Goal: Obtain resource: Download file/media

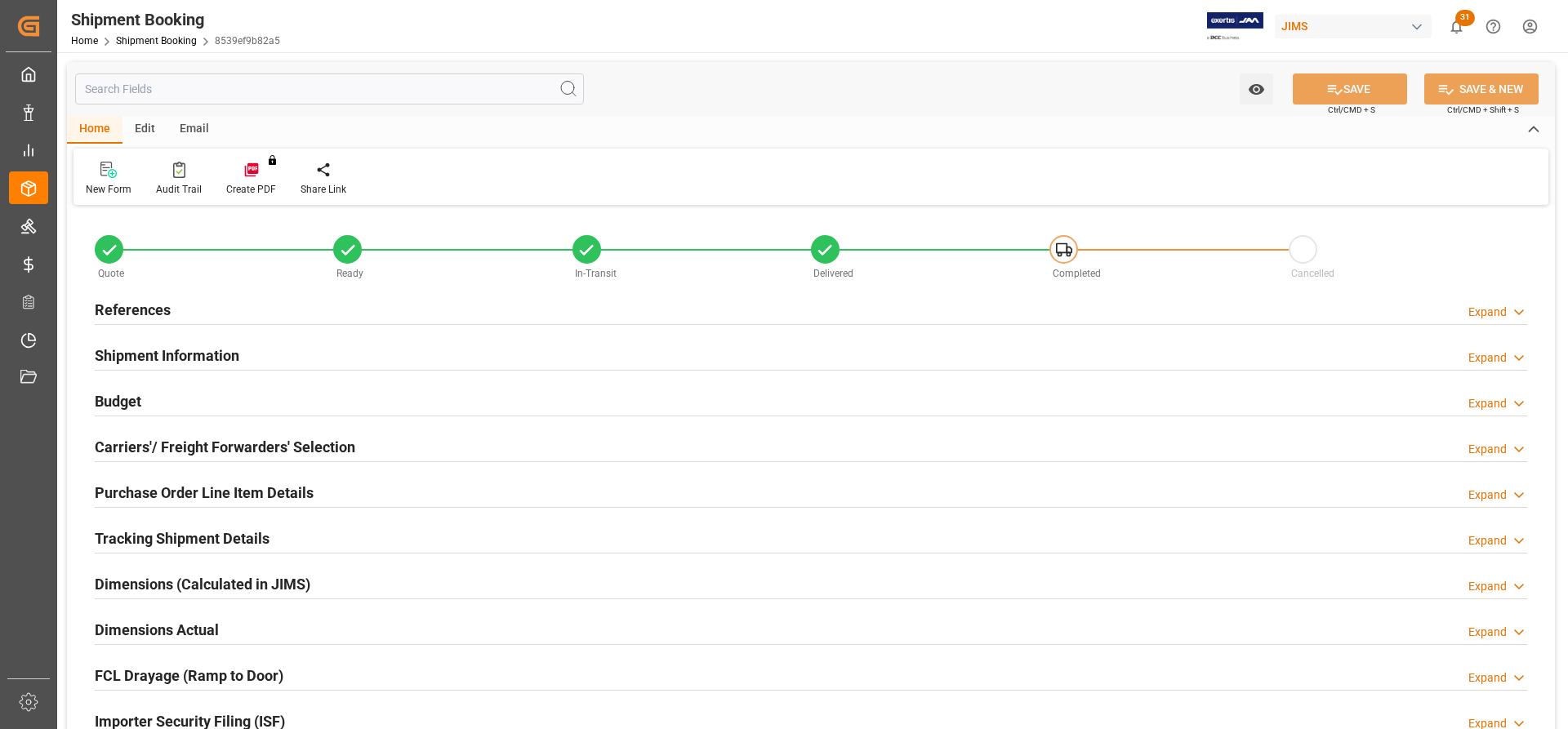
type input "0"
type input "22.08.2025"
click at [141, 311] on h2 "References" at bounding box center [133, 310] width 76 height 22
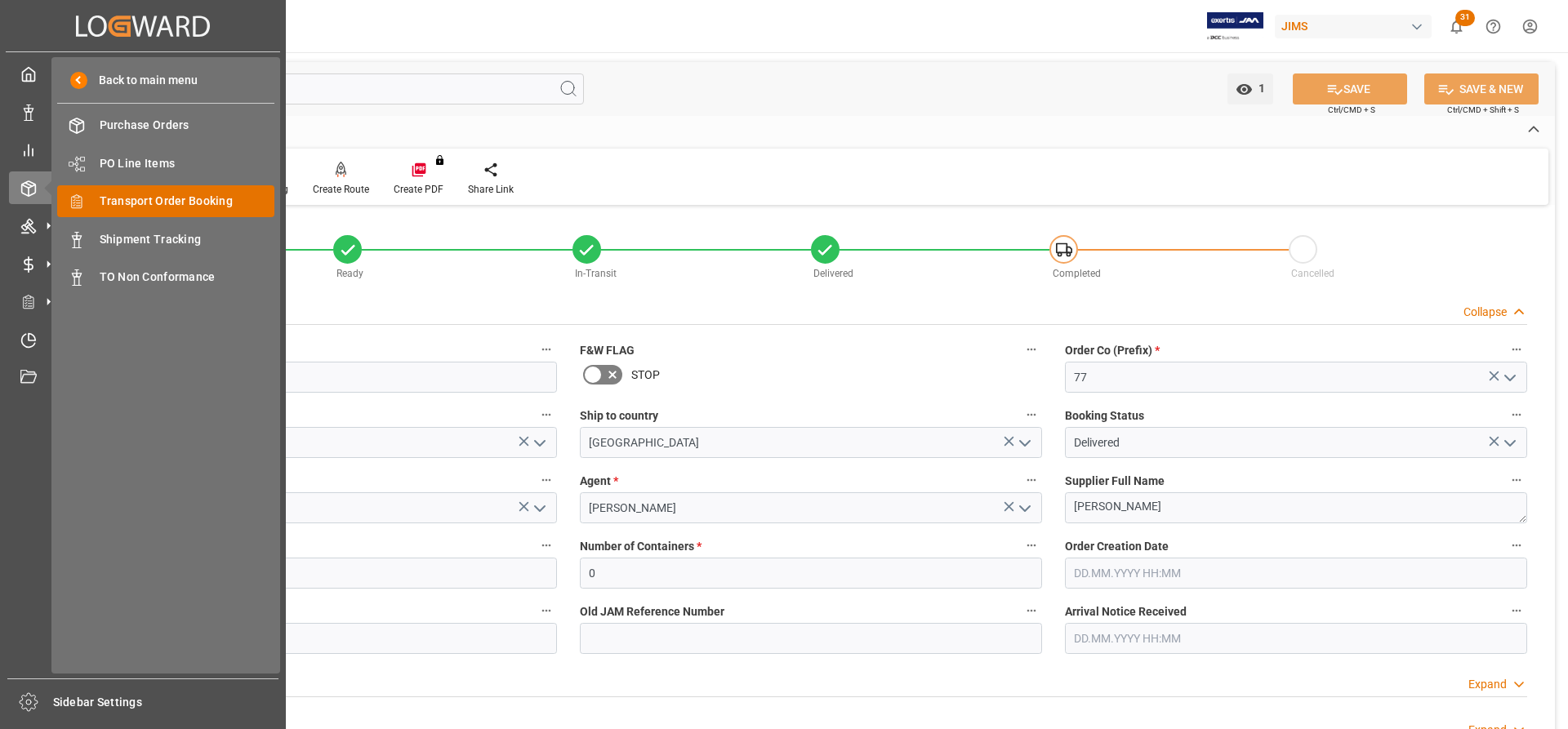
click at [131, 203] on span "Transport Order Booking" at bounding box center [187, 201] width 175 height 17
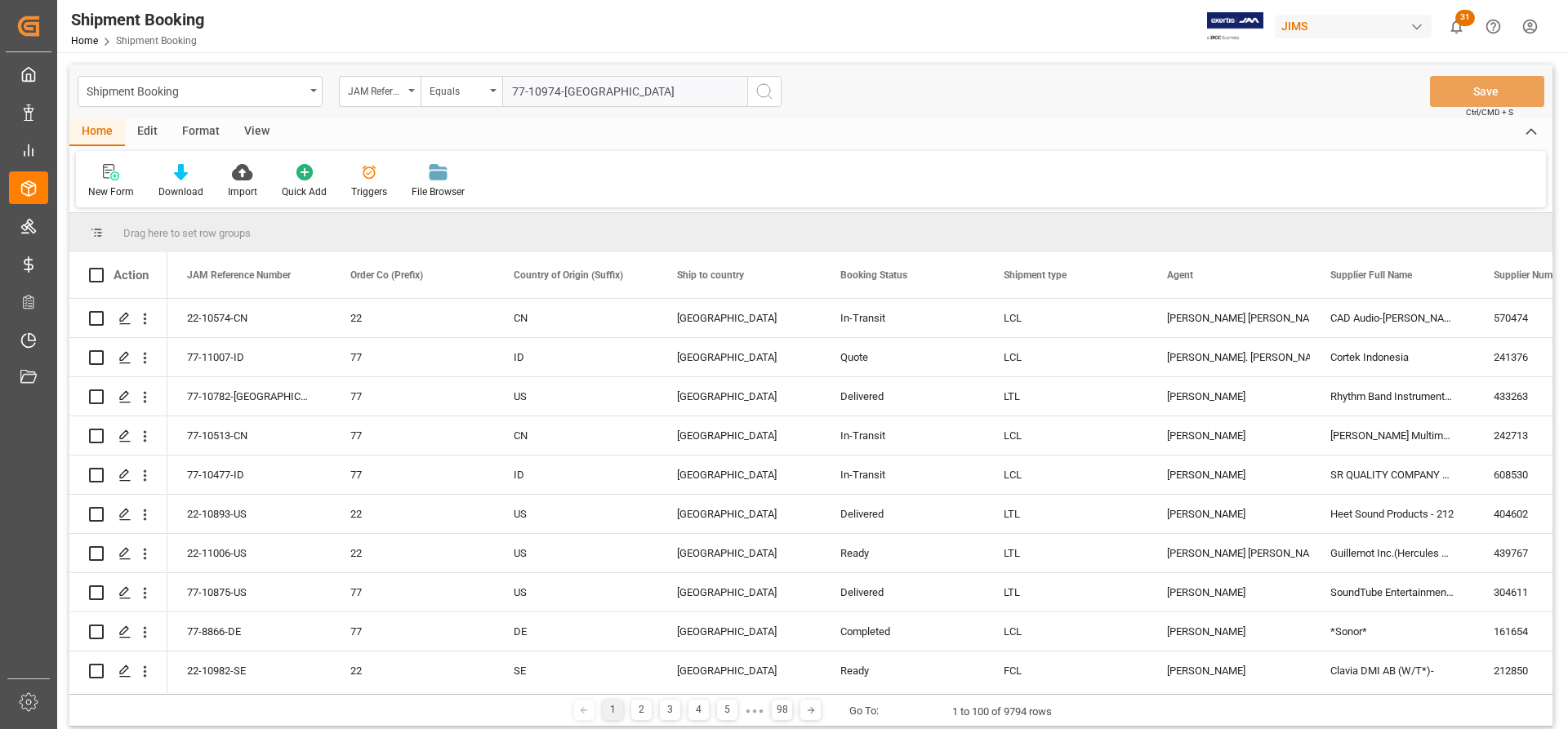
type input "77-10974-[GEOGRAPHIC_DATA]"
click at [759, 93] on icon "search button" at bounding box center [764, 91] width 20 height 20
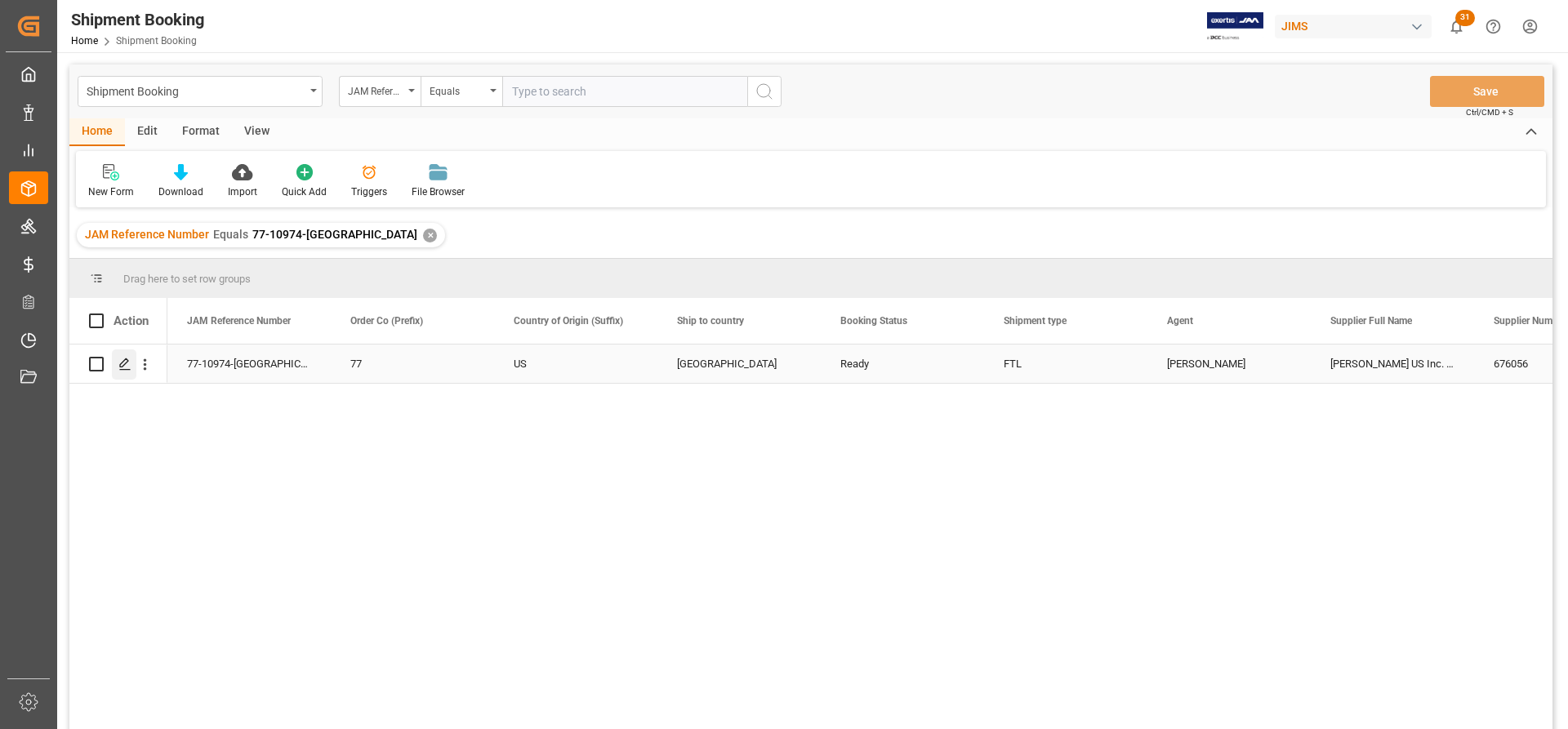
click at [124, 370] on line "Press SPACE to select this row." at bounding box center [125, 370] width 10 height 0
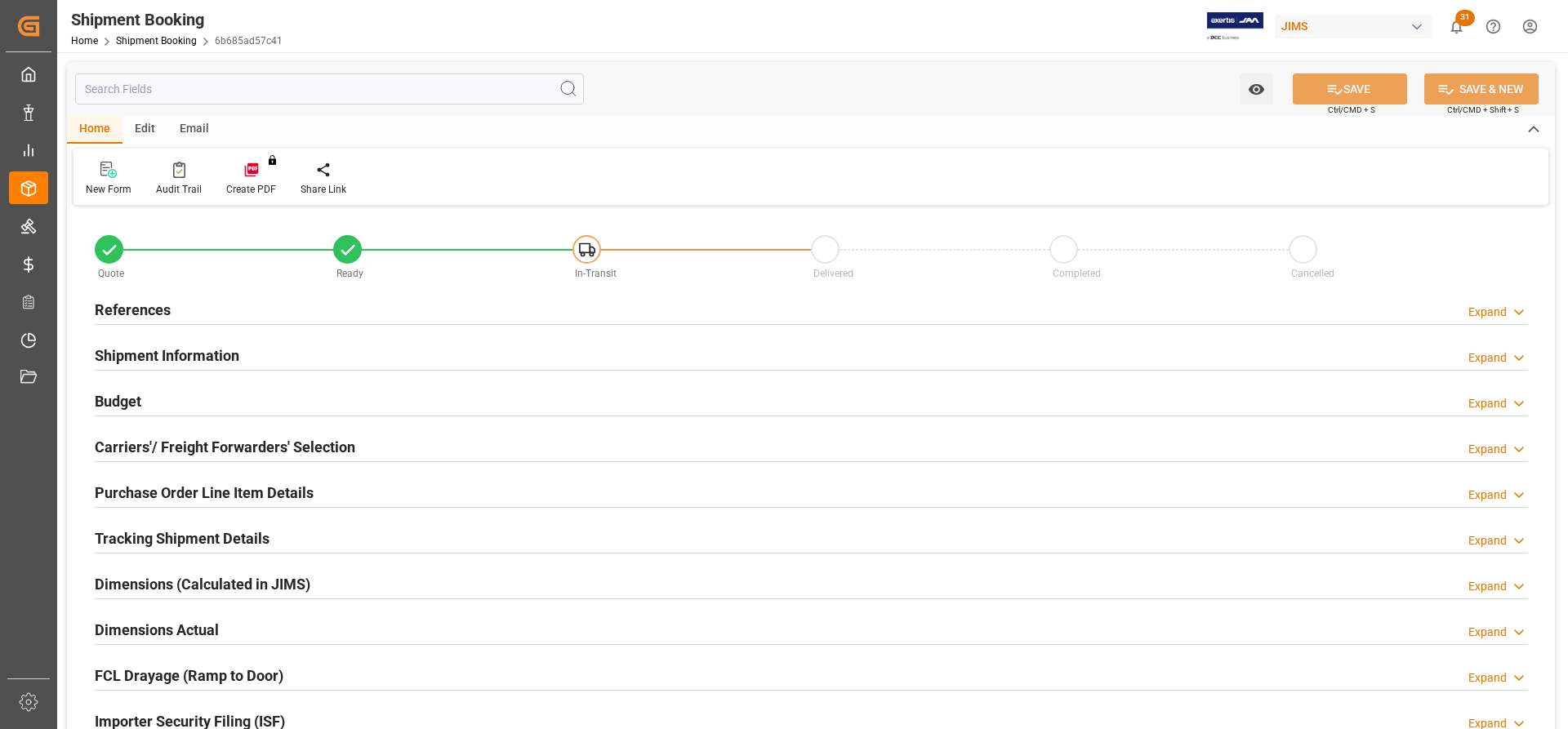
type input "1"
type input "[DATE] 00:00"
type input "[DATE]"
click at [163, 440] on h2 "Carriers'/ Freight Forwarders' Selection" at bounding box center [225, 446] width 260 height 22
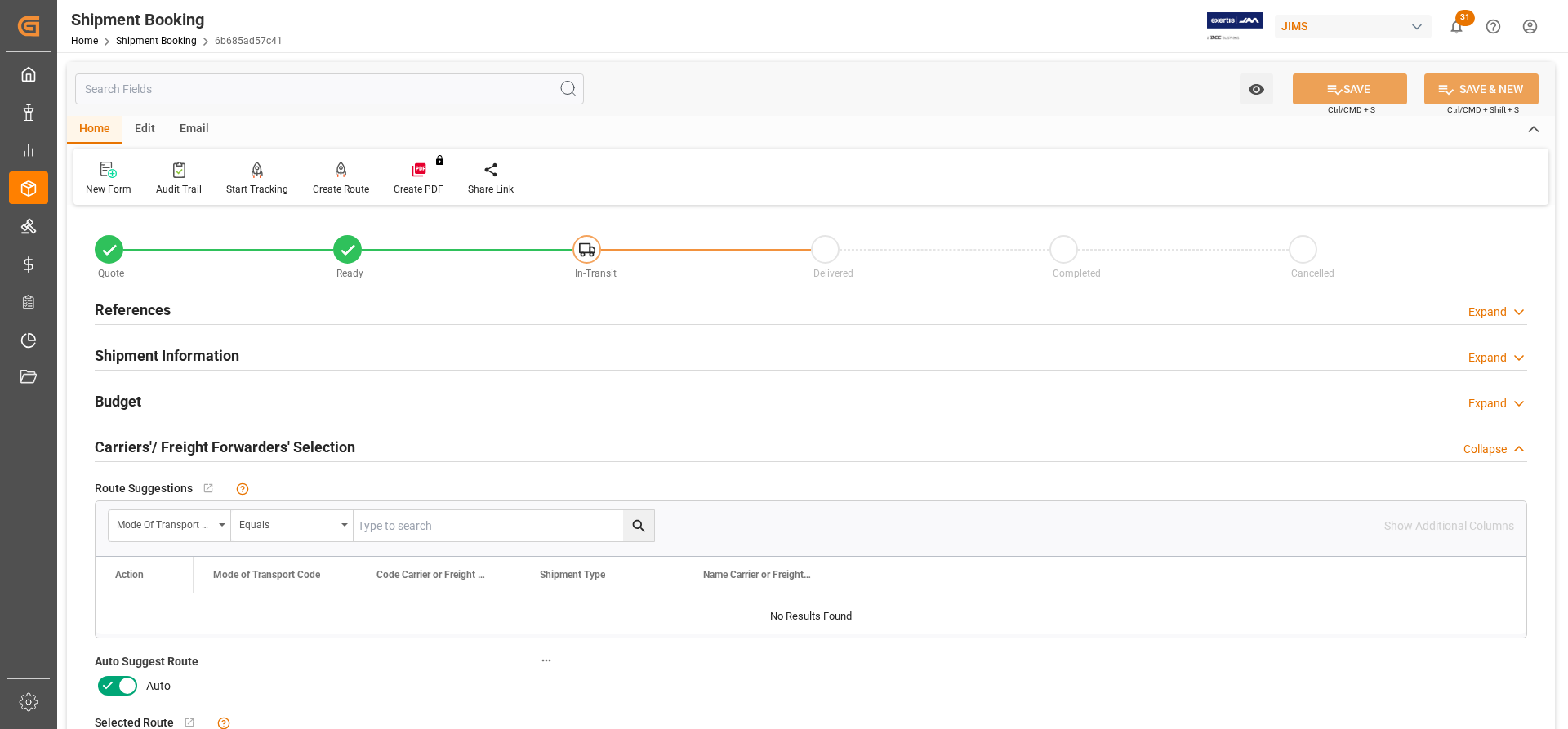
click at [136, 308] on h2 "References" at bounding box center [133, 310] width 76 height 22
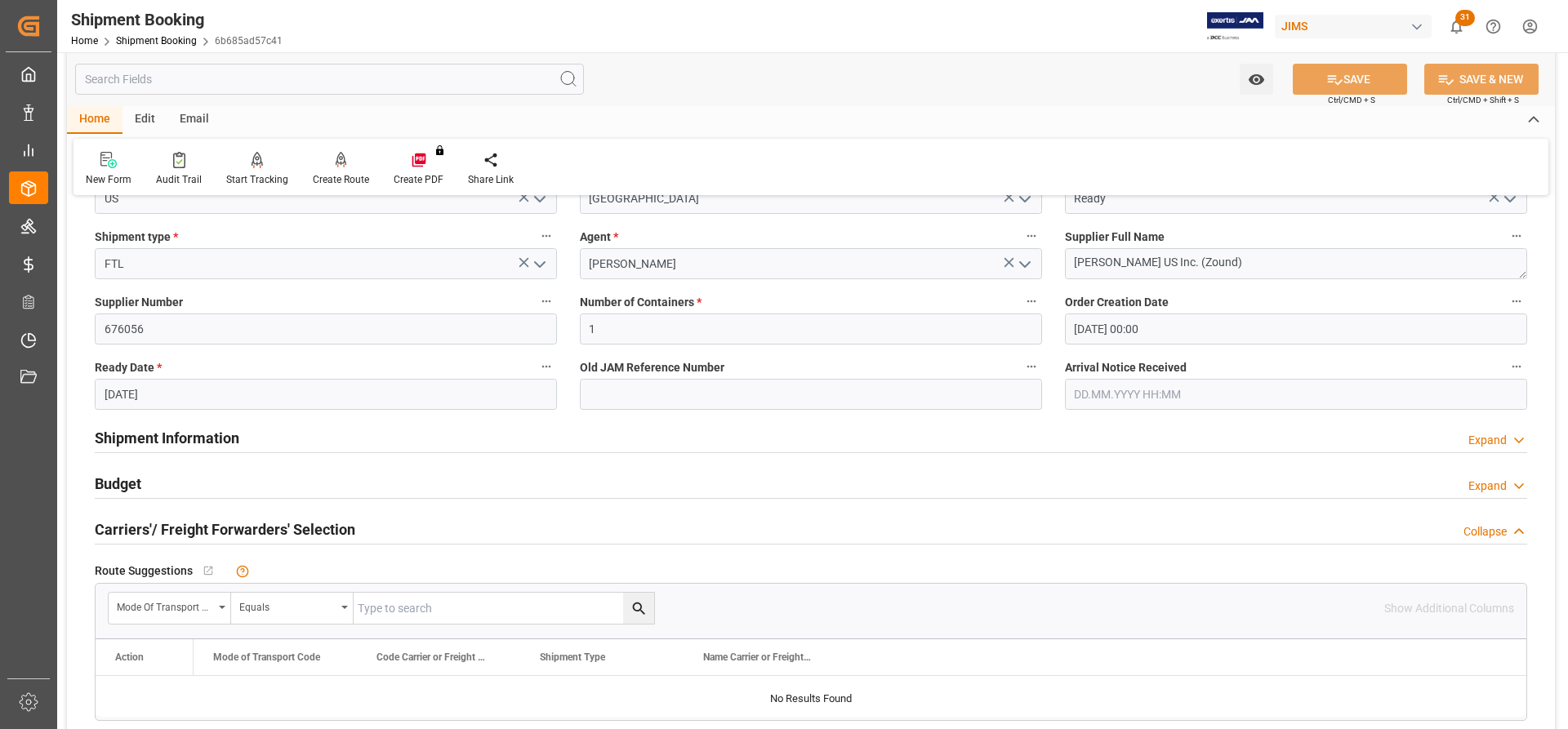
scroll to position [245, 0]
drag, startPoint x: 207, startPoint y: 436, endPoint x: 219, endPoint y: 434, distance: 12.2
click at [207, 436] on h2 "Shipment Information" at bounding box center [167, 437] width 145 height 22
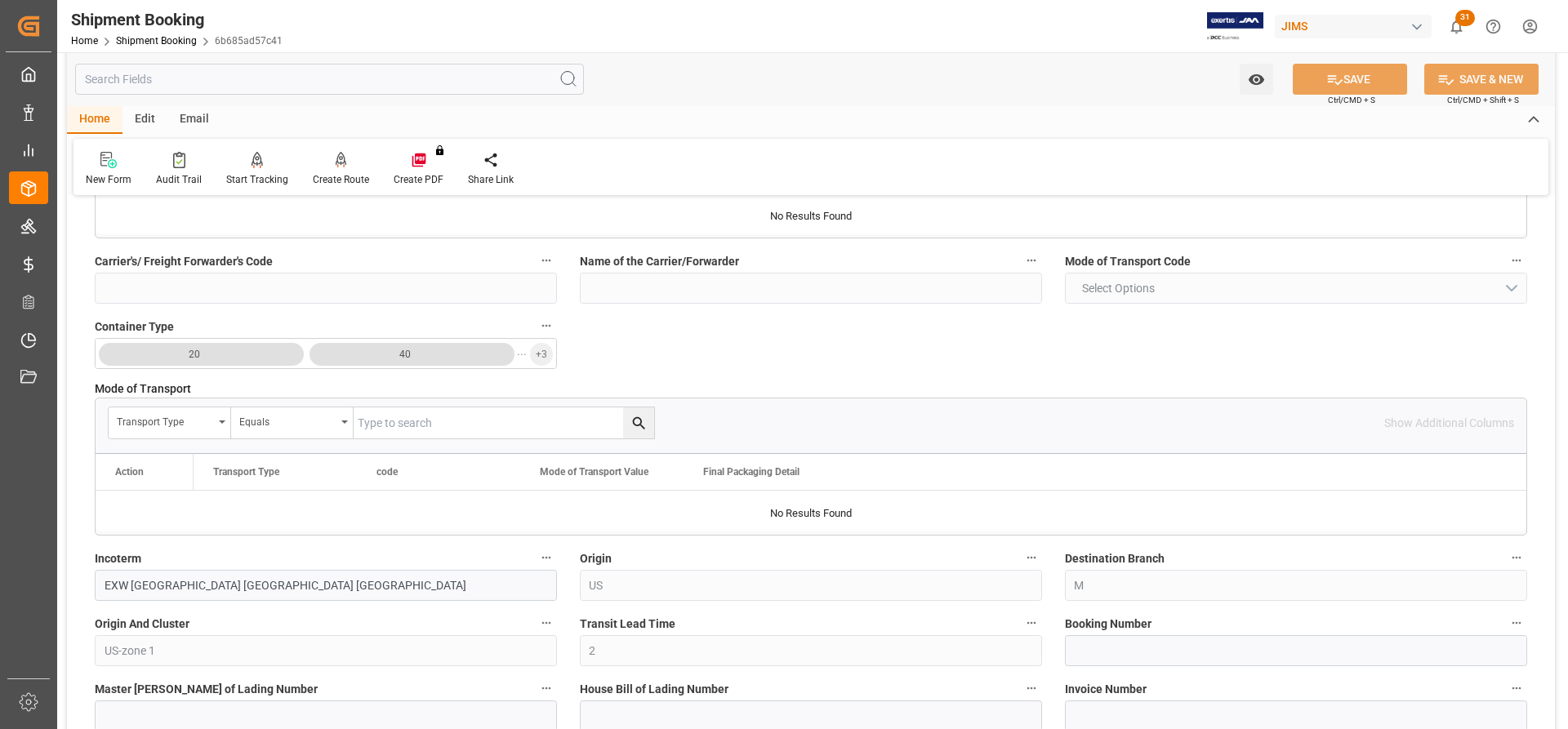
scroll to position [735, 0]
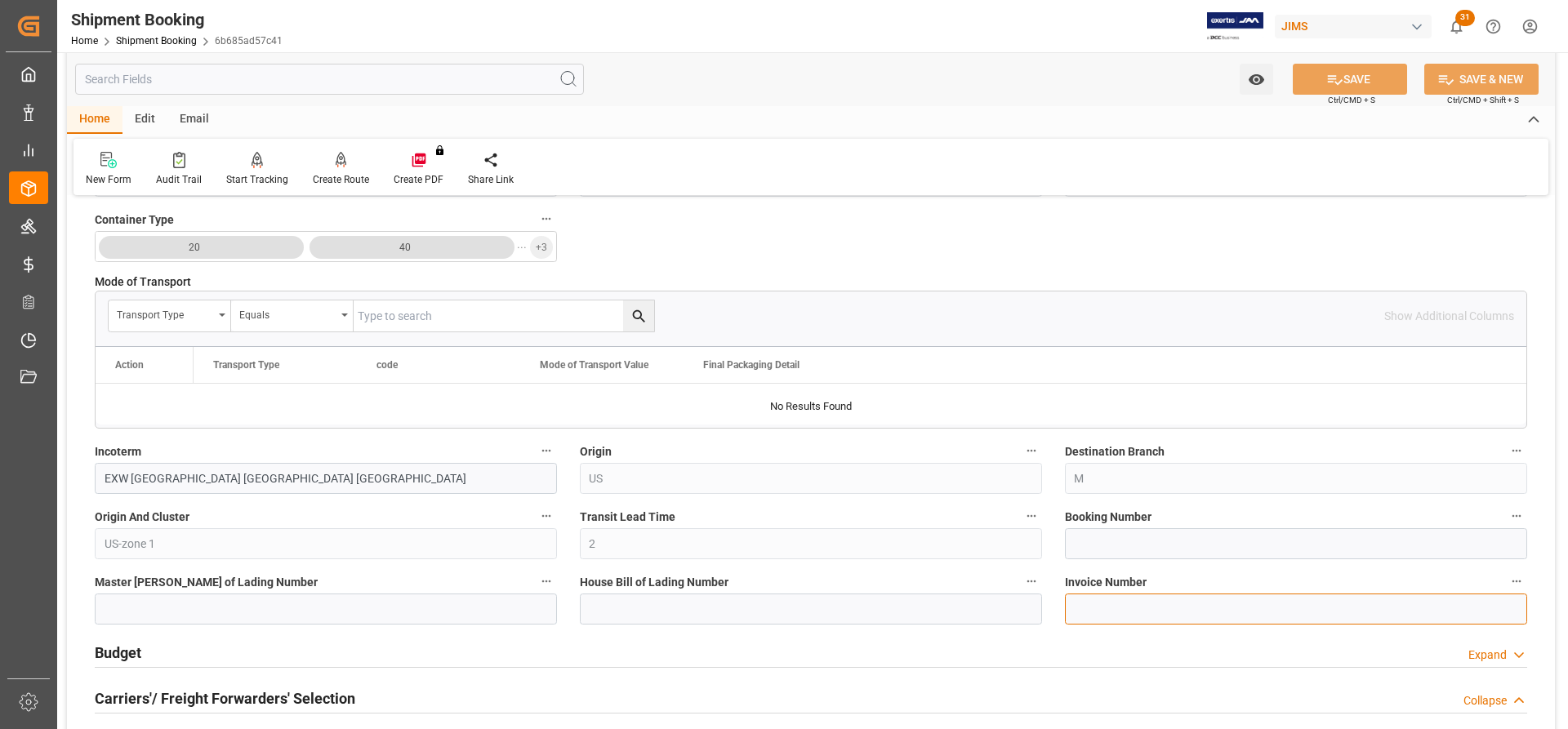
paste input "SO4119252"
type input "SO4119252"
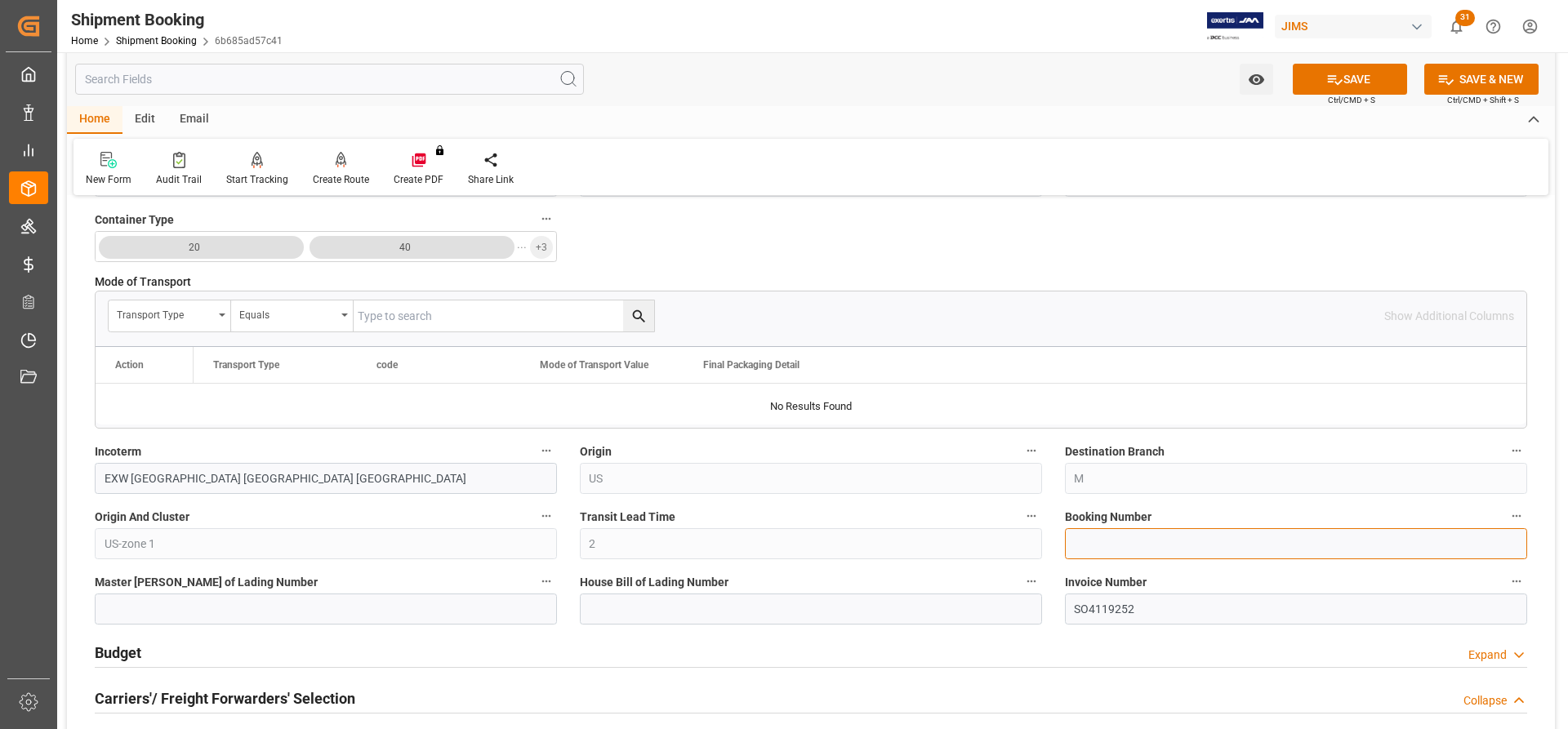
paste input "527994397"
type input "527994397"
click at [1365, 79] on button "SAVE" at bounding box center [1350, 79] width 114 height 31
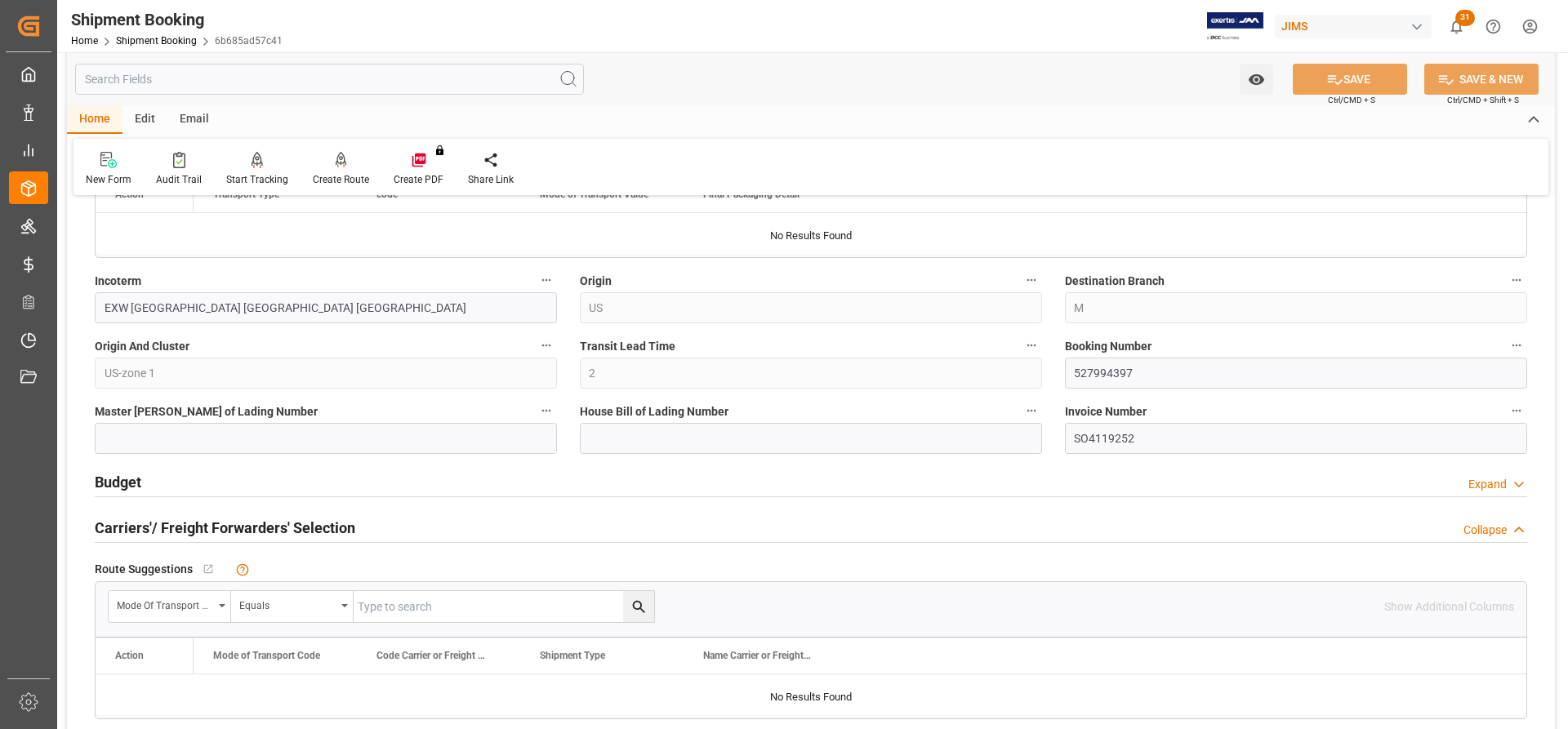
scroll to position [980, 0]
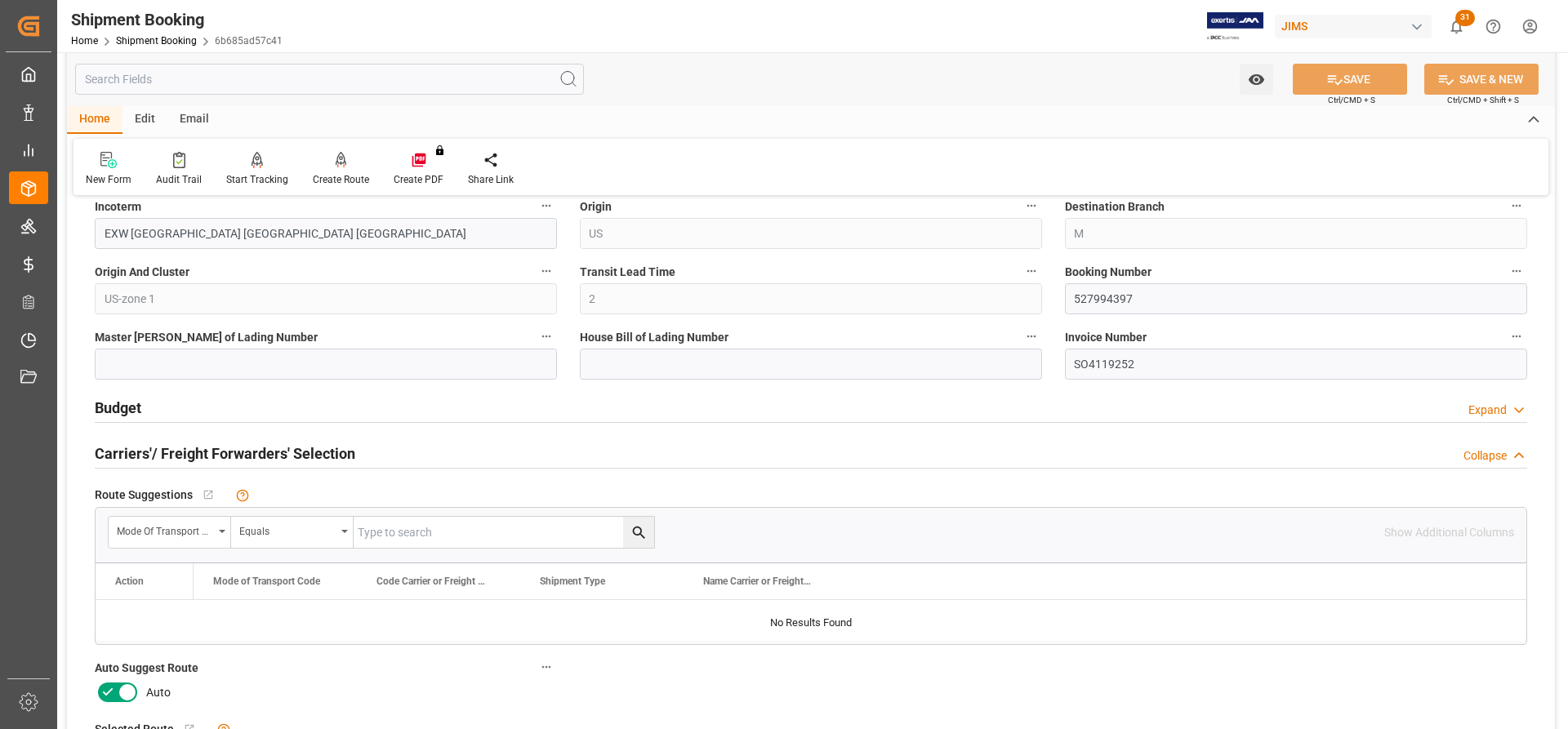
click at [110, 695] on icon at bounding box center [108, 693] width 20 height 20
click at [0, 0] on input "checkbox" at bounding box center [0, 0] width 0 height 0
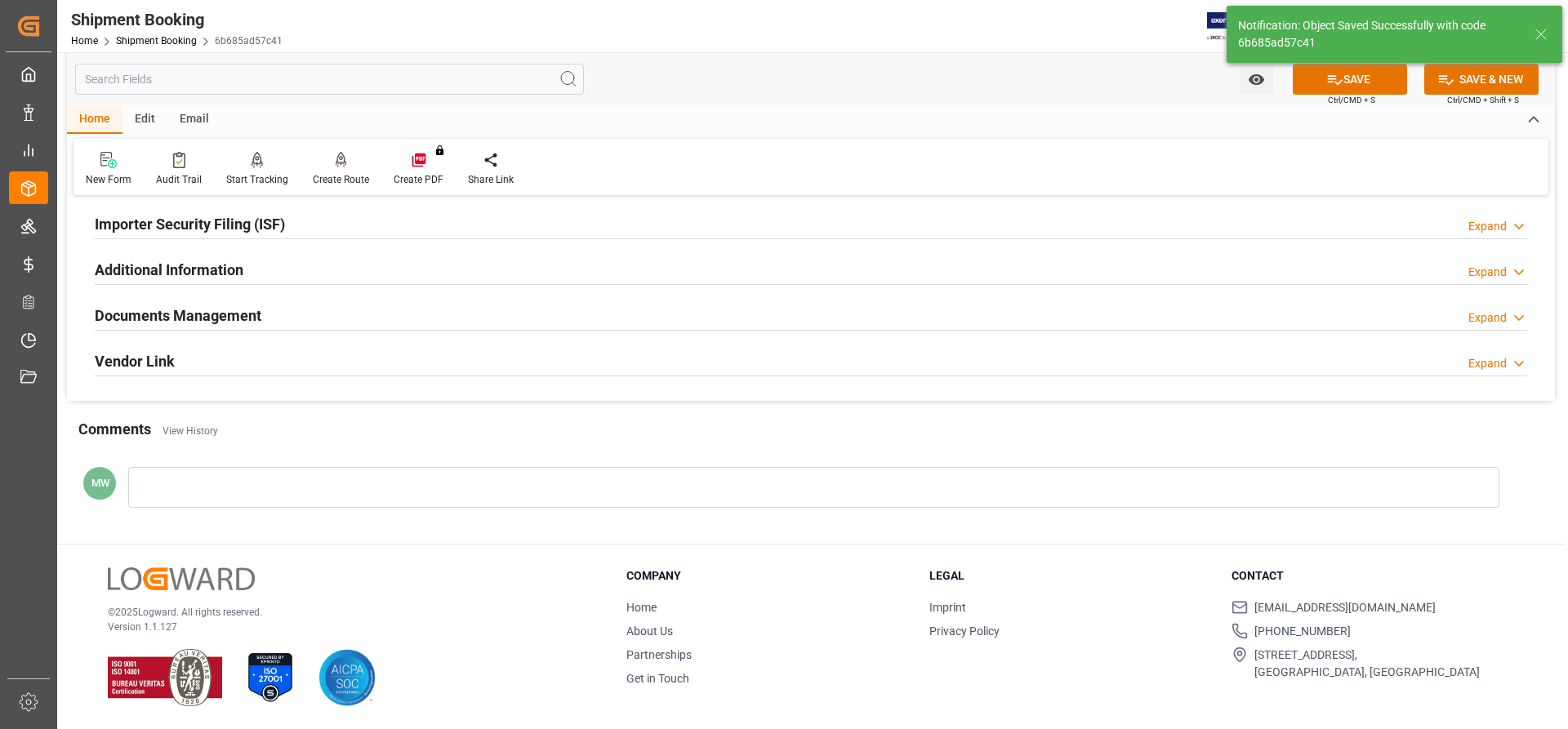
scroll to position [0, 0]
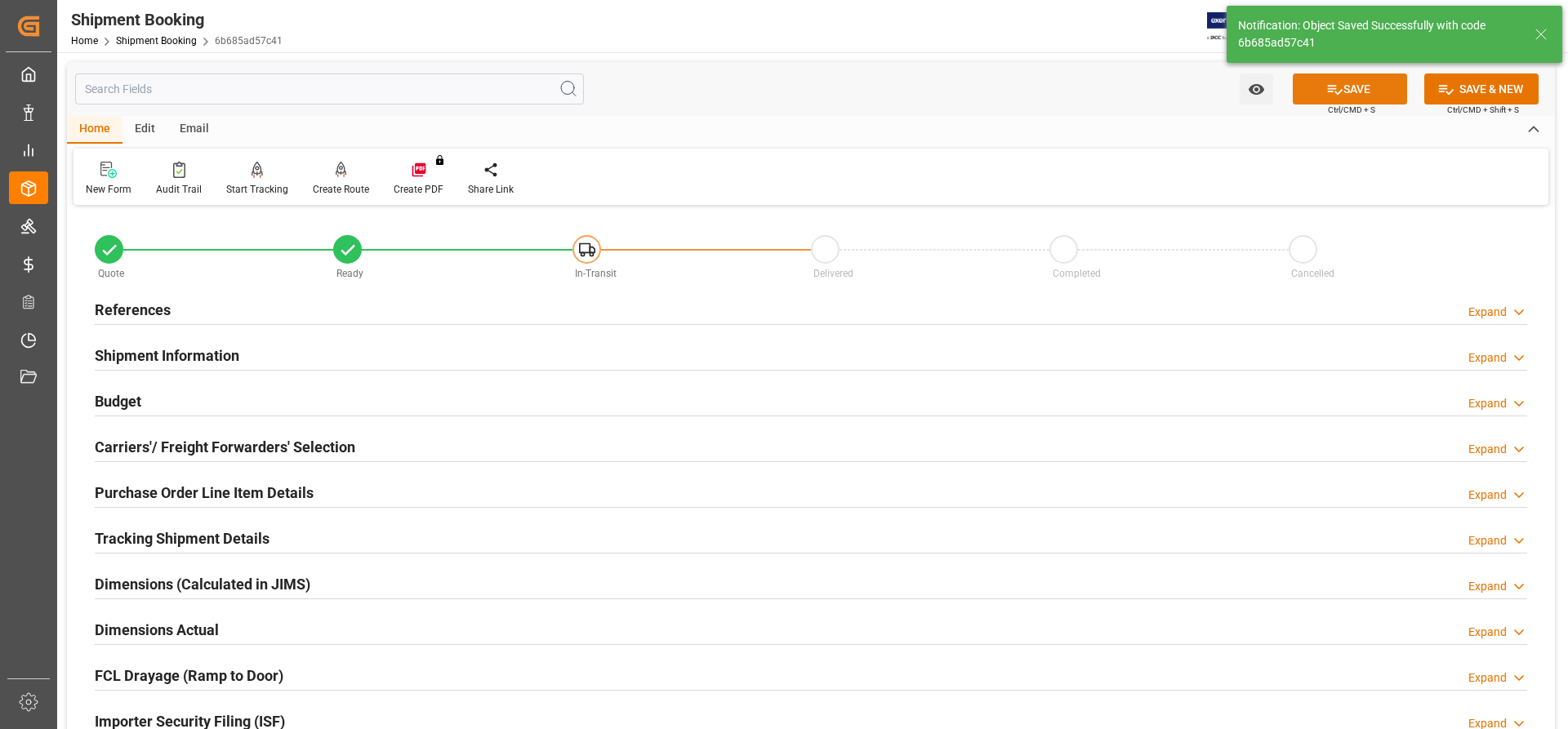
click at [1365, 96] on button "SAVE" at bounding box center [1350, 89] width 114 height 31
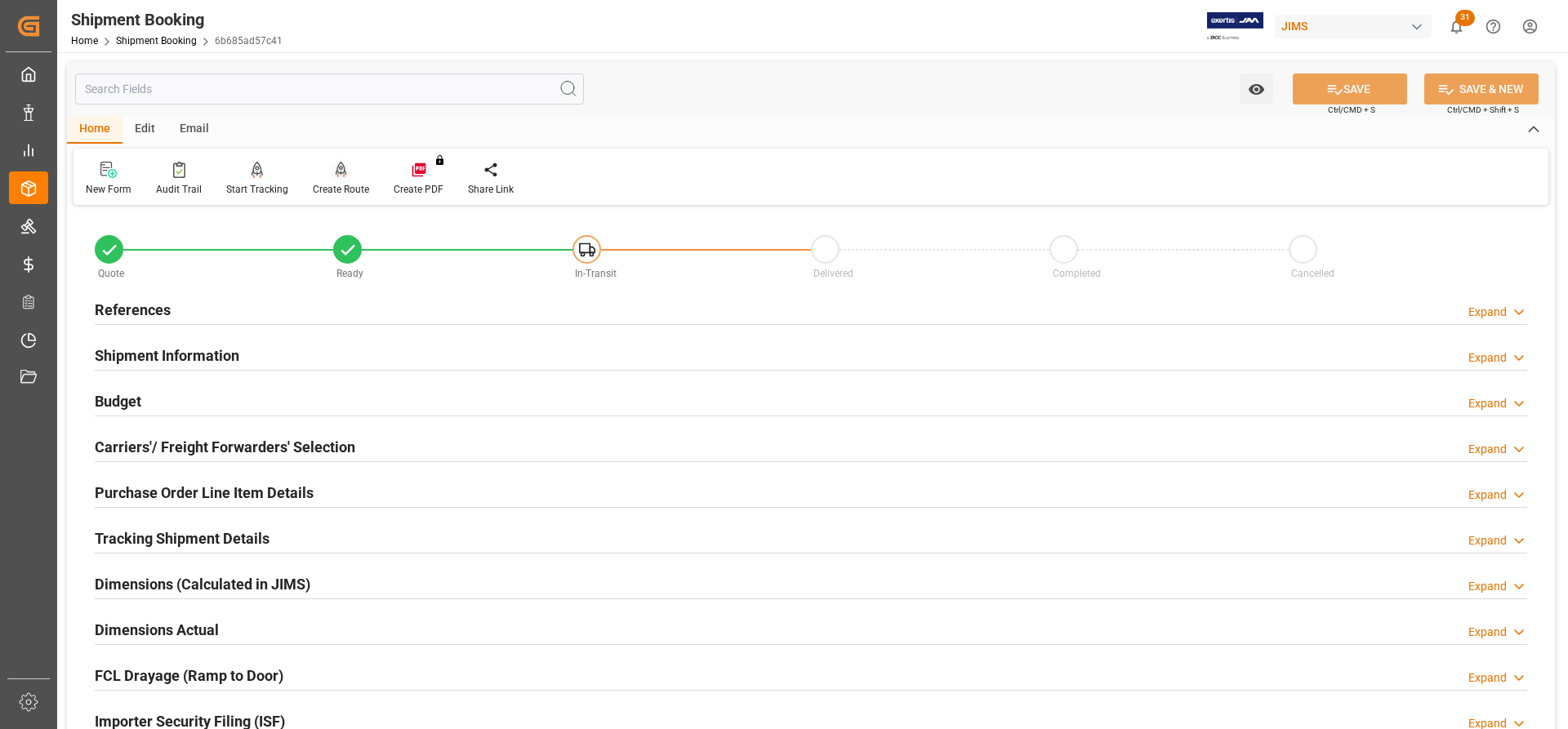
click at [338, 185] on div "Create Route" at bounding box center [341, 189] width 56 height 15
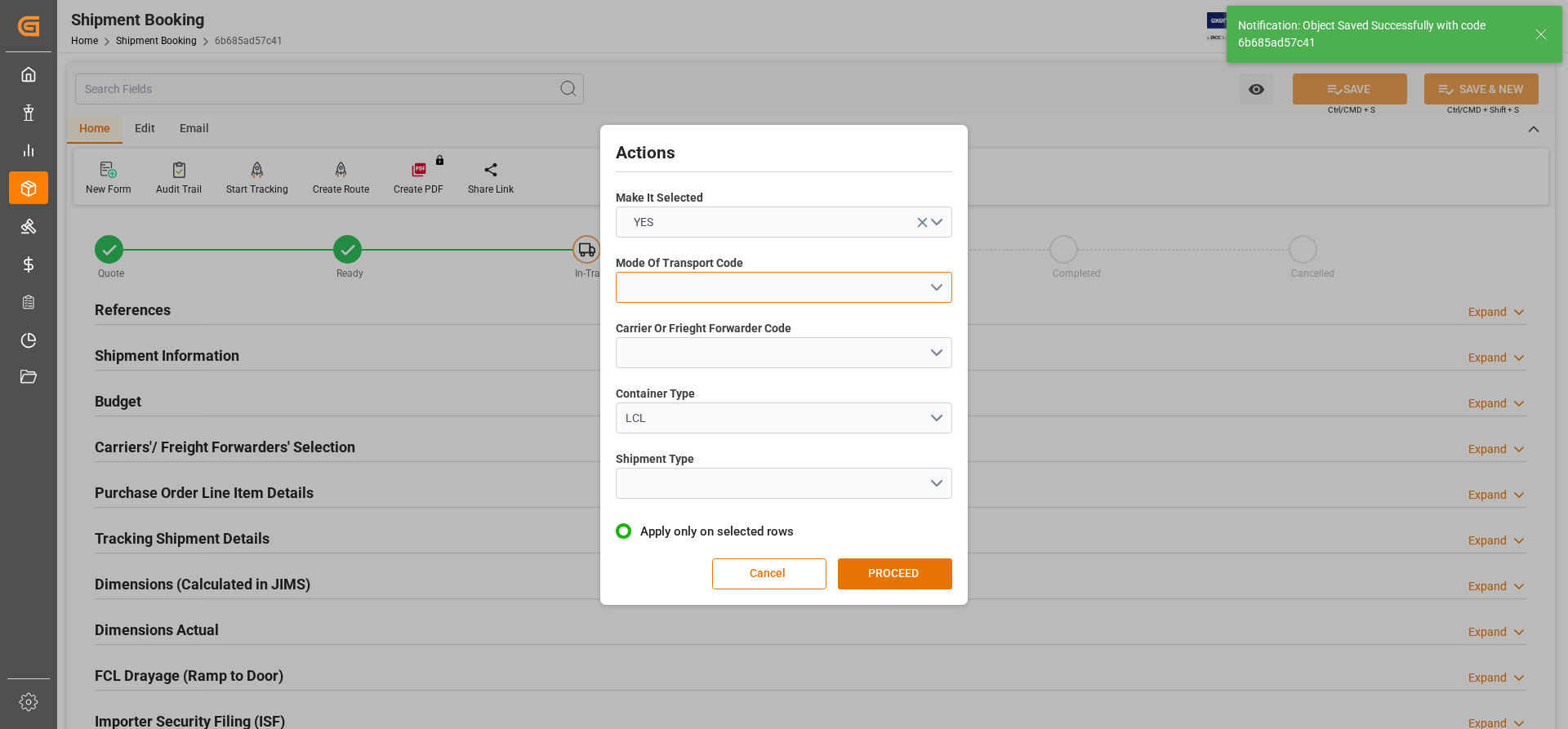
click at [940, 289] on button "open menu" at bounding box center [784, 287] width 337 height 31
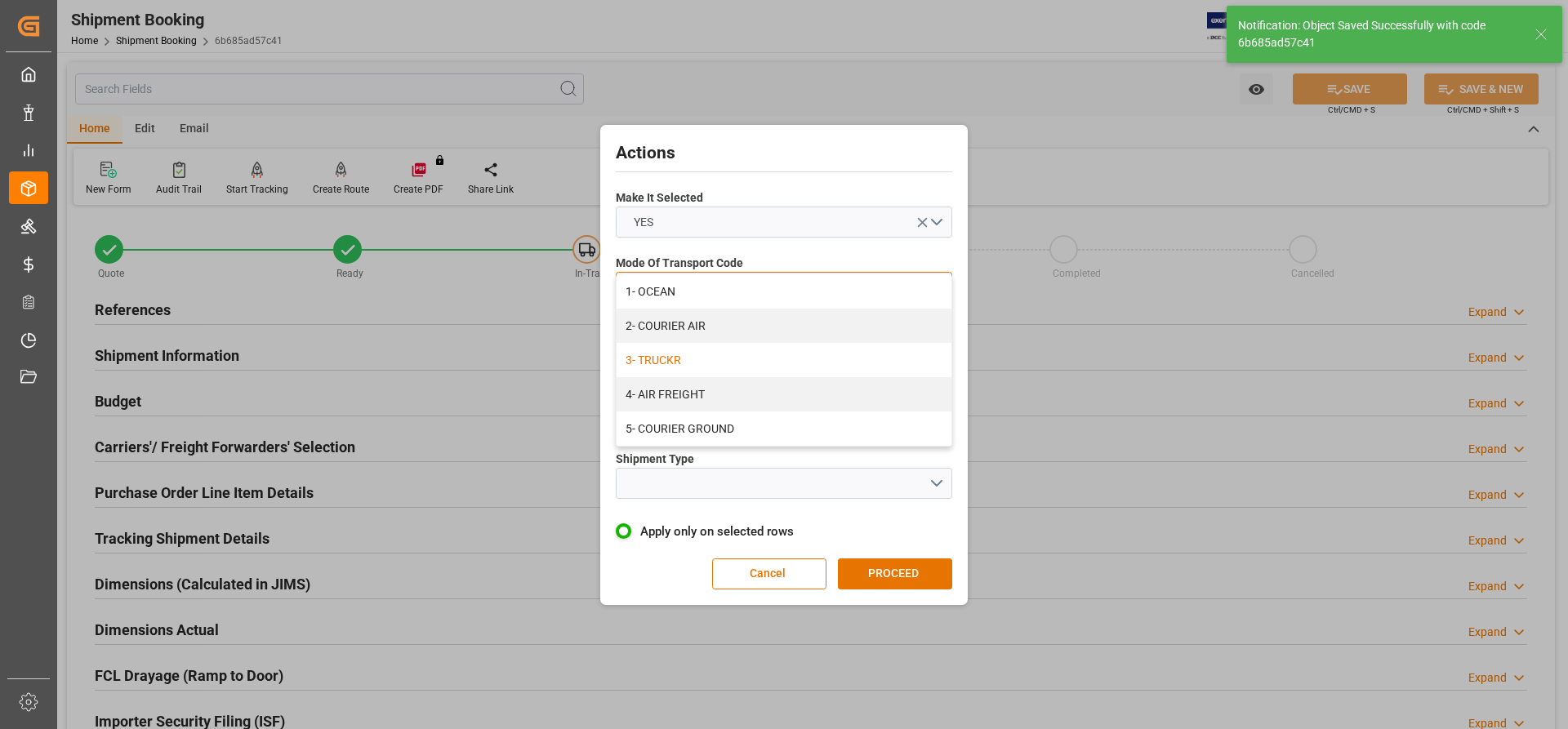
click at [673, 355] on div "3- TRUCKR" at bounding box center [784, 360] width 335 height 35
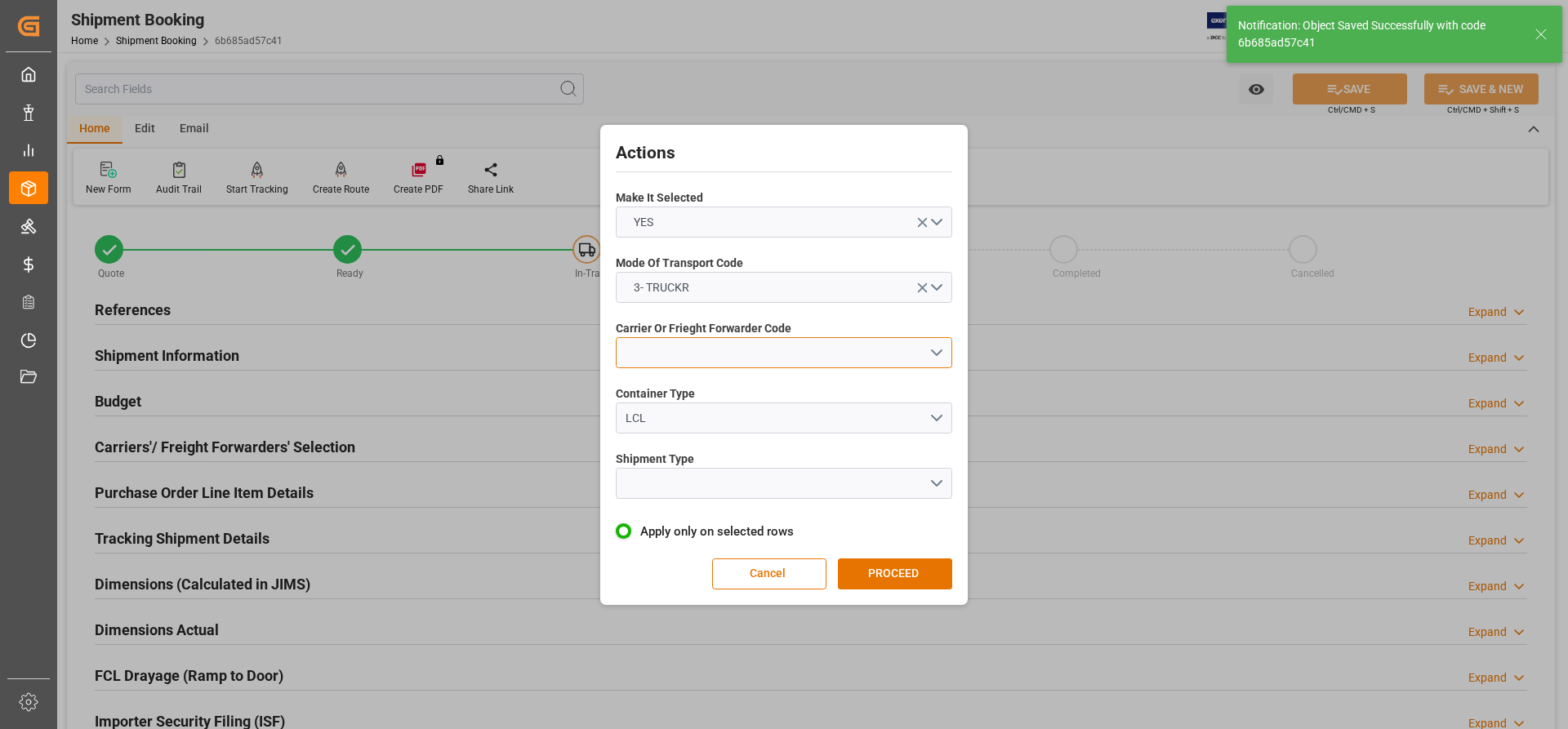
click at [673, 363] on button "open menu" at bounding box center [784, 353] width 337 height 31
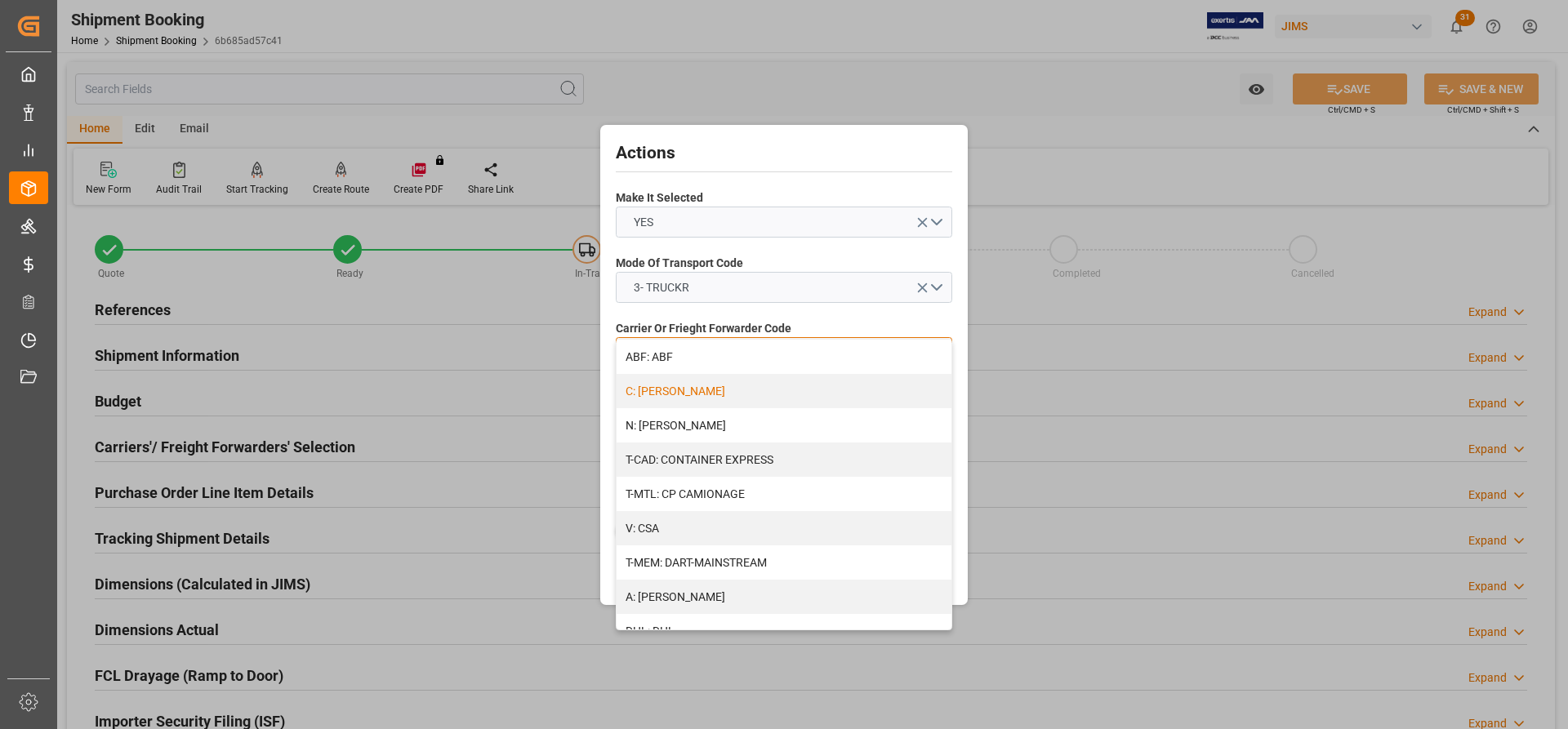
click at [660, 388] on div "C: CH ROBINSON" at bounding box center [784, 391] width 335 height 35
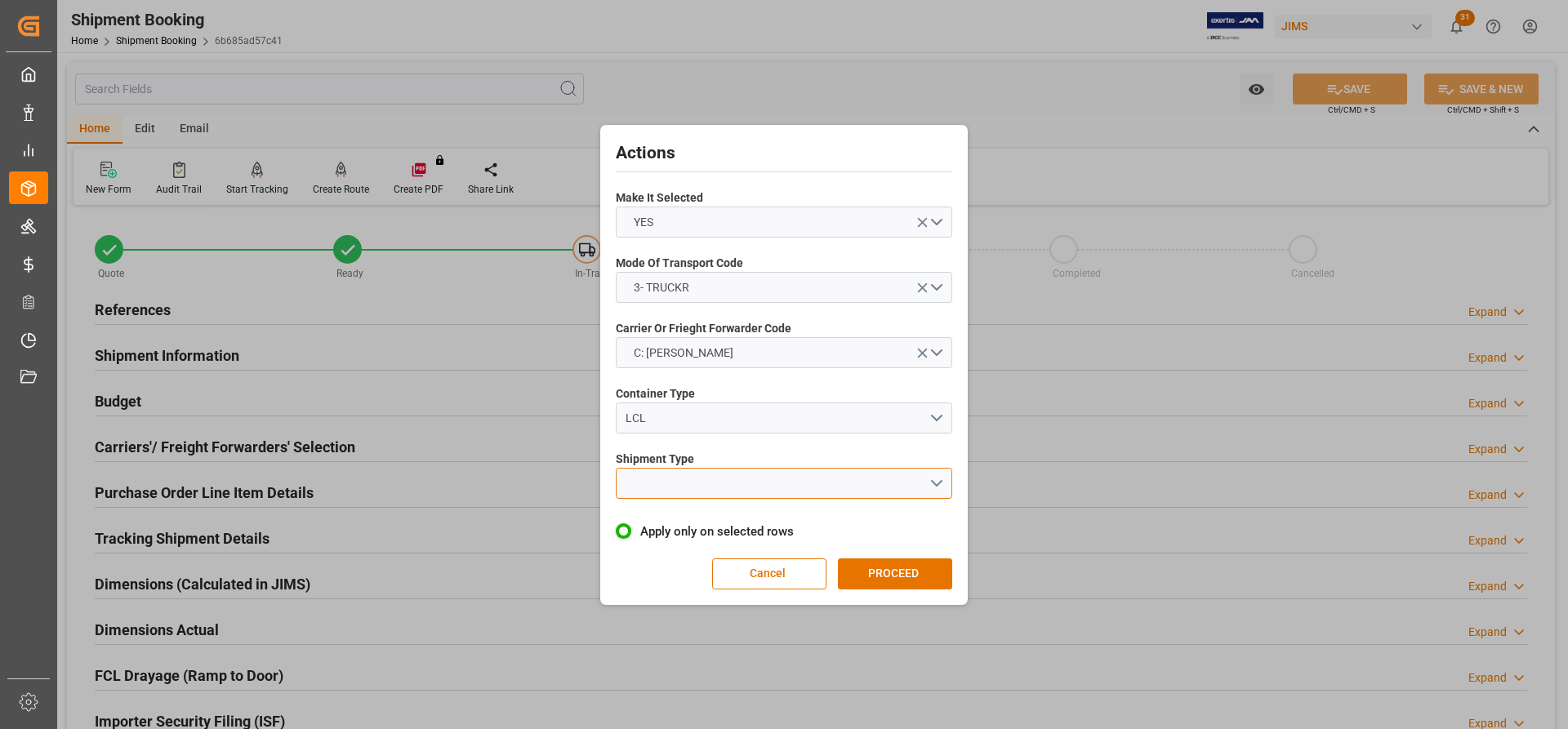
click at [670, 484] on button "open menu" at bounding box center [784, 484] width 337 height 31
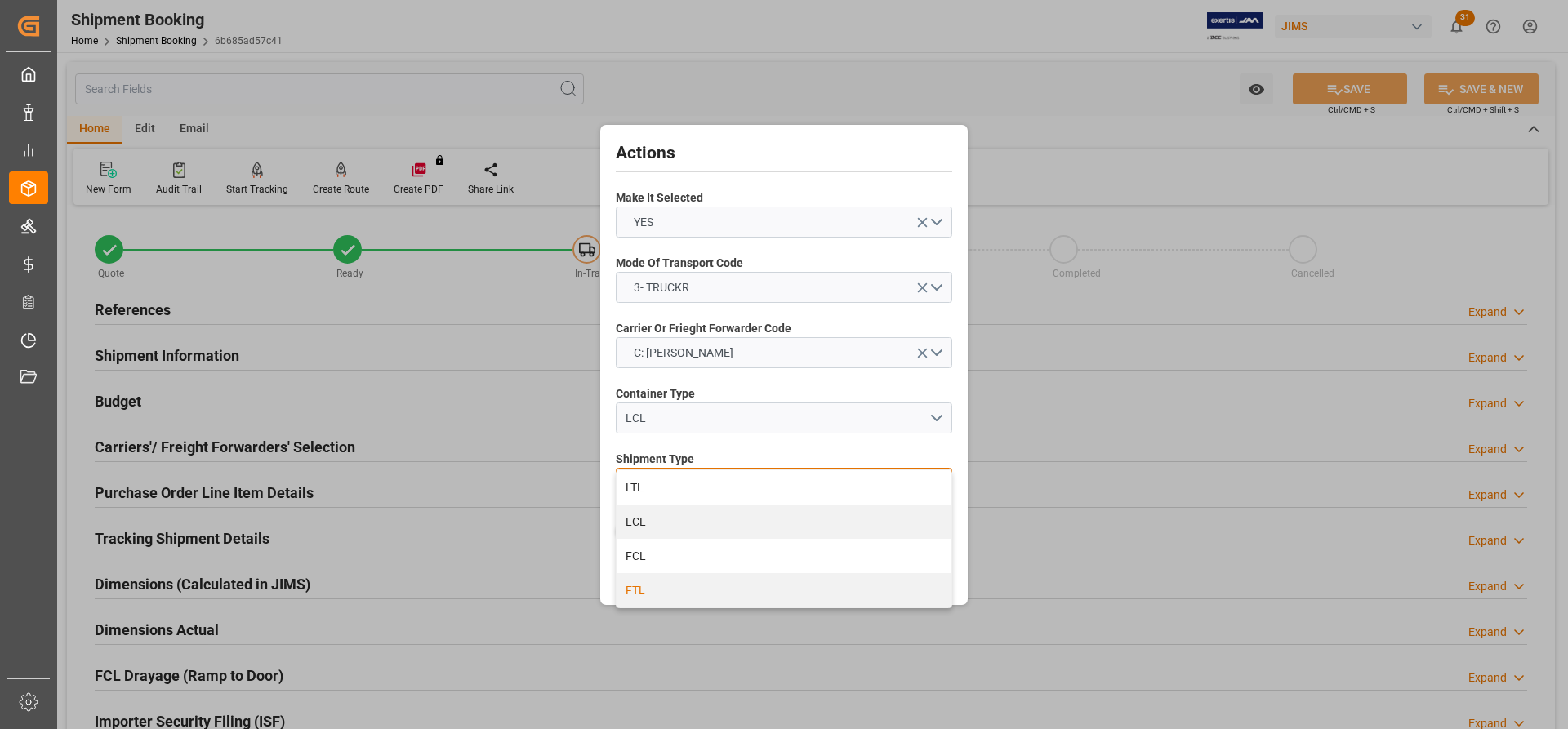
click at [648, 596] on div "FTL" at bounding box center [784, 591] width 335 height 35
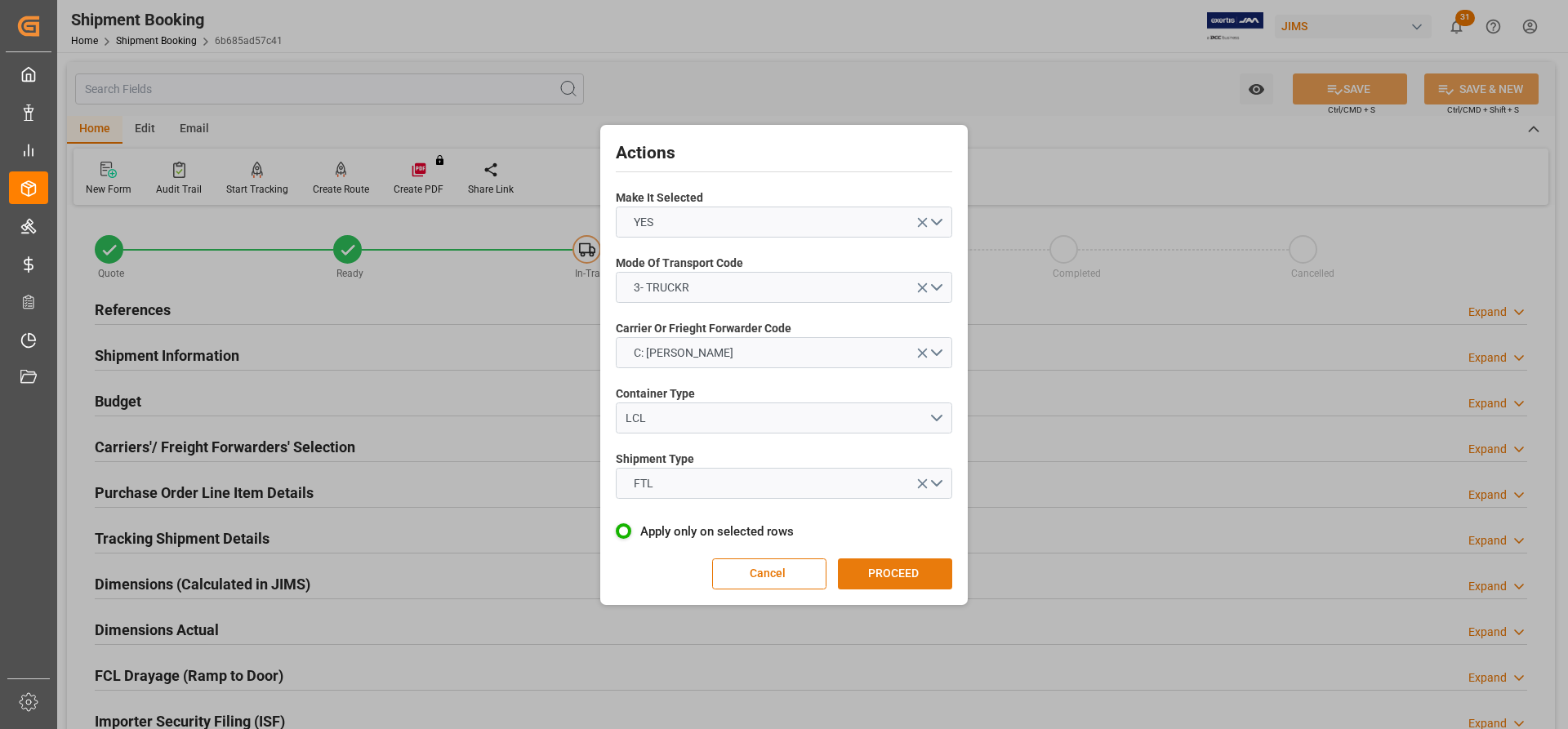
click at [879, 575] on button "PROCEED" at bounding box center [894, 574] width 114 height 31
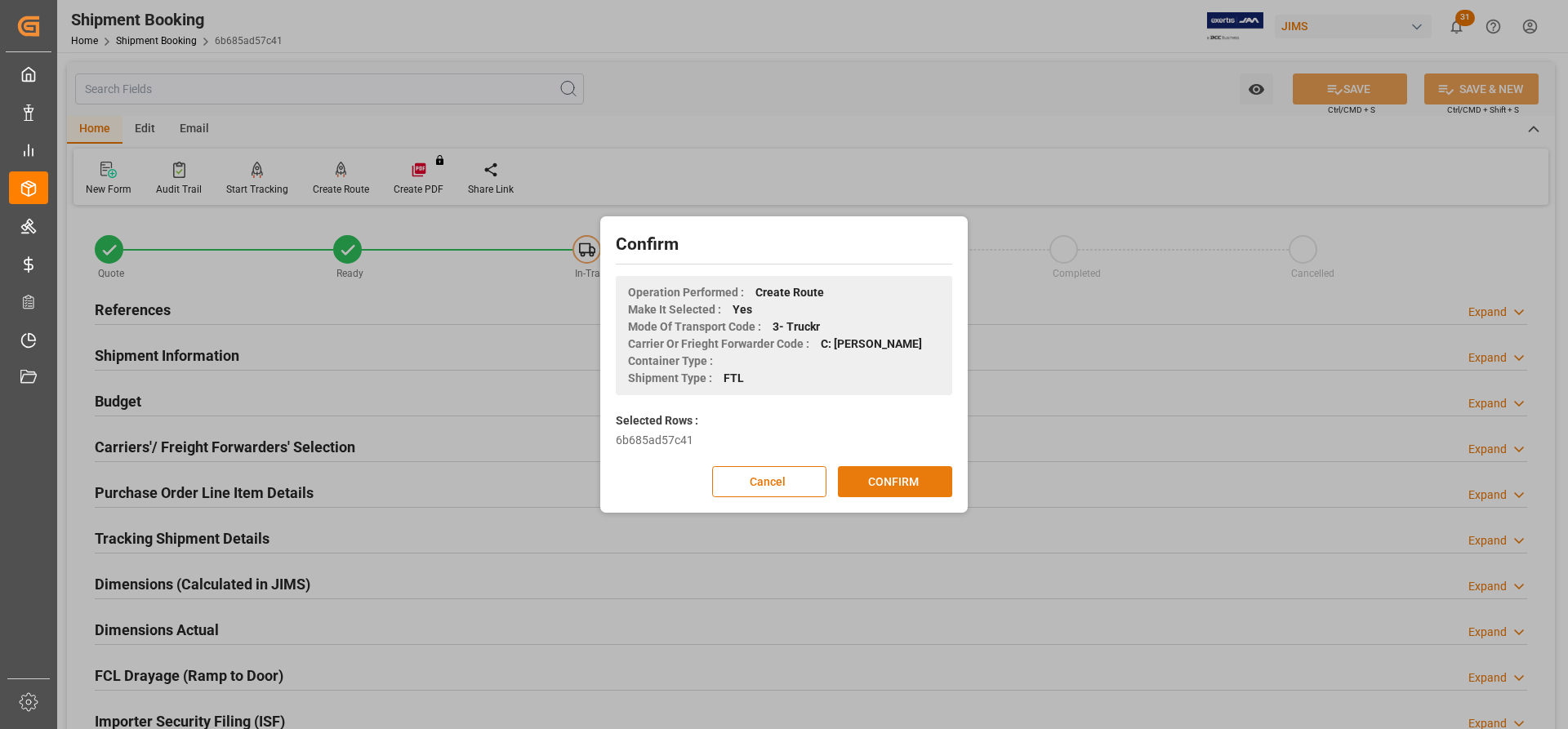
click at [882, 476] on button "CONFIRM" at bounding box center [894, 482] width 114 height 31
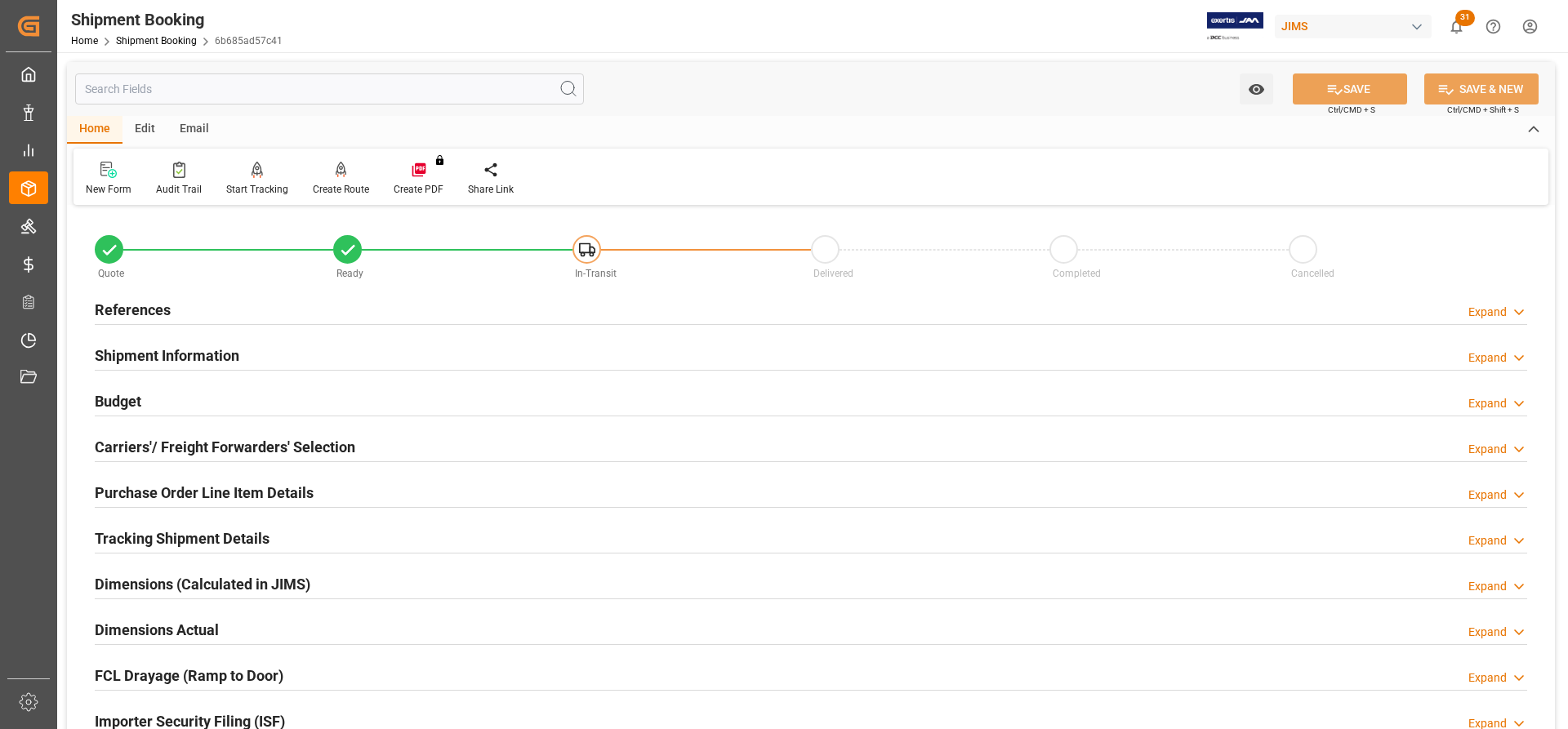
click at [236, 450] on h2 "Carriers'/ Freight Forwarders' Selection" at bounding box center [225, 446] width 260 height 22
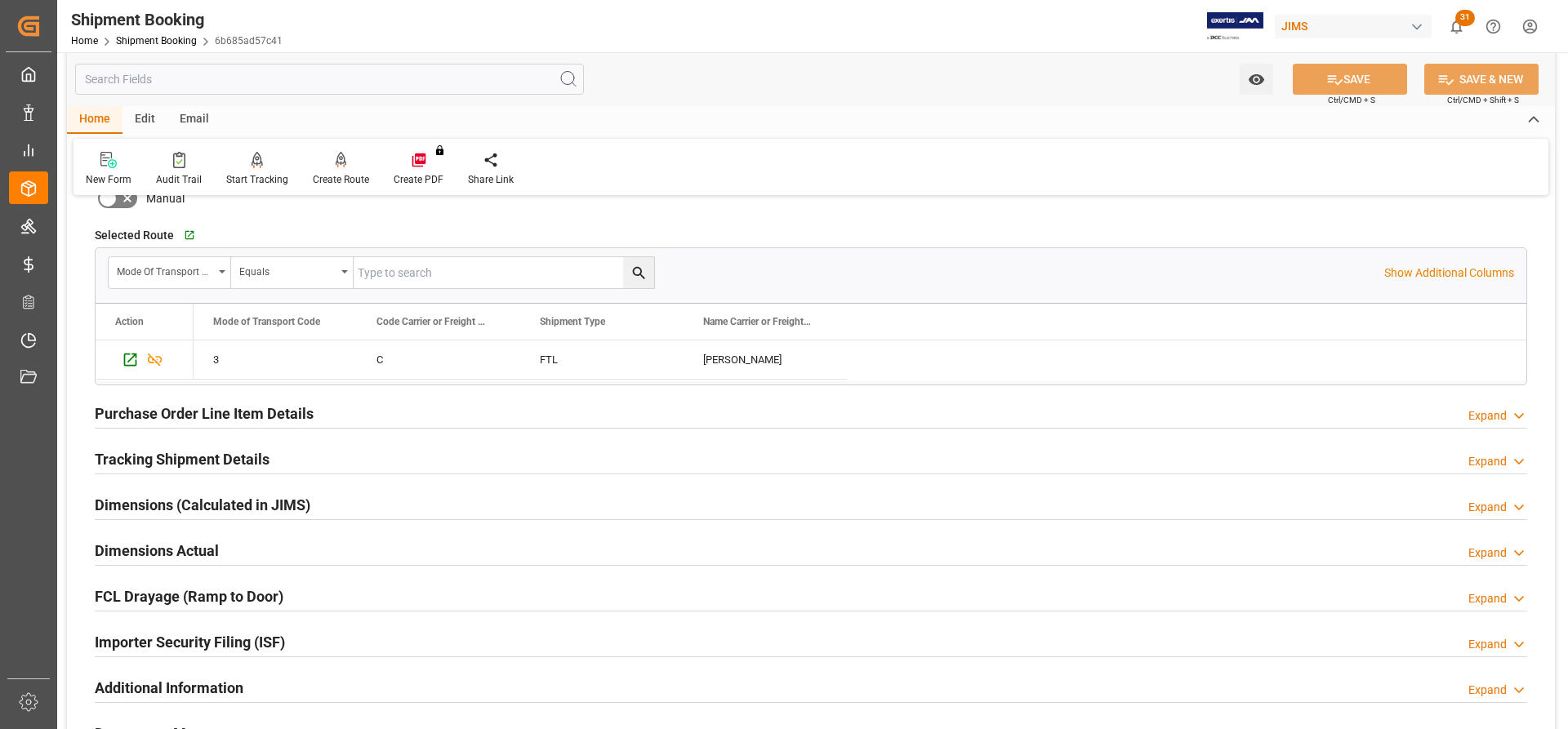
scroll to position [490, 0]
click at [133, 412] on h2 "Purchase Order Line Item Details" at bounding box center [204, 411] width 219 height 22
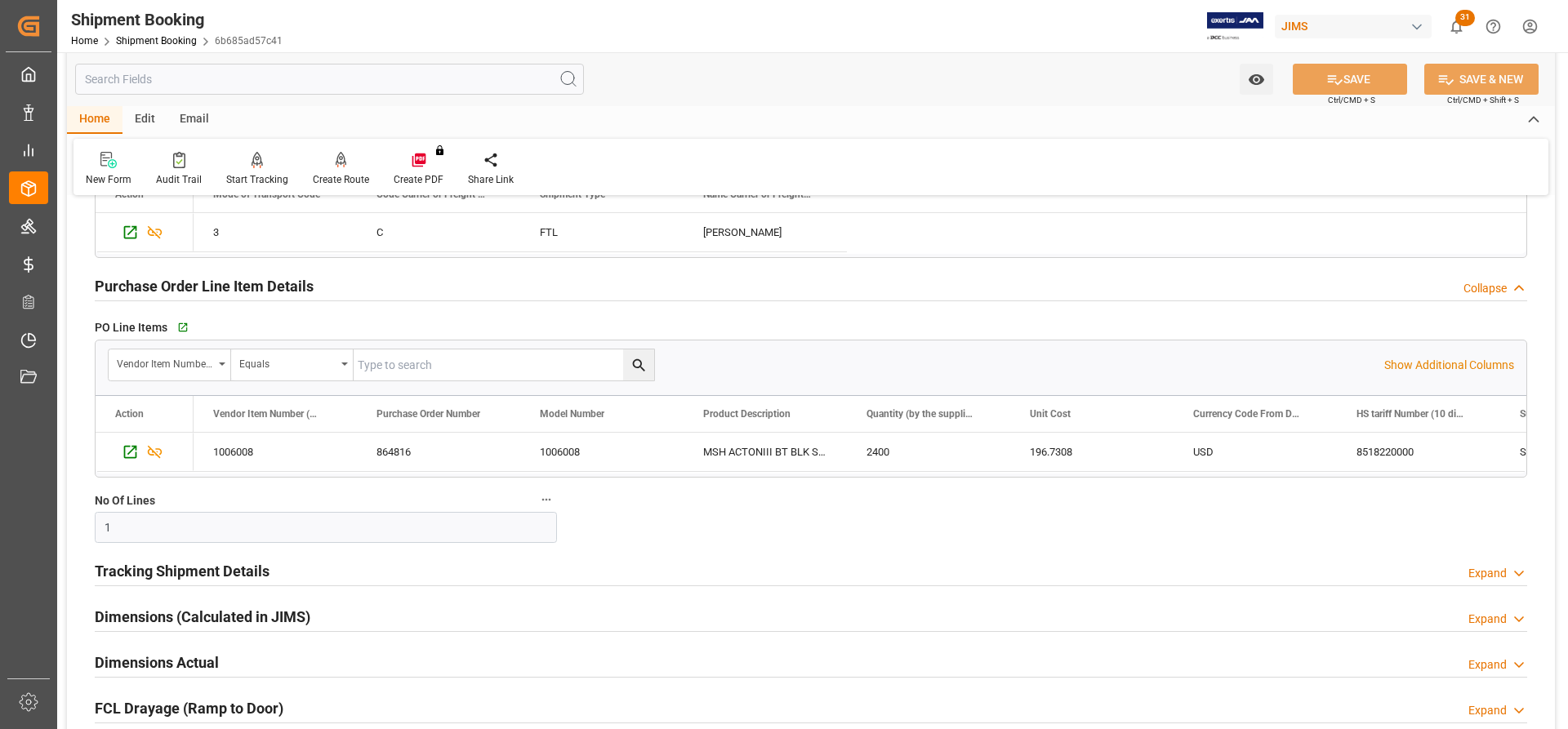
scroll to position [653, 0]
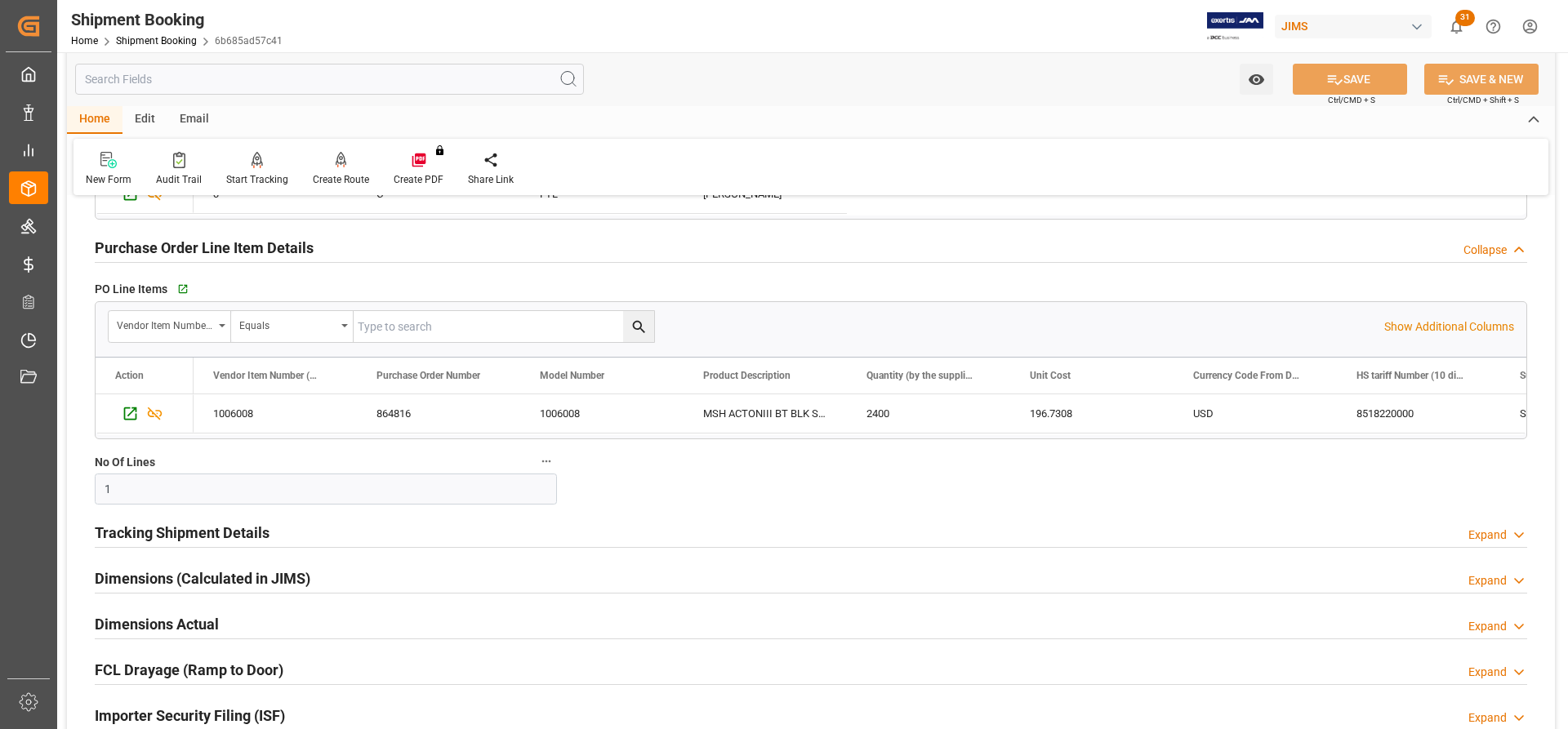
click at [128, 535] on h2 "Tracking Shipment Details" at bounding box center [182, 533] width 175 height 22
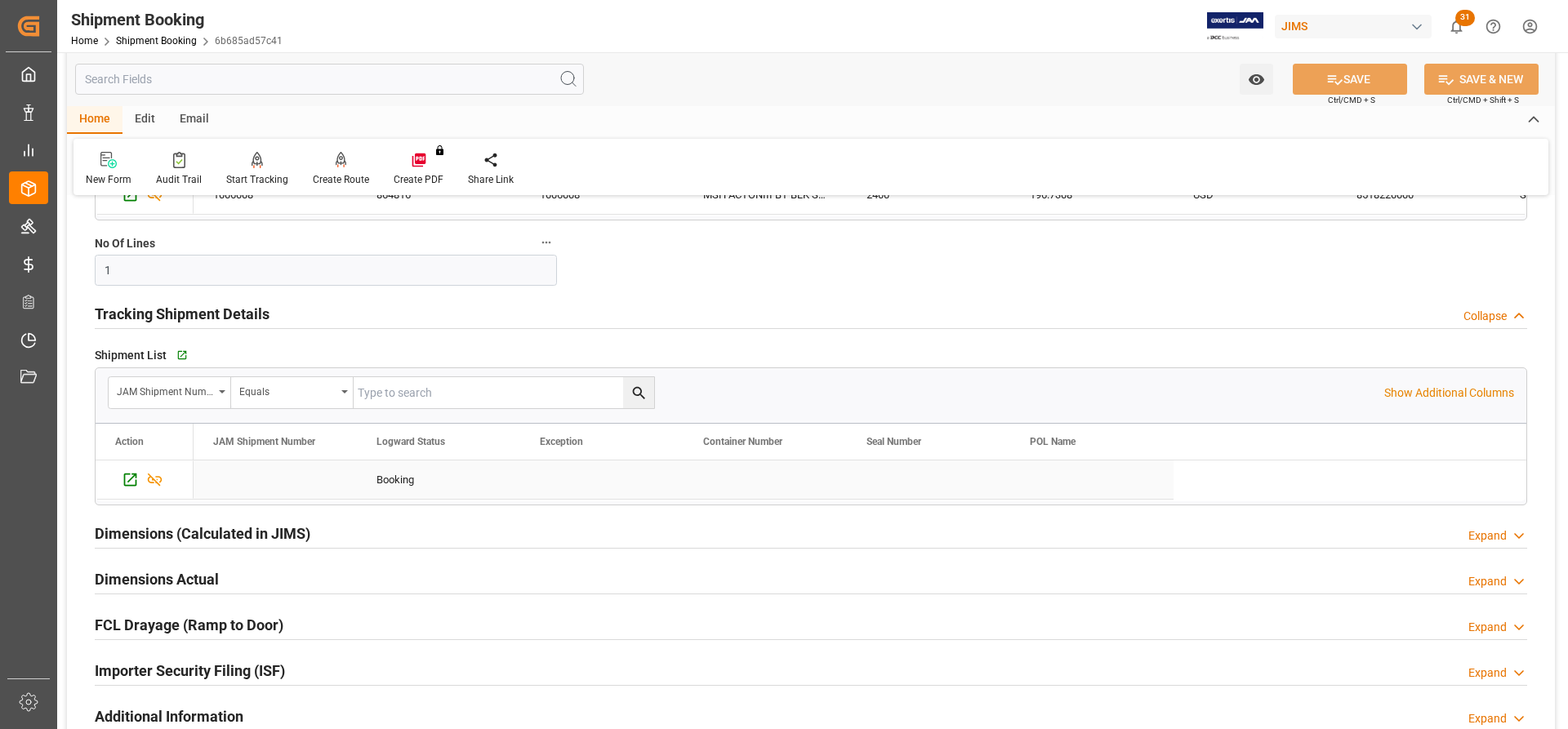
scroll to position [899, 0]
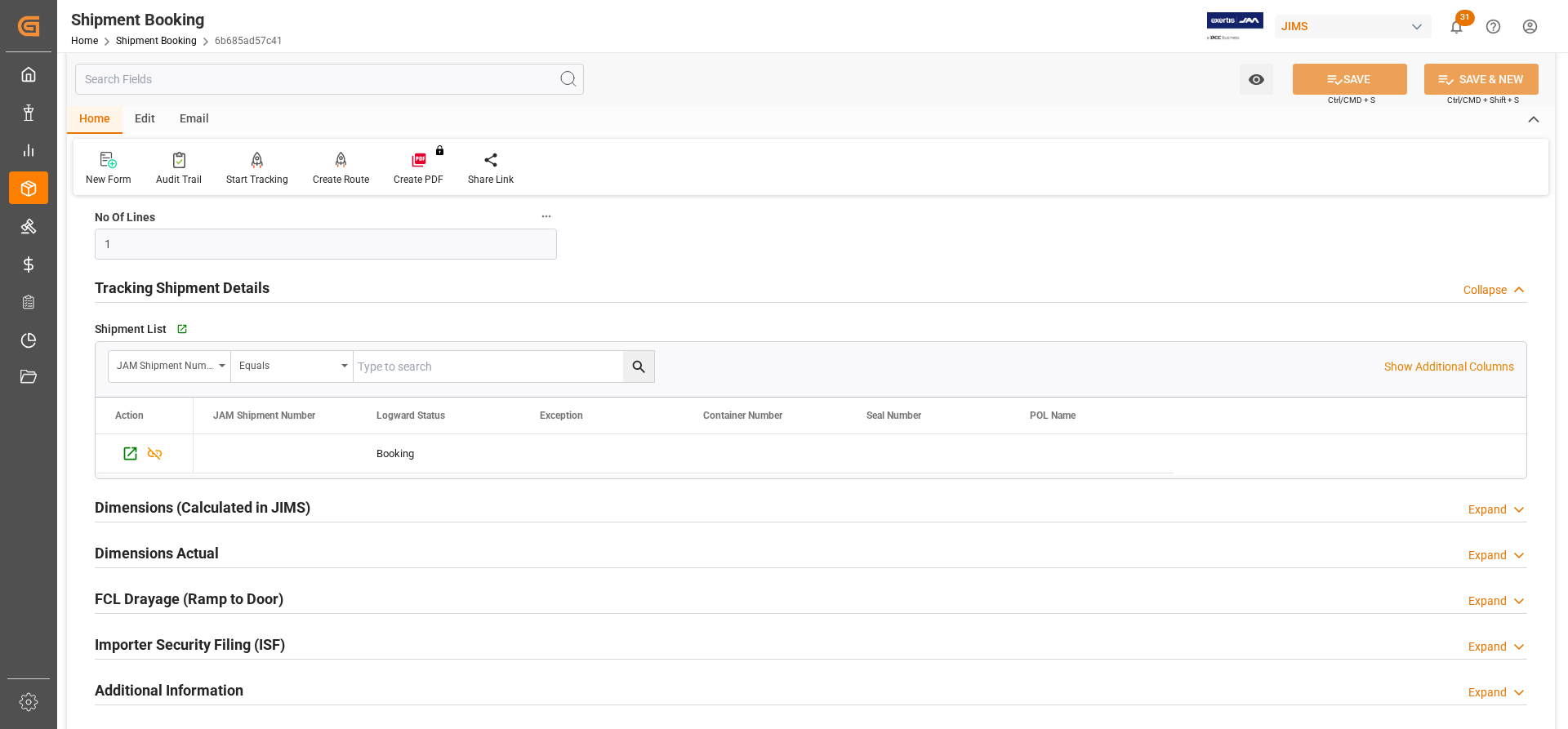
click at [123, 510] on h2 "Dimensions (Calculated in JIMS)" at bounding box center [203, 507] width 216 height 22
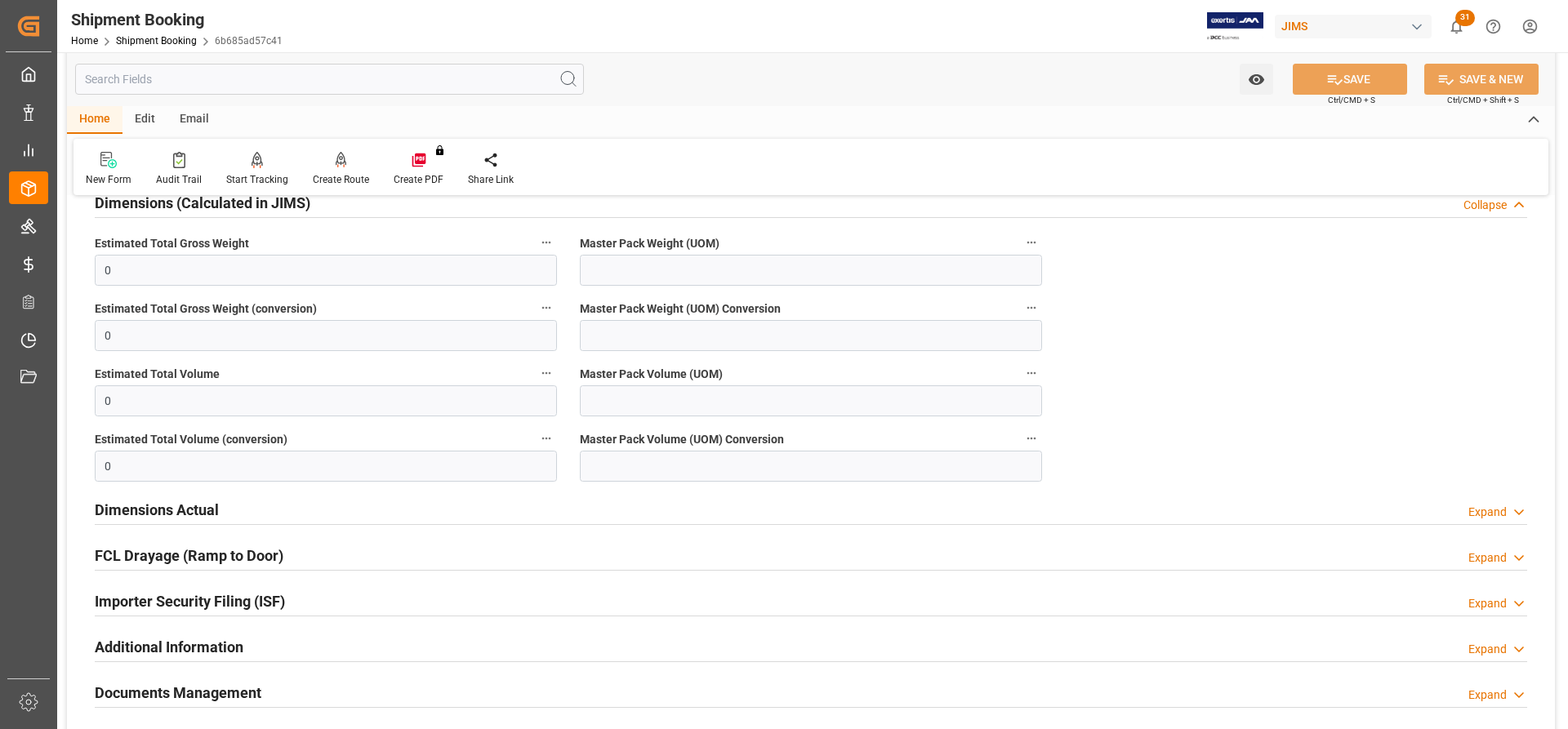
scroll to position [1225, 0]
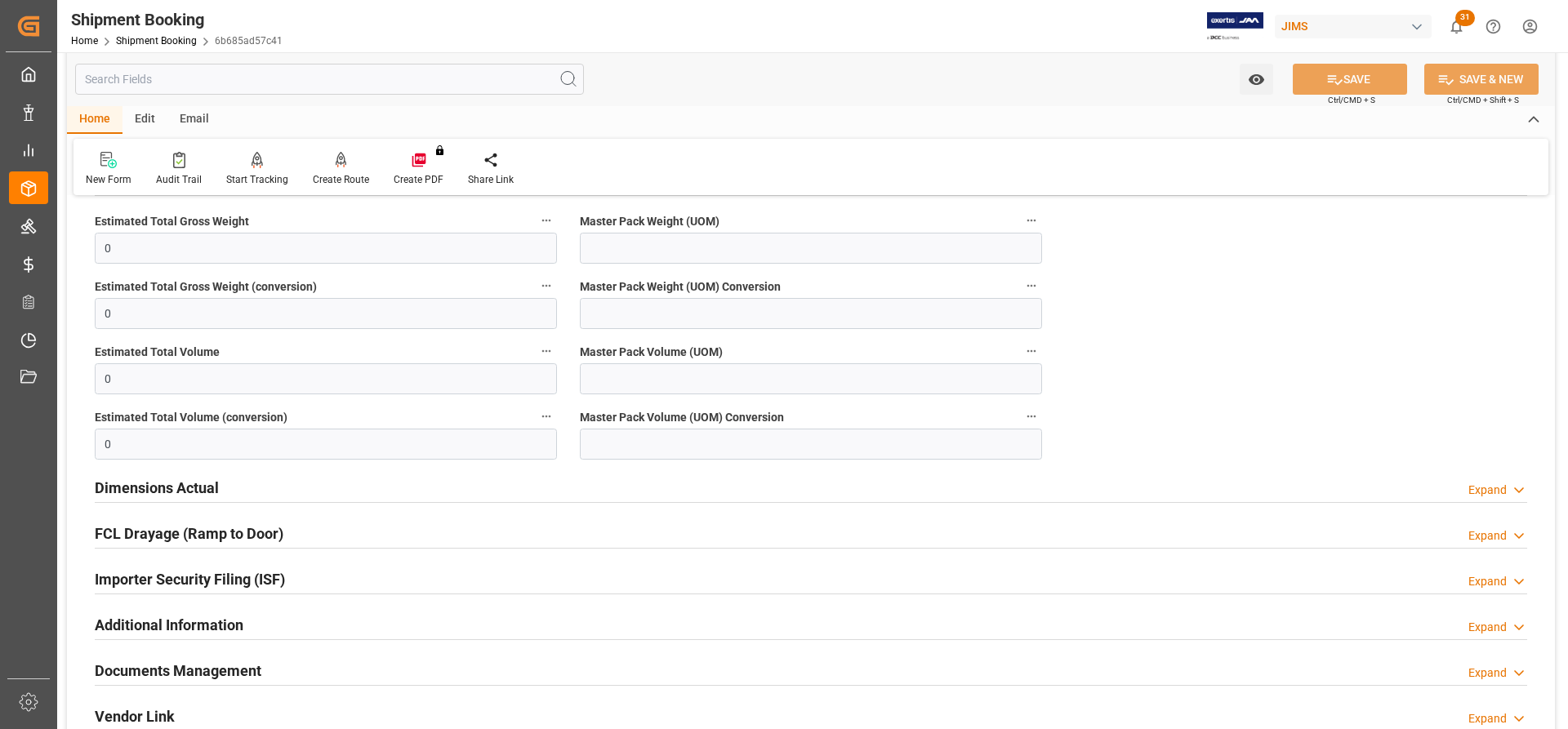
click at [146, 483] on h2 "Dimensions Actual" at bounding box center [156, 488] width 124 height 22
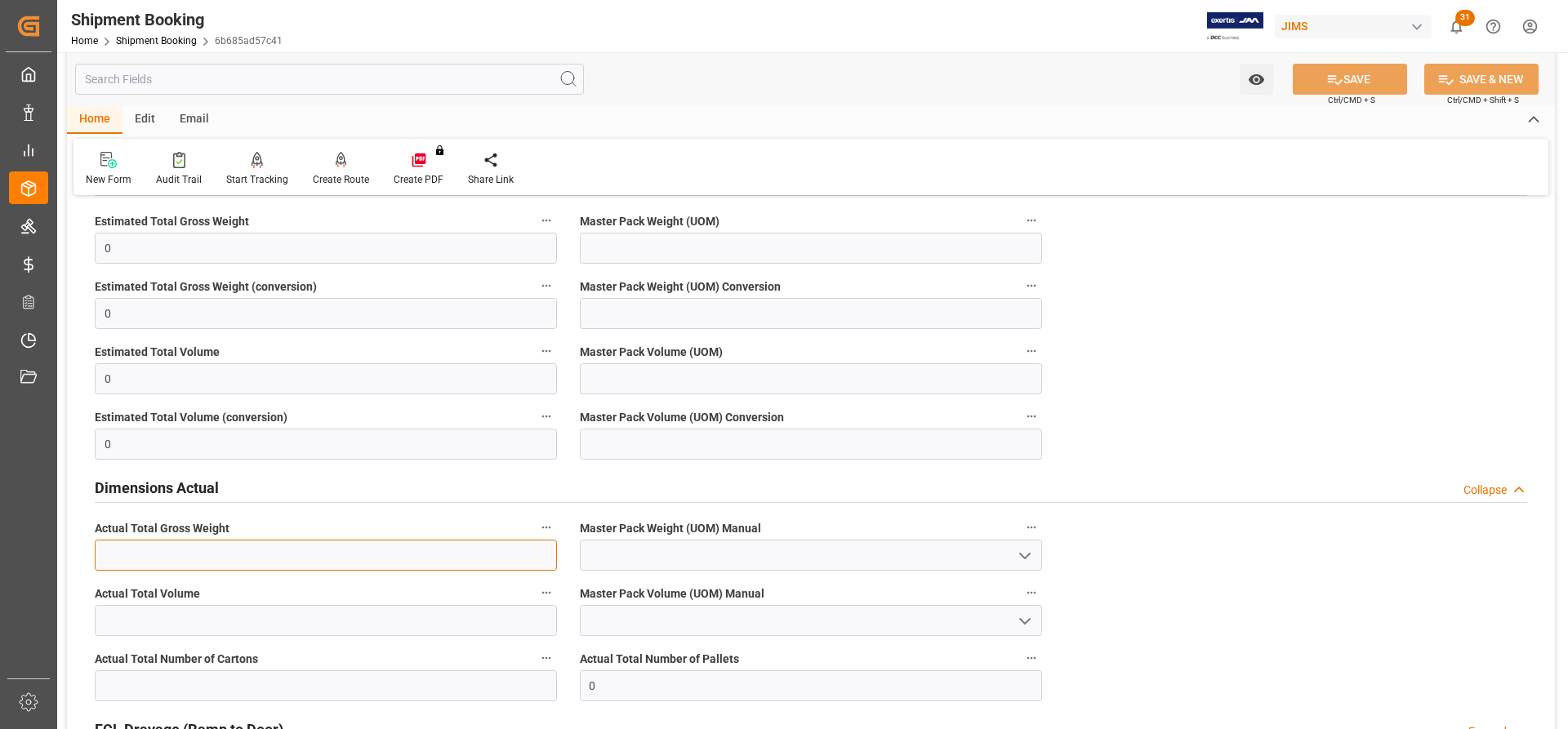
click at [133, 555] on input "text" at bounding box center [325, 555] width 462 height 31
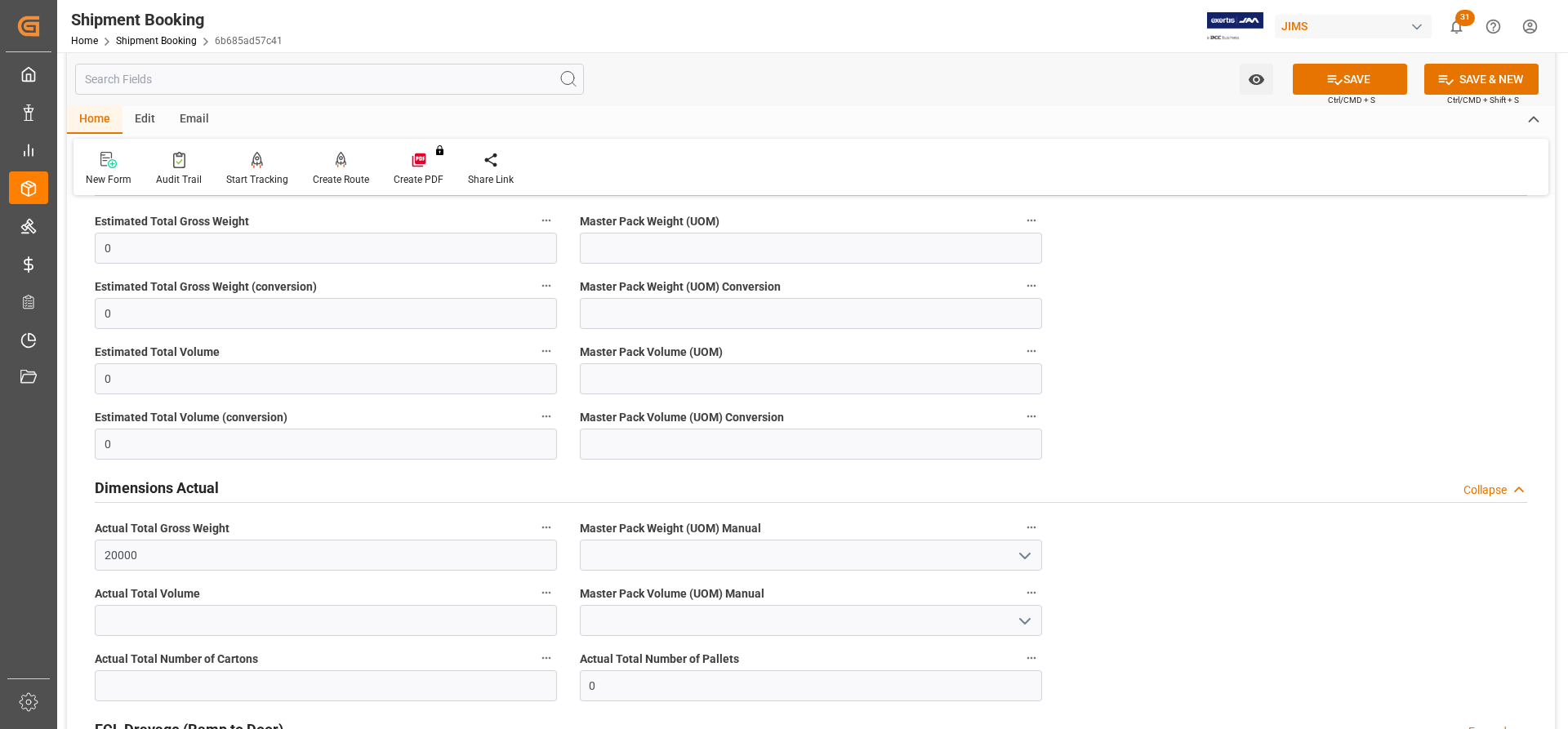
click at [1026, 554] on icon "open menu" at bounding box center [1024, 556] width 20 height 20
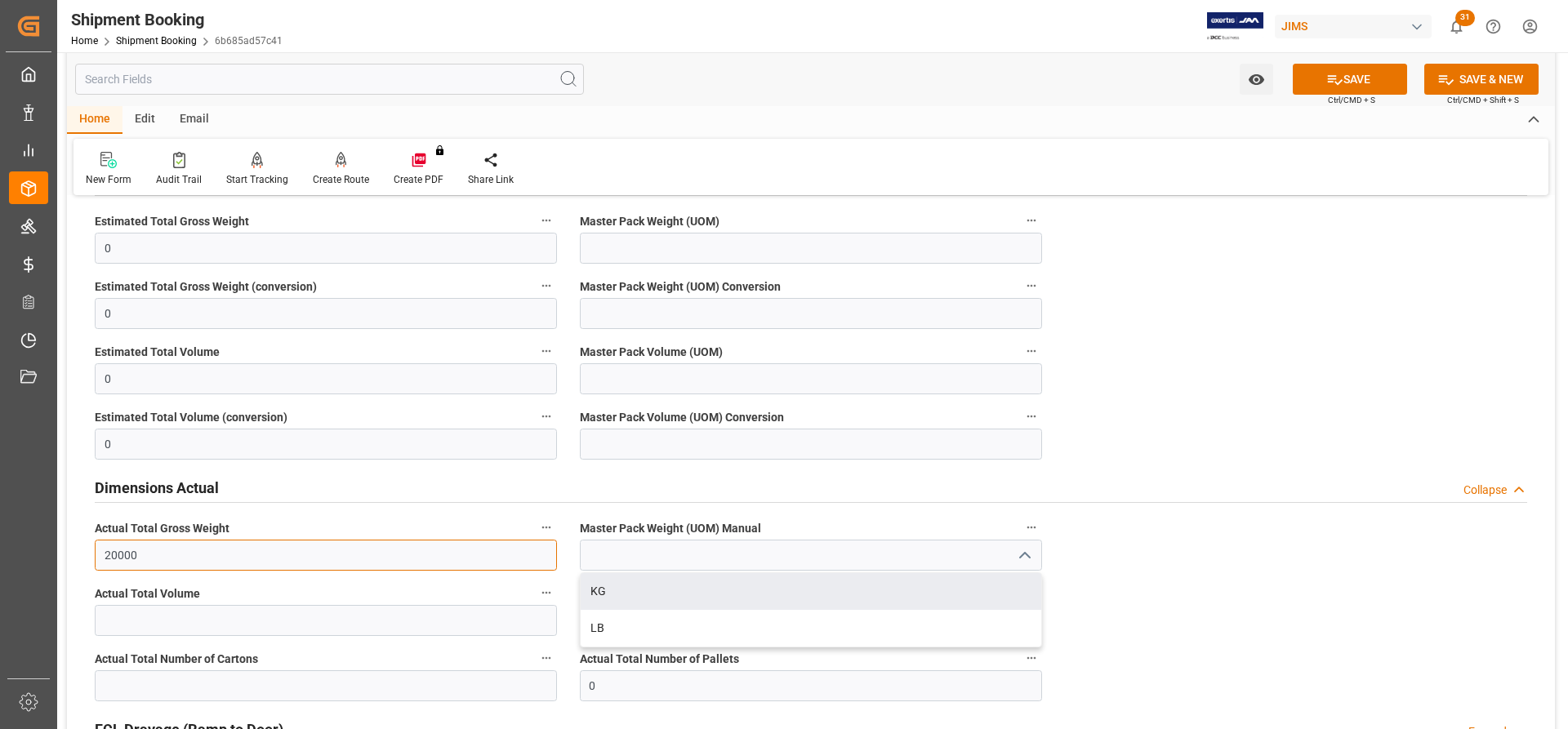
drag, startPoint x: 151, startPoint y: 549, endPoint x: 46, endPoint y: 549, distance: 105.0
click at [46, 549] on div "Created by potrace 1.15, written by Peter Selinger 2001-2017 Created by potrace…" at bounding box center [784, 364] width 1568 height 729
type input "15470"
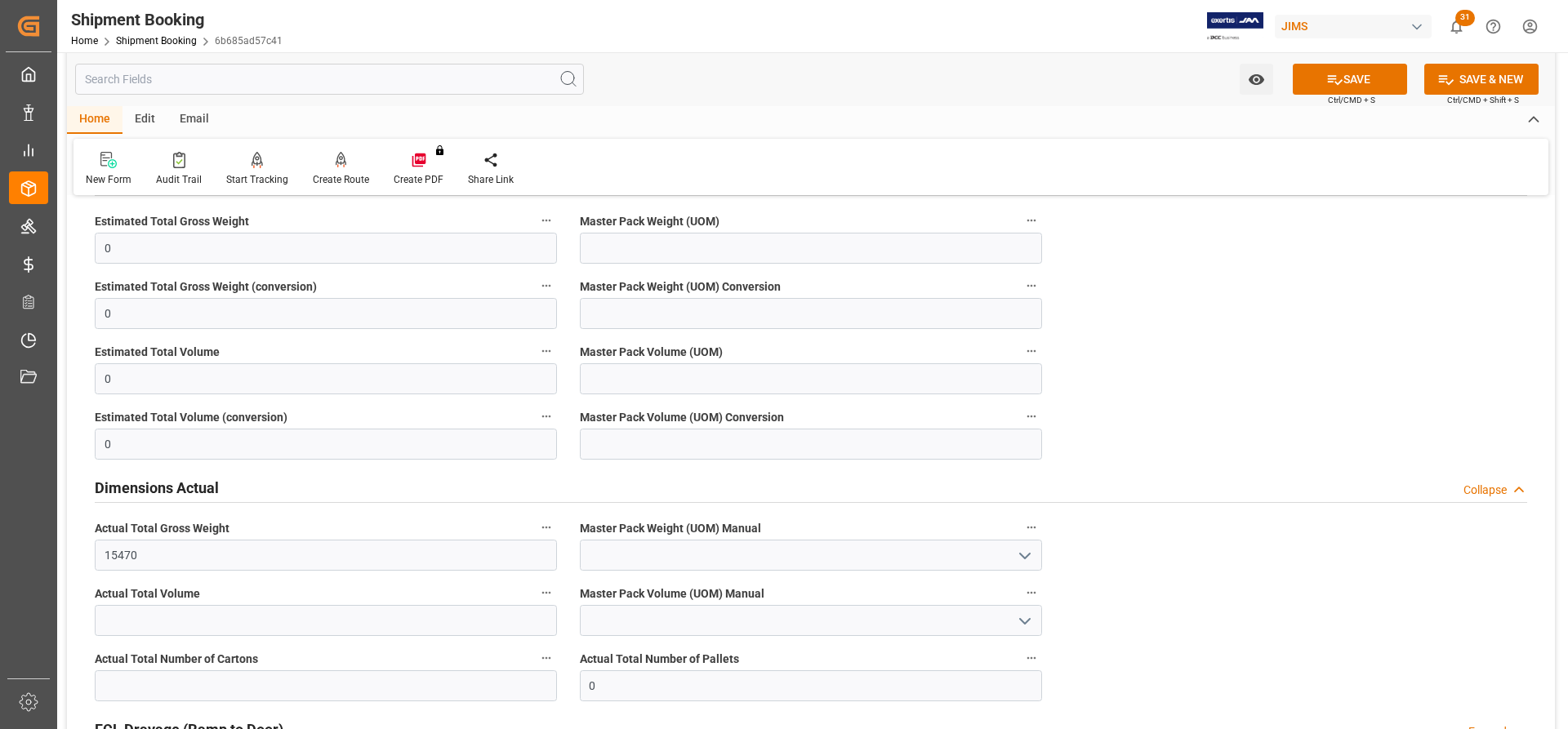
click at [1023, 550] on icon "open menu" at bounding box center [1024, 556] width 20 height 20
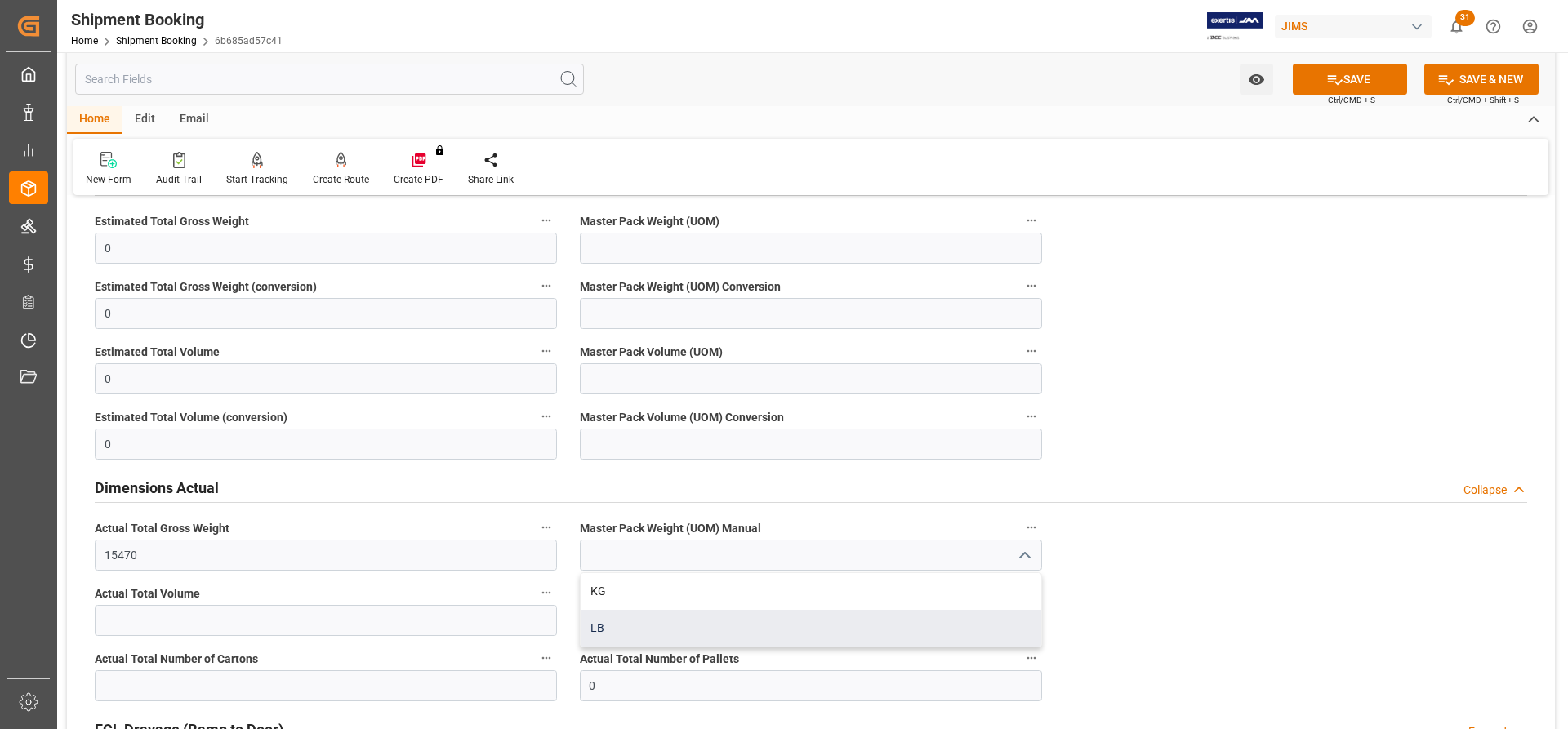
click at [617, 628] on div "LB" at bounding box center [810, 629] width 460 height 37
type input "LB"
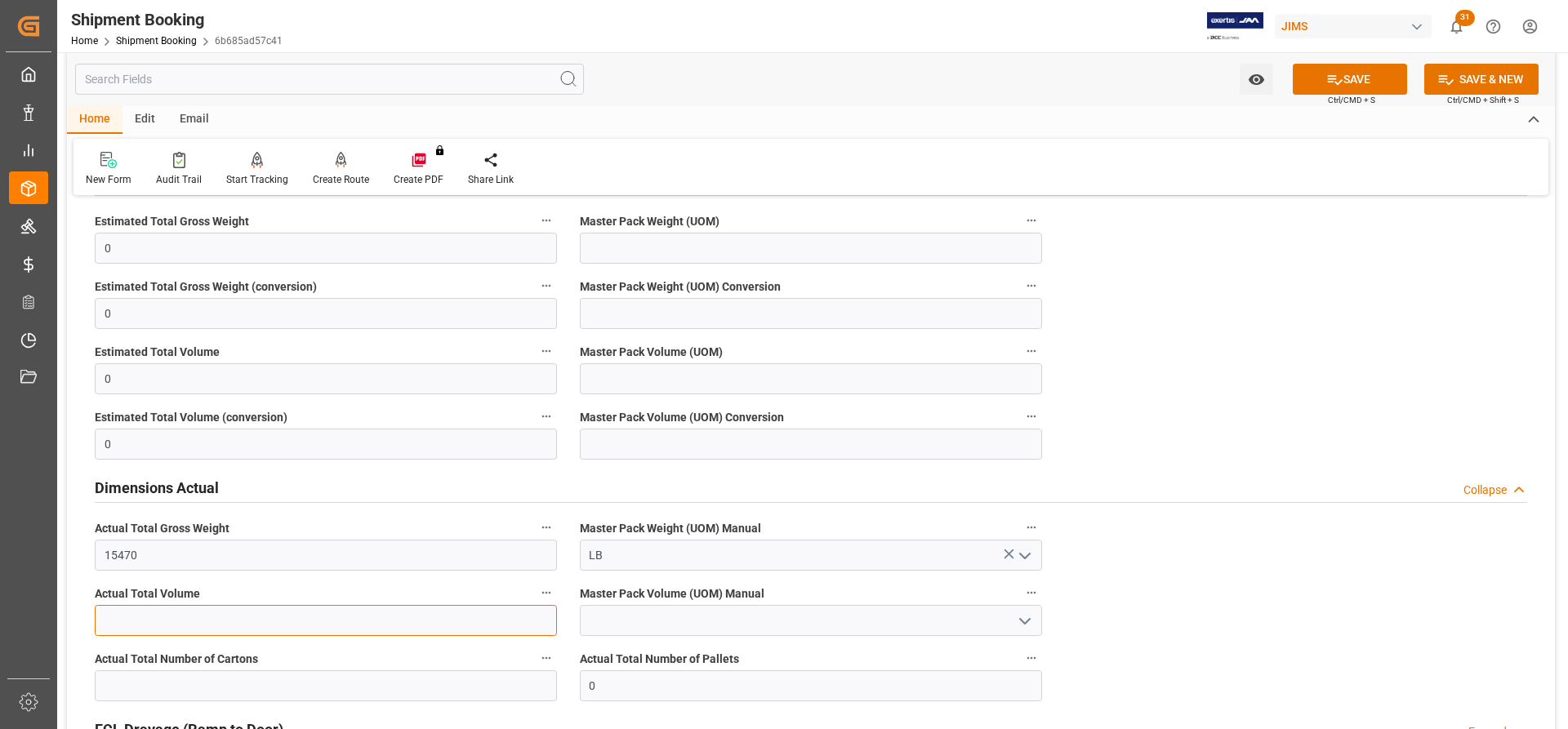
click at [106, 620] on input "text" at bounding box center [325, 621] width 462 height 31
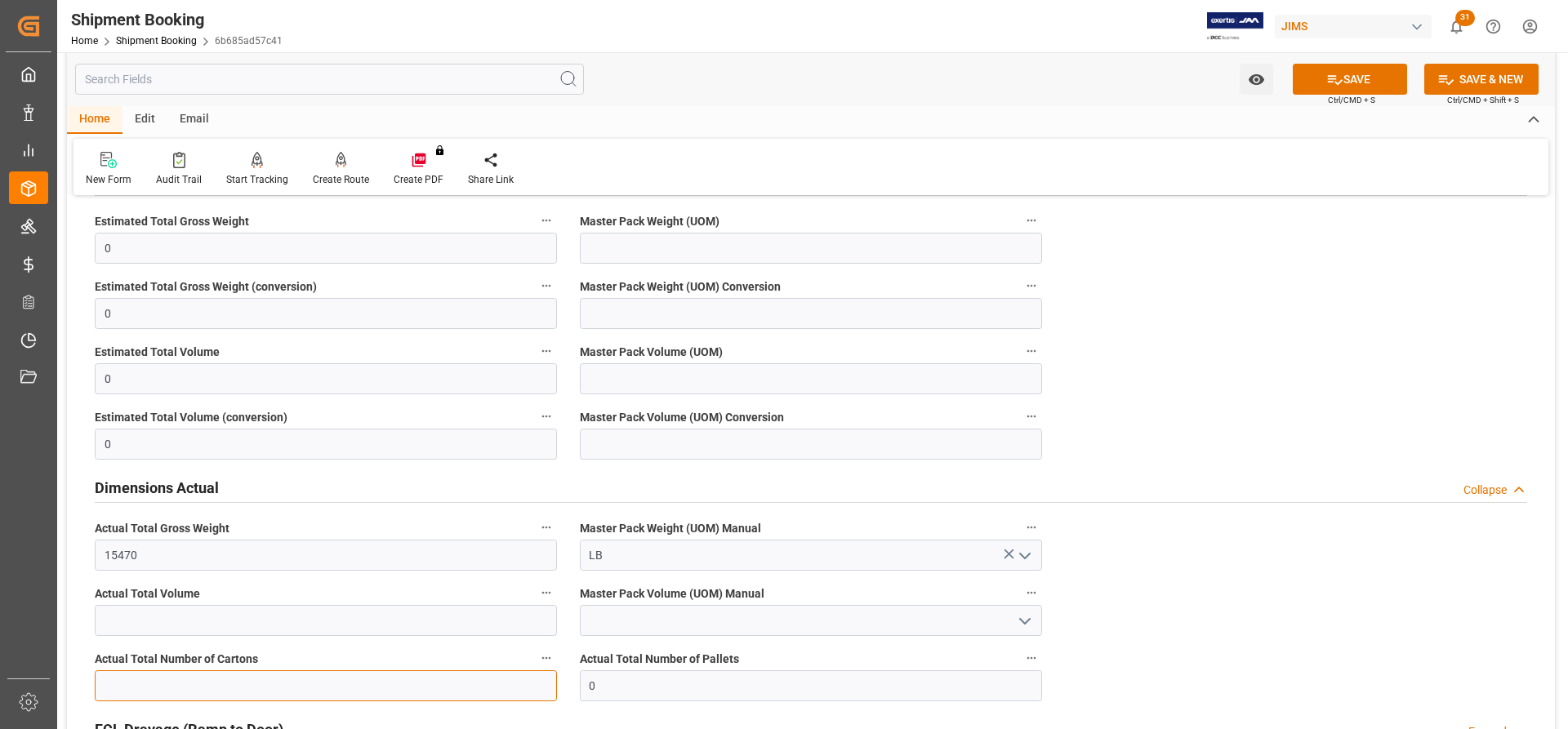
click at [124, 683] on input "text" at bounding box center [325, 686] width 462 height 31
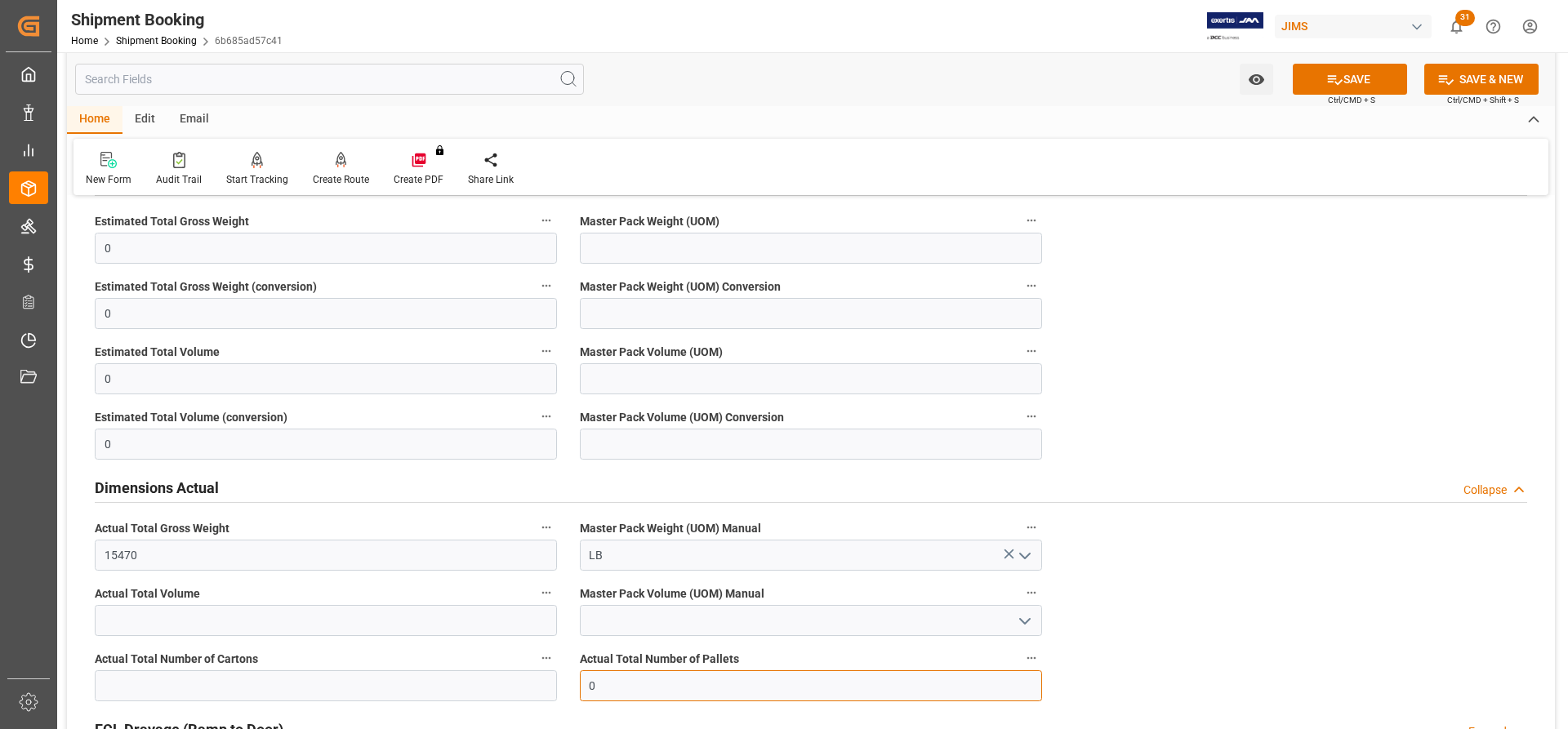
drag, startPoint x: 613, startPoint y: 685, endPoint x: 571, endPoint y: 687, distance: 42.0
click at [571, 687] on div "Actual Total Number of Pallets 0" at bounding box center [810, 674] width 485 height 65
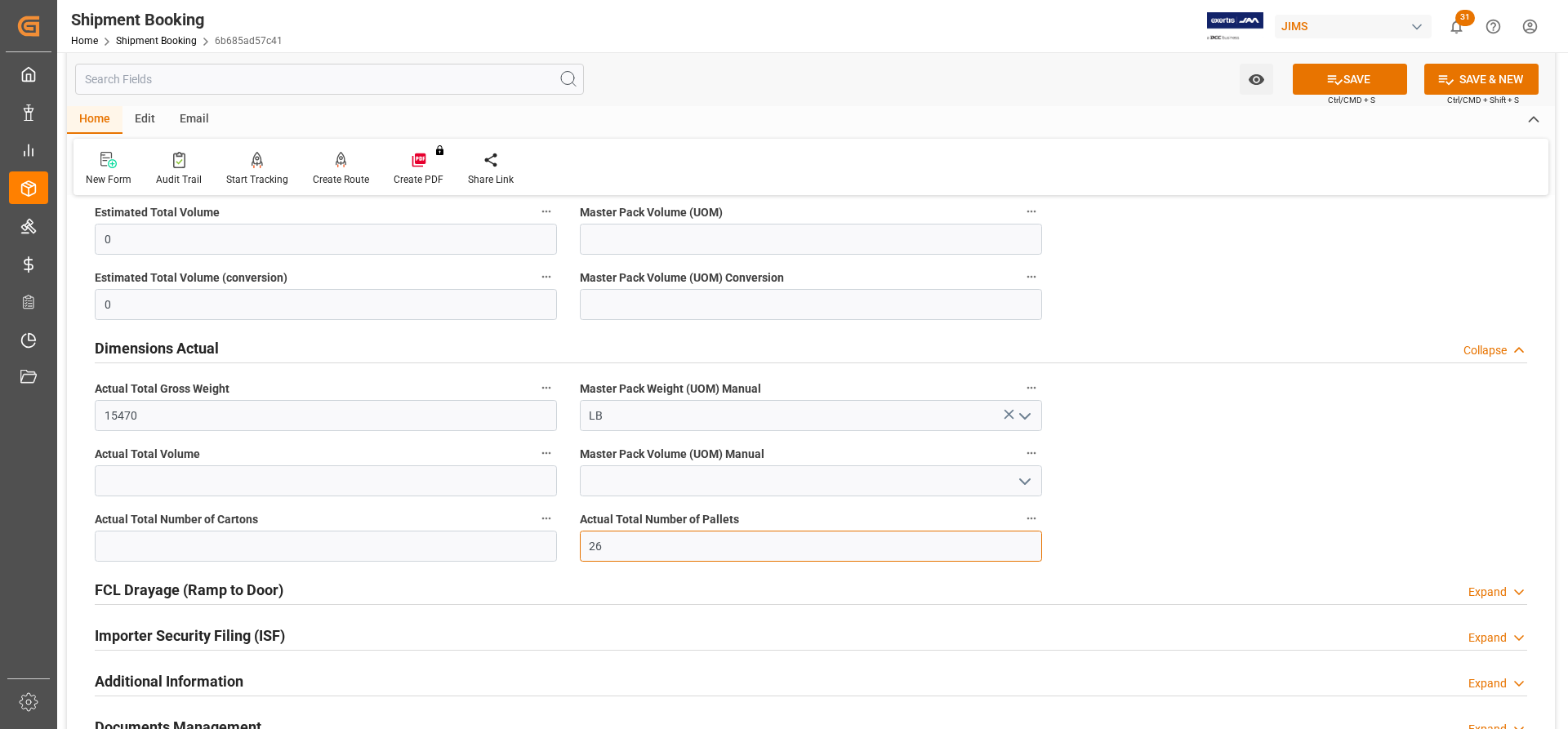
scroll to position [1389, 0]
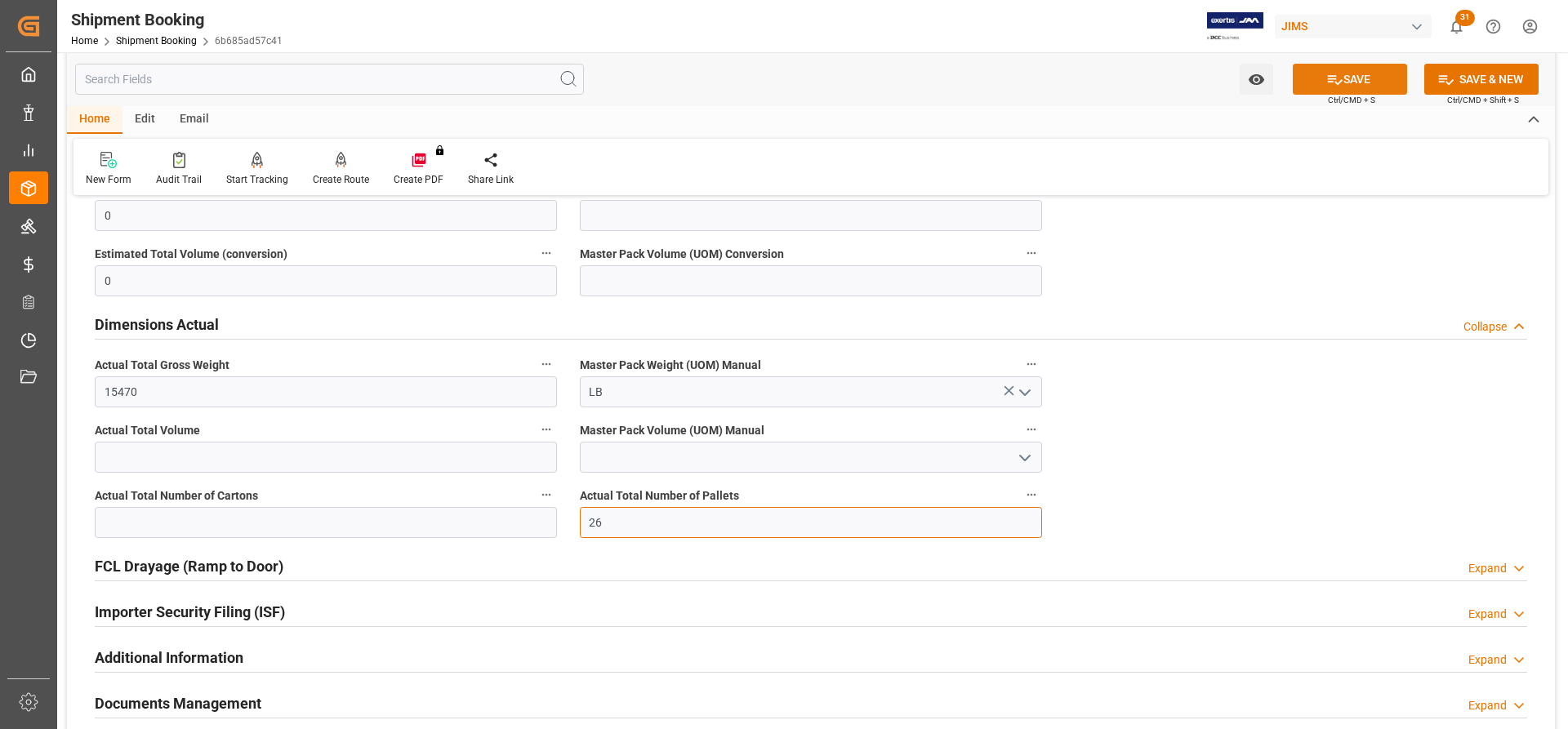
type input "26"
click at [1376, 82] on button "SAVE" at bounding box center [1350, 79] width 114 height 31
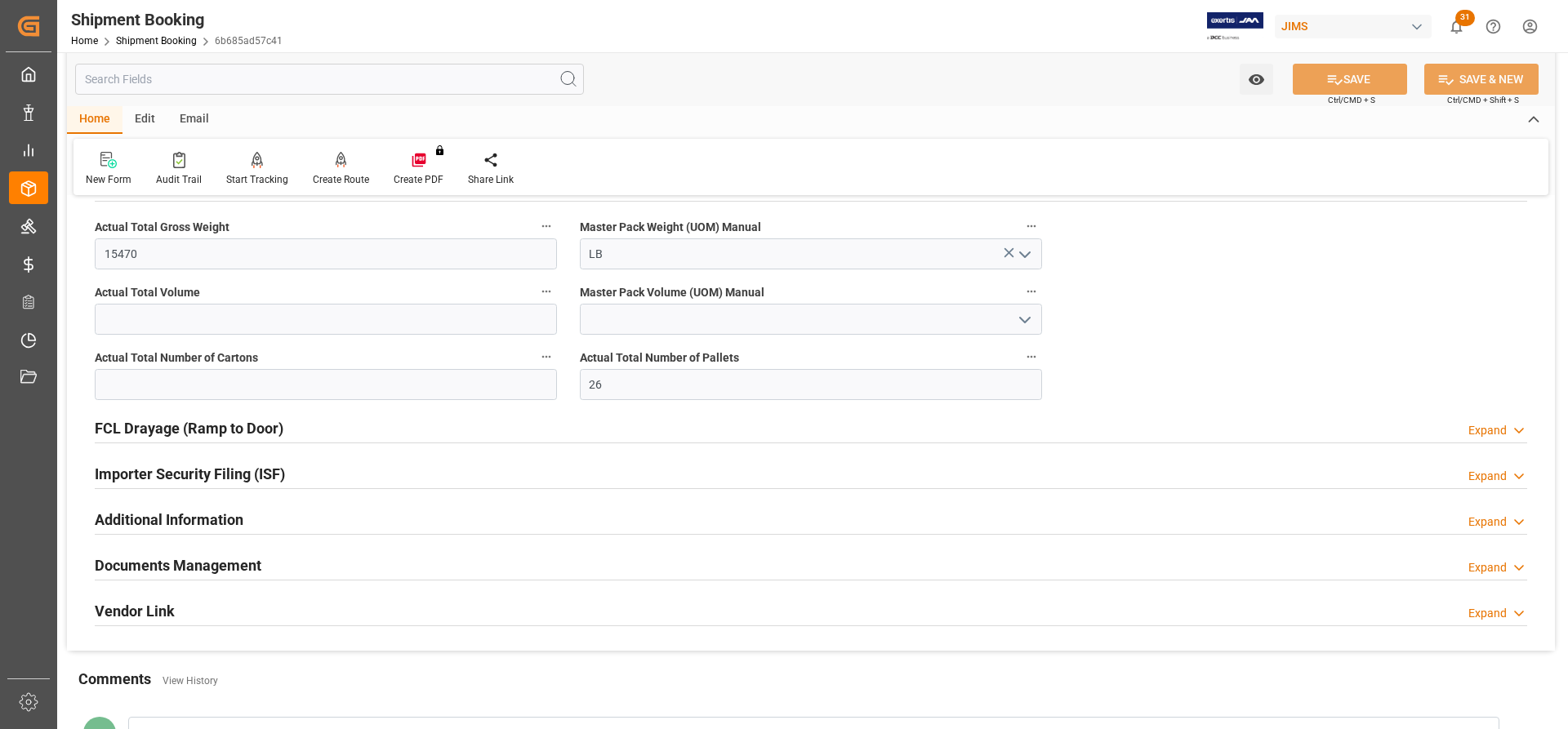
scroll to position [1552, 0]
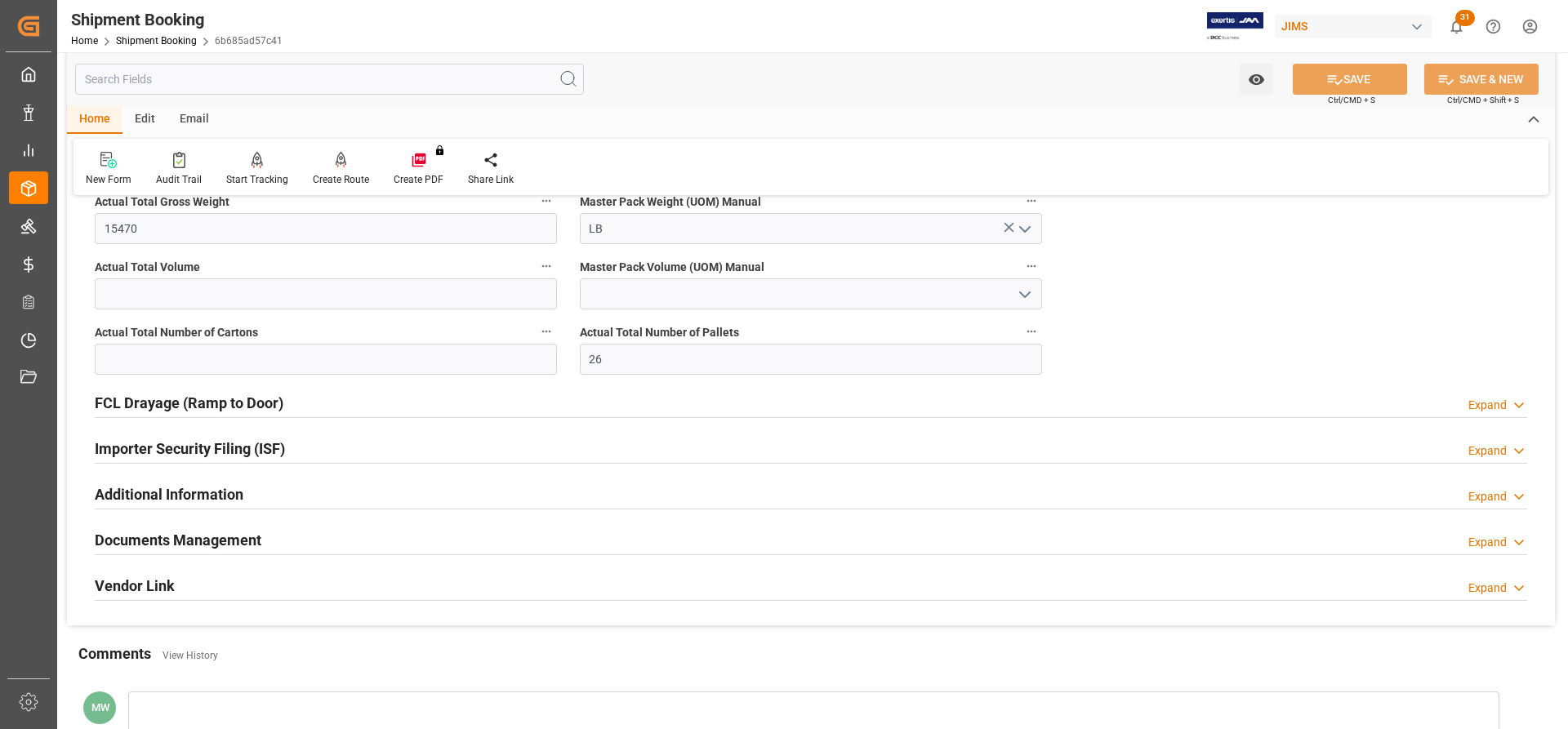
click at [212, 543] on h2 "Documents Management" at bounding box center [178, 540] width 166 height 22
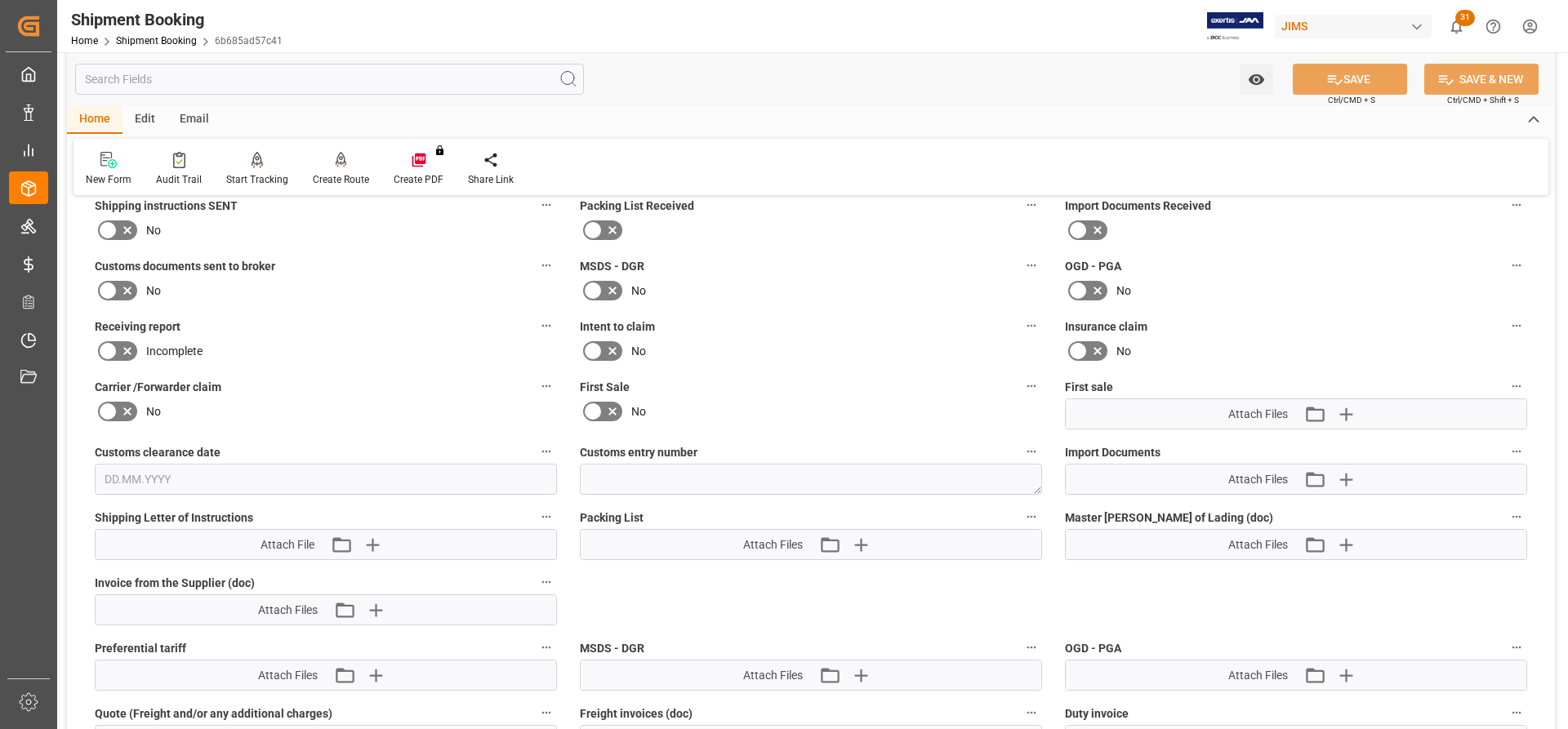
scroll to position [1960, 0]
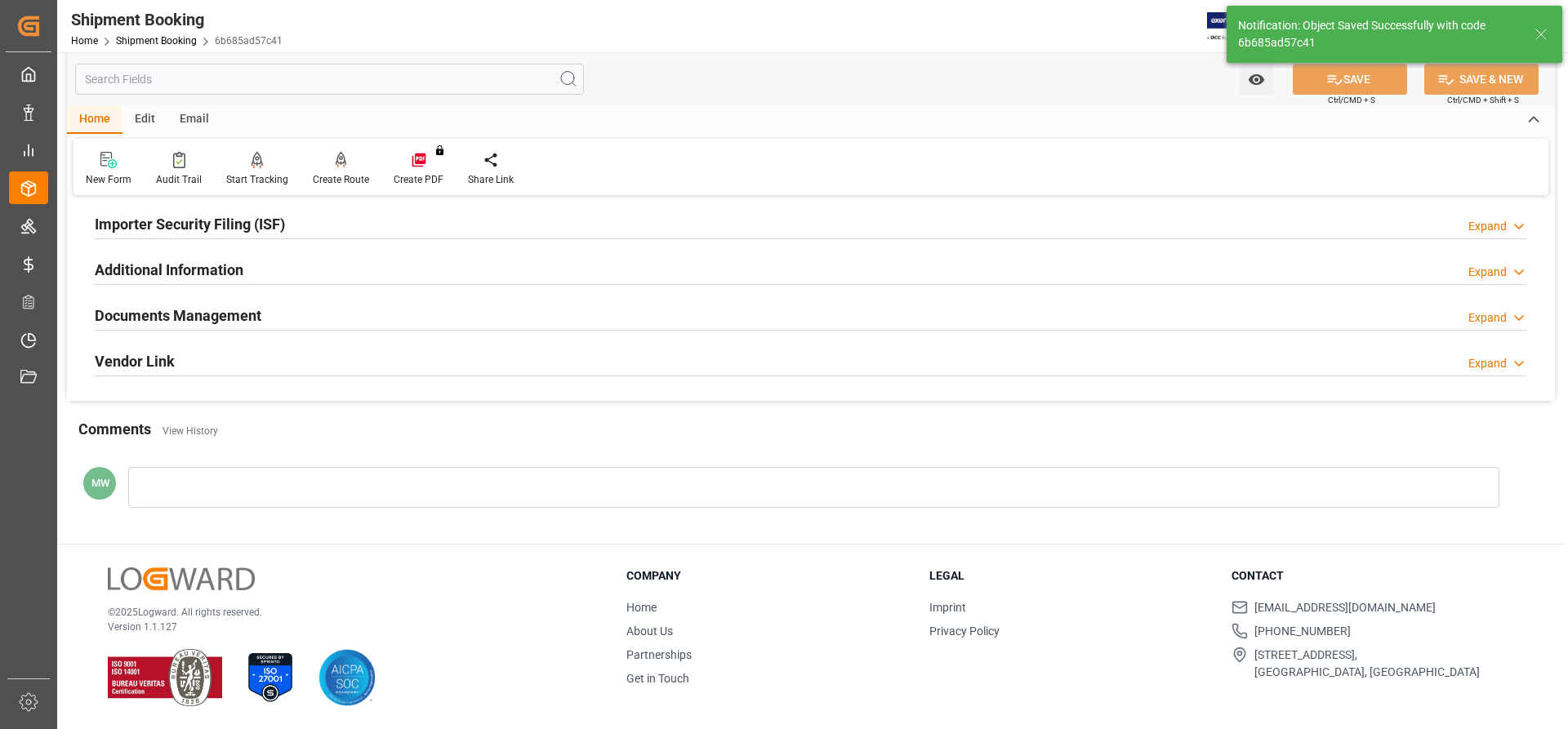
scroll to position [497, 0]
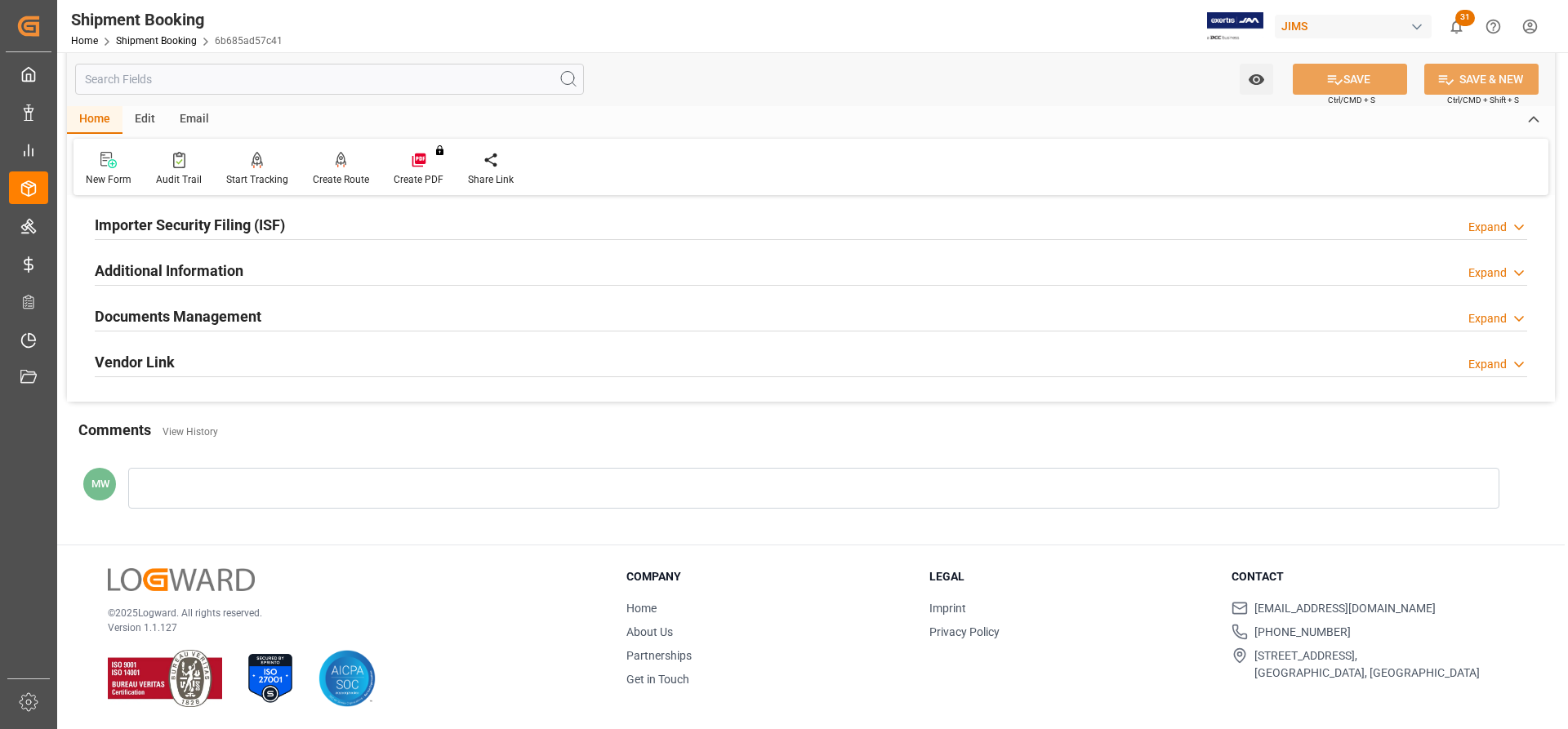
click at [200, 318] on h2 "Documents Management" at bounding box center [178, 316] width 166 height 22
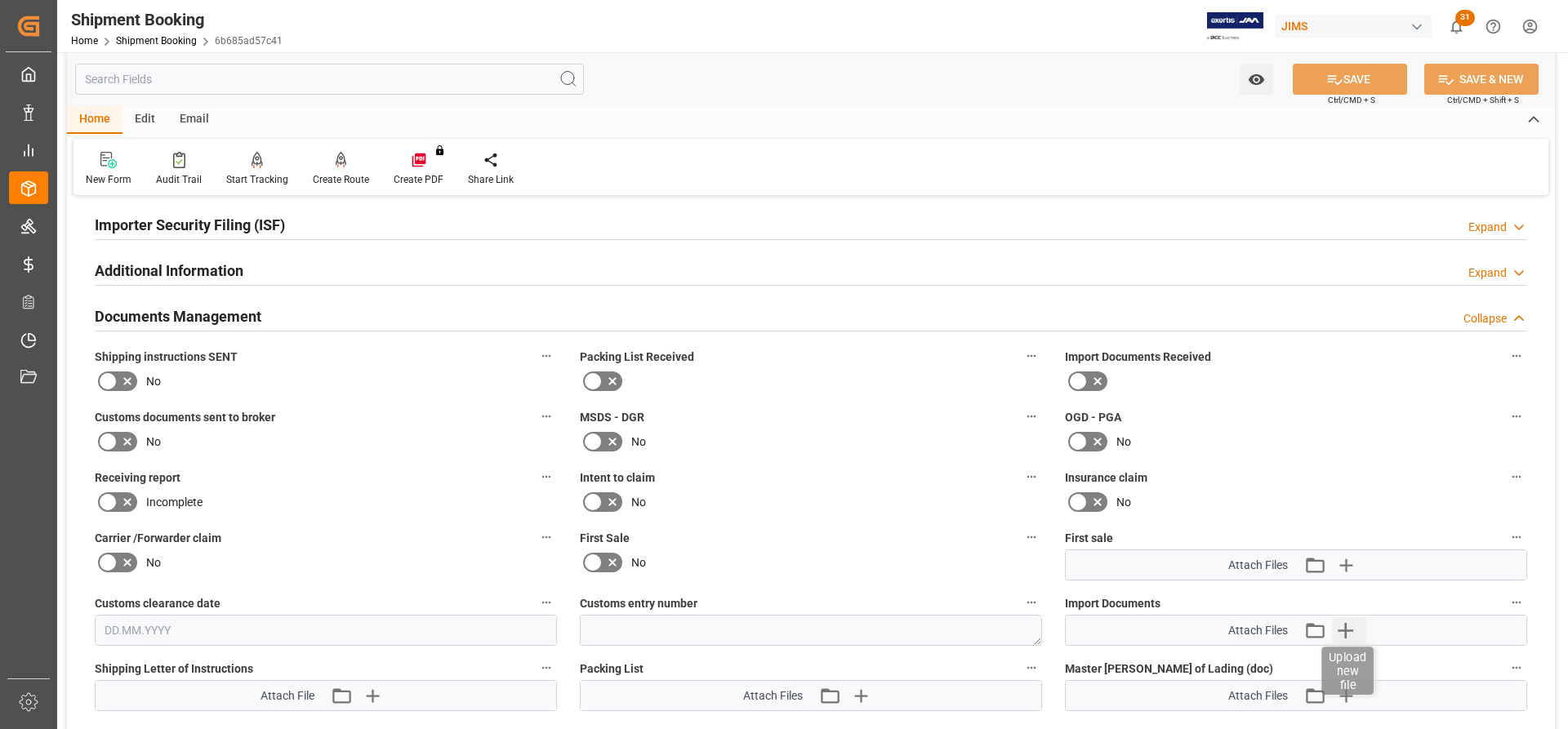
click at [1344, 633] on icon "button" at bounding box center [1345, 631] width 26 height 26
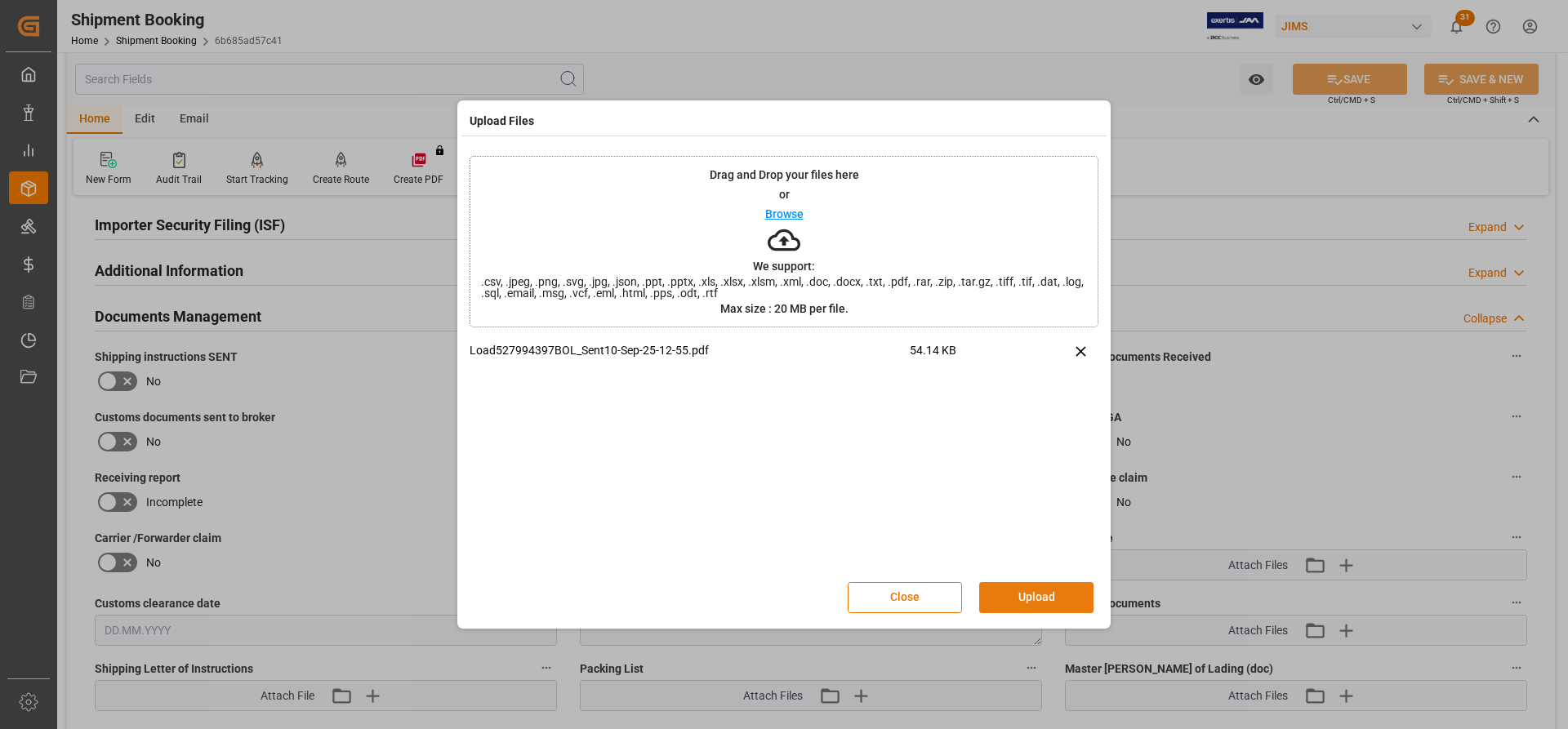
click at [1024, 589] on button "Upload" at bounding box center [1036, 598] width 114 height 31
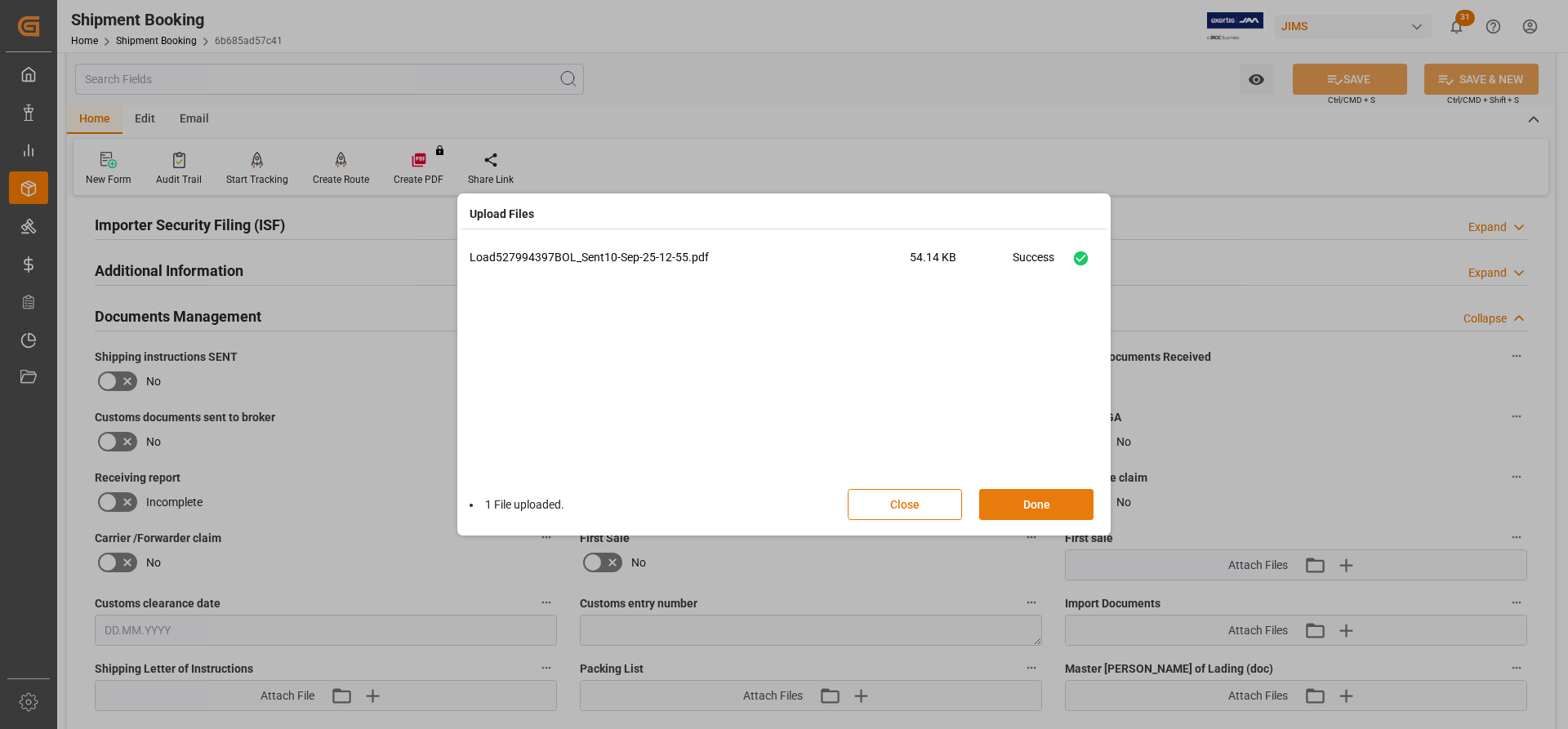
click at [1017, 509] on button "Done" at bounding box center [1036, 505] width 114 height 31
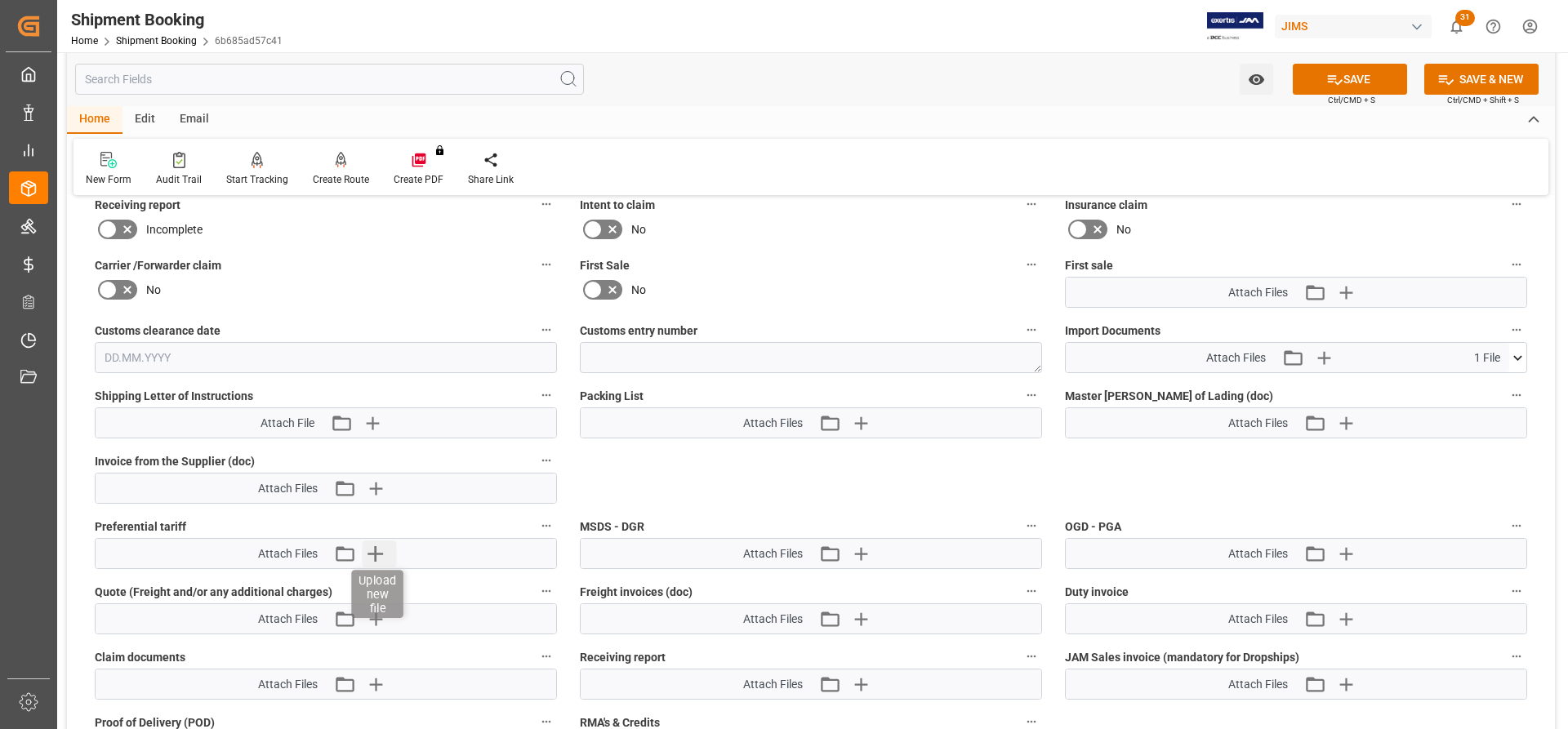
scroll to position [823, 0]
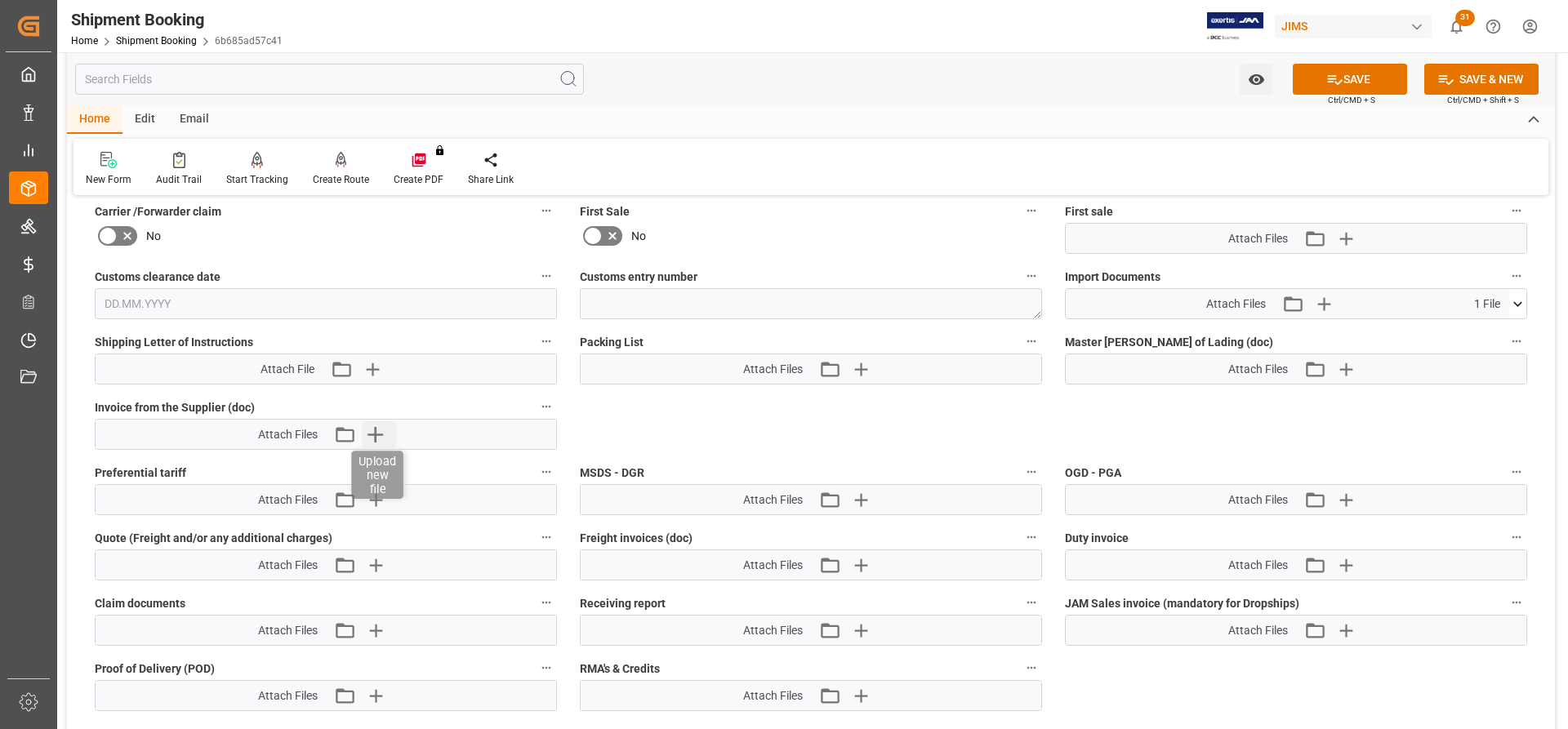
click at [371, 434] on icon "button" at bounding box center [375, 435] width 16 height 16
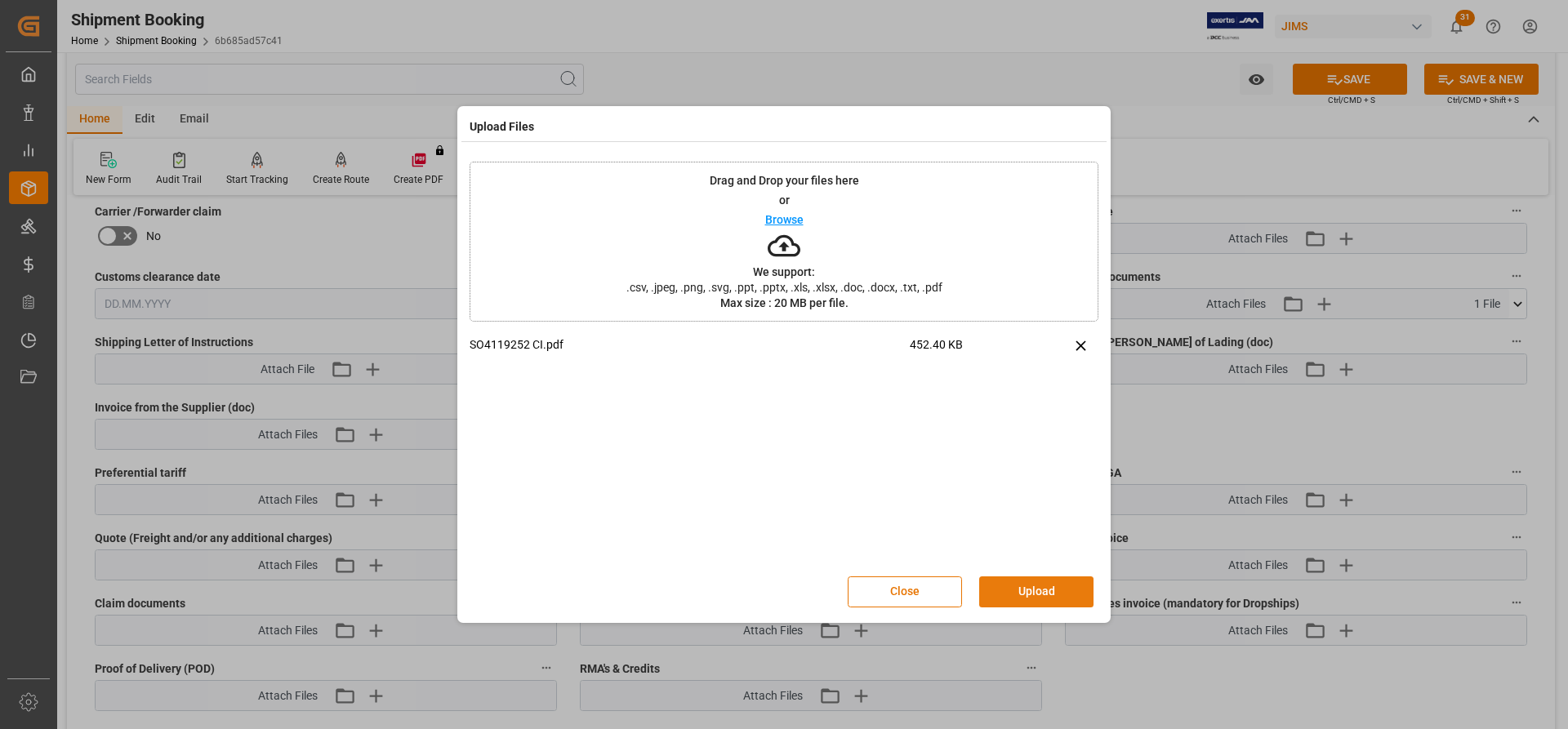
click at [1017, 587] on button "Upload" at bounding box center [1036, 592] width 114 height 31
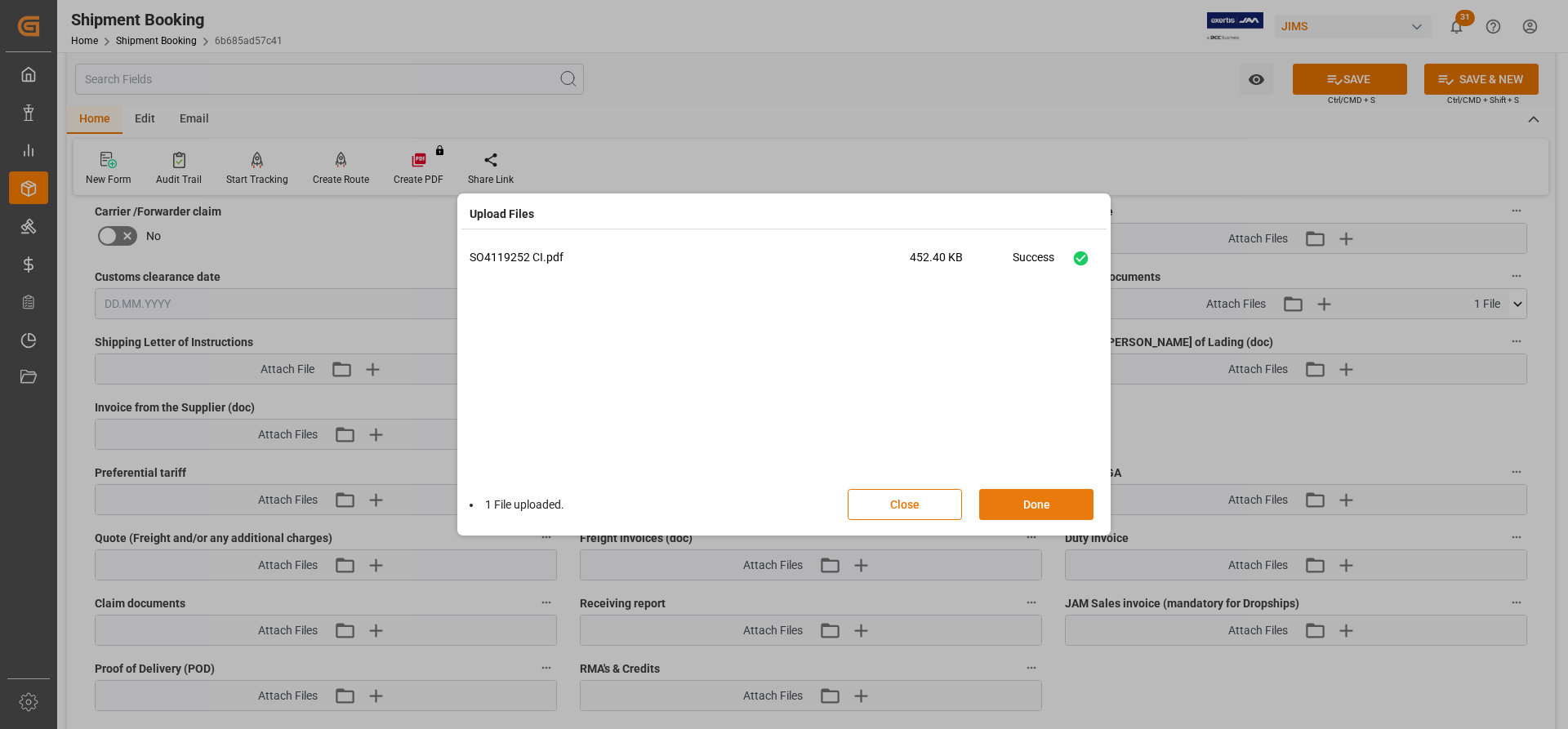
click at [1028, 504] on button "Done" at bounding box center [1036, 505] width 114 height 31
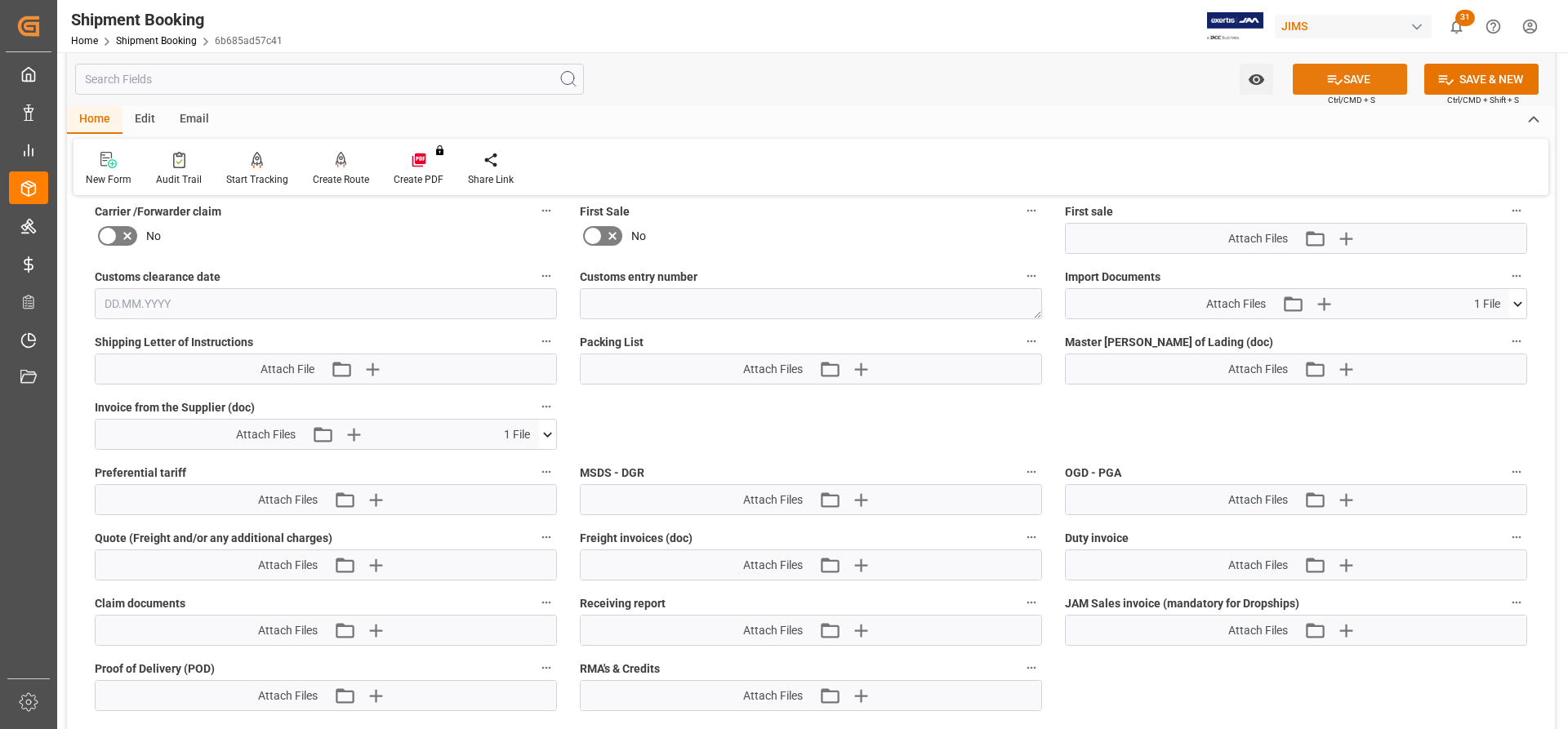
click at [1366, 77] on button "SAVE" at bounding box center [1350, 79] width 114 height 31
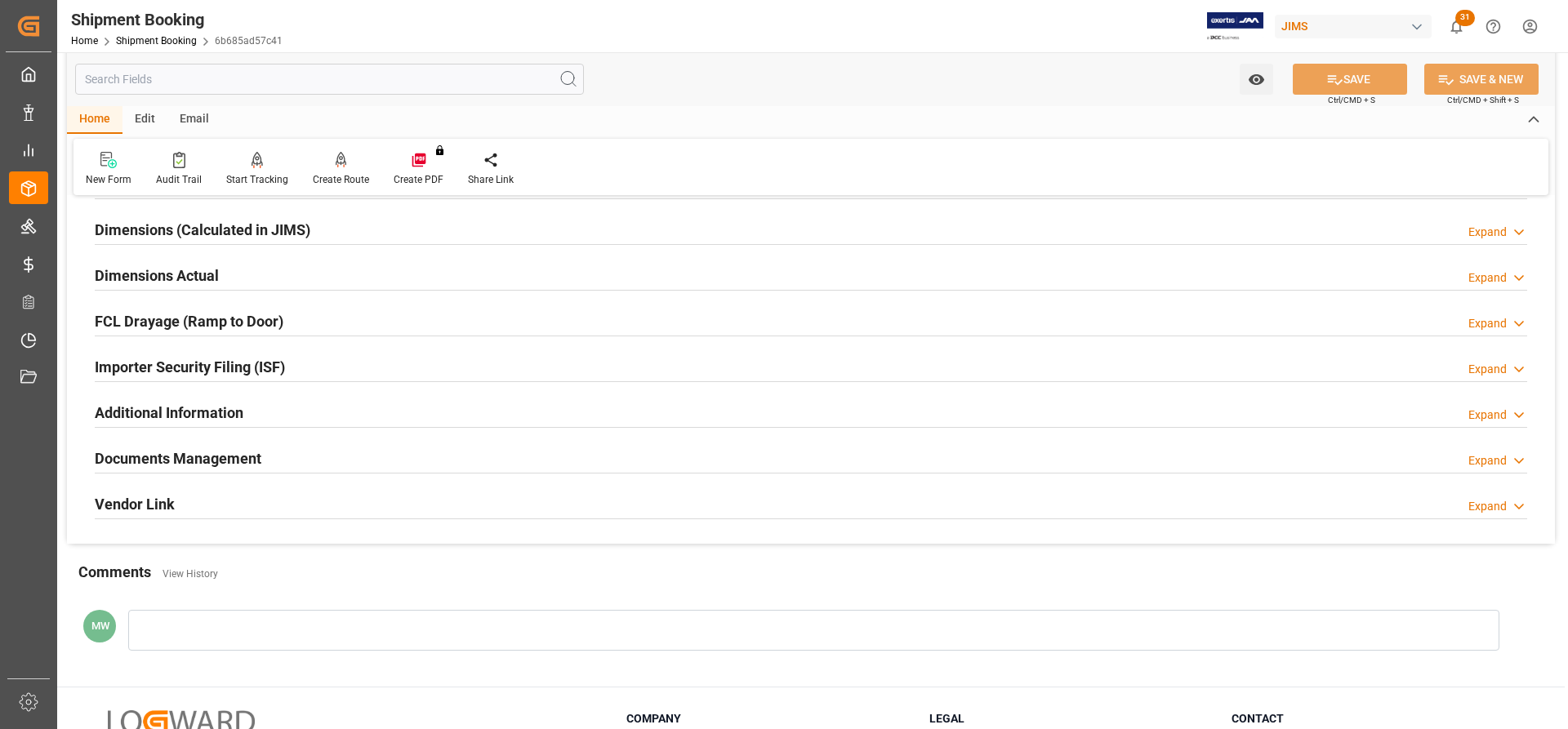
scroll to position [364, 0]
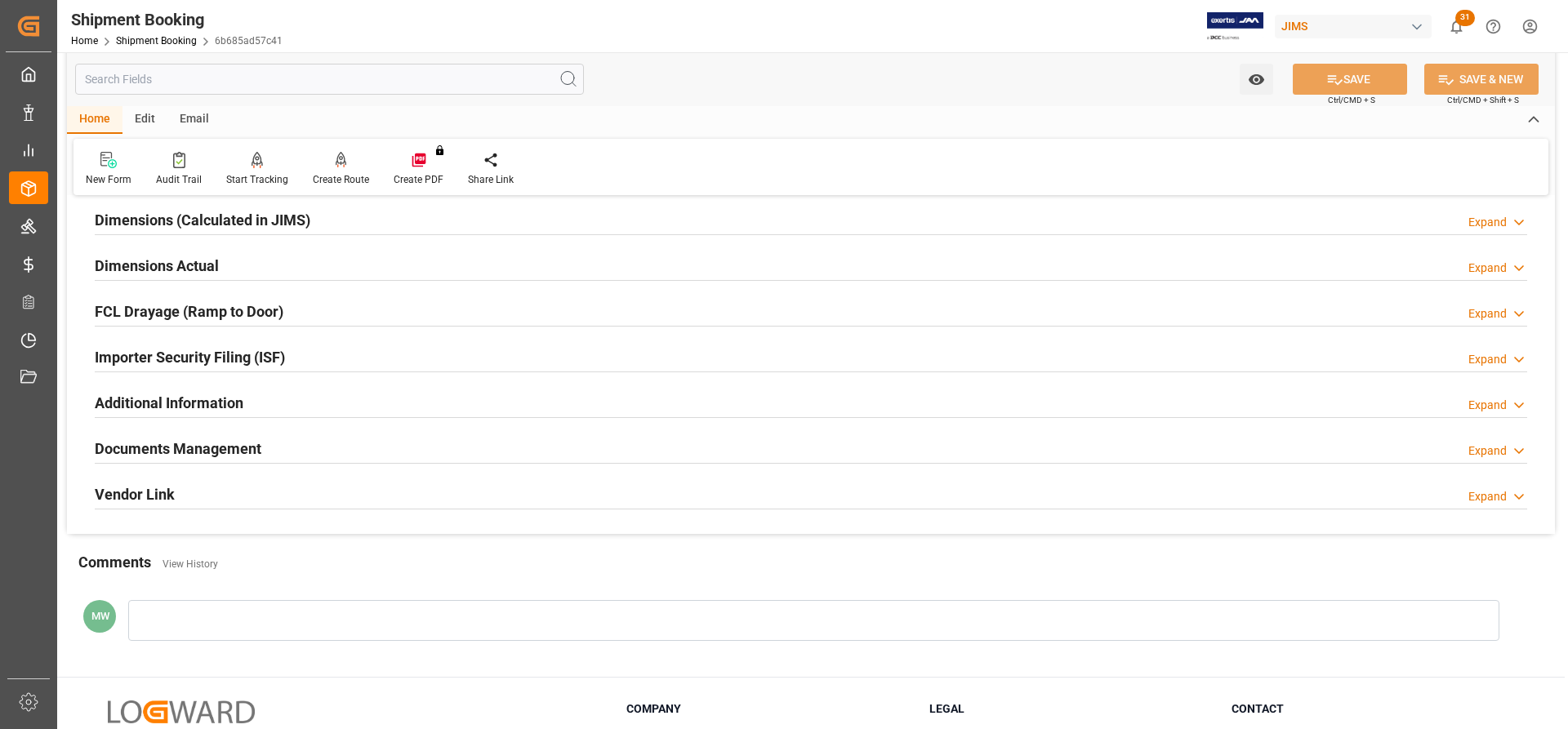
drag, startPoint x: 169, startPoint y: 436, endPoint x: 164, endPoint y: 445, distance: 10.3
click at [169, 437] on div "Documents Management" at bounding box center [178, 448] width 166 height 31
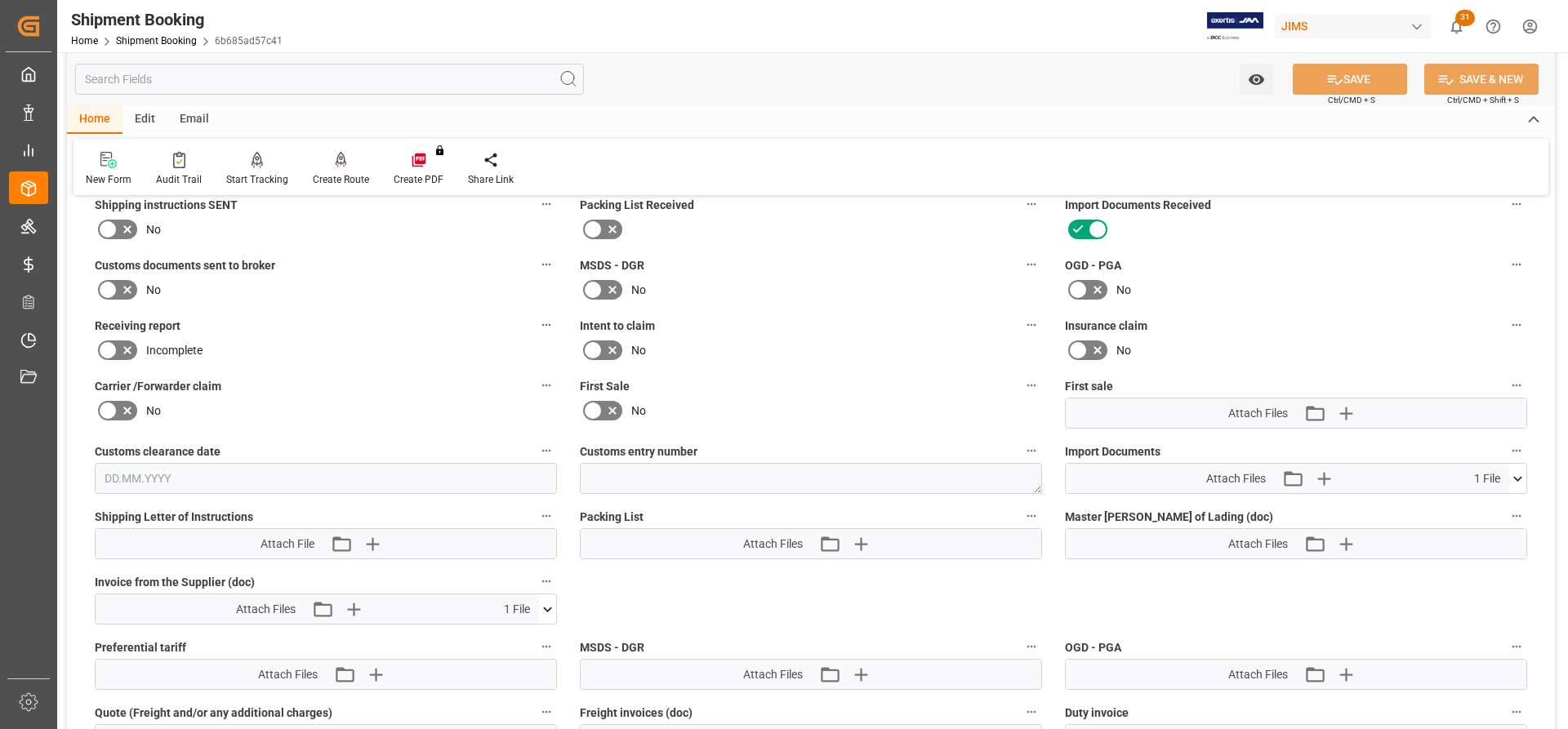
scroll to position [773, 0]
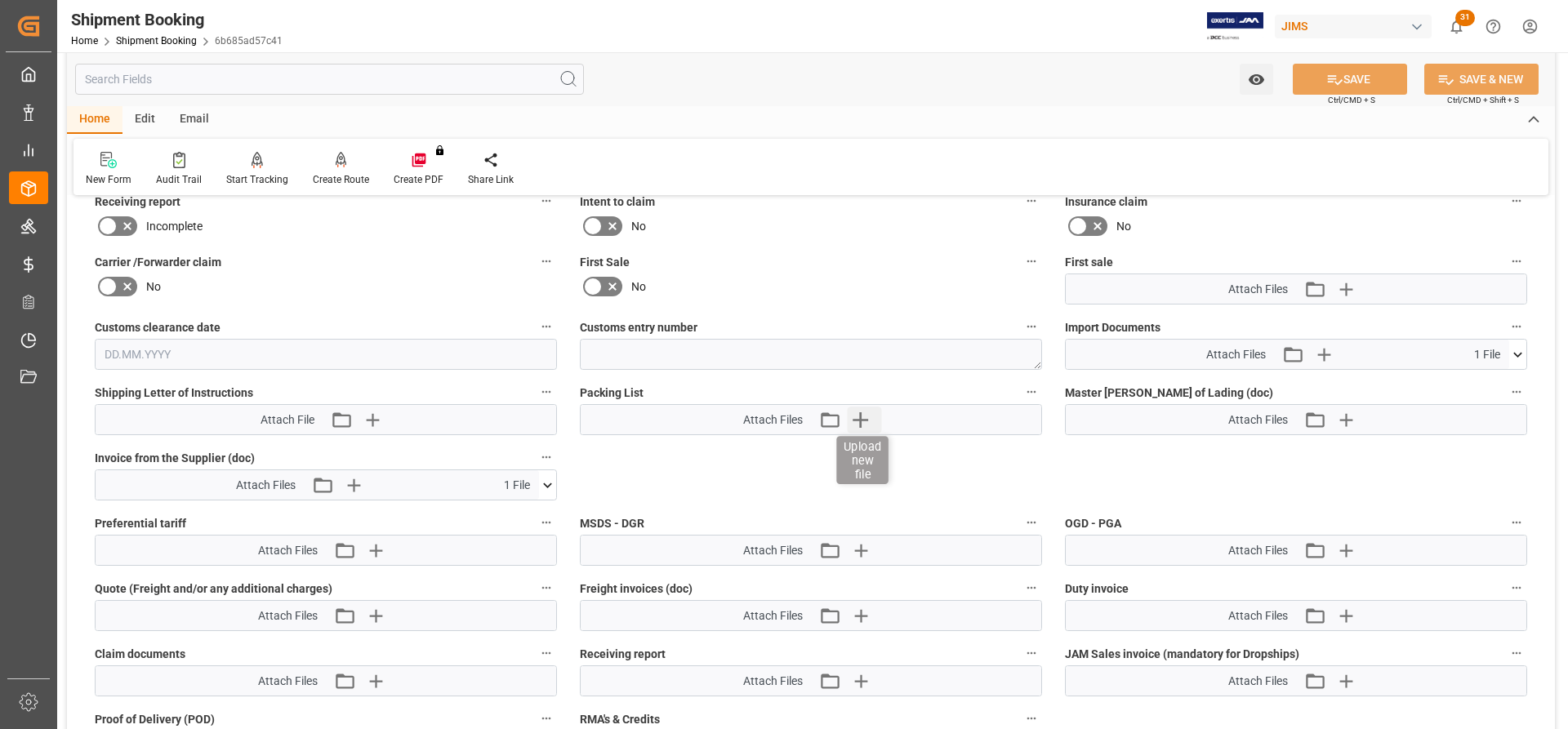
click at [859, 414] on icon "button" at bounding box center [860, 420] width 26 height 26
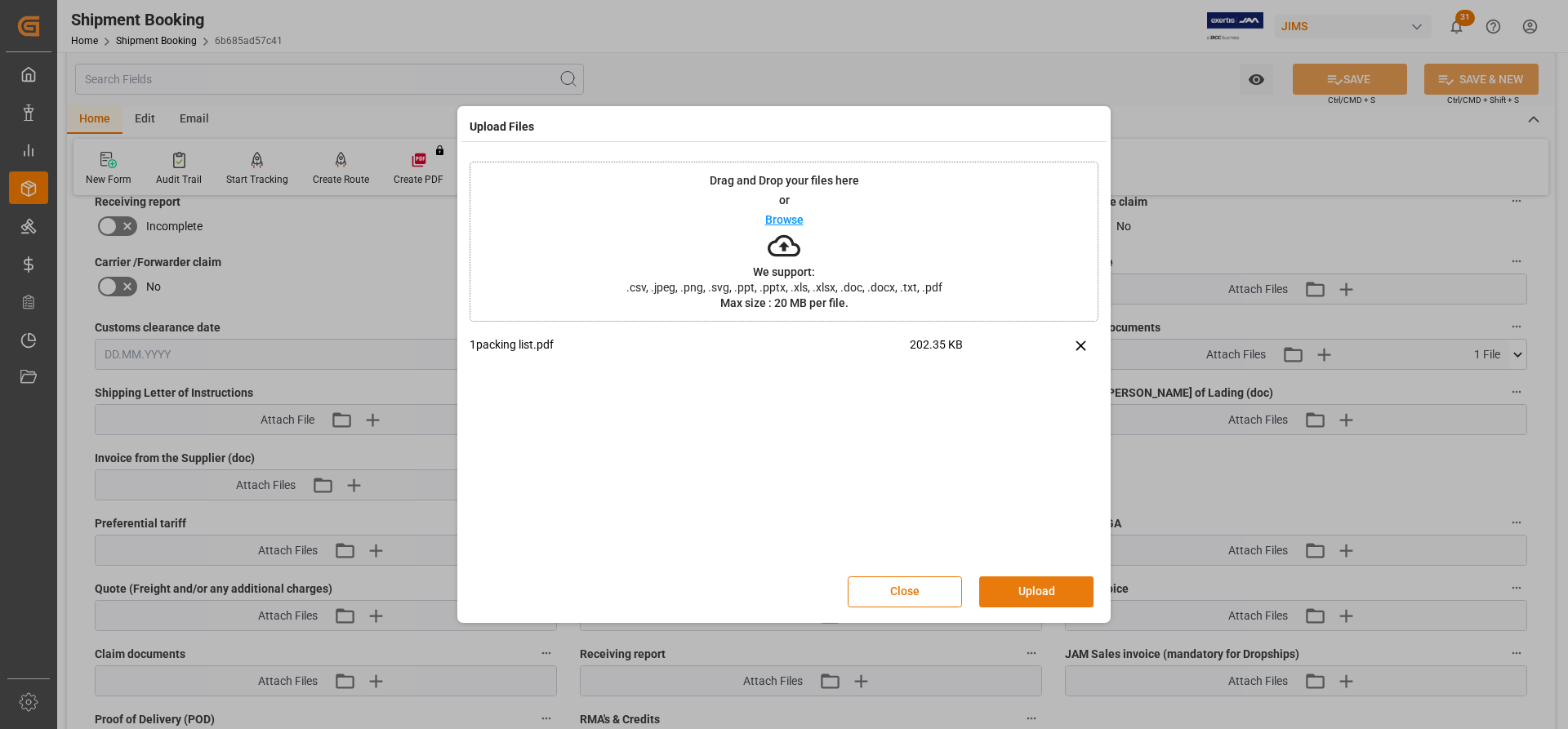
click at [1021, 591] on button "Upload" at bounding box center [1036, 592] width 114 height 31
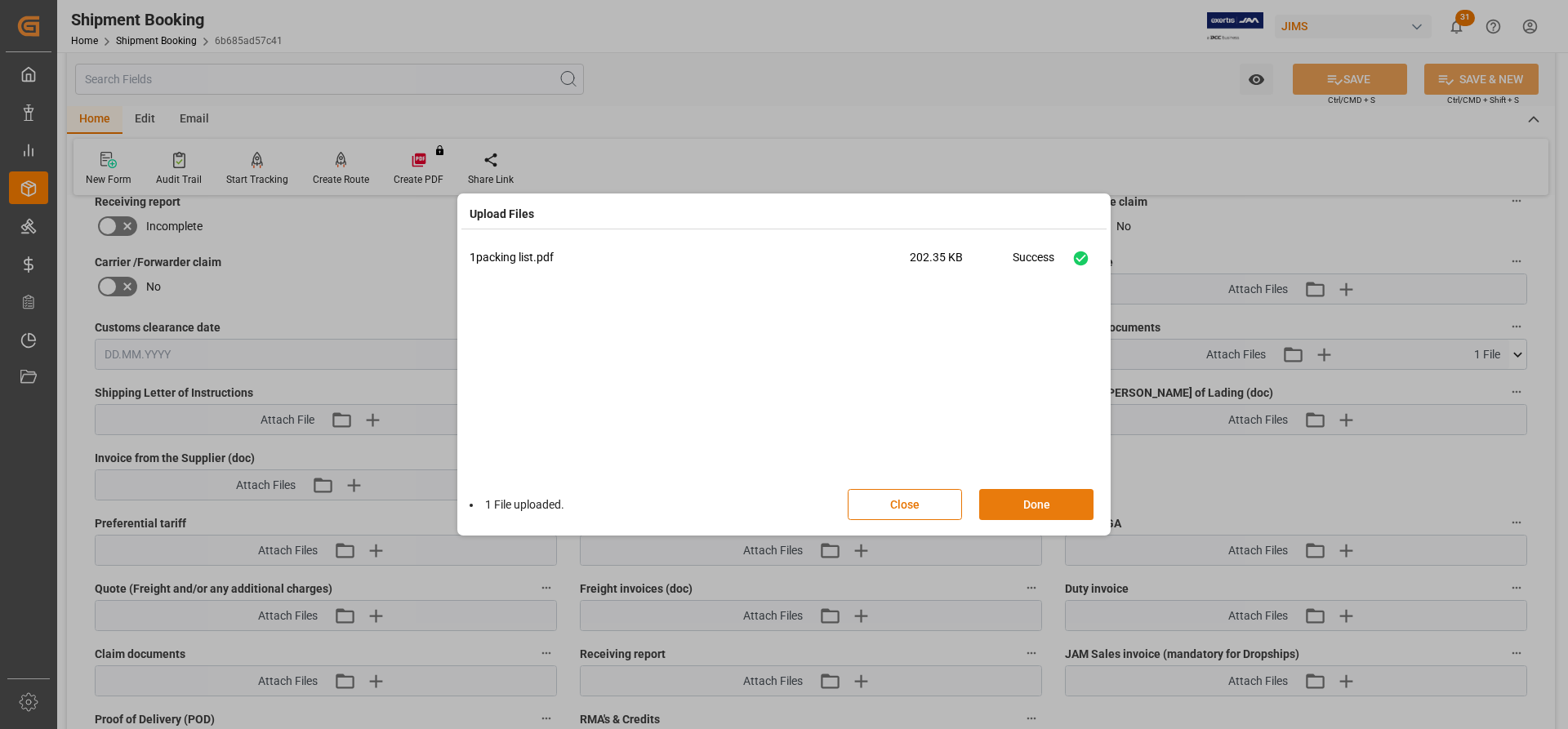
click at [1034, 506] on button "Done" at bounding box center [1036, 505] width 114 height 31
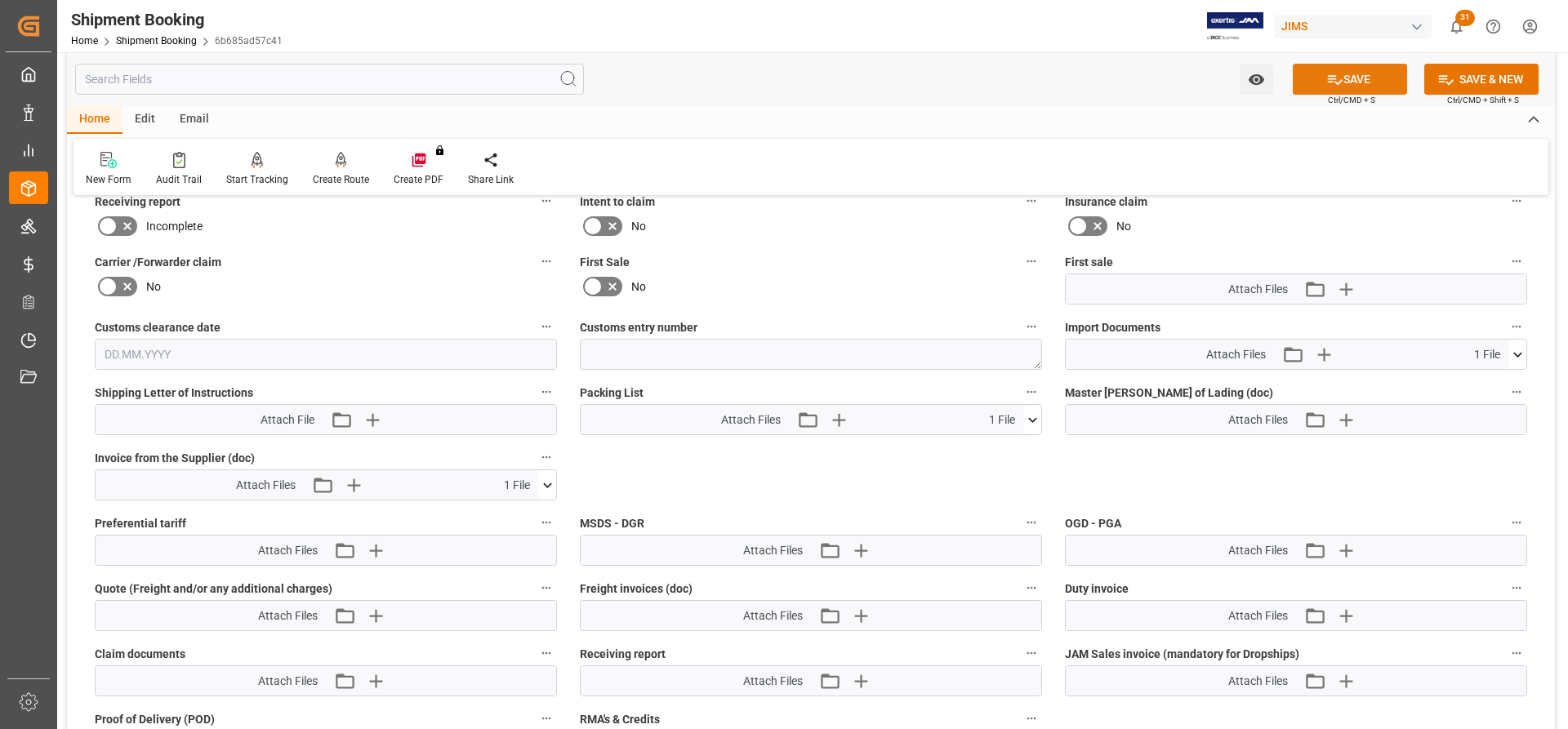
click at [1379, 70] on button "SAVE" at bounding box center [1350, 79] width 114 height 31
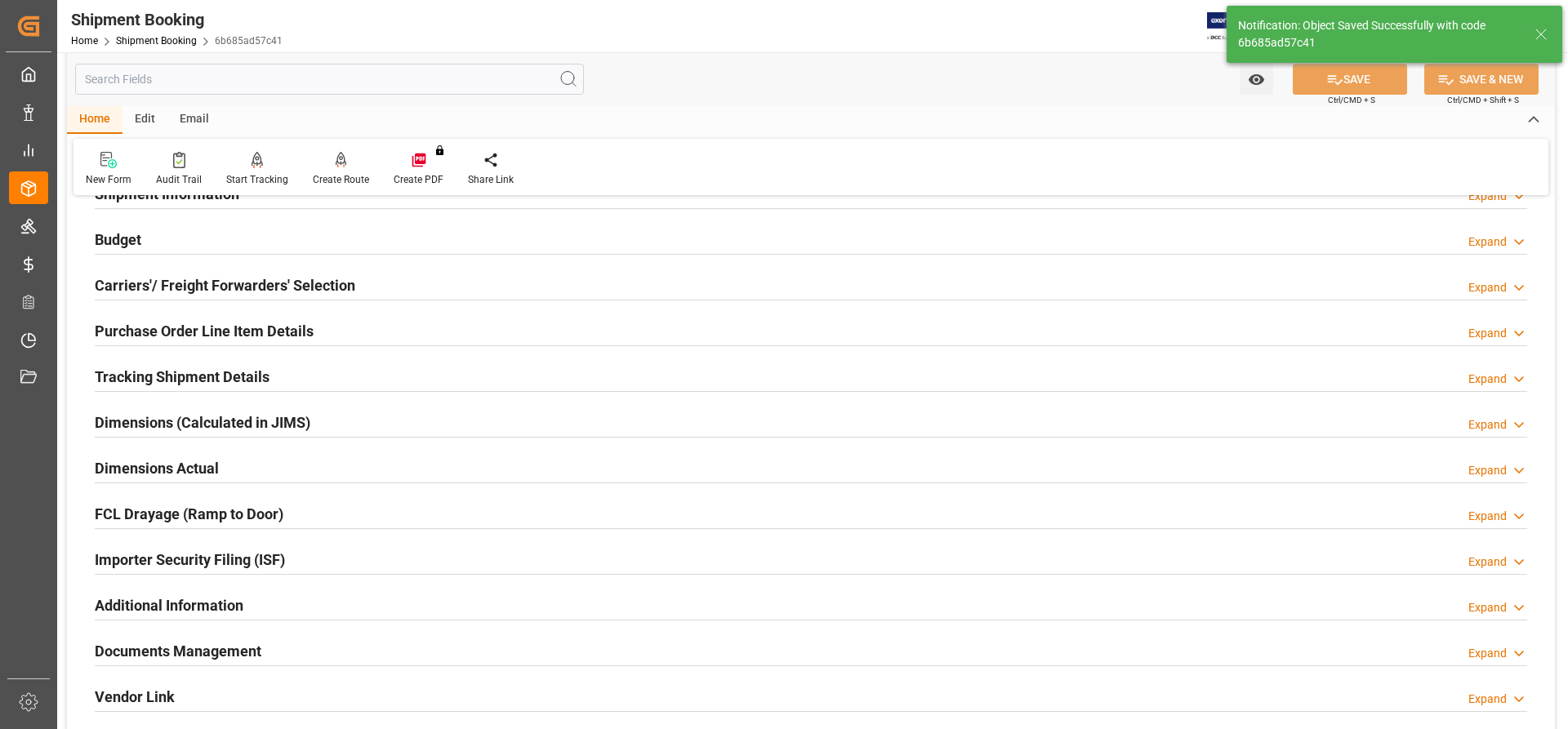
scroll to position [163, 0]
click at [132, 367] on h2 "Tracking Shipment Details" at bounding box center [182, 375] width 175 height 22
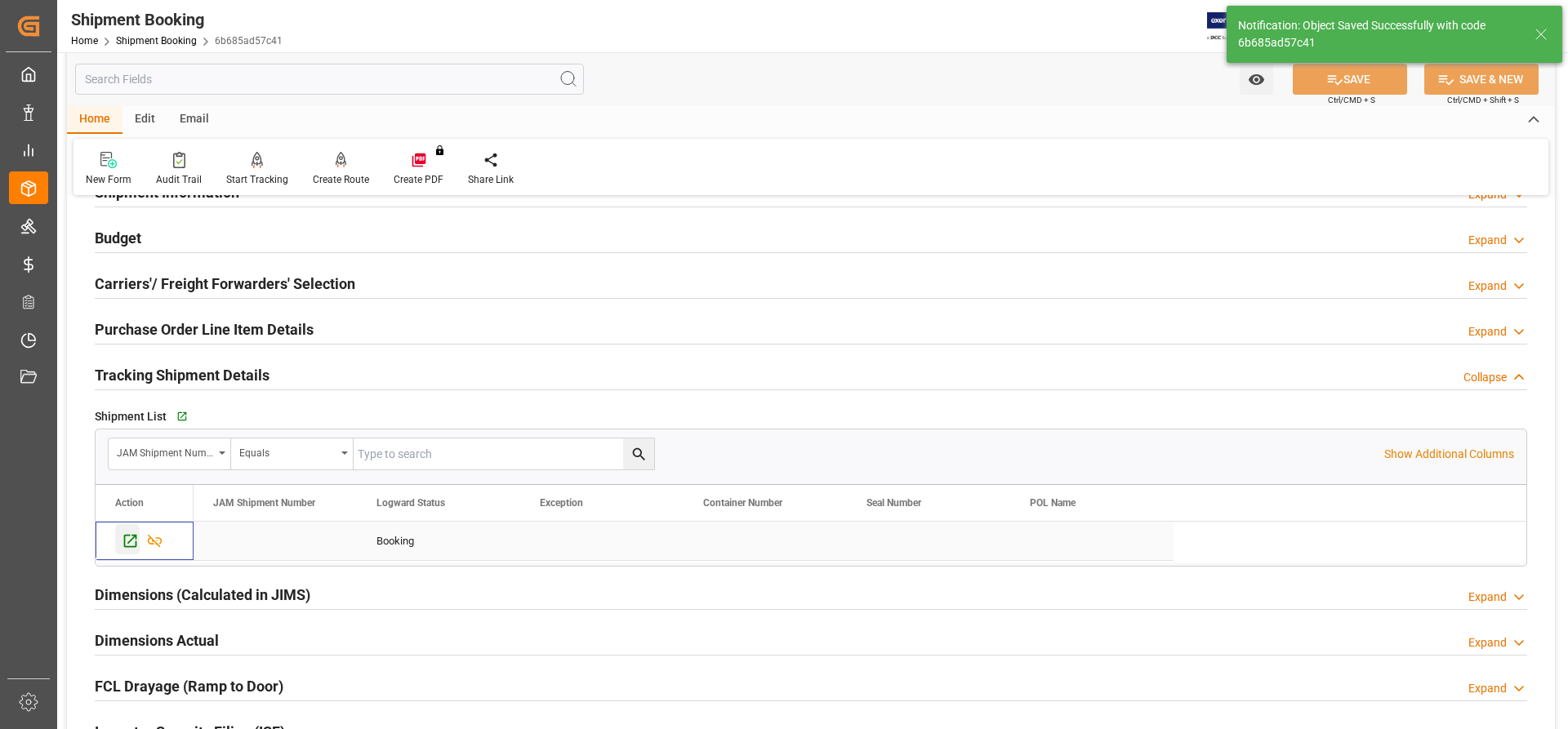
click at [129, 536] on icon "Press SPACE to select this row." at bounding box center [130, 540] width 17 height 17
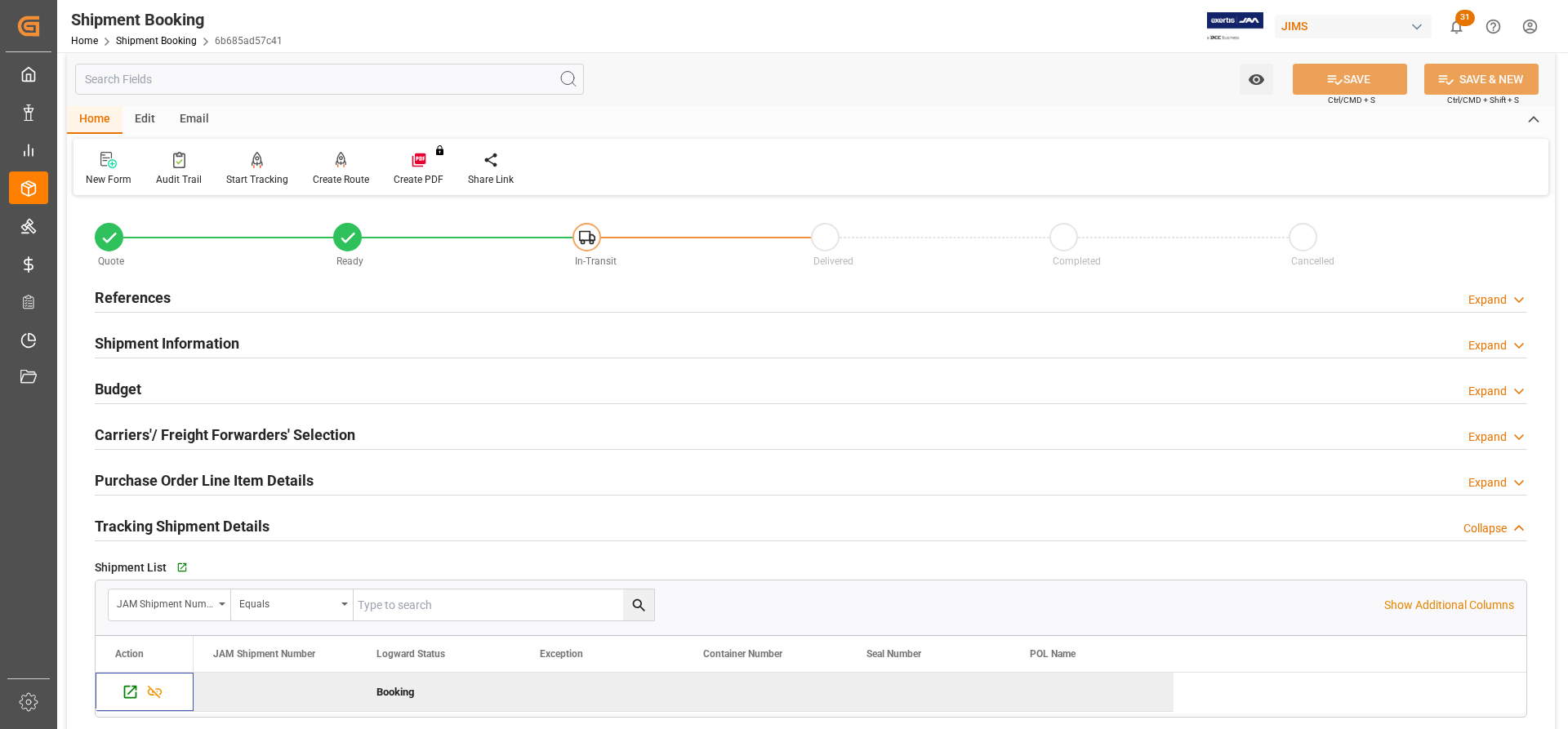
scroll to position [0, 0]
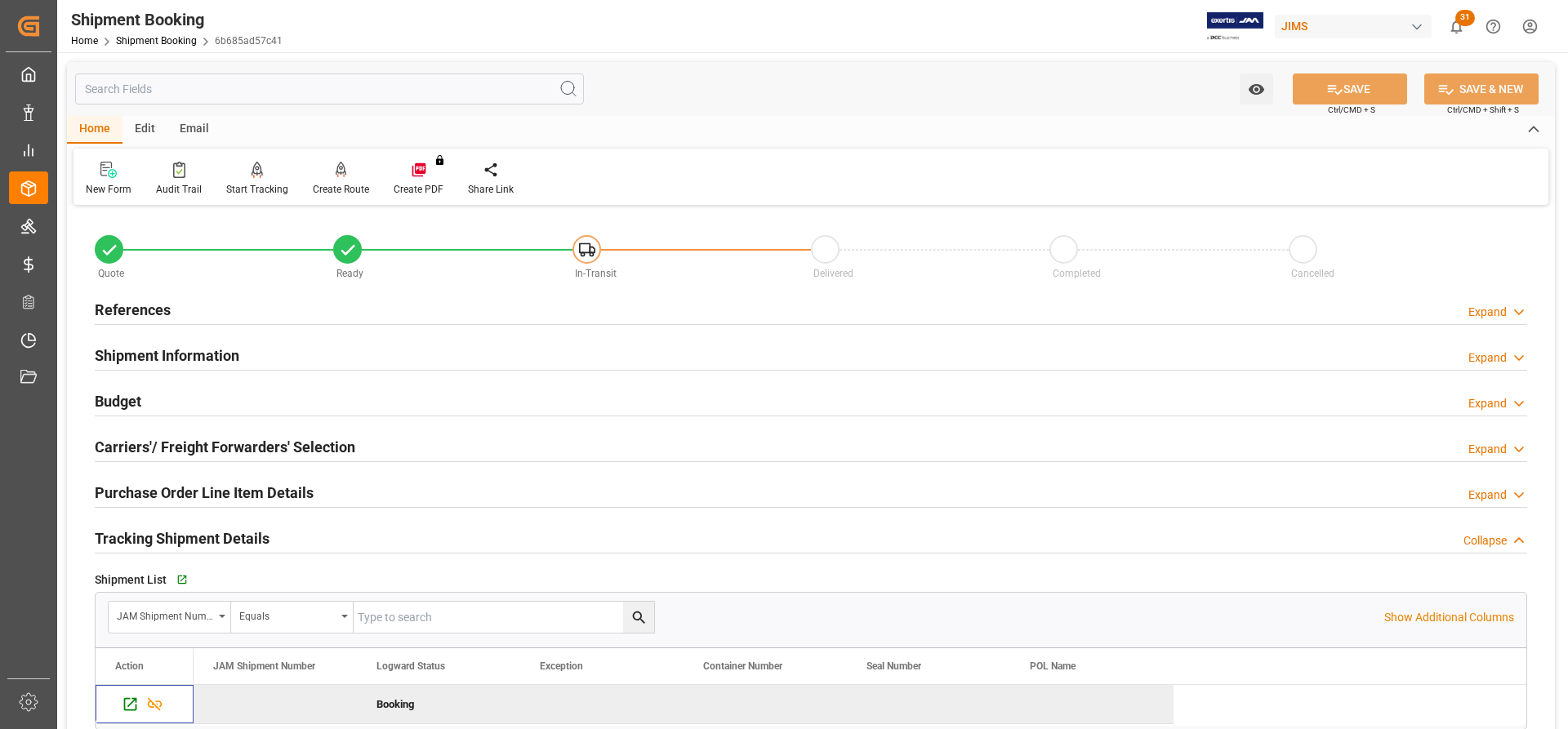
click at [164, 297] on div "References" at bounding box center [133, 309] width 76 height 31
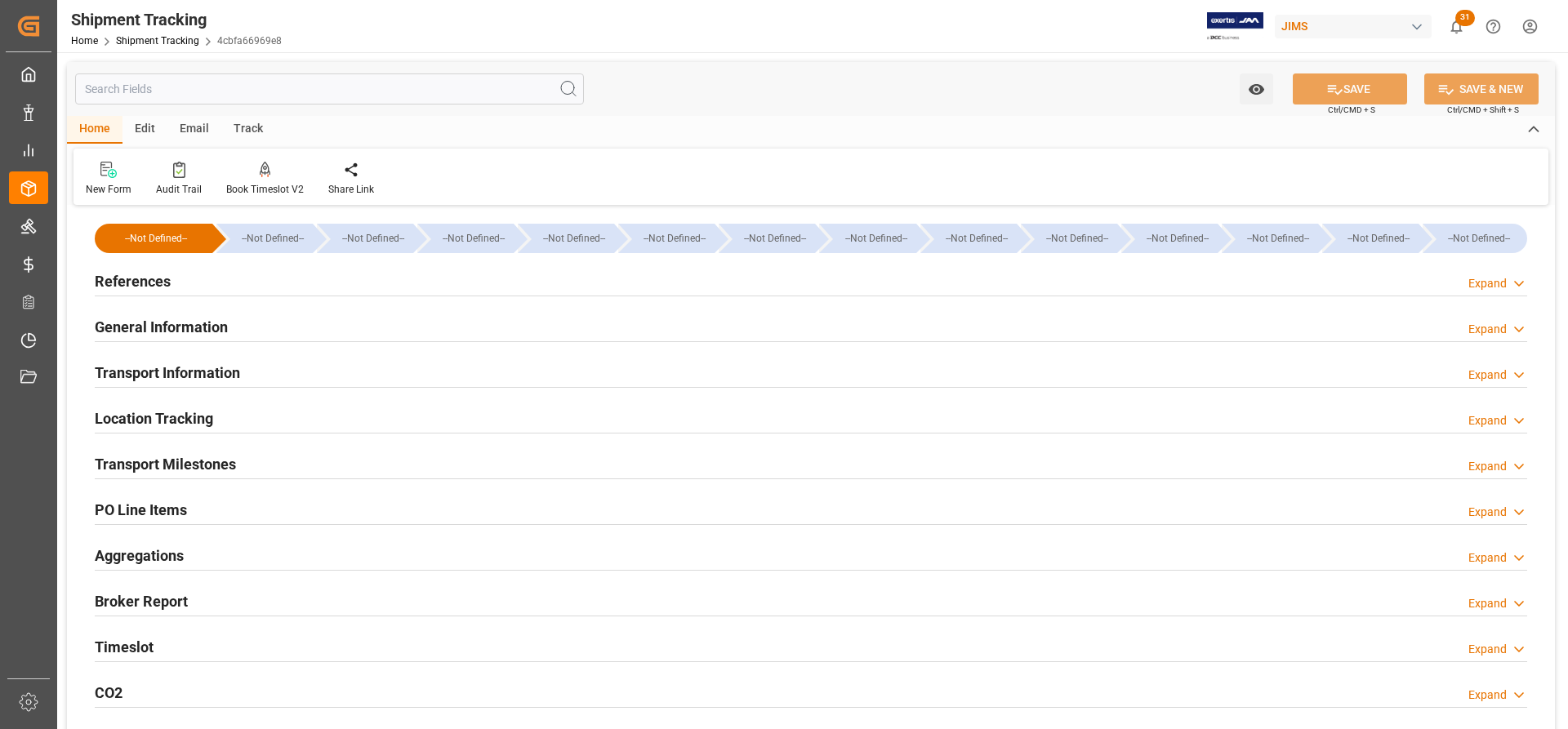
type input "09.09.2025"
click at [143, 290] on h2 "References" at bounding box center [133, 281] width 76 height 22
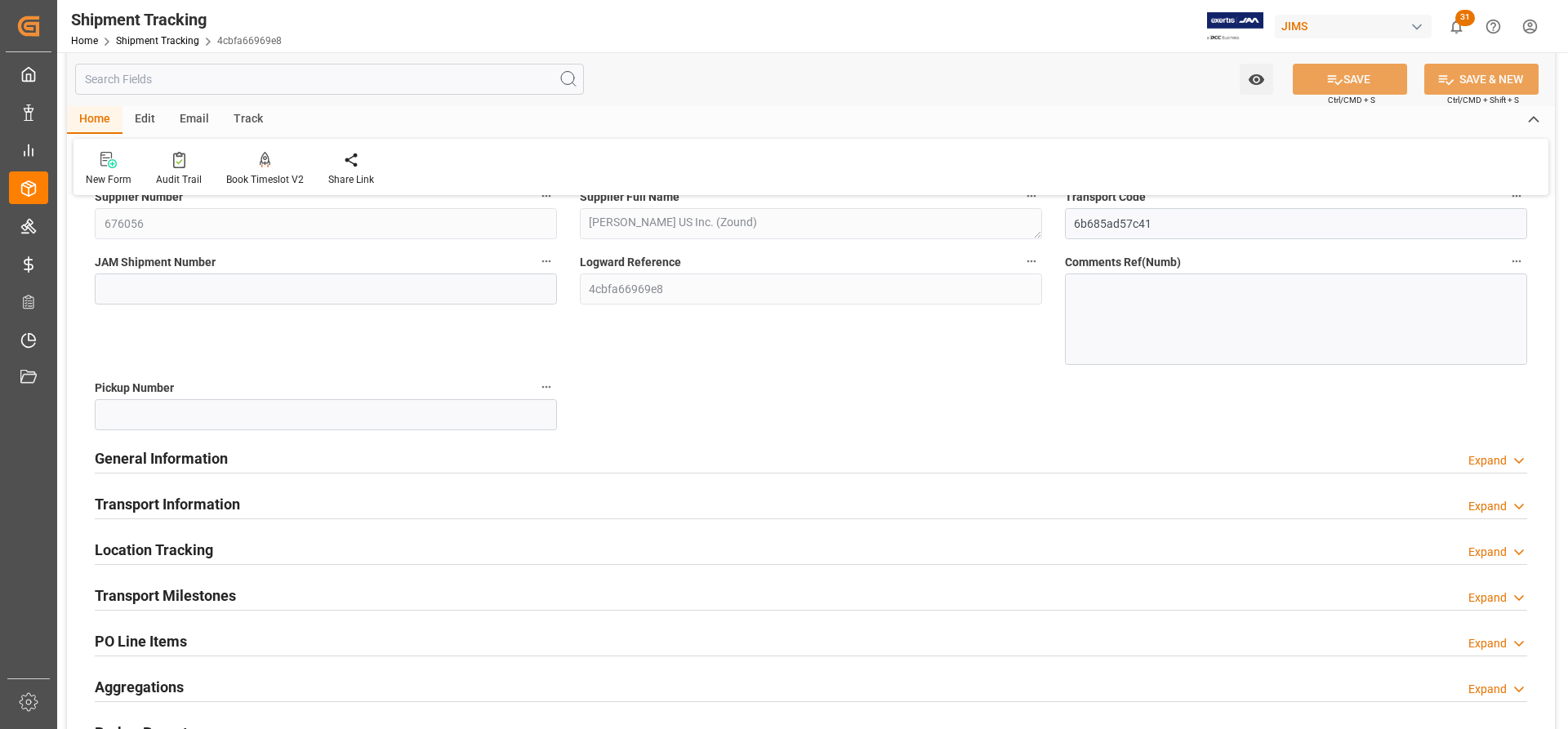
scroll to position [245, 0]
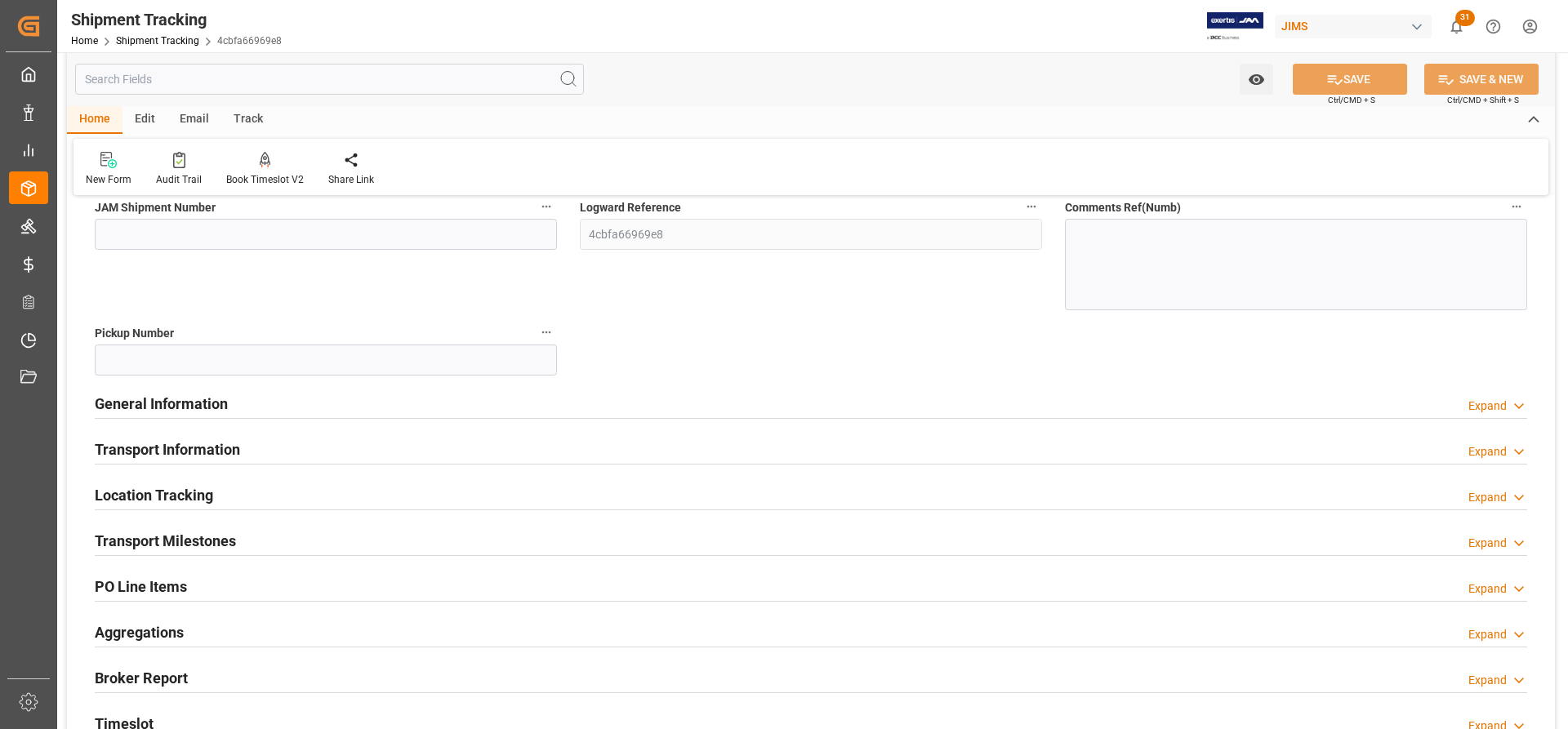
click at [154, 543] on h2 "Transport Milestones" at bounding box center [166, 541] width 142 height 22
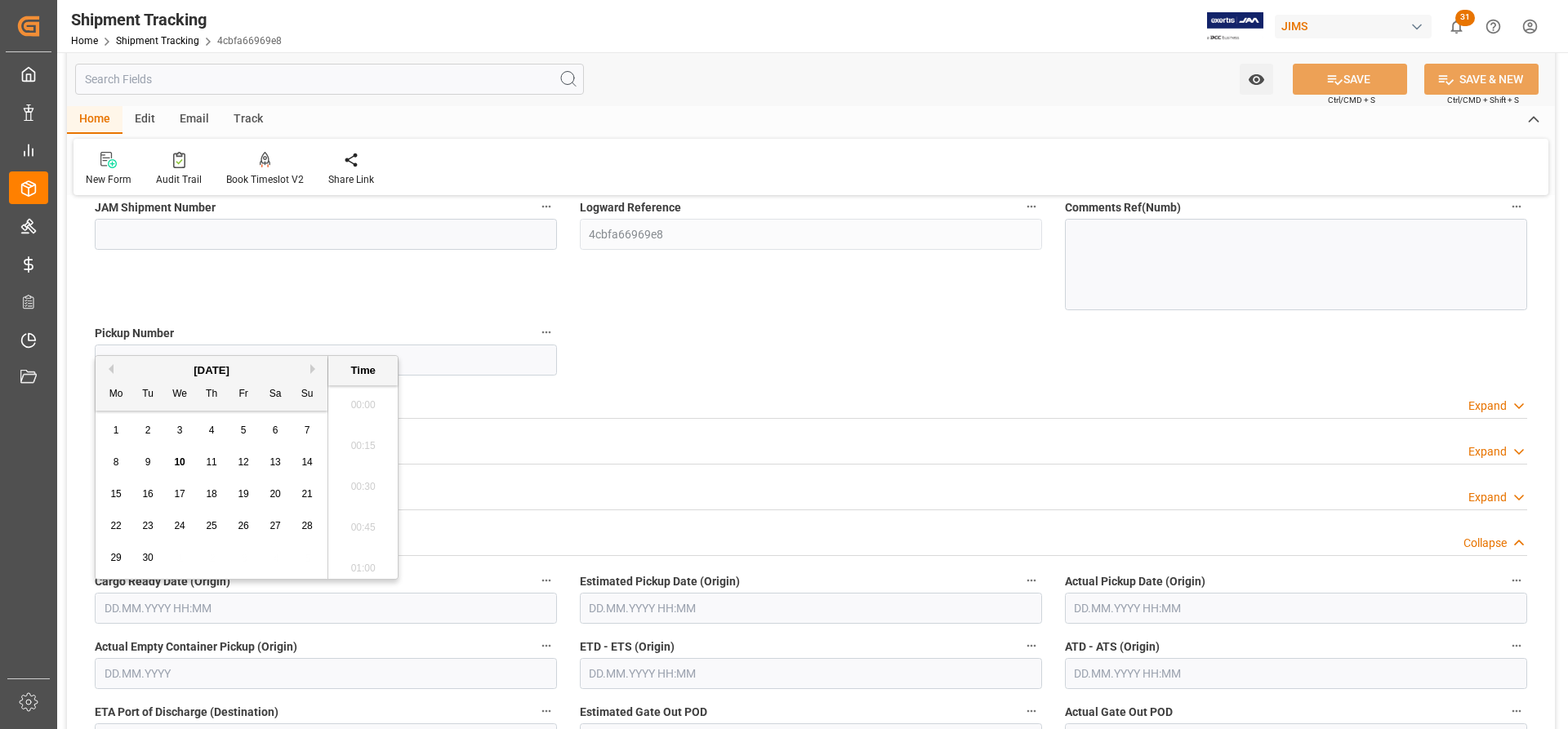
click at [161, 610] on input "text" at bounding box center [325, 609] width 462 height 31
click at [182, 461] on span "10" at bounding box center [179, 462] width 11 height 12
type input "10.09.2025 00:00"
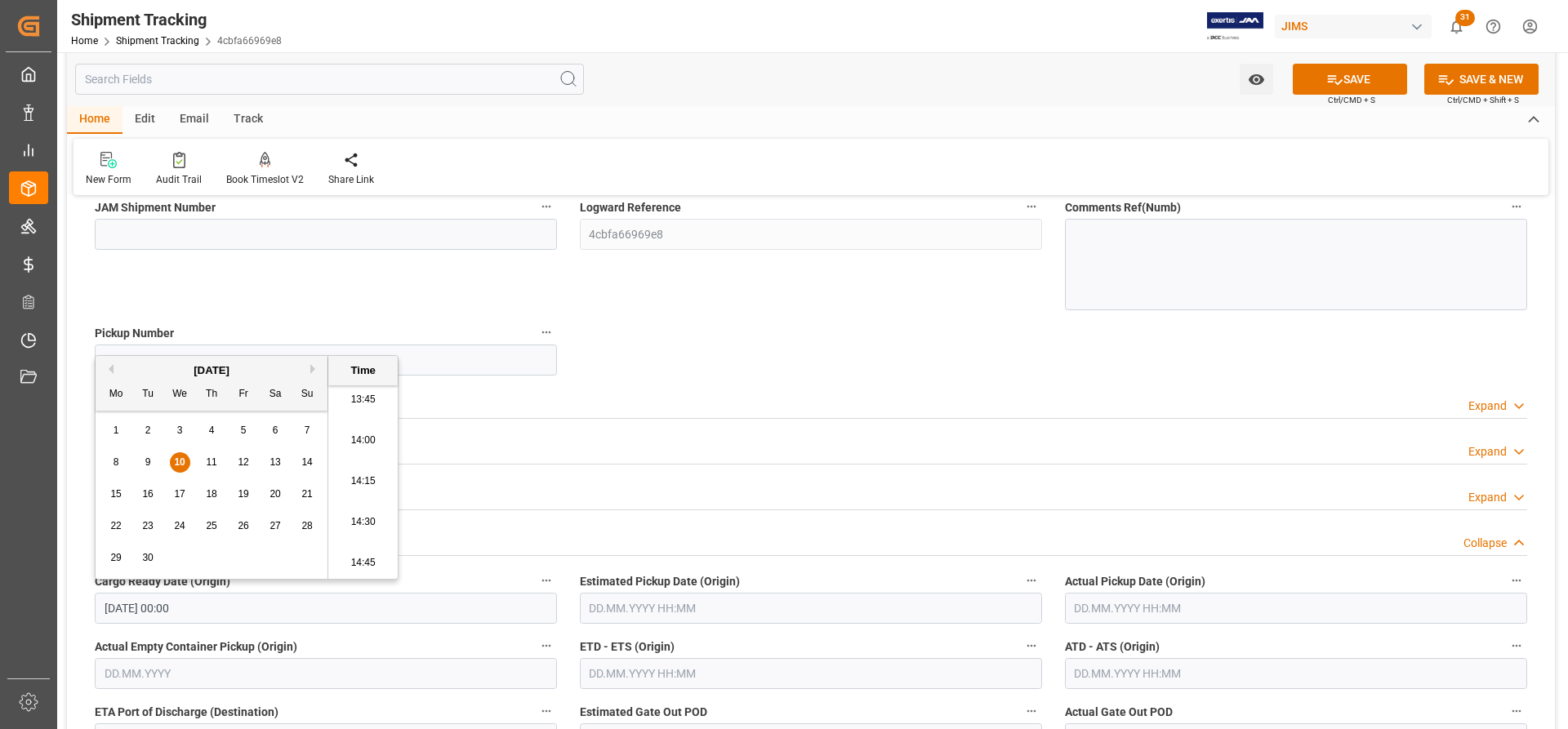
click at [1112, 610] on input "text" at bounding box center [1295, 609] width 462 height 31
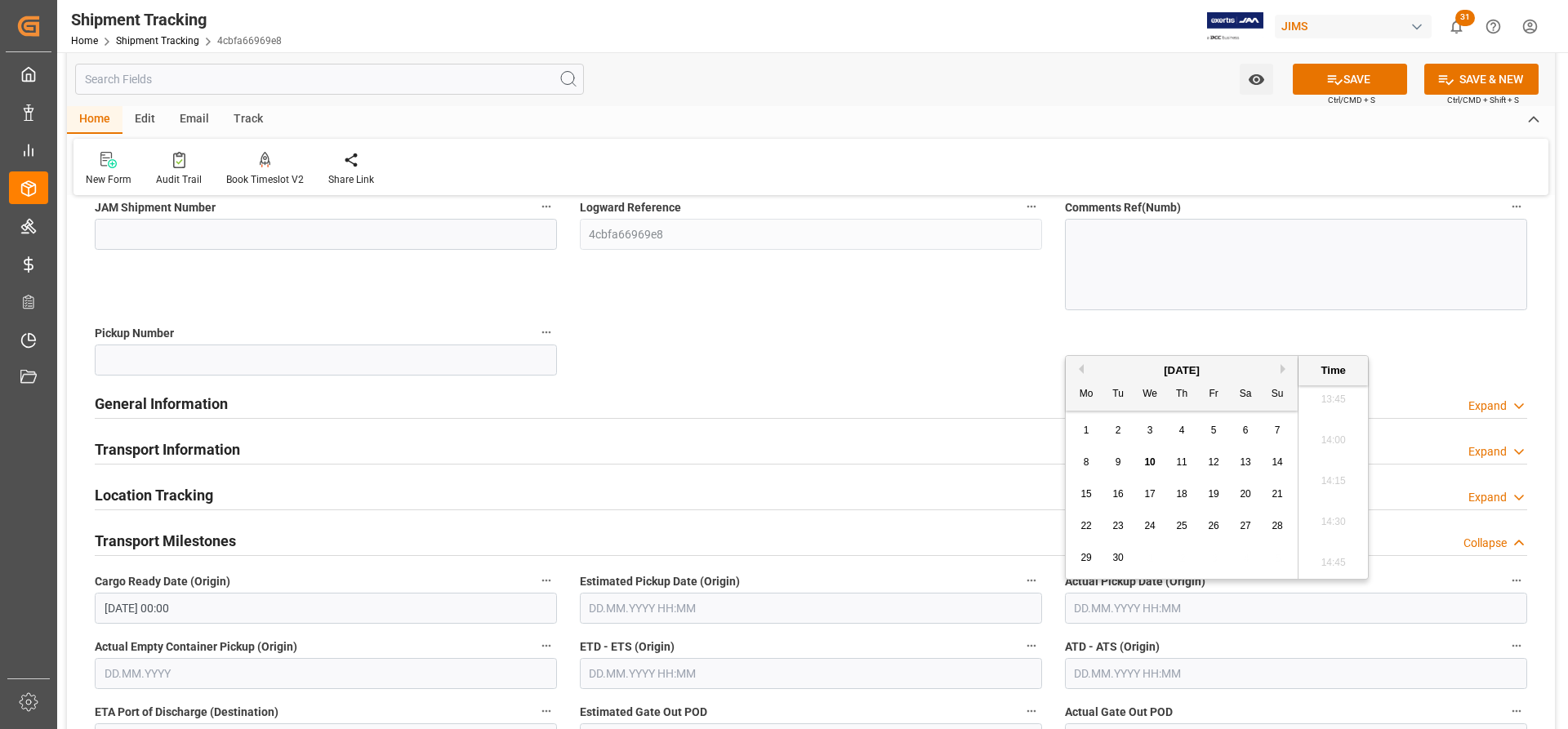
click at [1152, 466] on span "10" at bounding box center [1149, 462] width 11 height 12
type input "[DATE] 00:00"
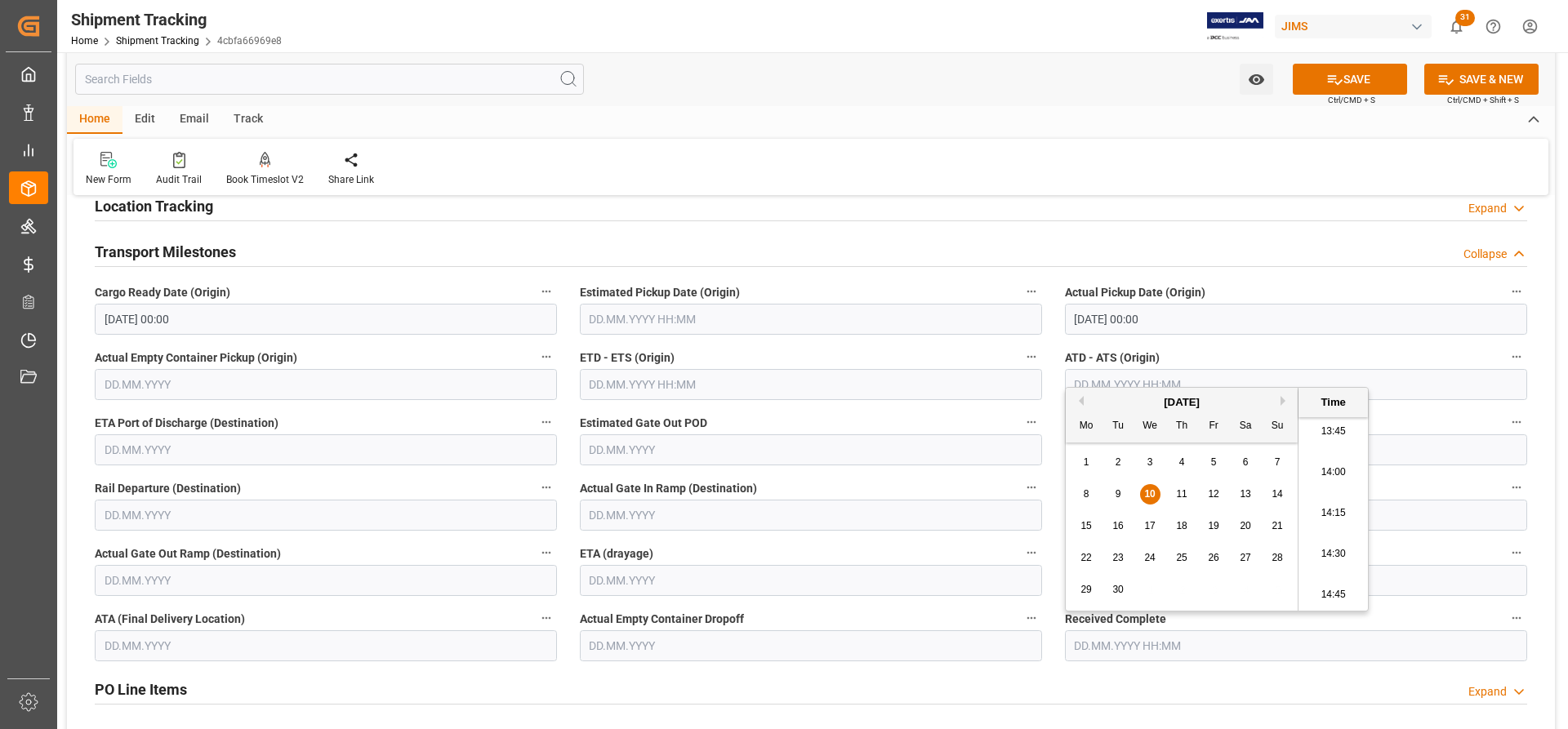
scroll to position [572, 0]
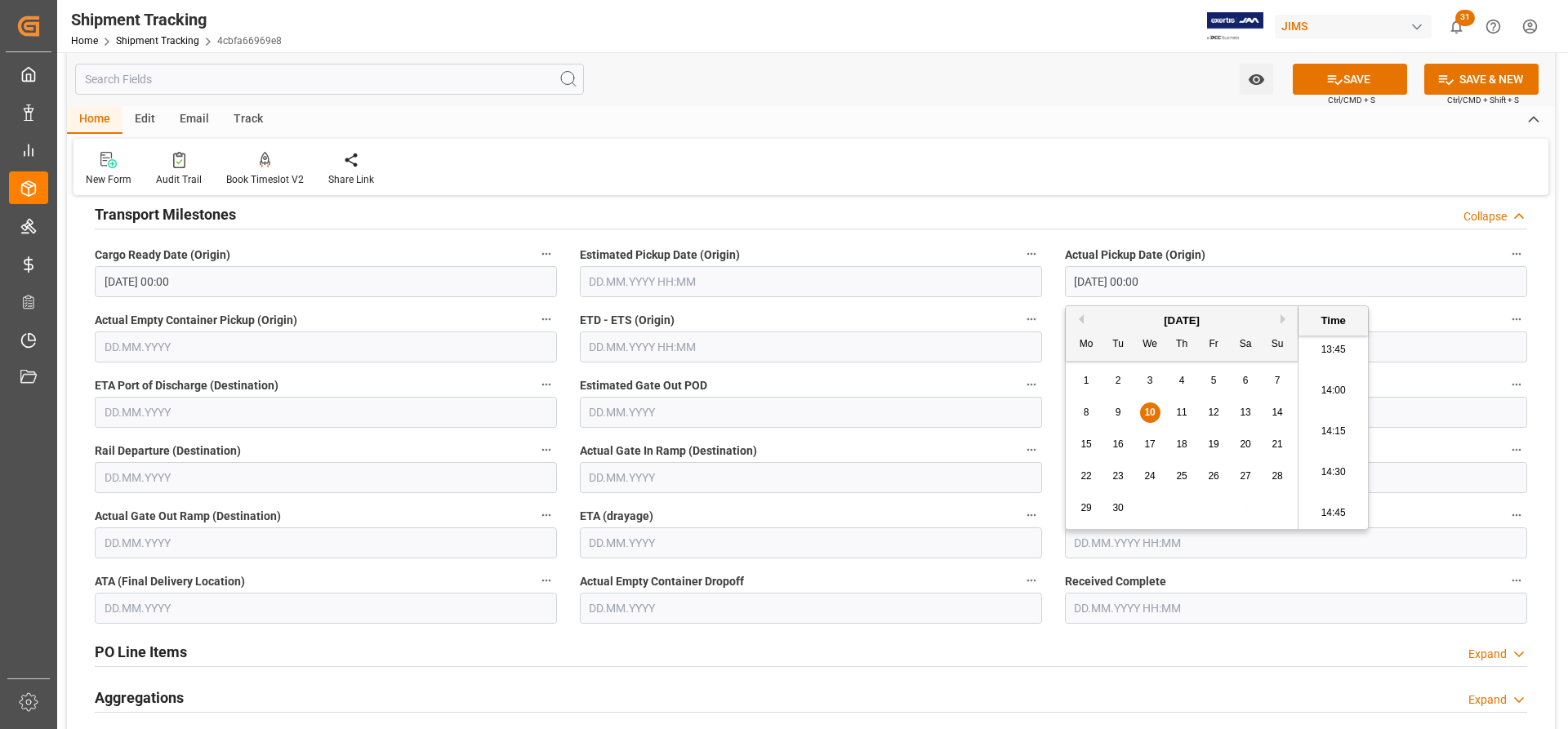
click at [1001, 302] on div "Estimated Pickup Date (Origin)" at bounding box center [810, 270] width 485 height 65
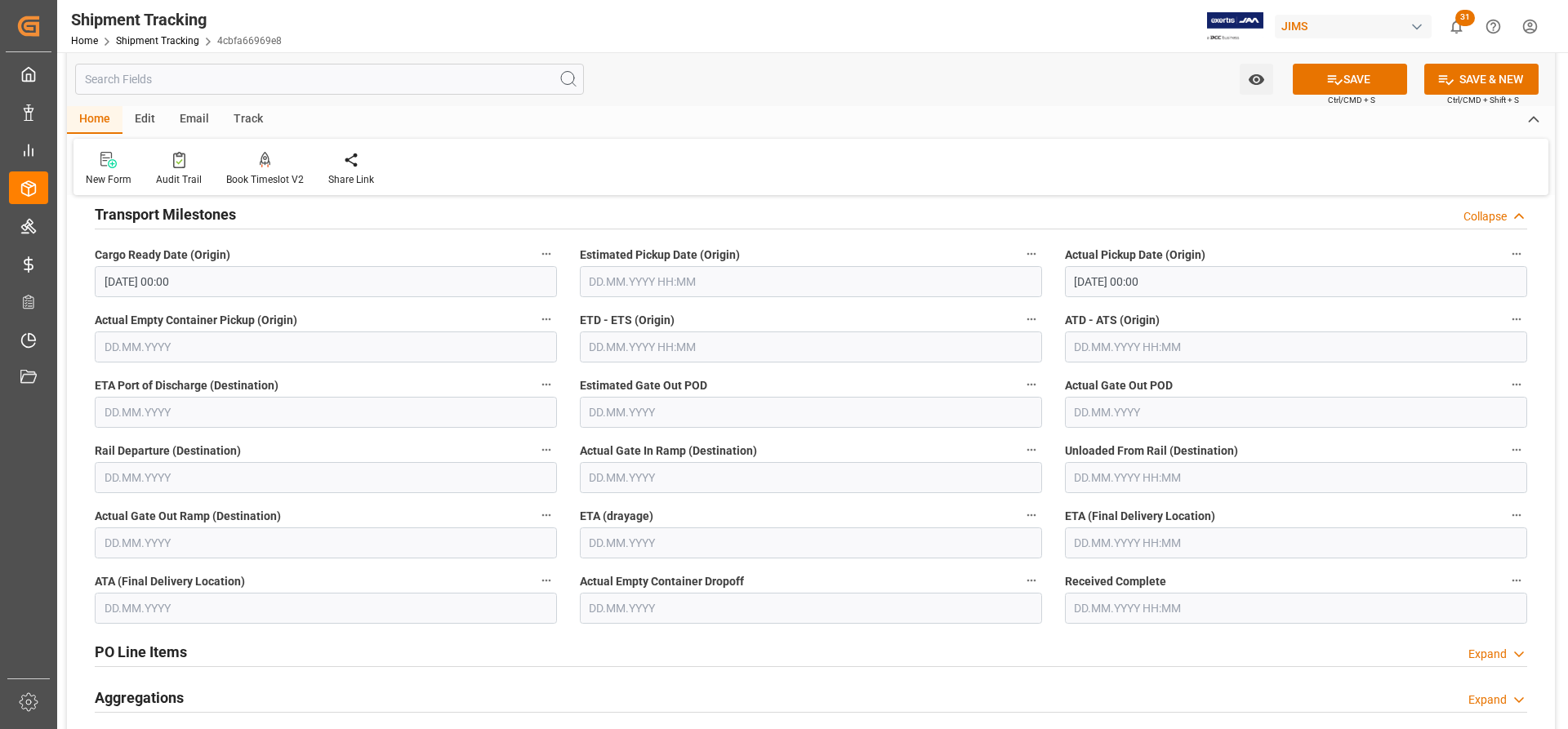
click at [1089, 357] on input "text" at bounding box center [1295, 348] width 462 height 31
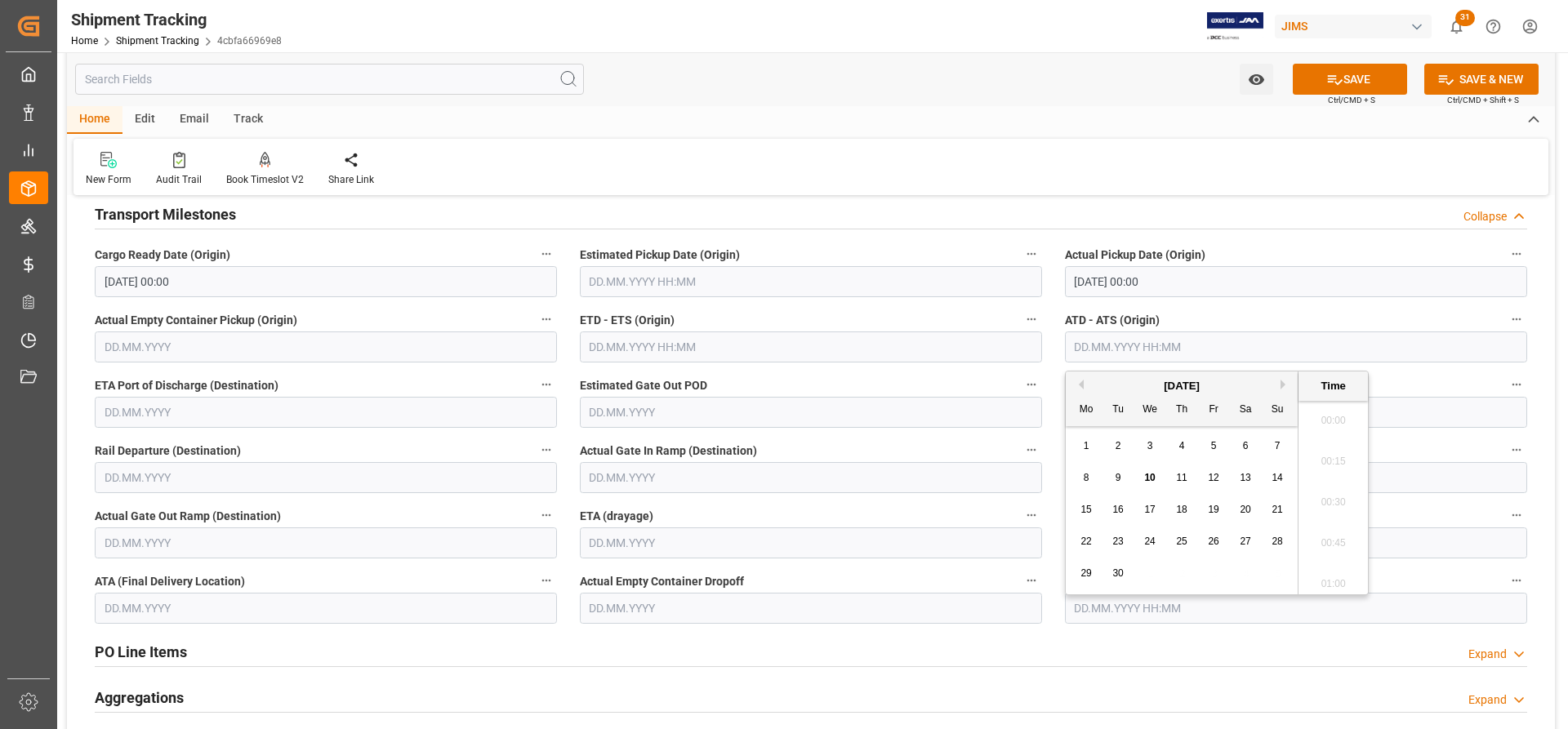
scroll to position [2252, 0]
click at [1146, 477] on span "10" at bounding box center [1149, 478] width 11 height 12
type input "[DATE] 00:00"
click at [816, 462] on input "text" at bounding box center [810, 478] width 462 height 31
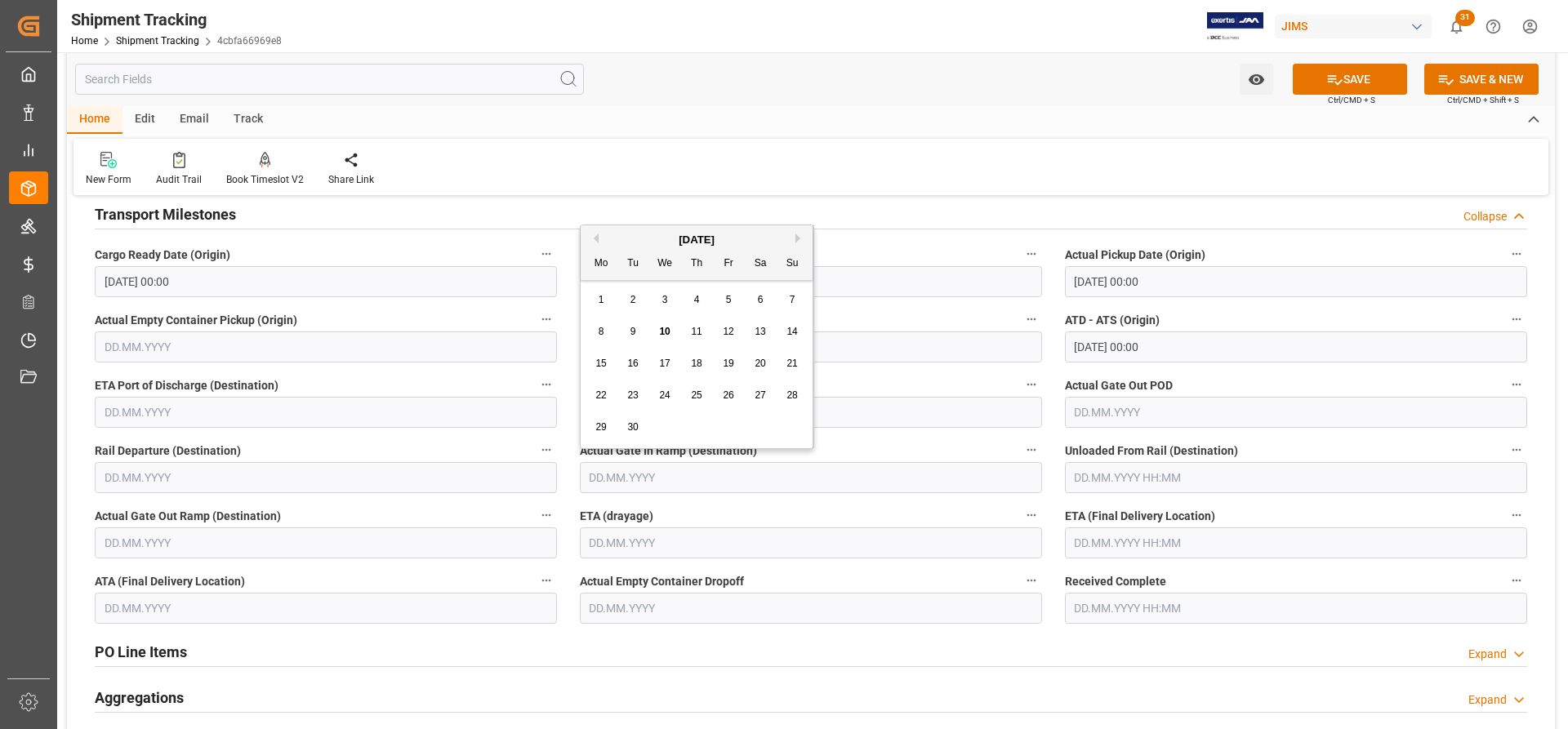
click at [1077, 550] on input "text" at bounding box center [1295, 544] width 462 height 31
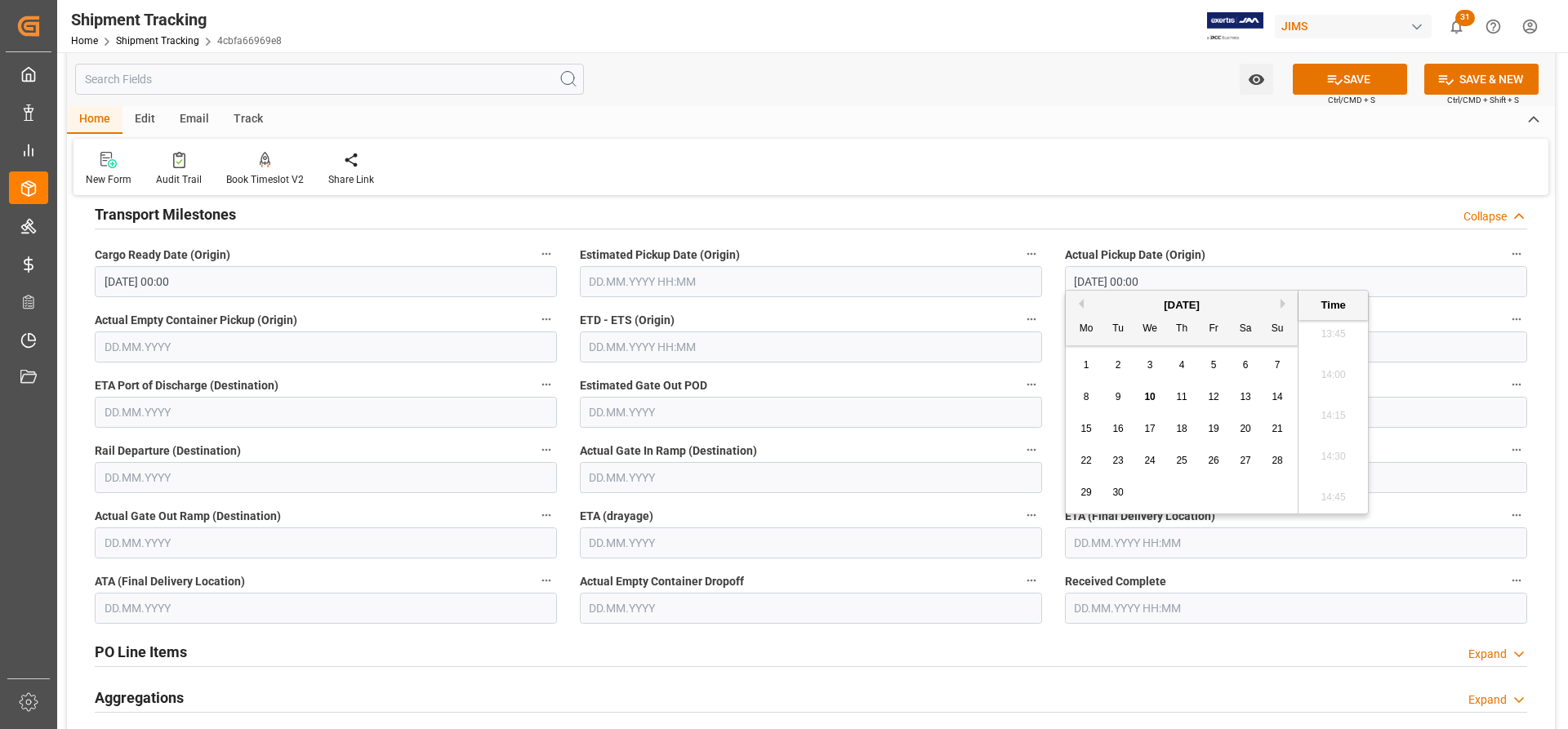
click at [1117, 432] on span "16" at bounding box center [1117, 429] width 11 height 12
click at [1081, 432] on span "15" at bounding box center [1085, 429] width 11 height 12
type input "15.09.2025 00:00"
click at [1371, 78] on button "SAVE" at bounding box center [1350, 79] width 114 height 31
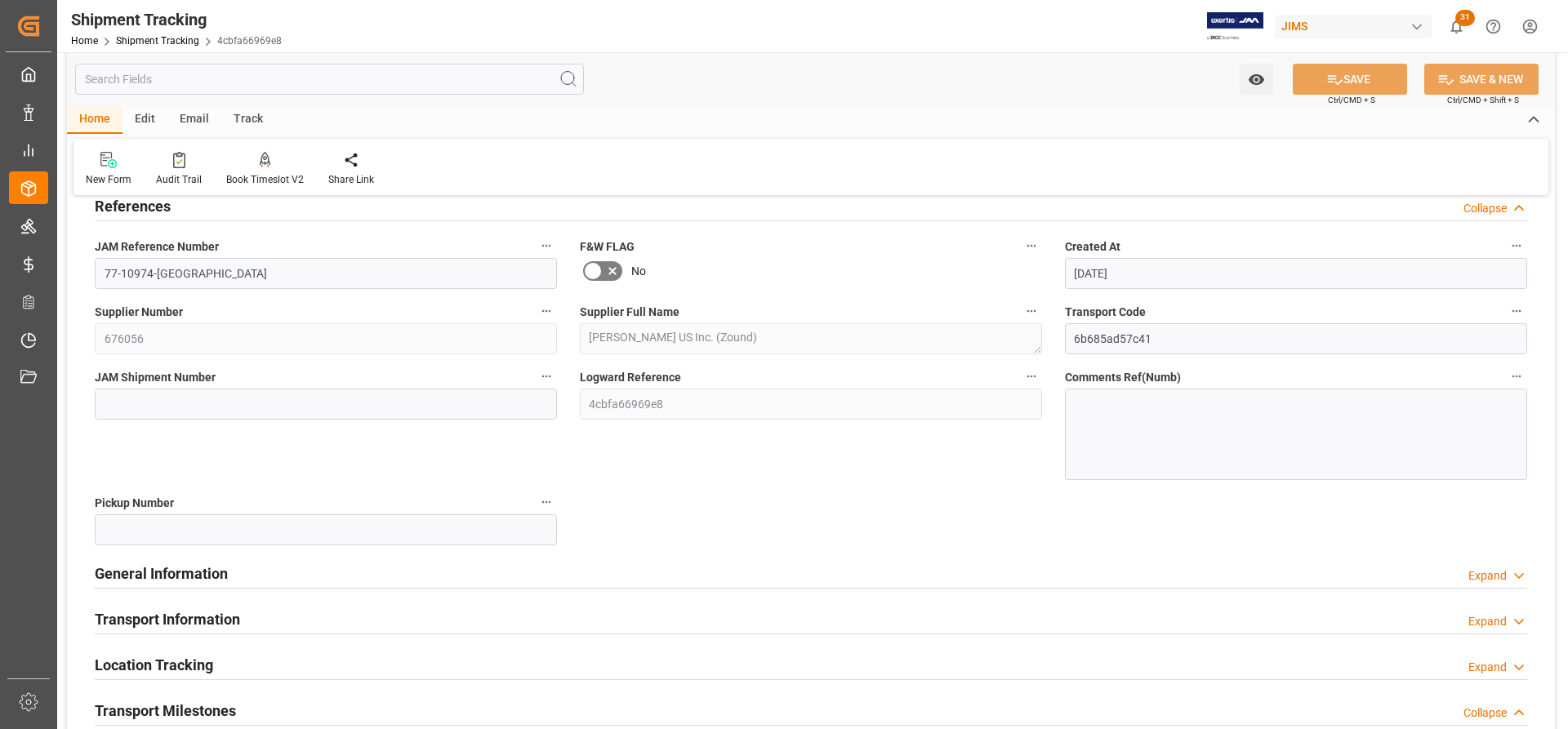
scroll to position [0, 0]
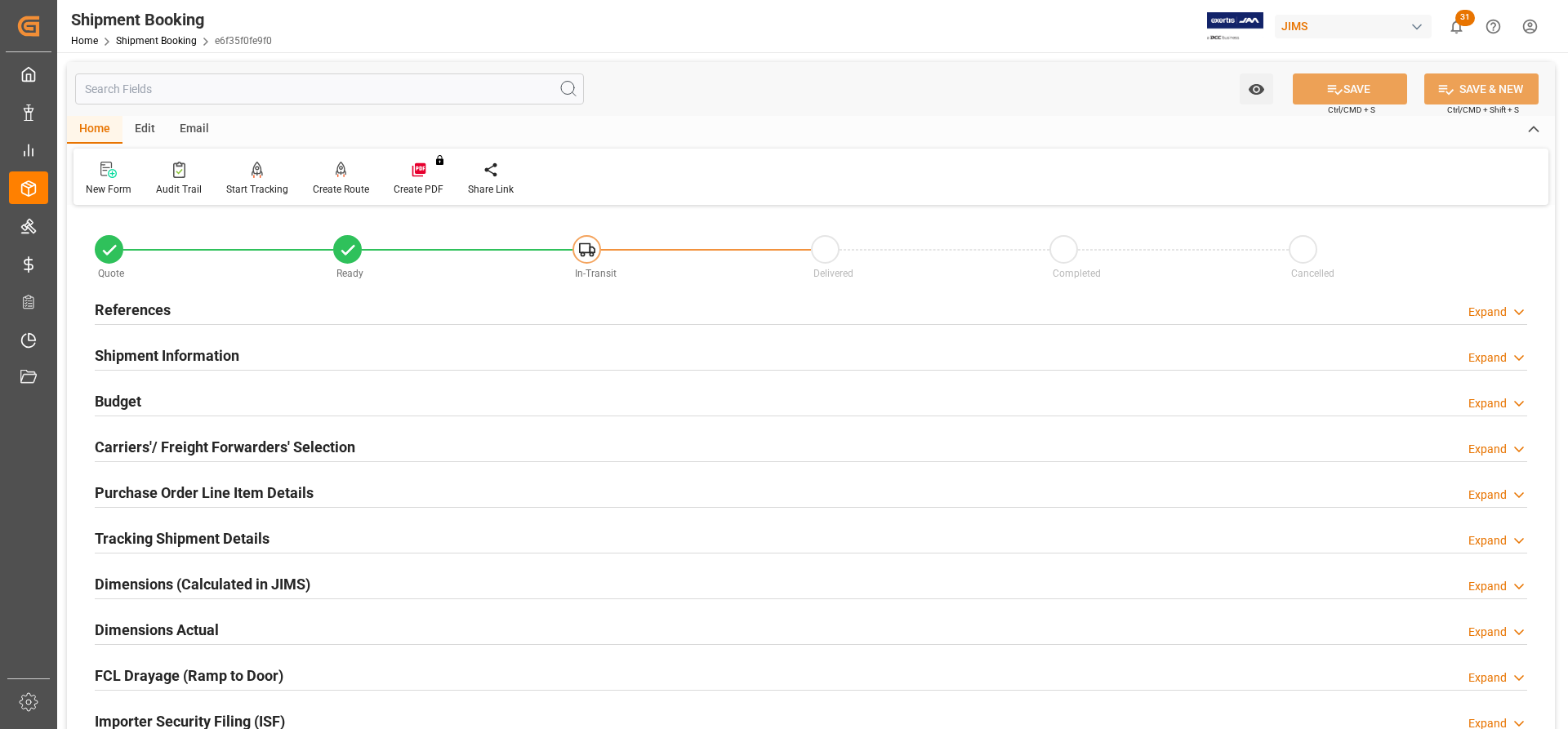
click at [172, 351] on h2 "Shipment Information" at bounding box center [167, 355] width 145 height 22
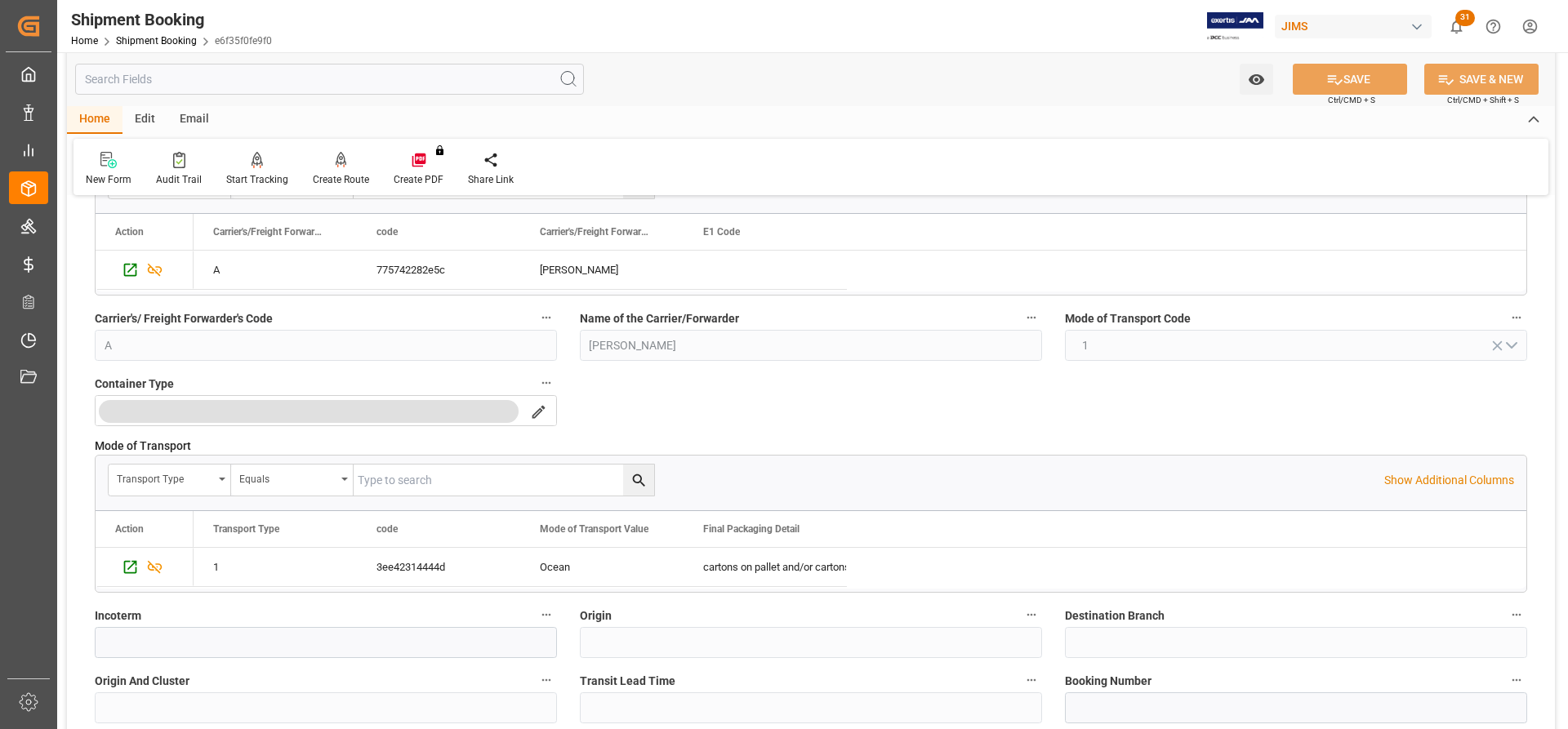
scroll to position [245, 0]
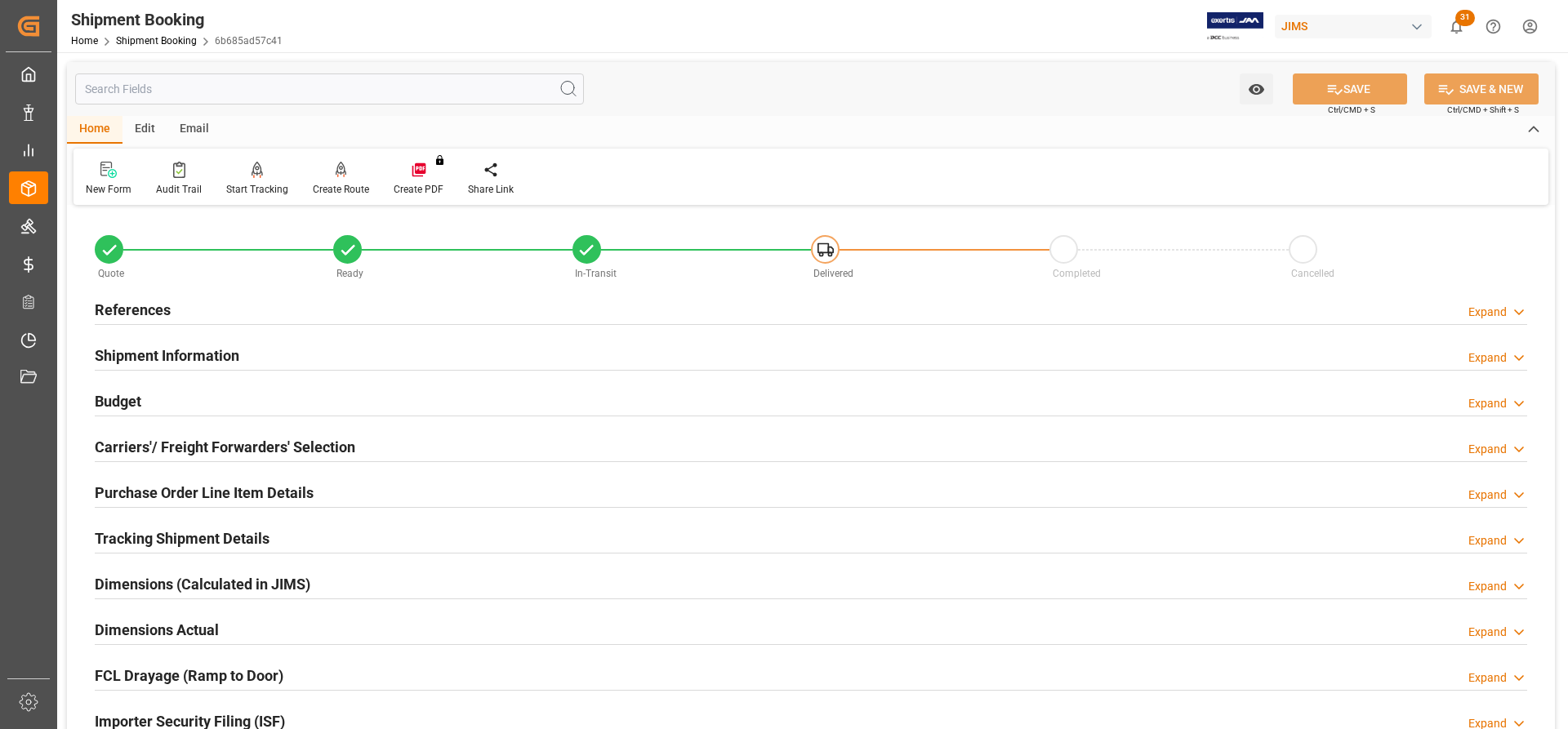
click at [135, 299] on h2 "References" at bounding box center [133, 310] width 76 height 22
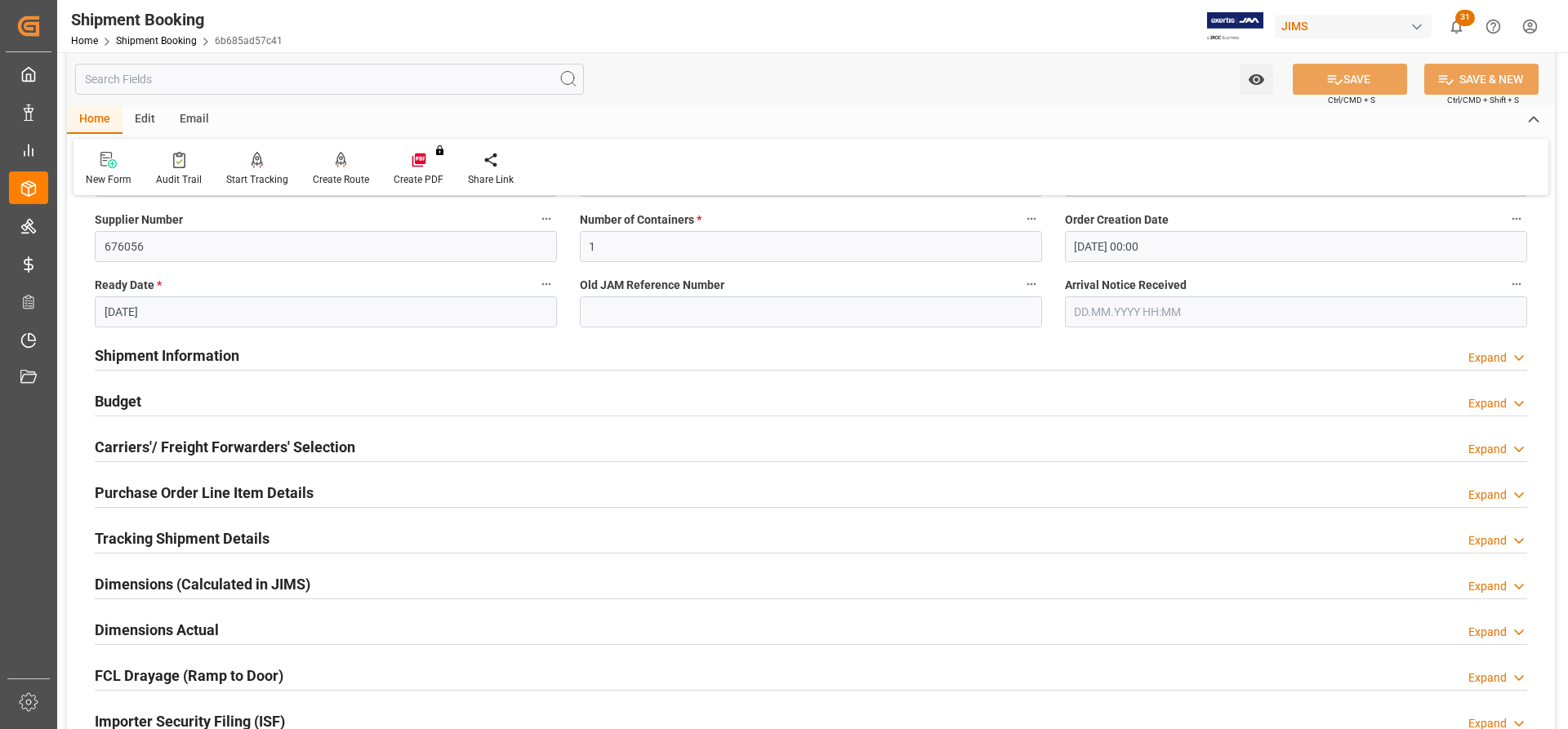
scroll to position [409, 0]
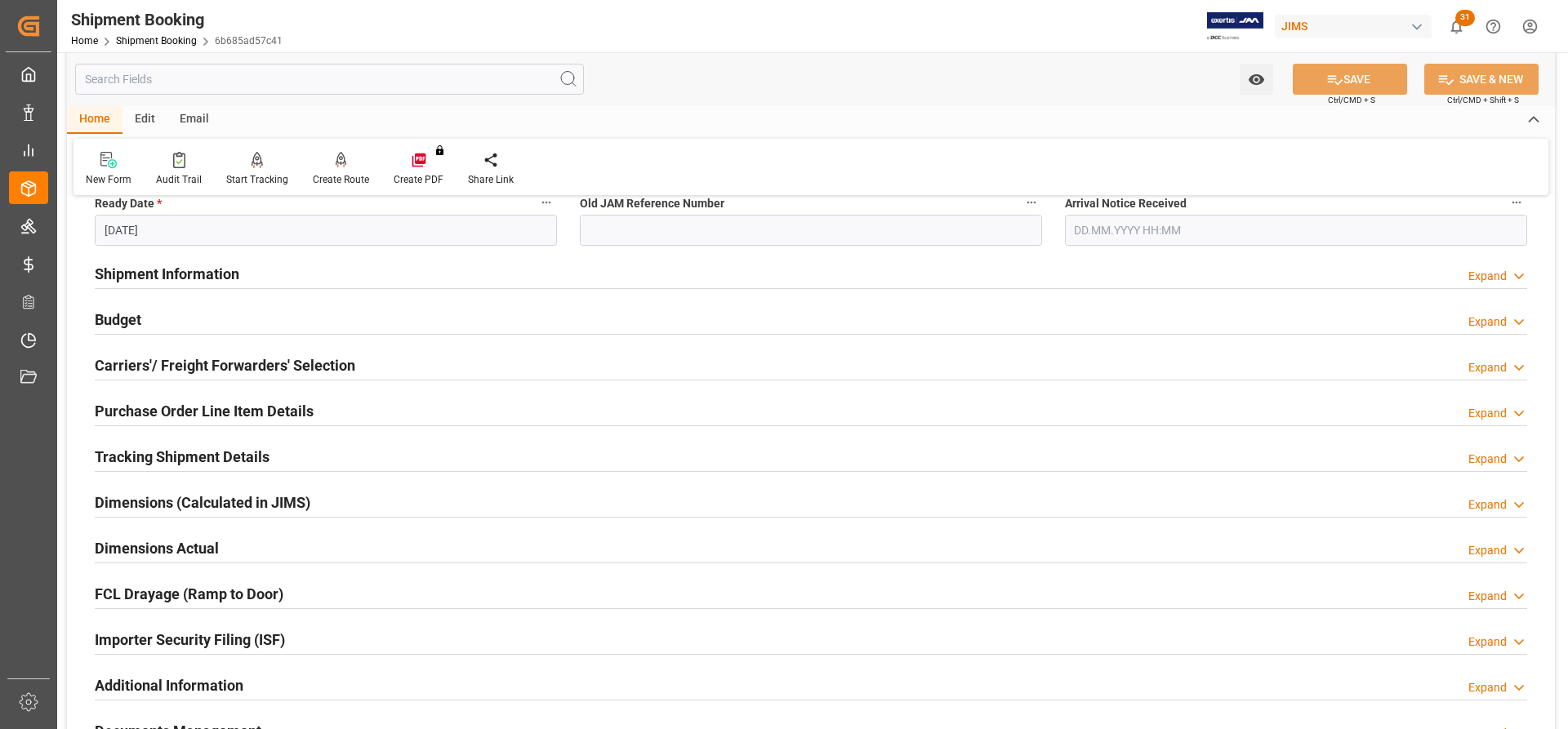
click at [166, 363] on h2 "Carriers'/ Freight Forwarders' Selection" at bounding box center [225, 365] width 260 height 22
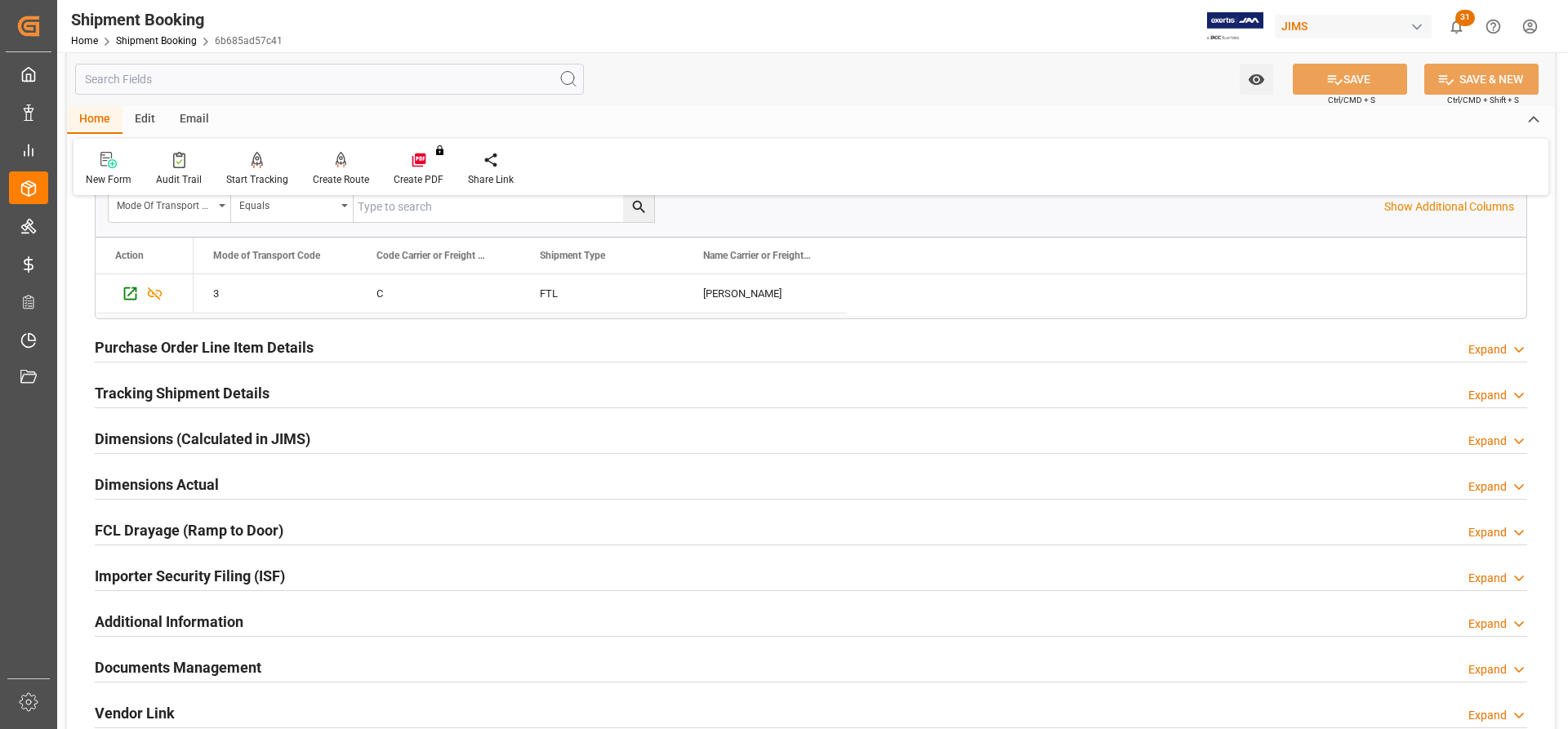
scroll to position [899, 0]
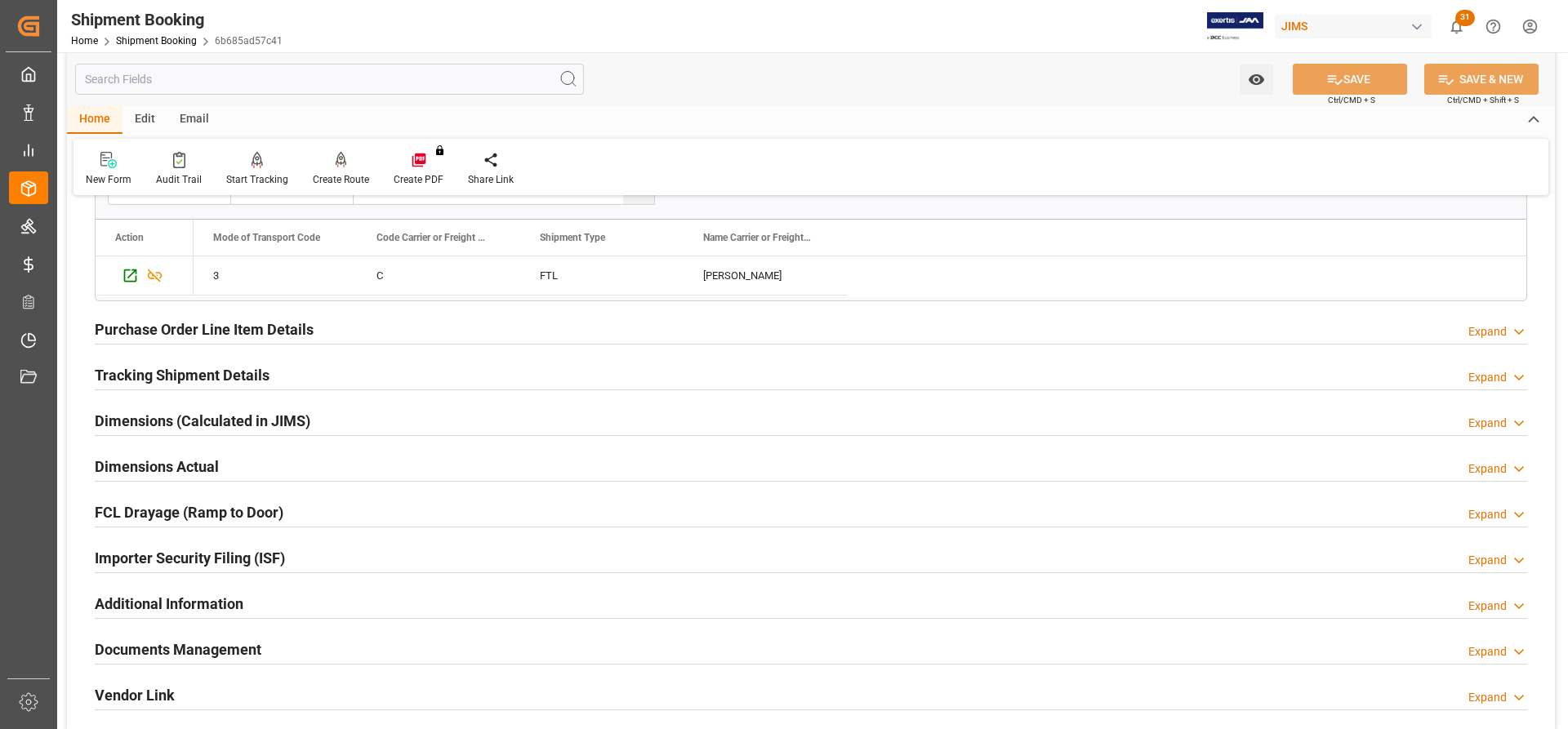
click at [153, 379] on h2 "Tracking Shipment Details" at bounding box center [182, 375] width 175 height 22
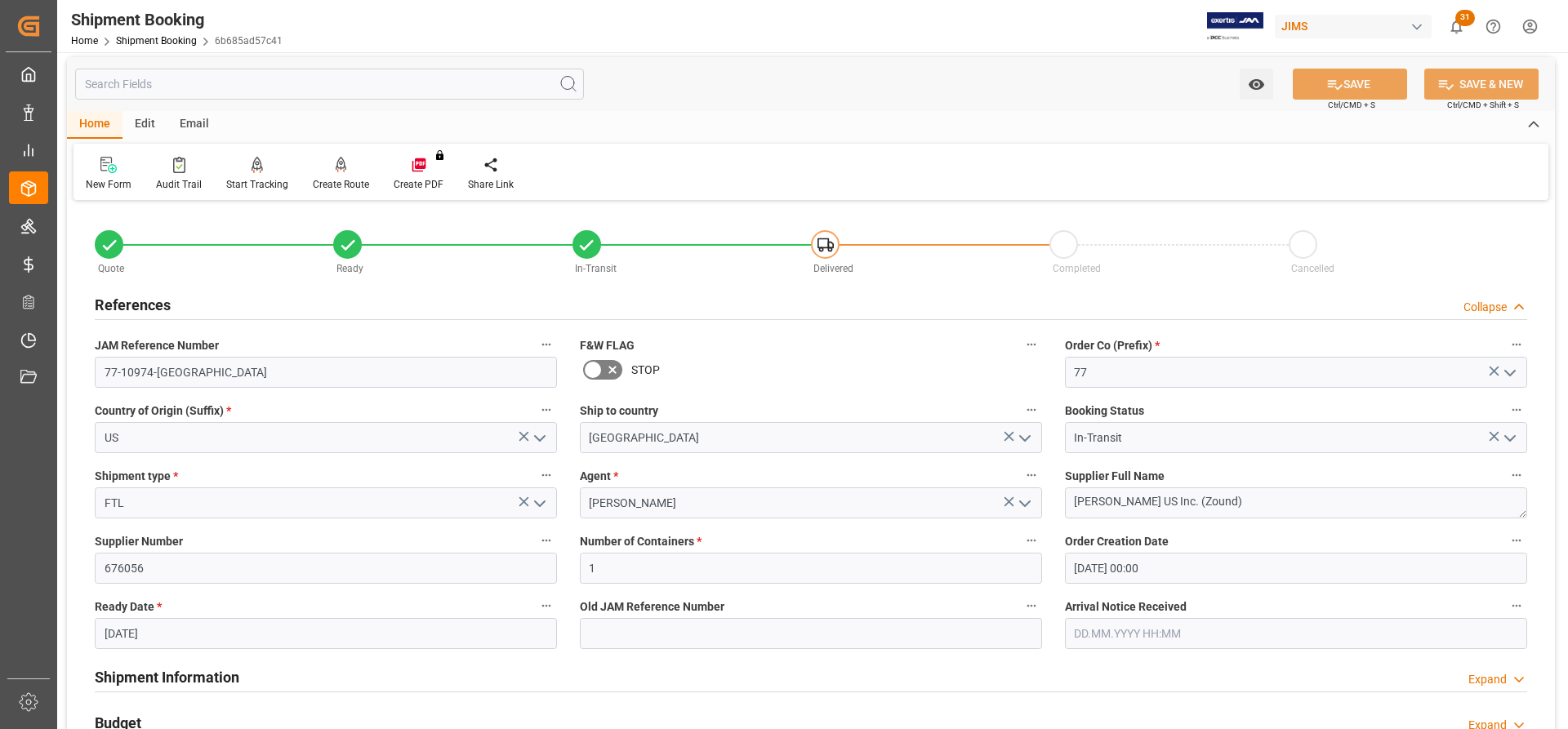
scroll to position [0, 0]
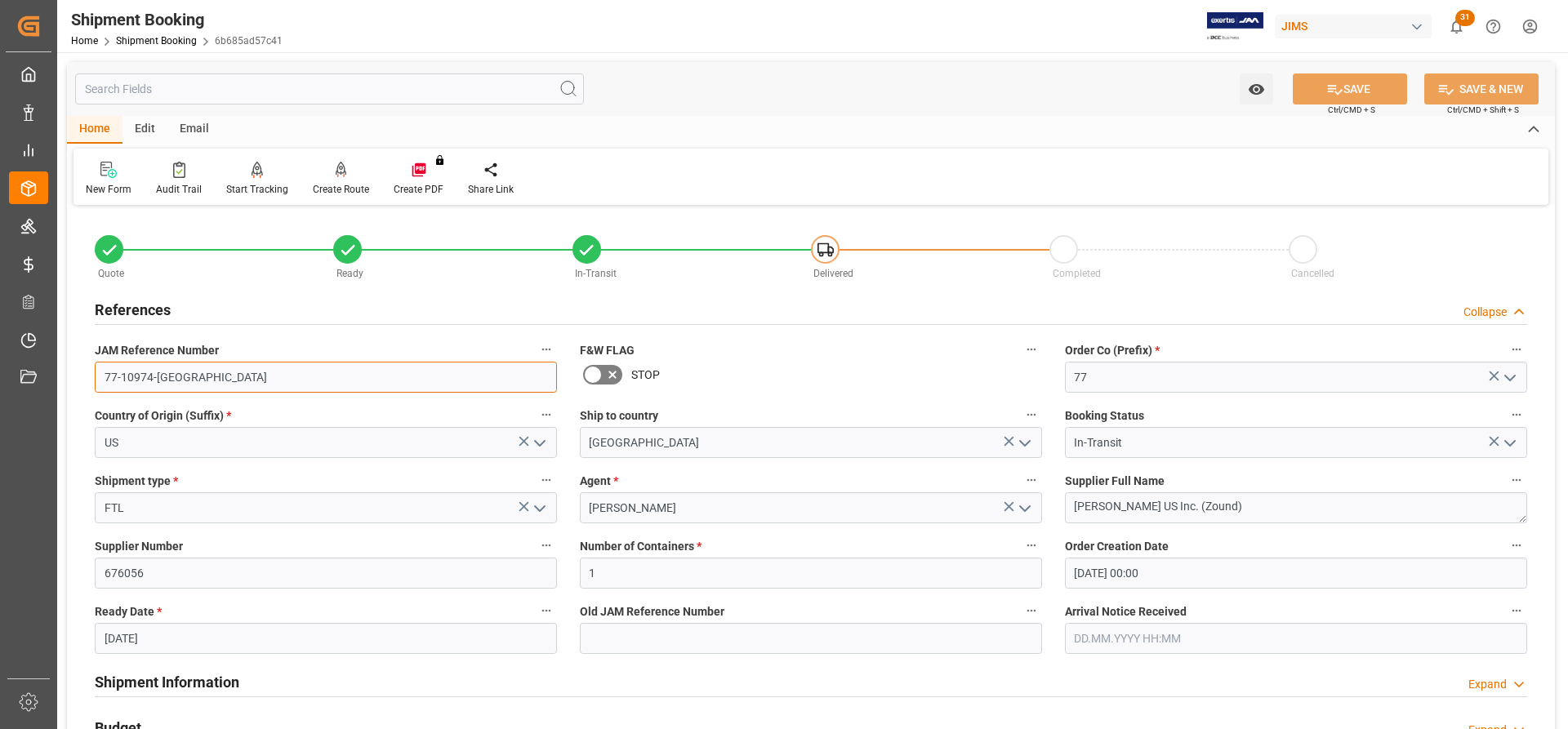
drag, startPoint x: 187, startPoint y: 377, endPoint x: 90, endPoint y: 363, distance: 98.0
click at [90, 363] on div "JAM Reference Number 77-10974-US" at bounding box center [325, 366] width 485 height 65
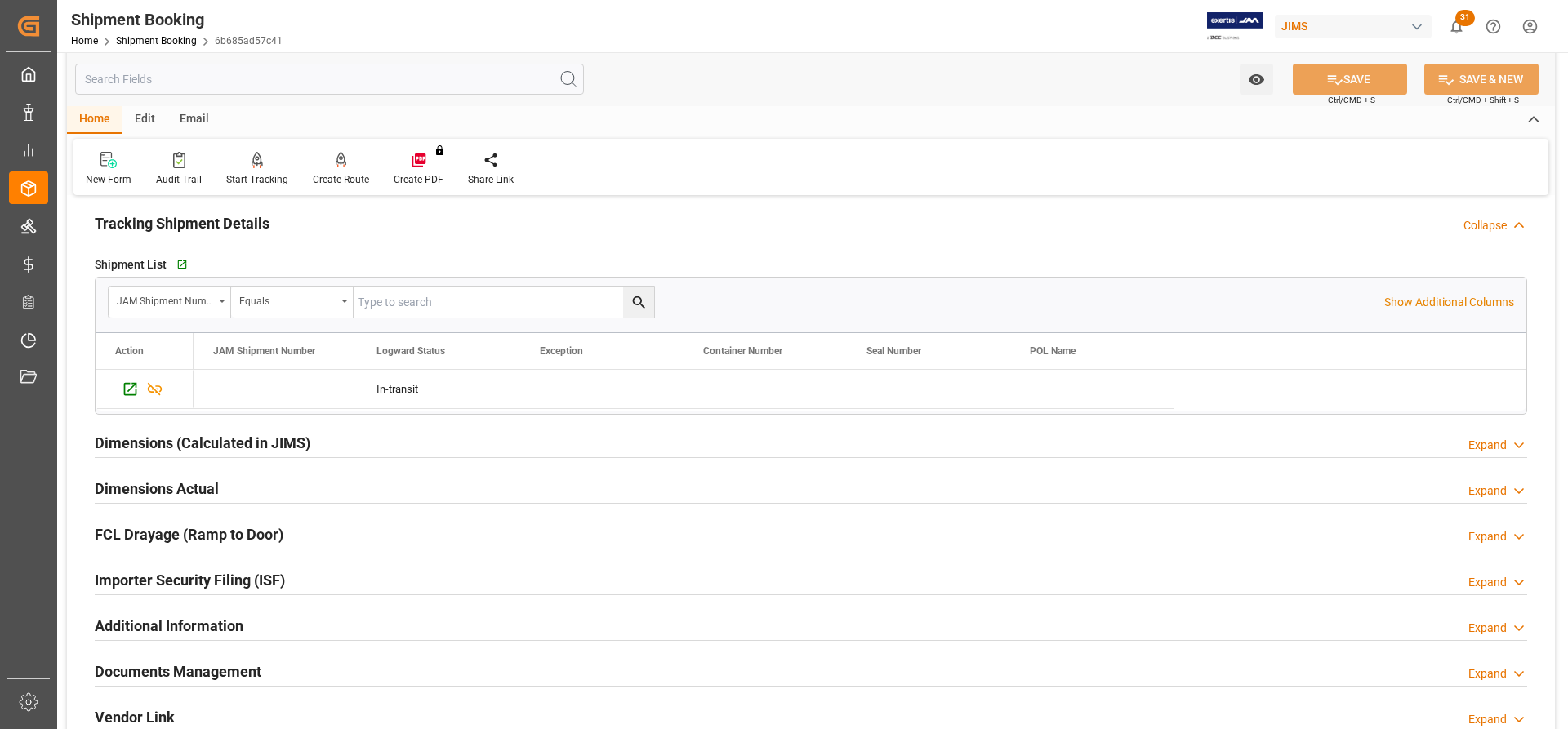
scroll to position [1062, 0]
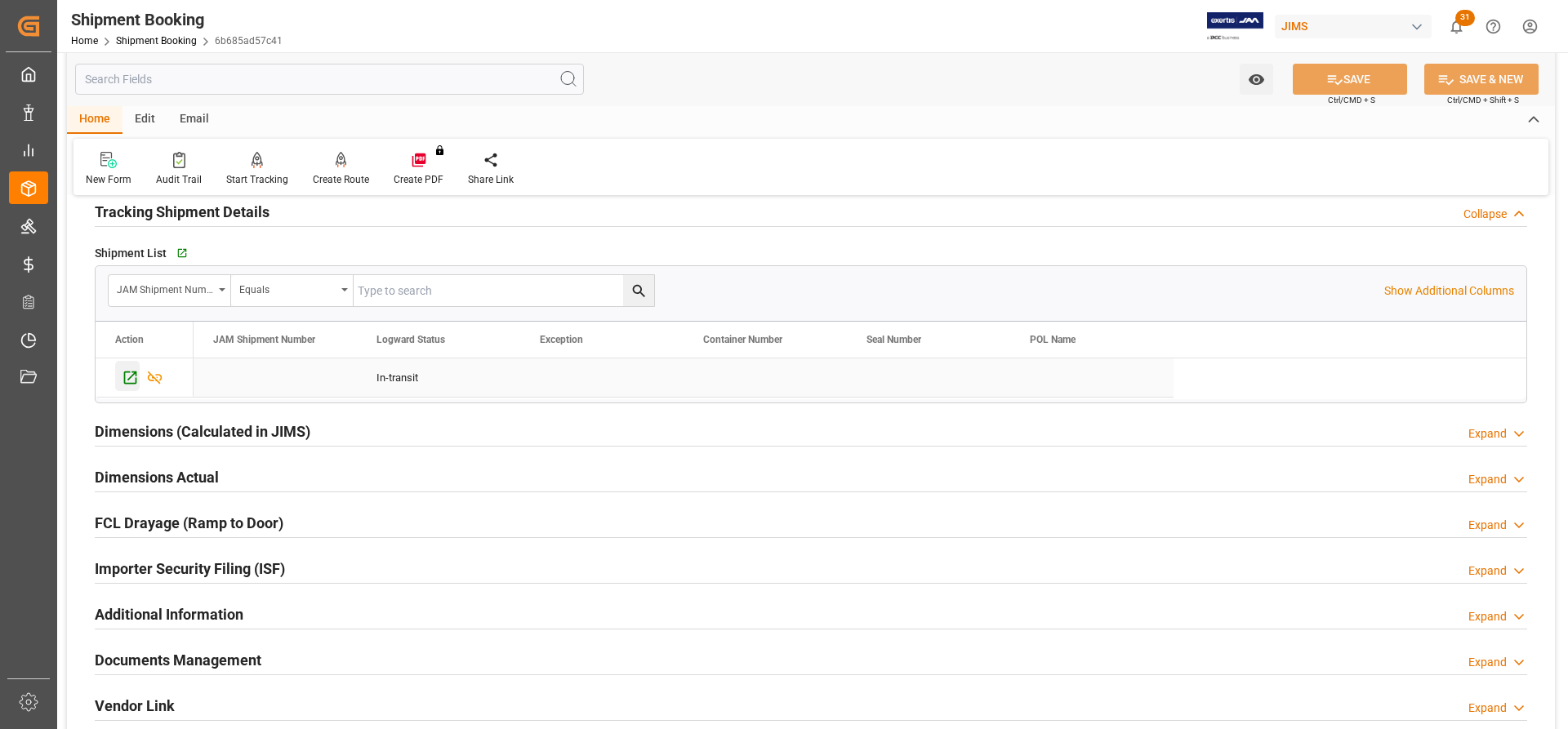
click at [130, 377] on icon "Press SPACE to select this row." at bounding box center [131, 378] width 13 height 13
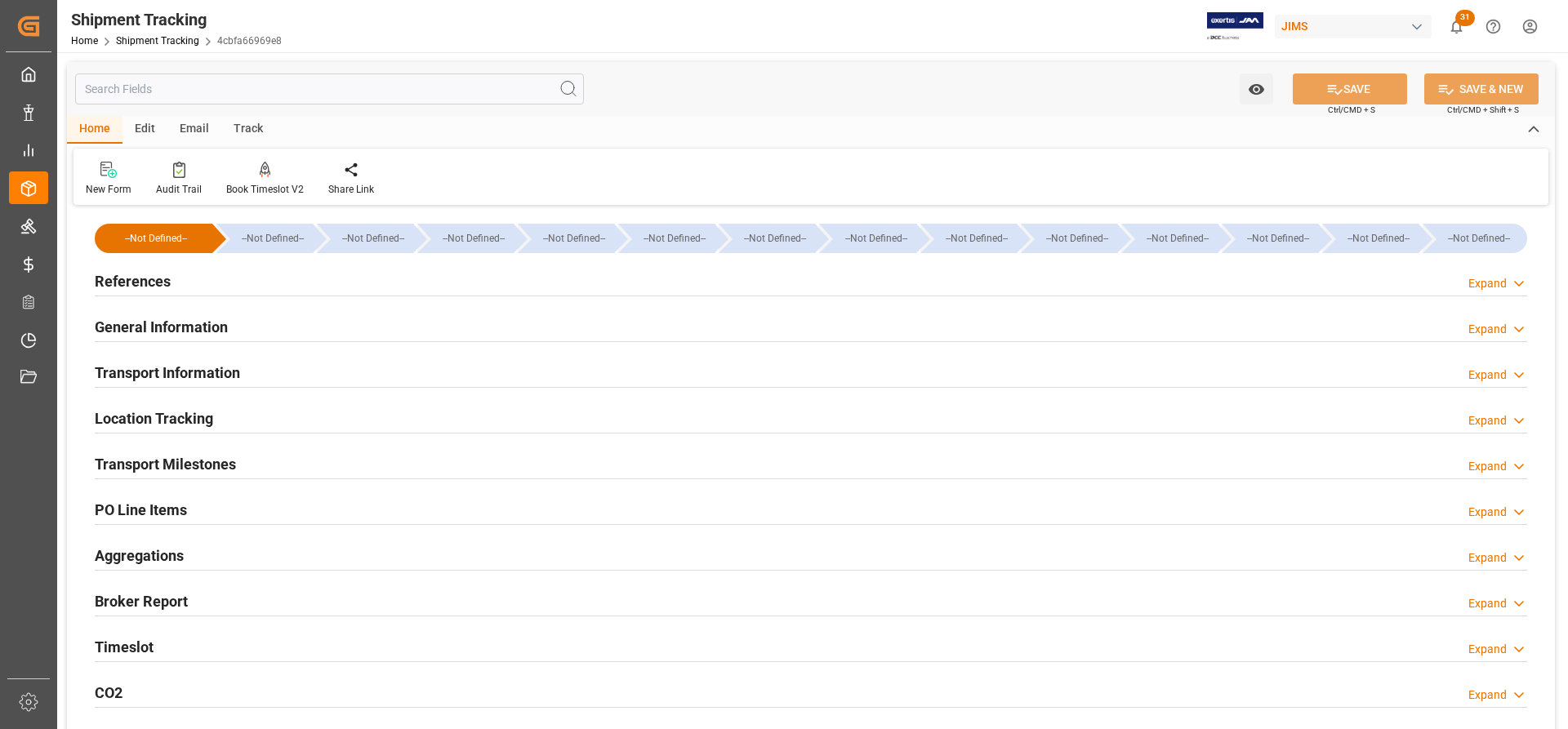
type input "[DATE]"
click at [133, 285] on h2 "References" at bounding box center [133, 281] width 76 height 22
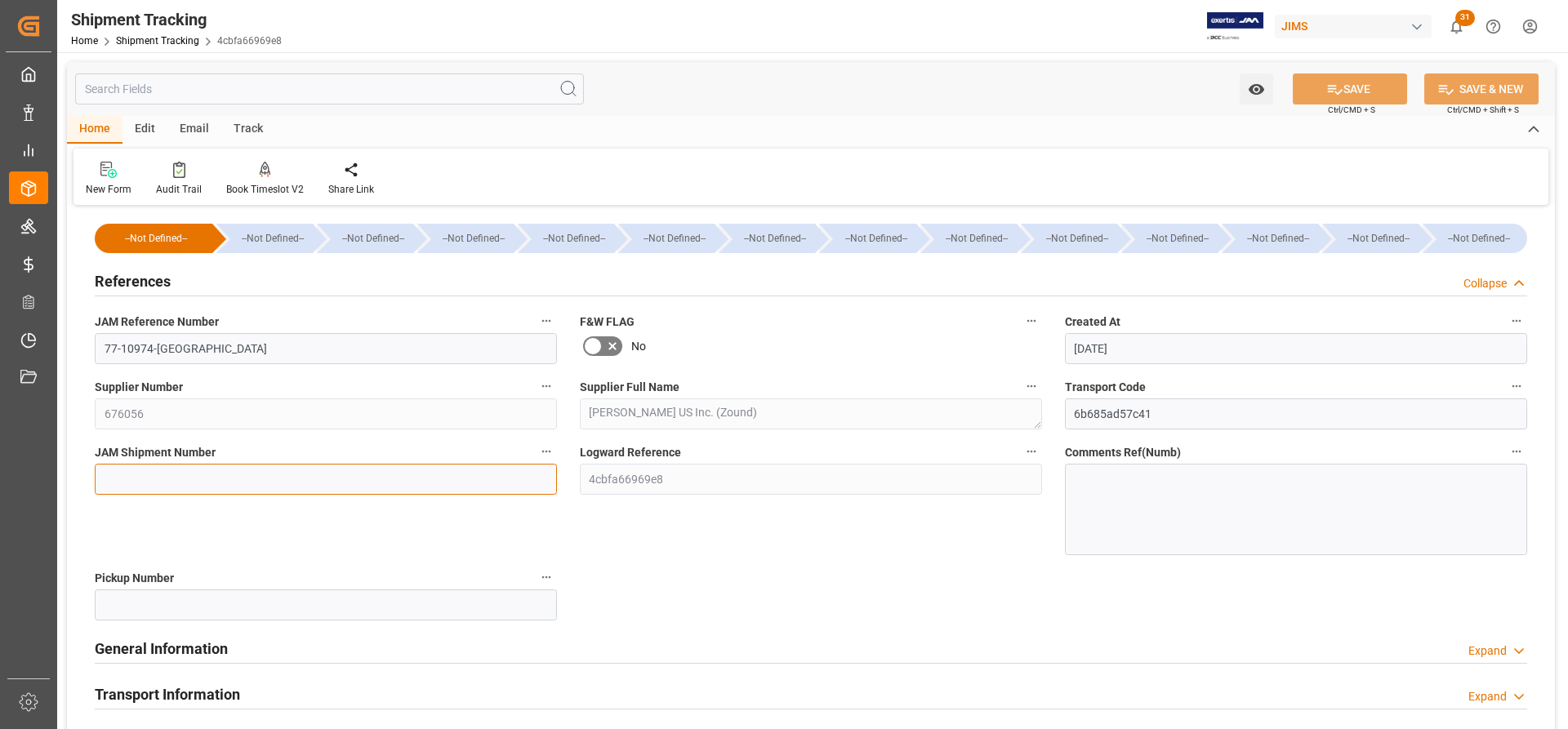
paste input "72967"
type input "72967"
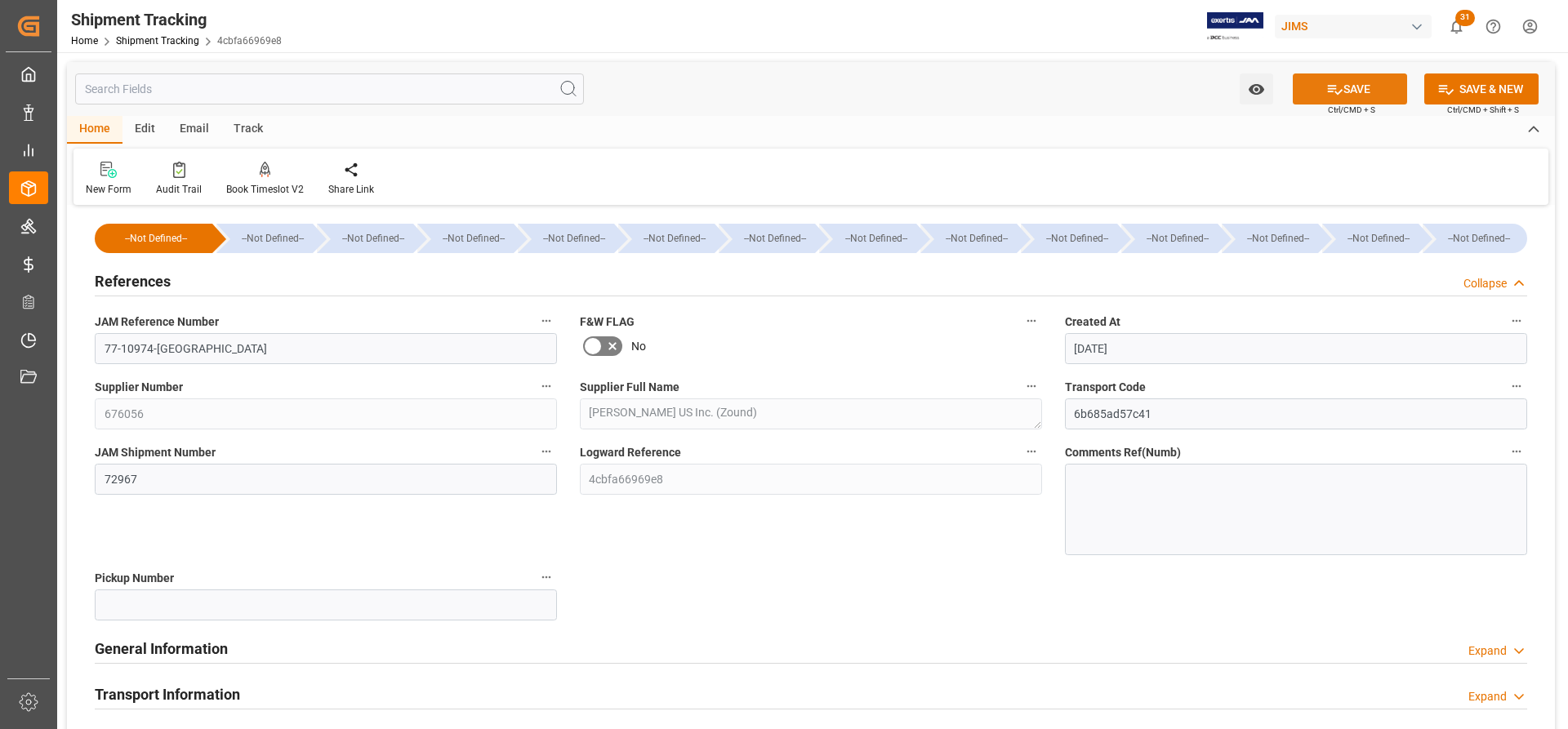
click at [1372, 84] on button "SAVE" at bounding box center [1350, 89] width 114 height 31
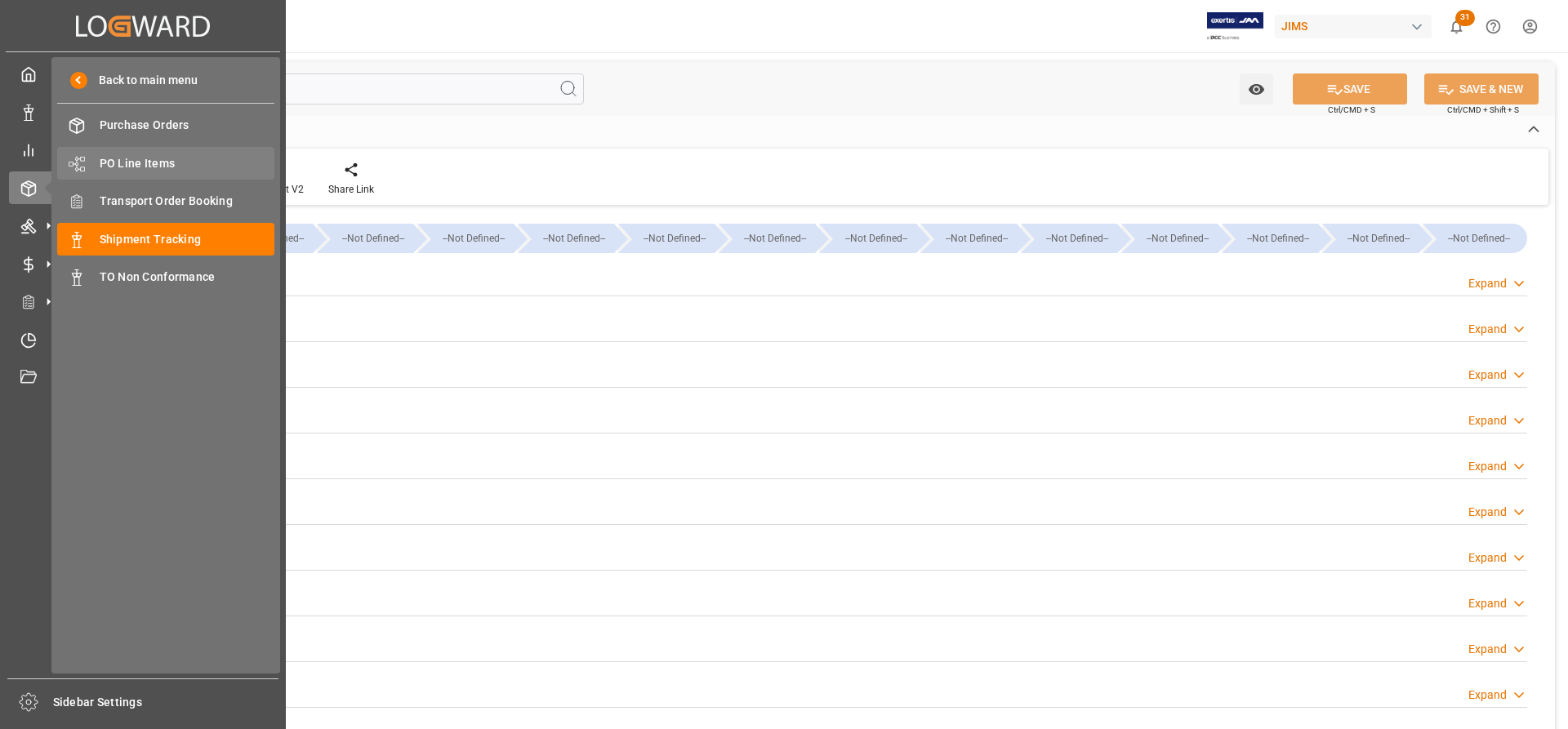
click at [116, 157] on span "PO Line Items" at bounding box center [187, 163] width 175 height 17
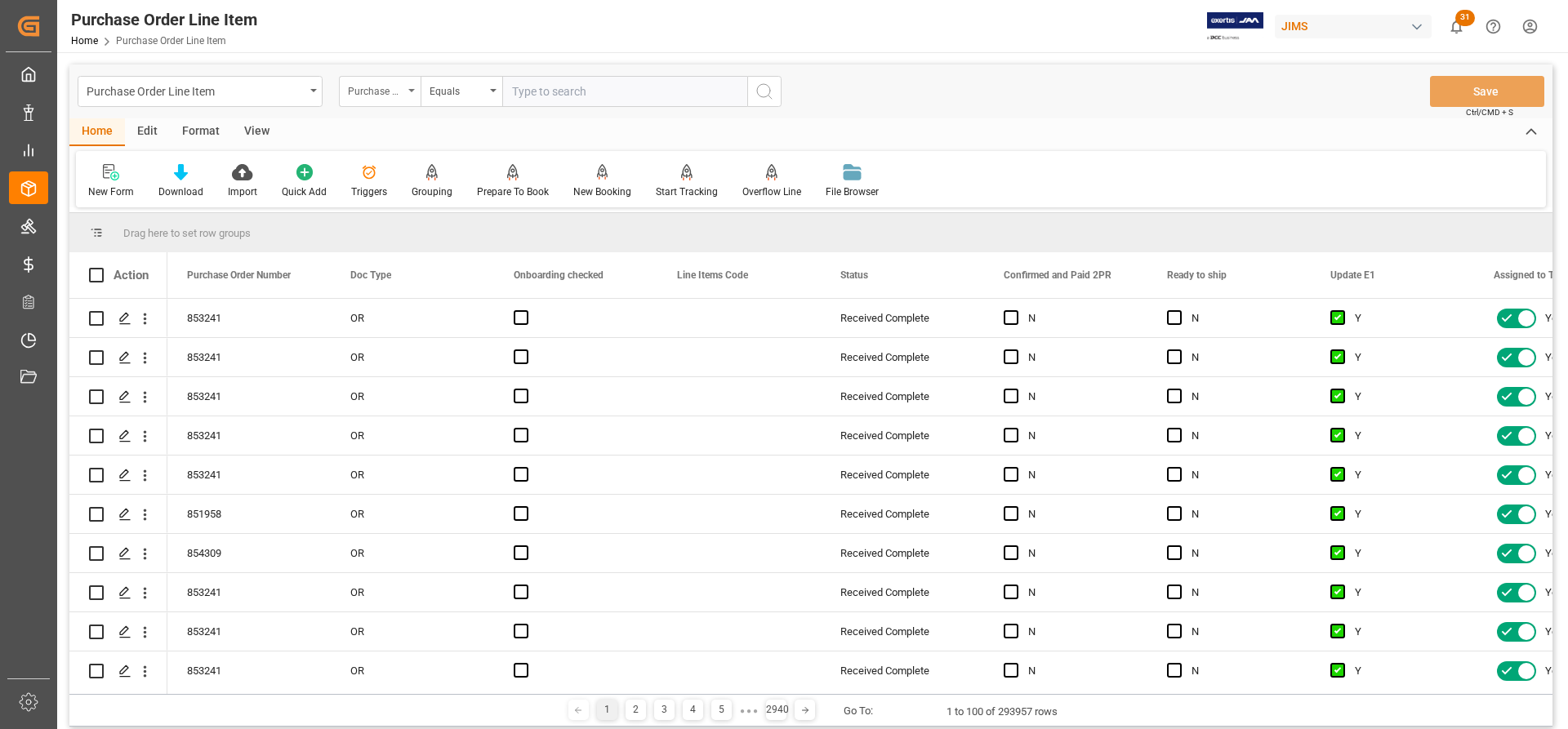
click at [408, 88] on div "Purchase Order Number" at bounding box center [379, 91] width 82 height 31
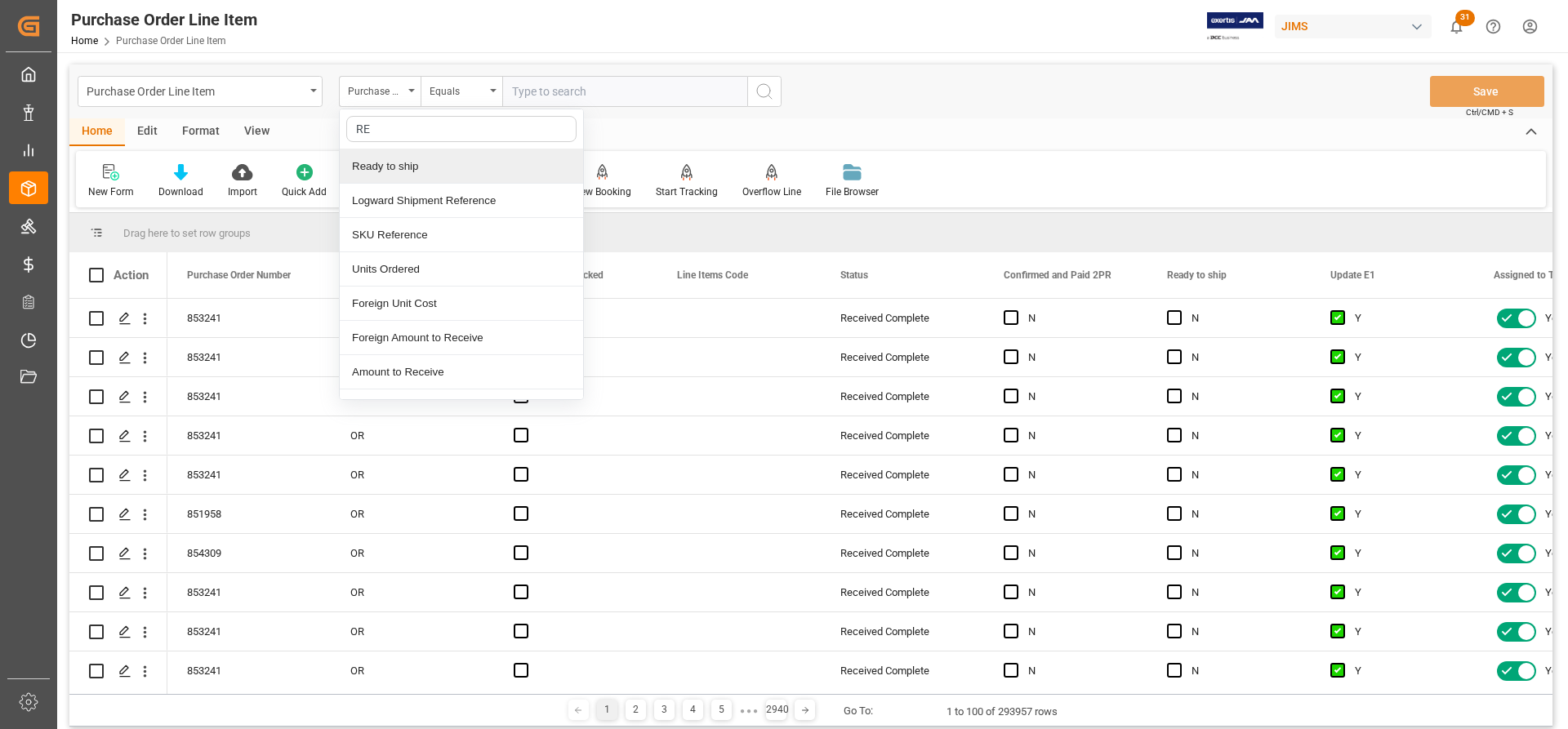
type input "REF"
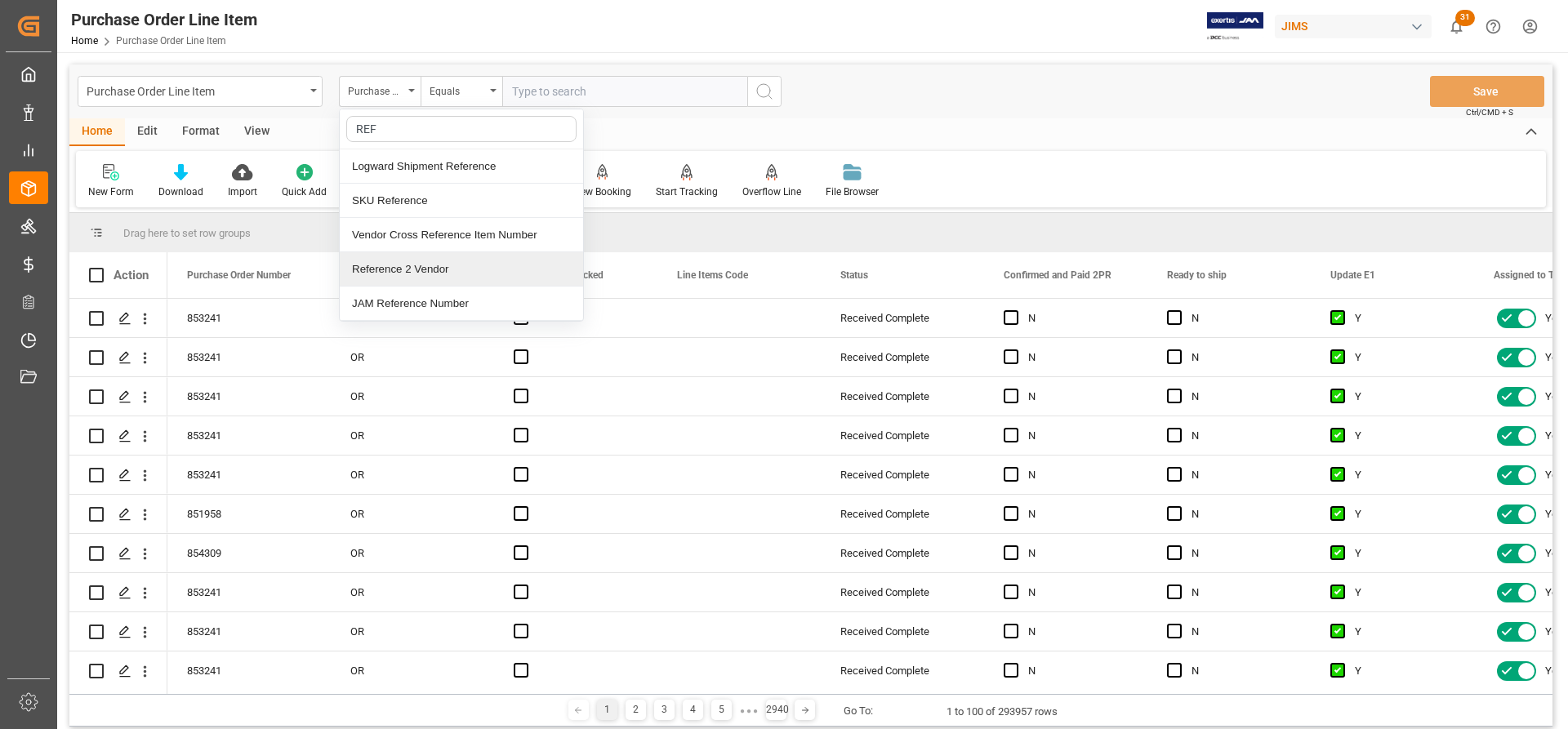
click at [390, 269] on div "Reference 2 Vendor" at bounding box center [460, 269] width 243 height 35
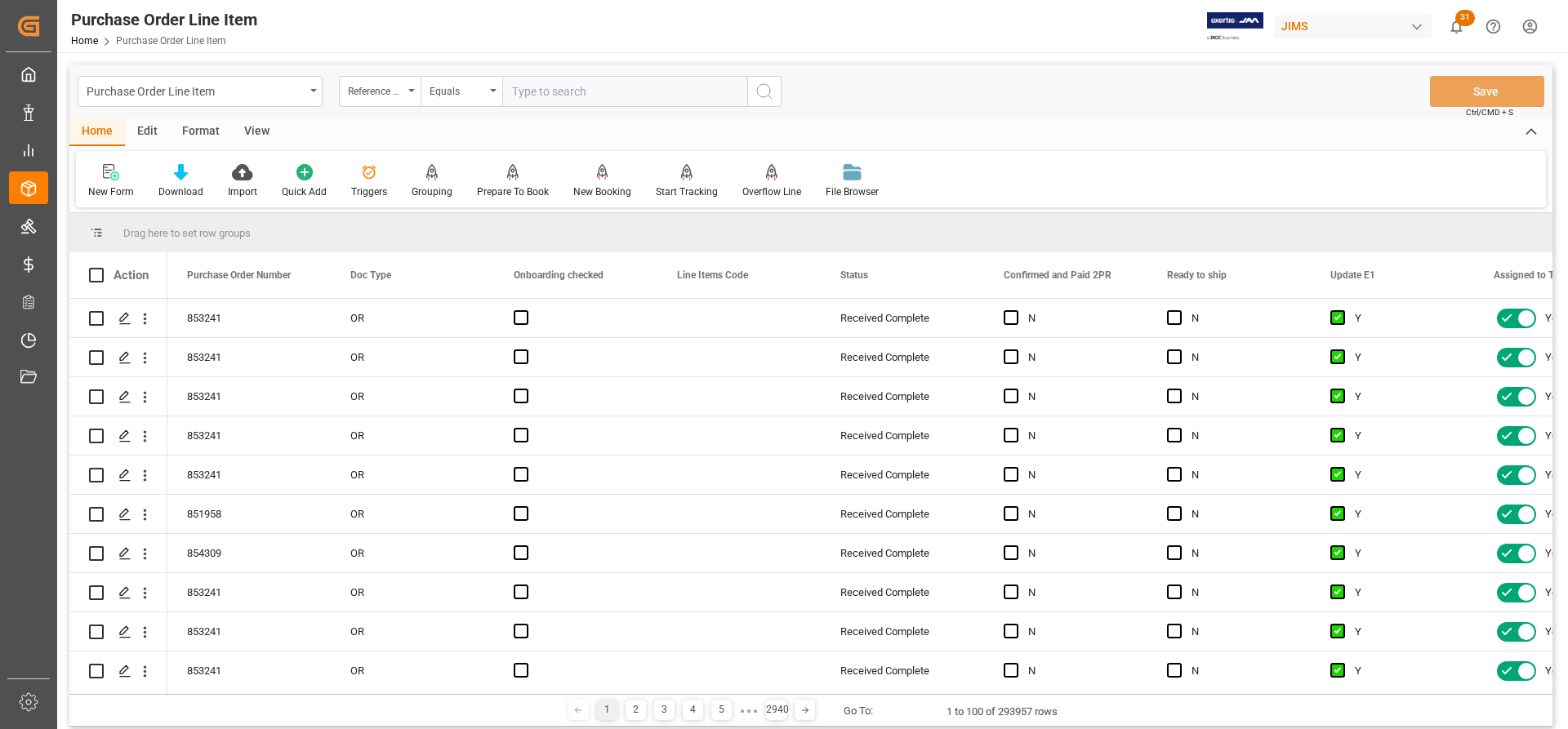
click at [522, 94] on input "text" at bounding box center [624, 91] width 245 height 31
paste input "77-10974-[GEOGRAPHIC_DATA]"
type input "77-10974-[GEOGRAPHIC_DATA]"
click at [756, 89] on icon "search button" at bounding box center [764, 91] width 20 height 20
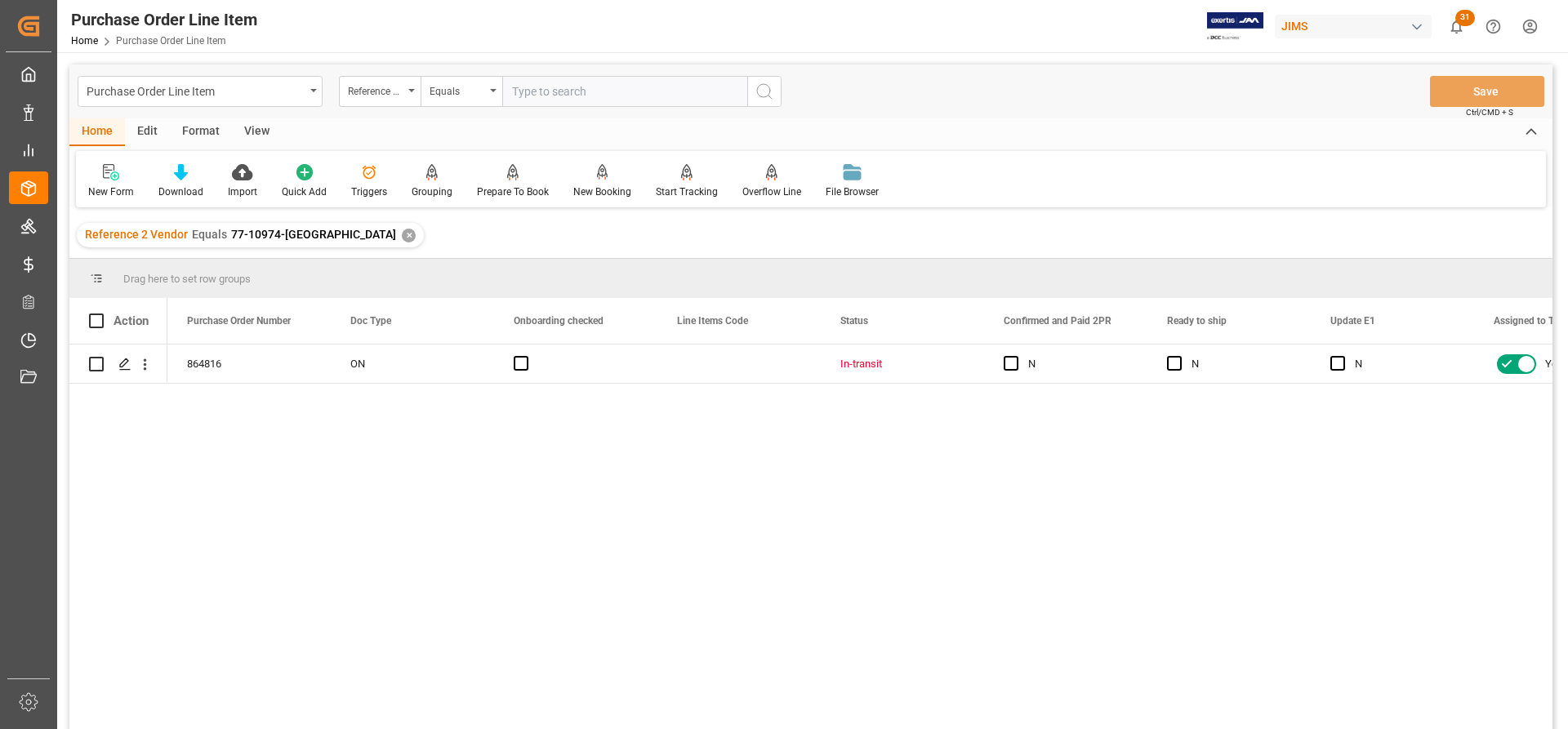
click at [254, 129] on div "View" at bounding box center [257, 133] width 49 height 28
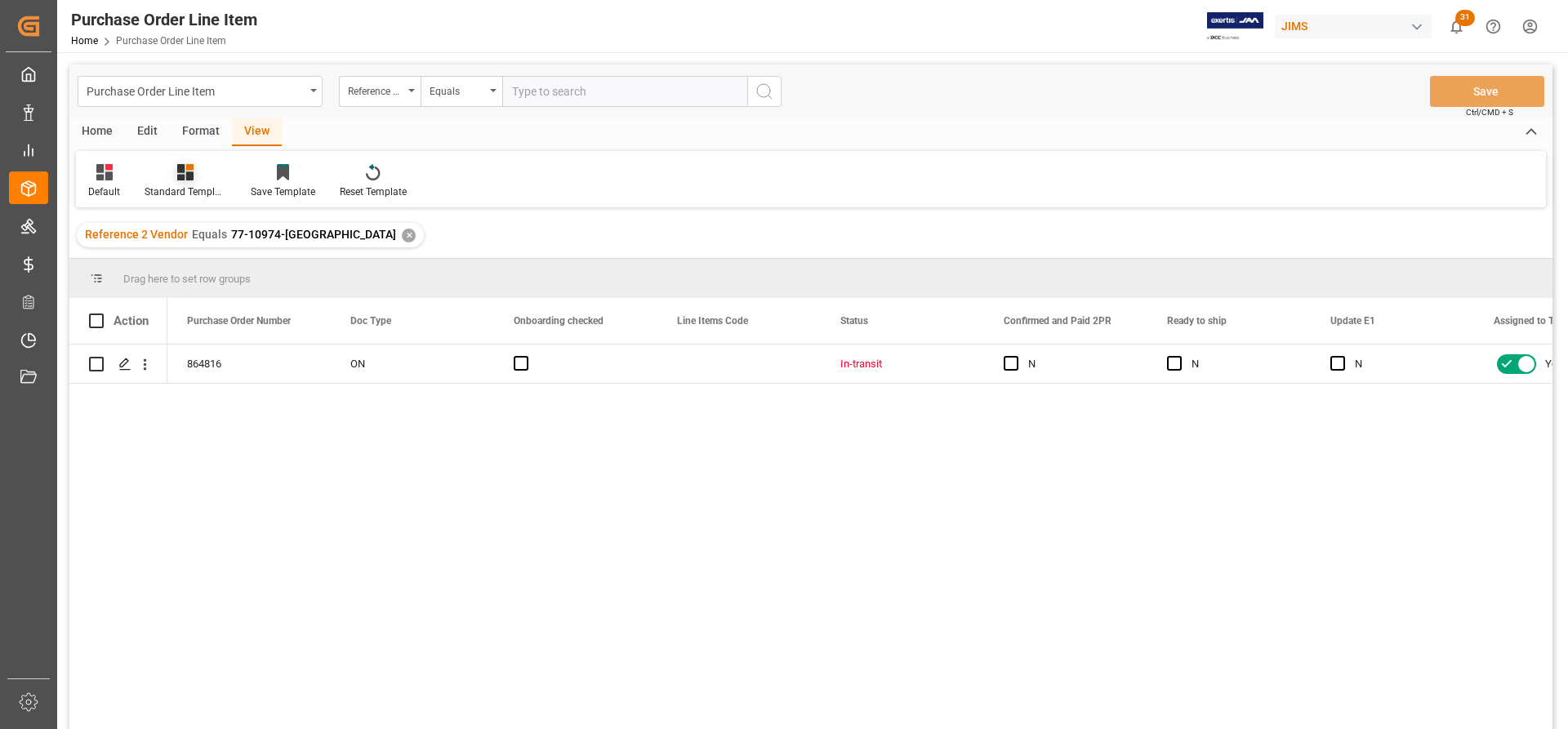
click at [192, 180] on icon at bounding box center [185, 172] width 16 height 16
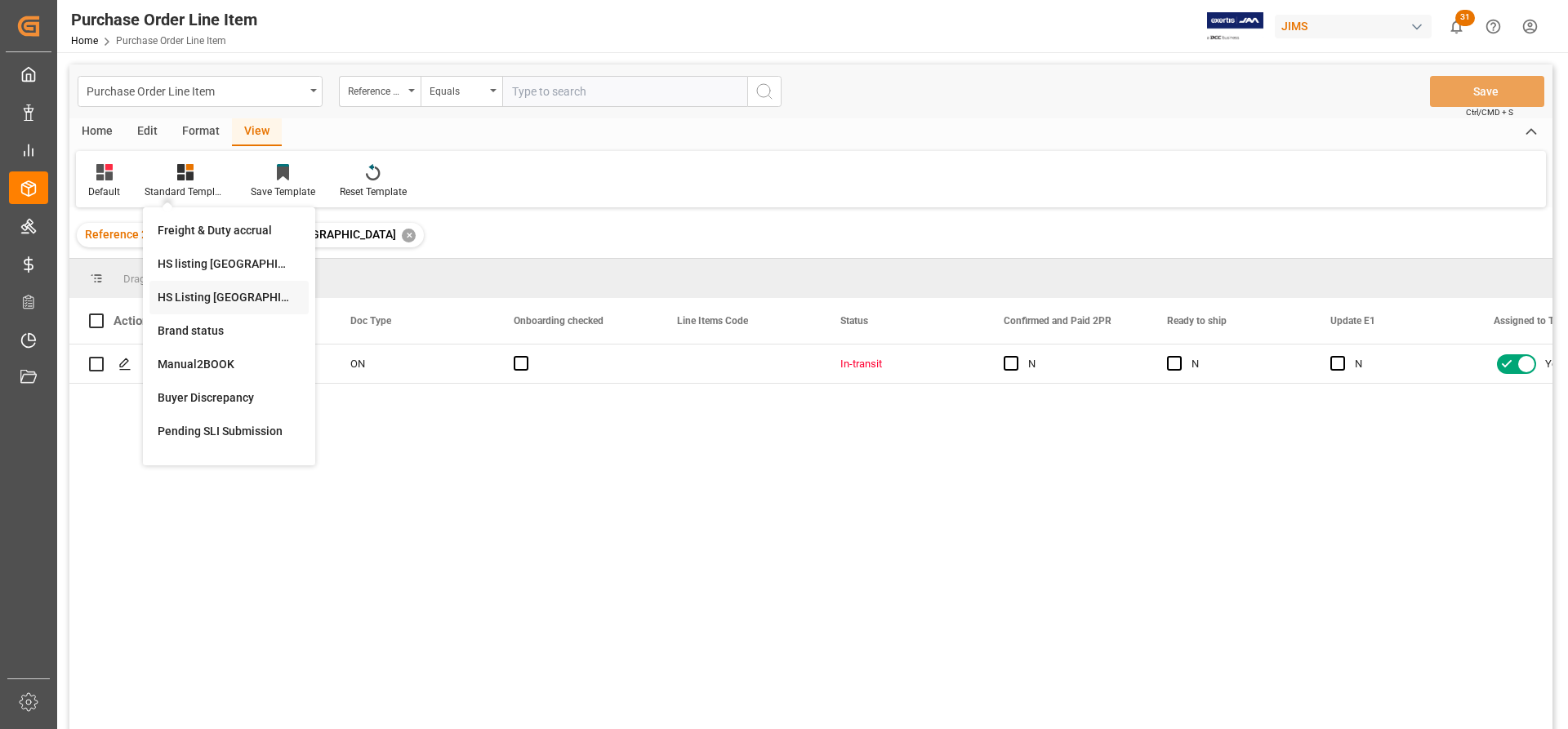
click at [194, 299] on div "HS Listing [GEOGRAPHIC_DATA]" at bounding box center [229, 297] width 143 height 17
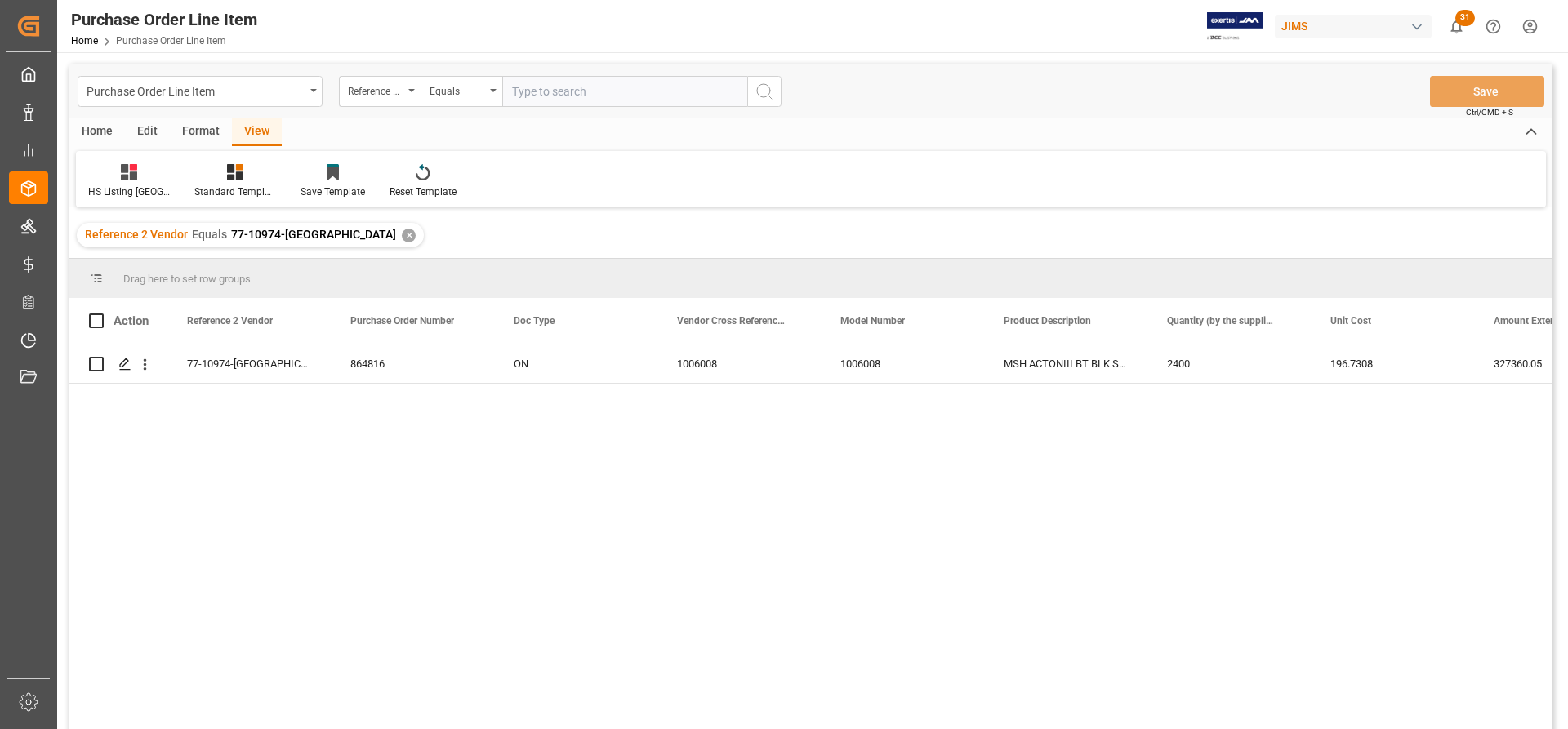
click at [96, 124] on div "Home" at bounding box center [96, 133] width 55 height 28
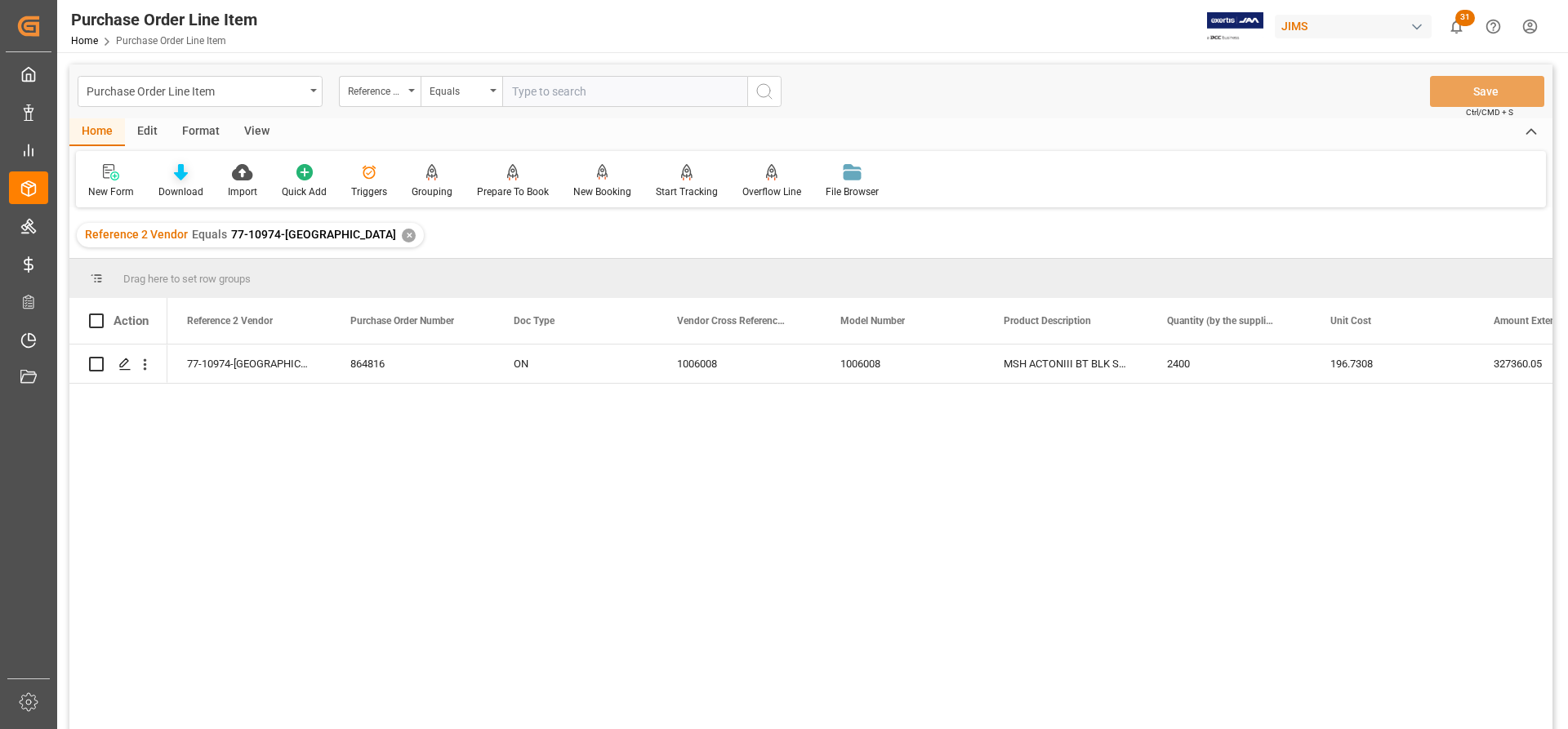
click at [180, 182] on div "Download" at bounding box center [180, 181] width 69 height 36
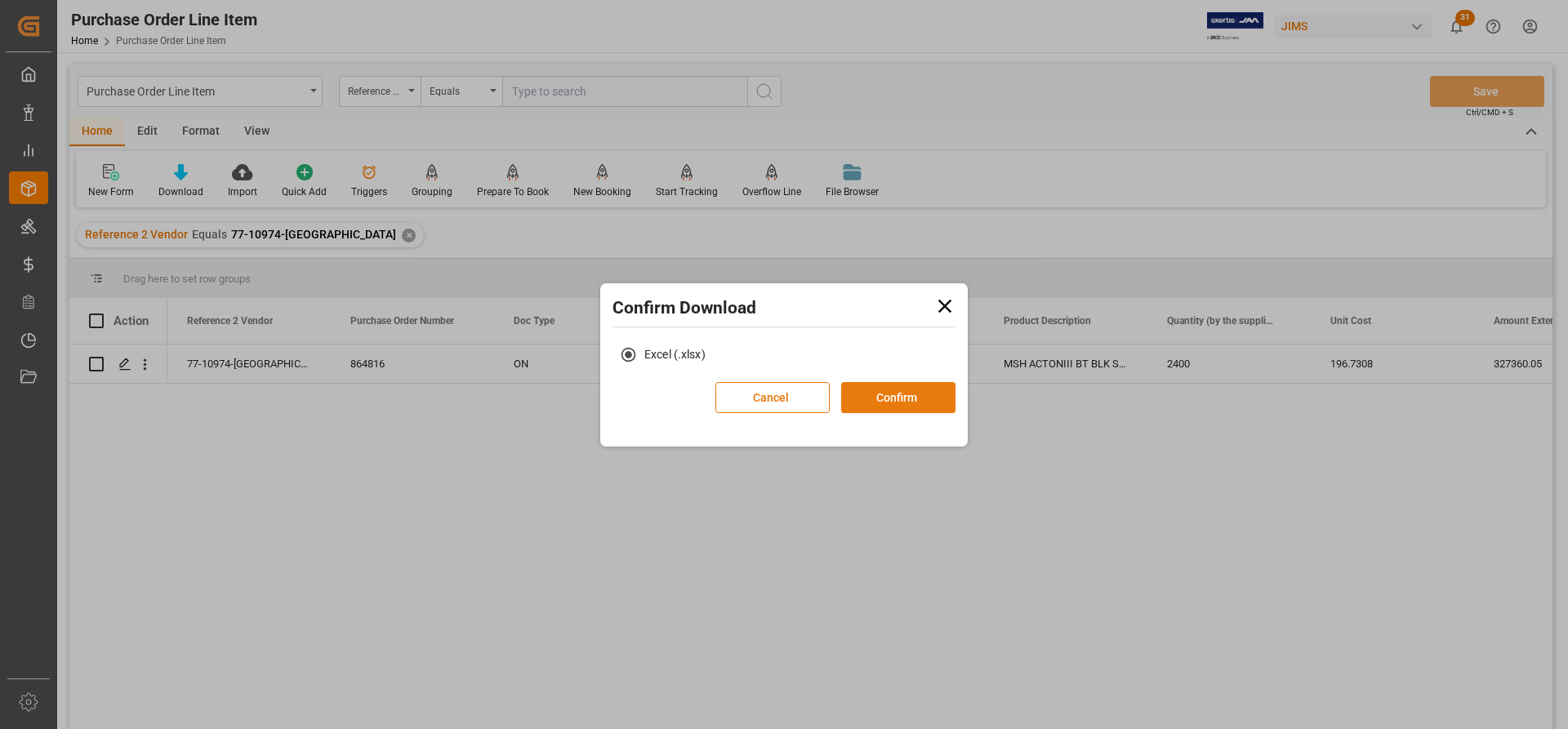
click at [908, 406] on button "Confirm" at bounding box center [898, 398] width 114 height 31
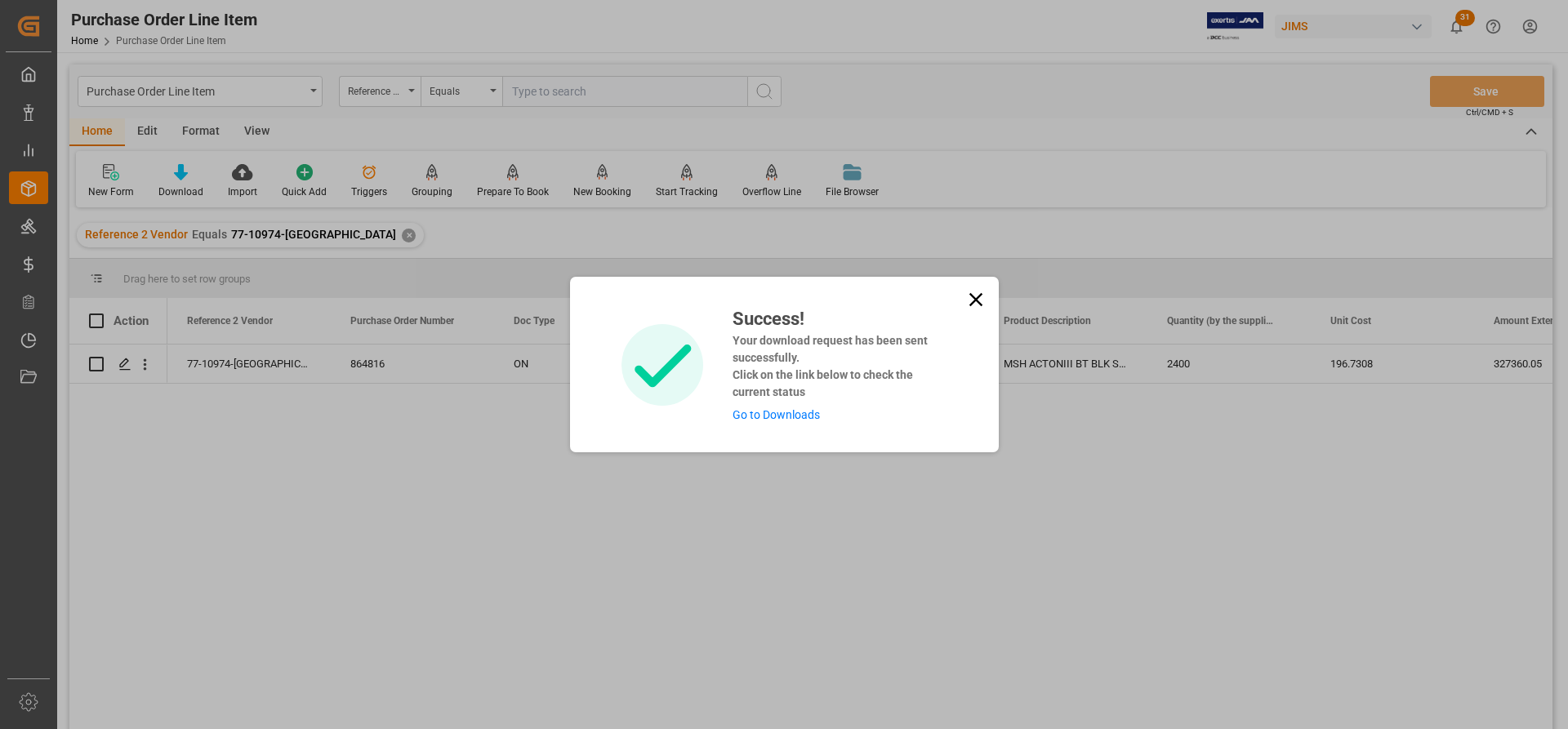
click at [777, 407] on div "Success! Your download request has been sent successfully. Click on the link be…" at bounding box center [833, 365] width 226 height 119
click at [777, 415] on link "Go to Downloads" at bounding box center [776, 415] width 87 height 13
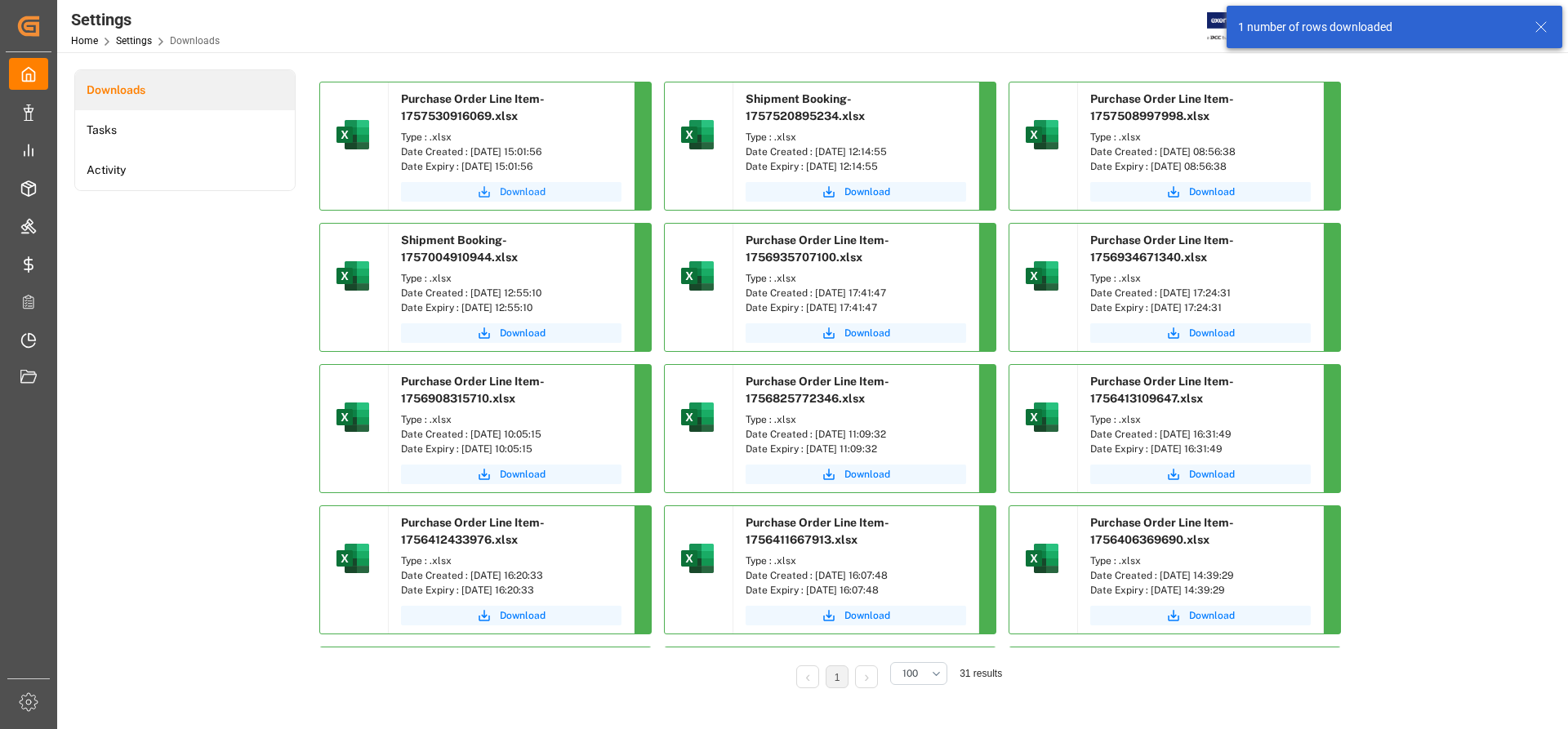
click at [538, 195] on span "Download" at bounding box center [523, 192] width 46 height 15
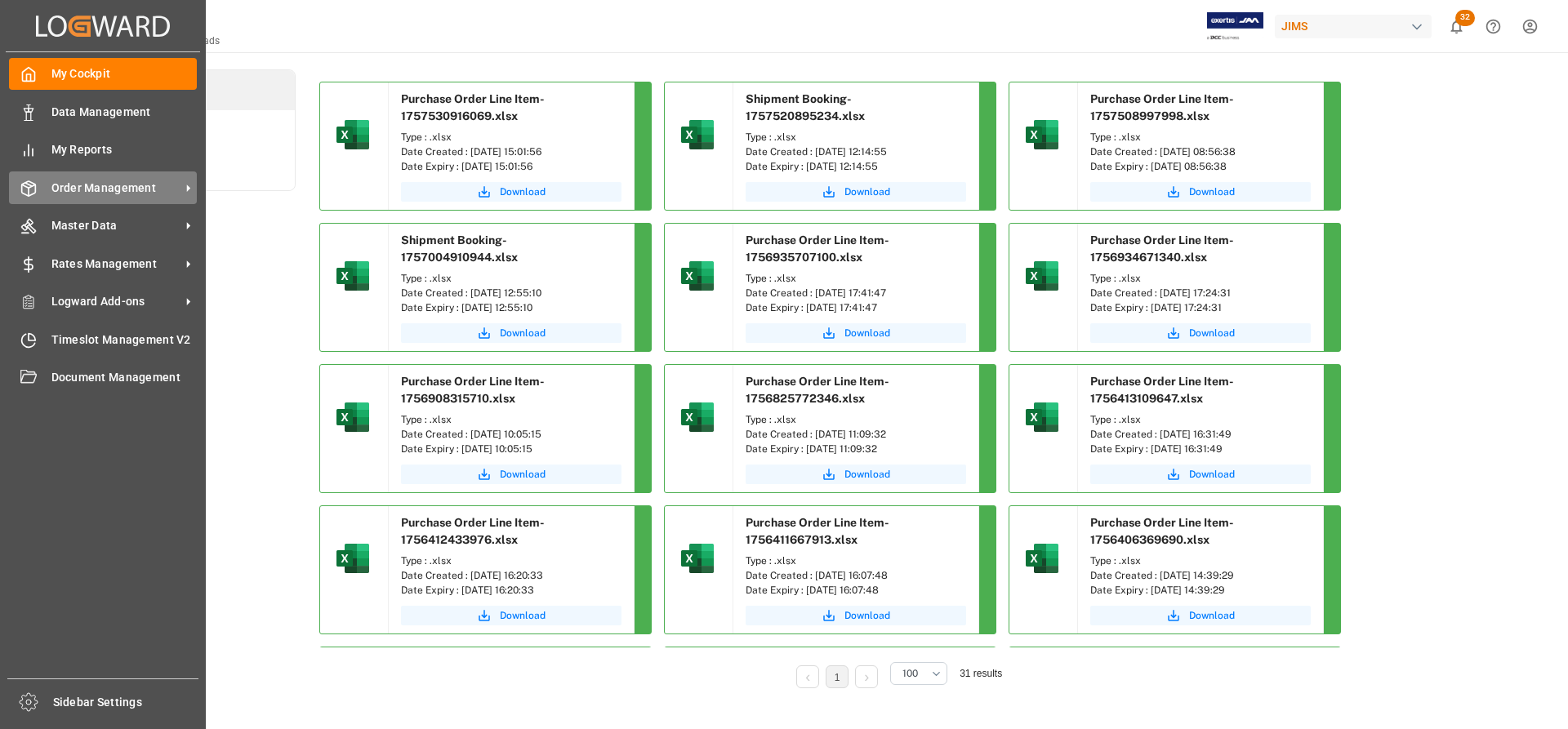
click at [85, 189] on span "Order Management" at bounding box center [115, 188] width 129 height 17
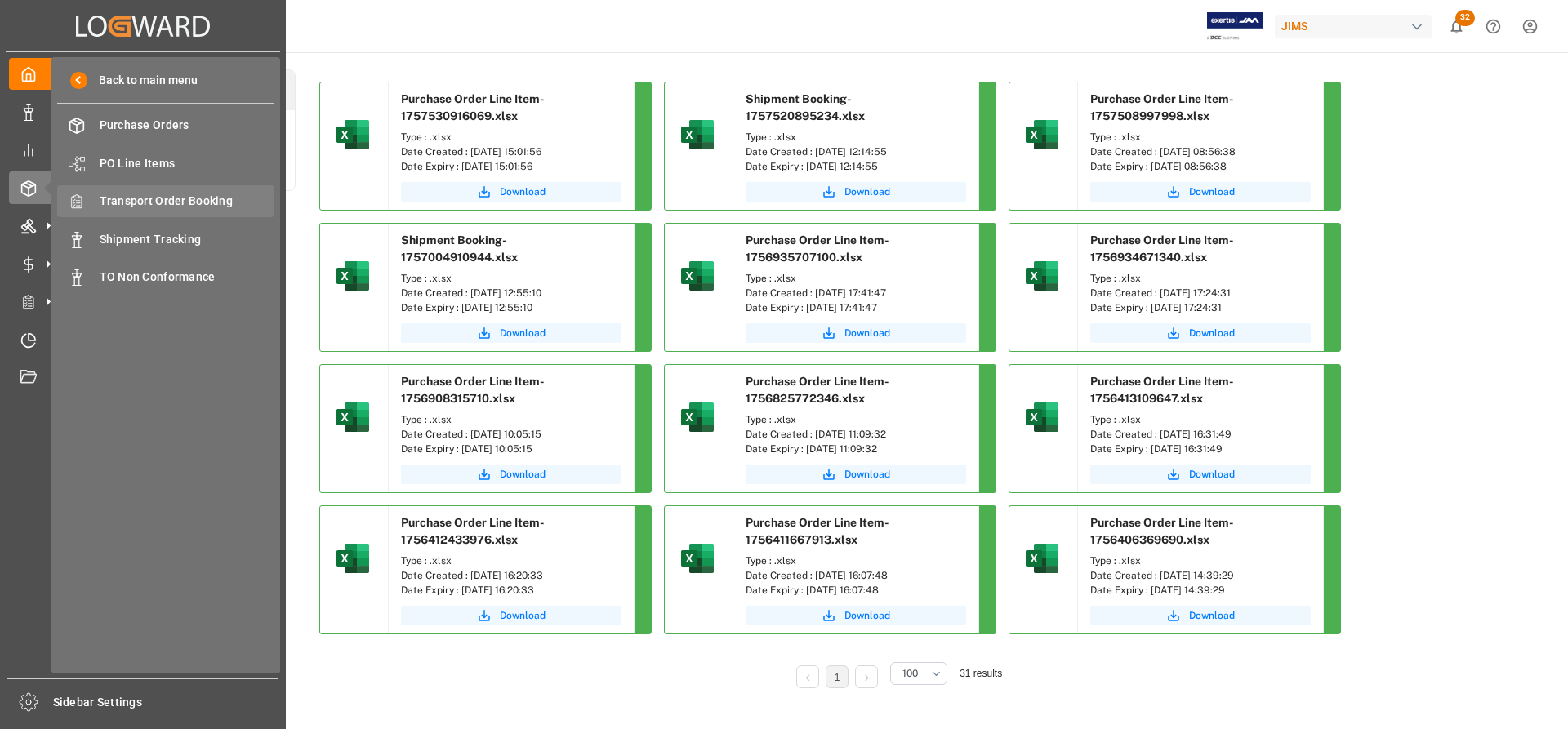
click at [155, 199] on span "Transport Order Booking" at bounding box center [187, 201] width 175 height 17
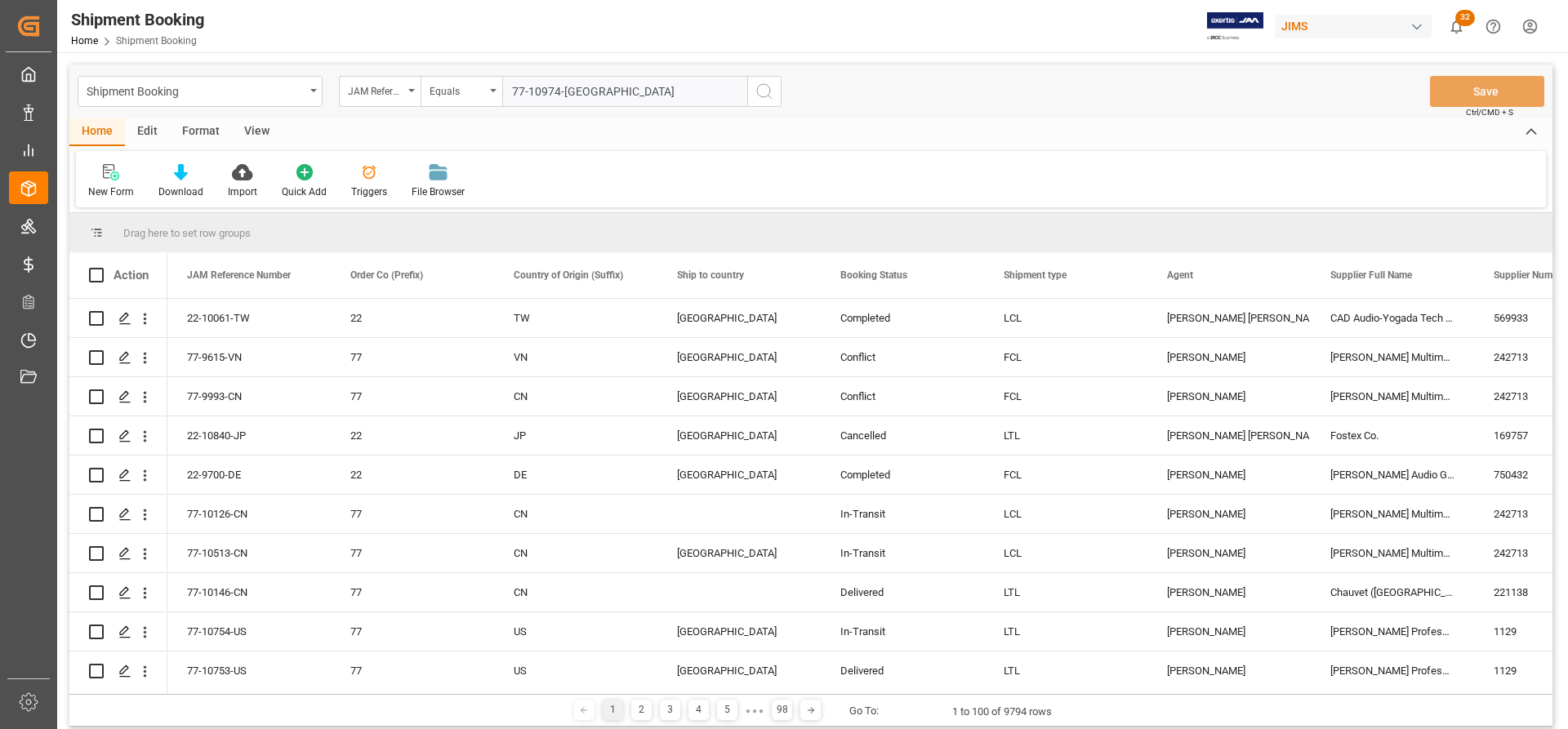
type input "77-10974-[GEOGRAPHIC_DATA]"
click at [764, 91] on icon "search button" at bounding box center [764, 91] width 20 height 20
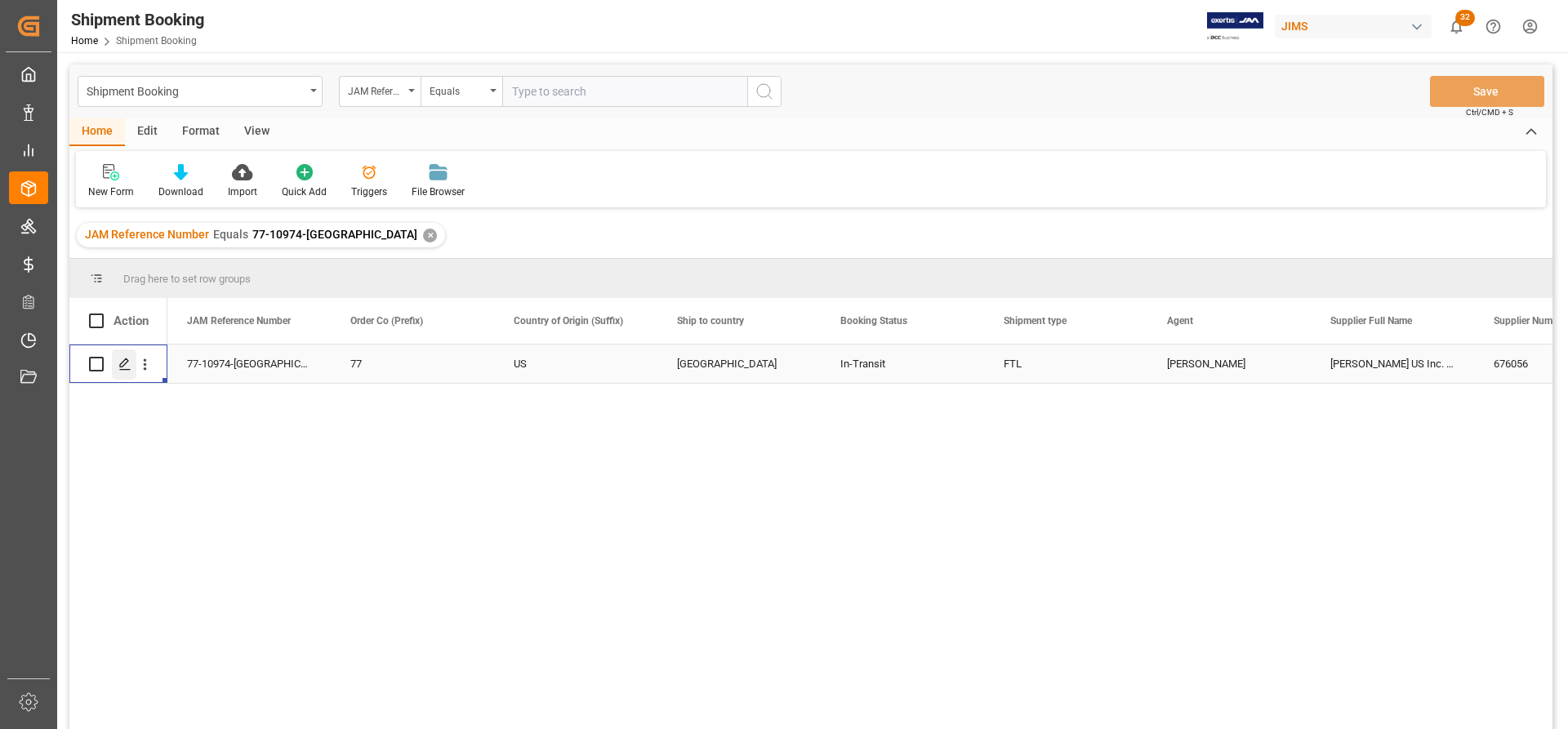
click at [123, 359] on icon "Press SPACE to select this row." at bounding box center [125, 364] width 13 height 13
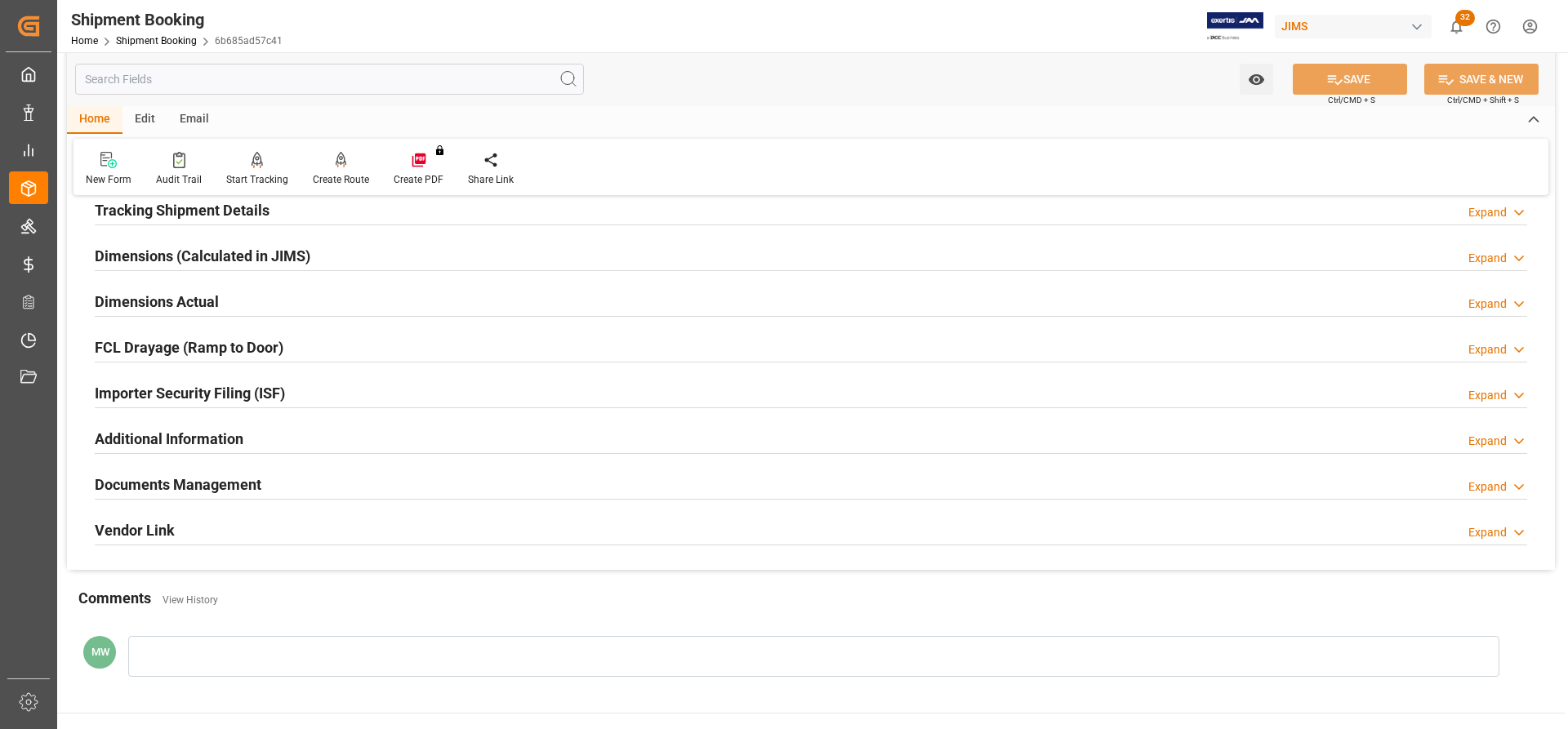
scroll to position [409, 0]
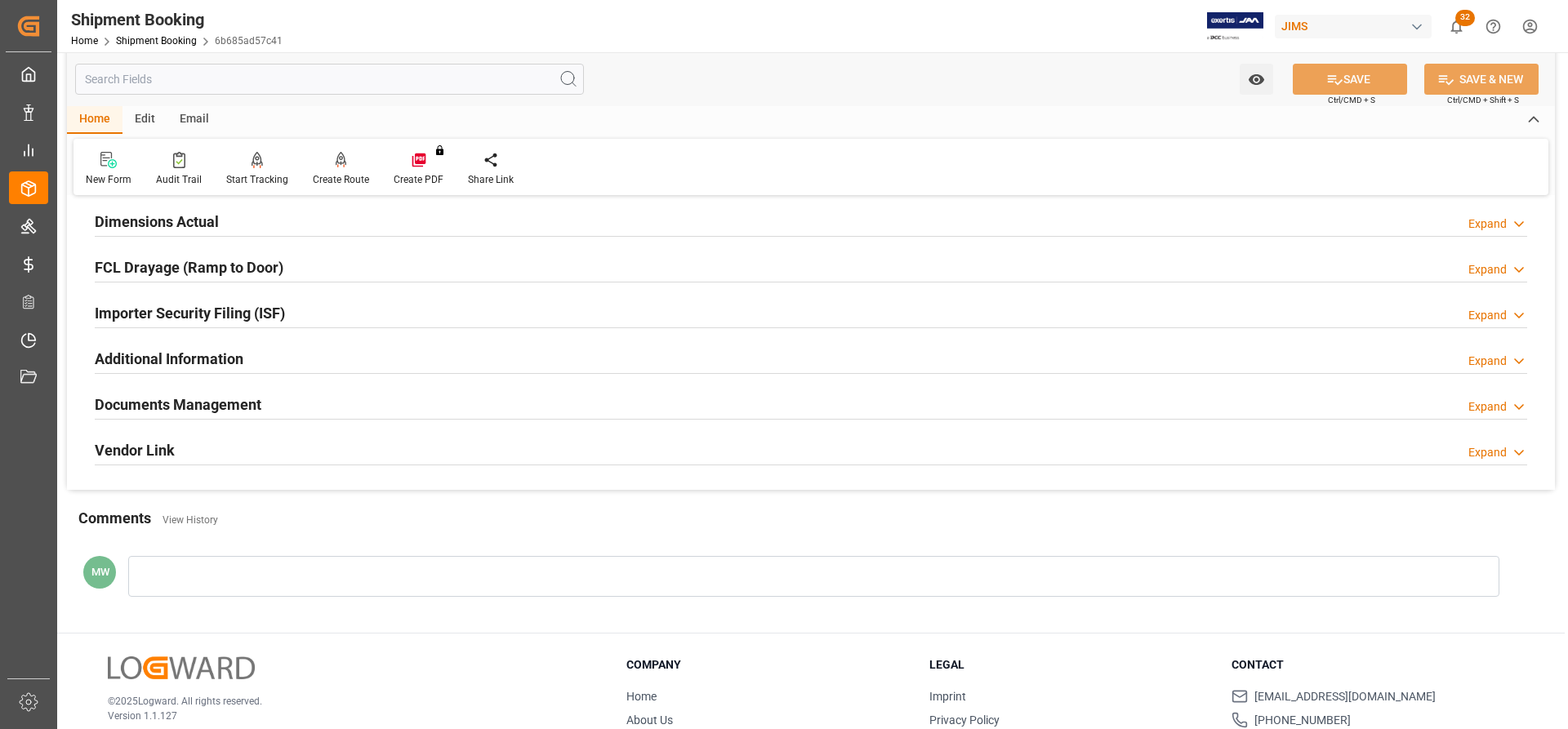
click at [194, 402] on h2 "Documents Management" at bounding box center [178, 404] width 166 height 22
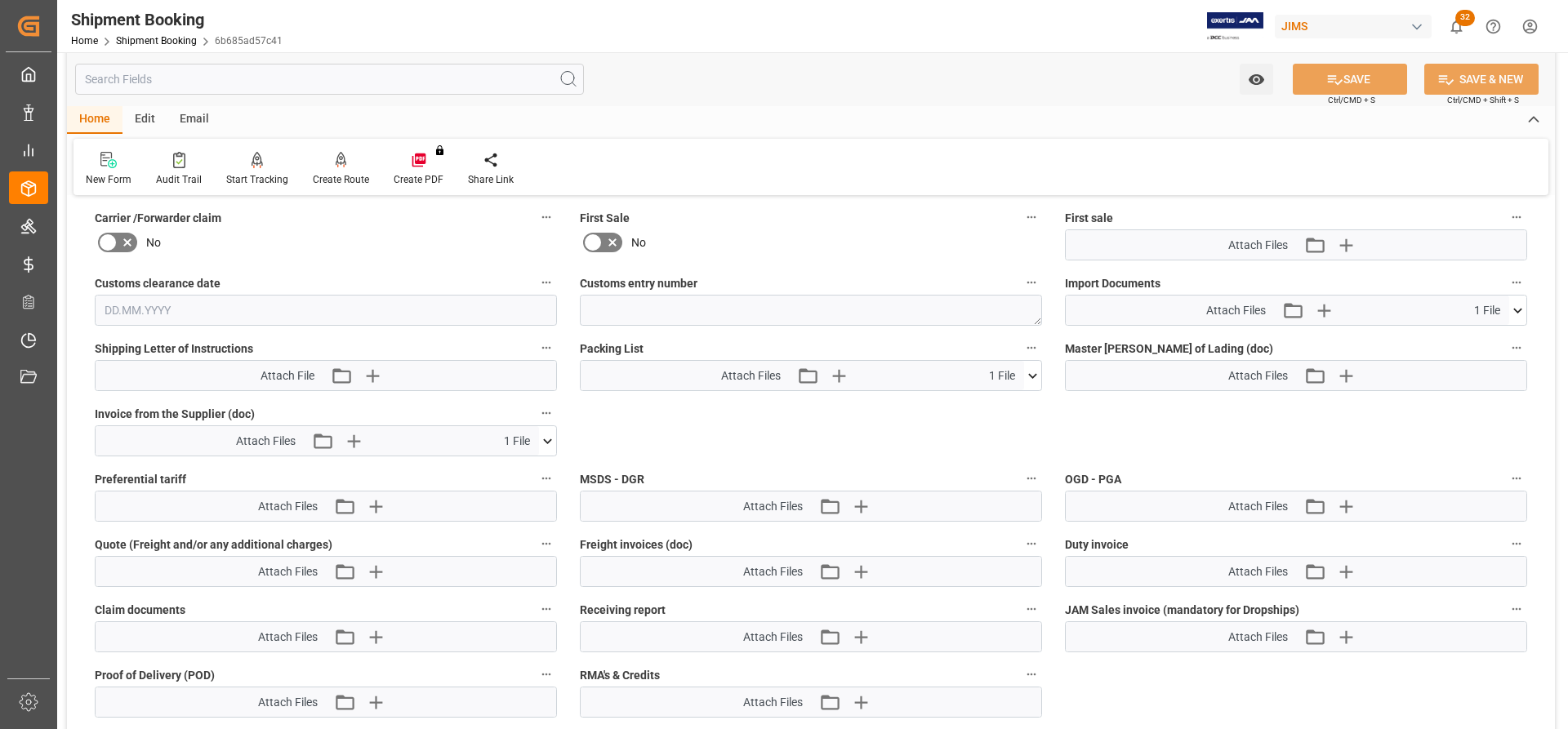
scroll to position [735, 0]
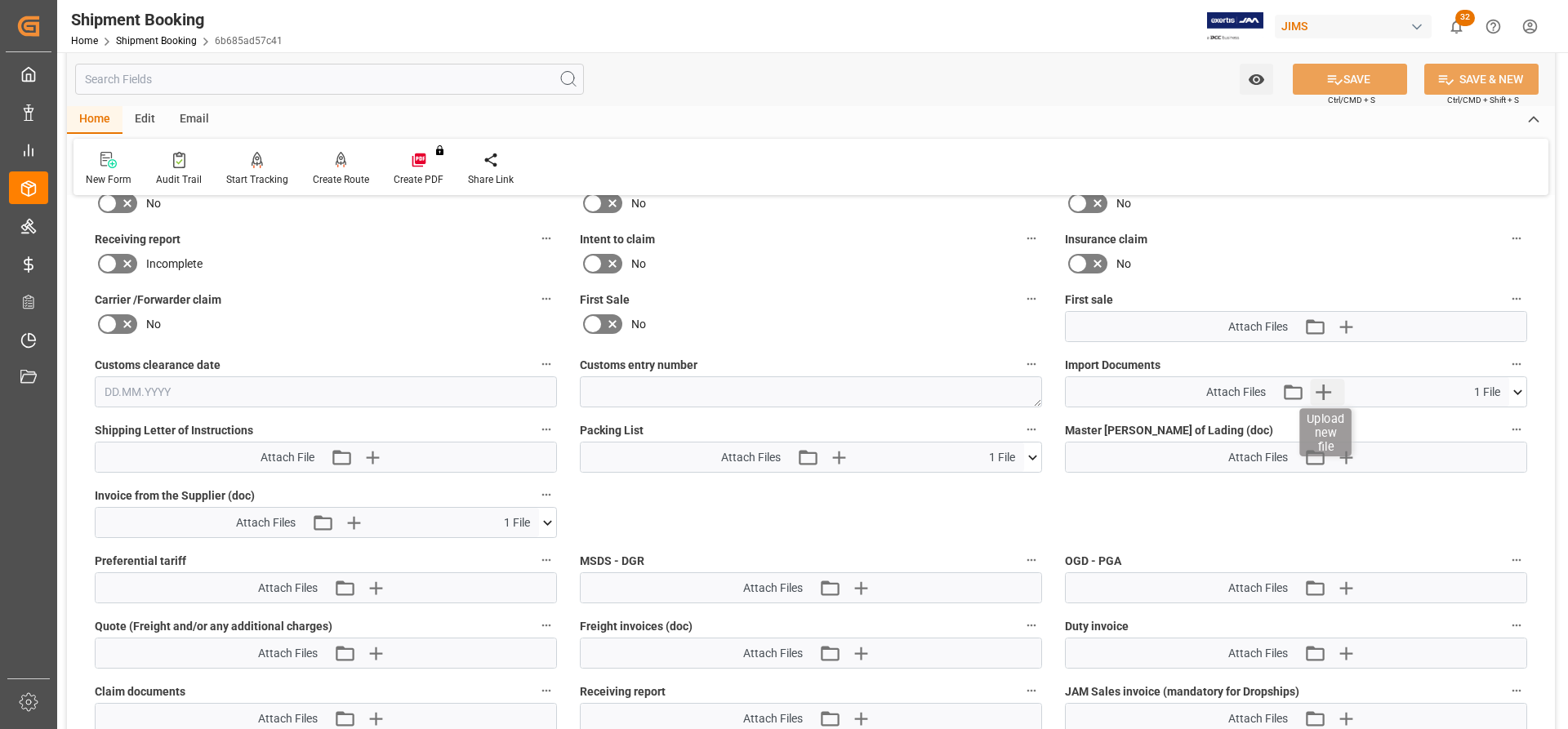
click at [1323, 393] on icon "button" at bounding box center [1323, 392] width 16 height 16
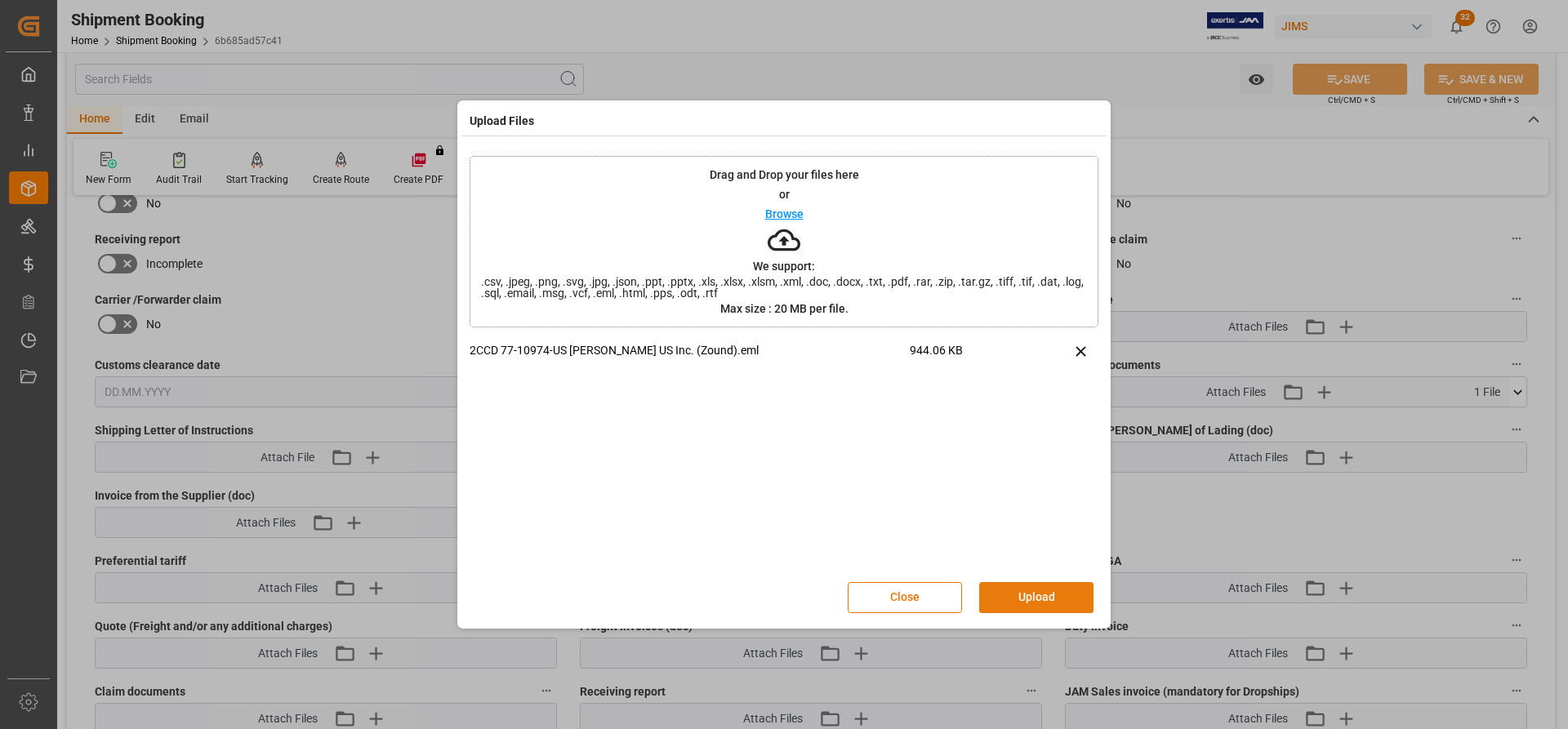
click at [1024, 594] on button "Upload" at bounding box center [1036, 598] width 114 height 31
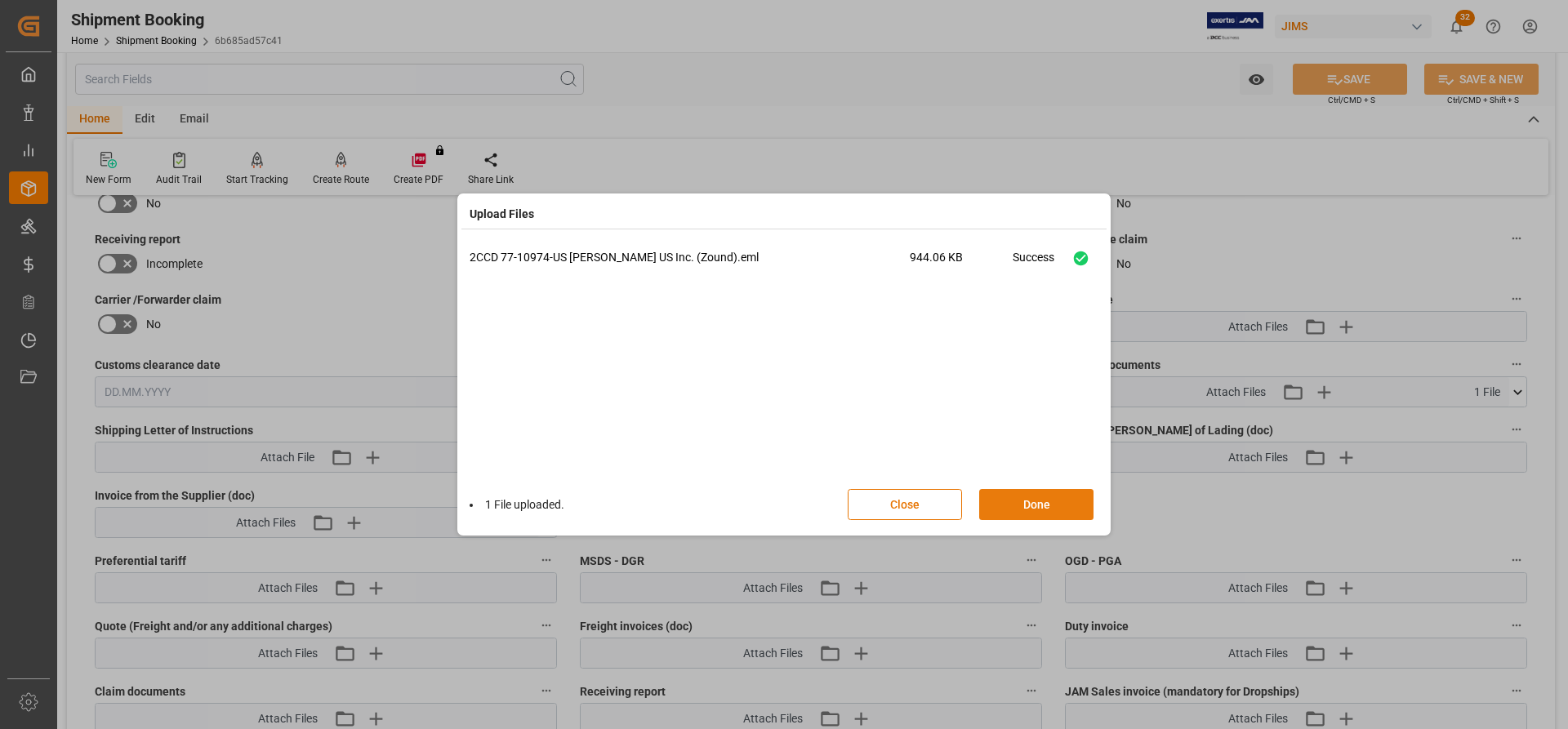
click at [1034, 509] on button "Done" at bounding box center [1036, 505] width 114 height 31
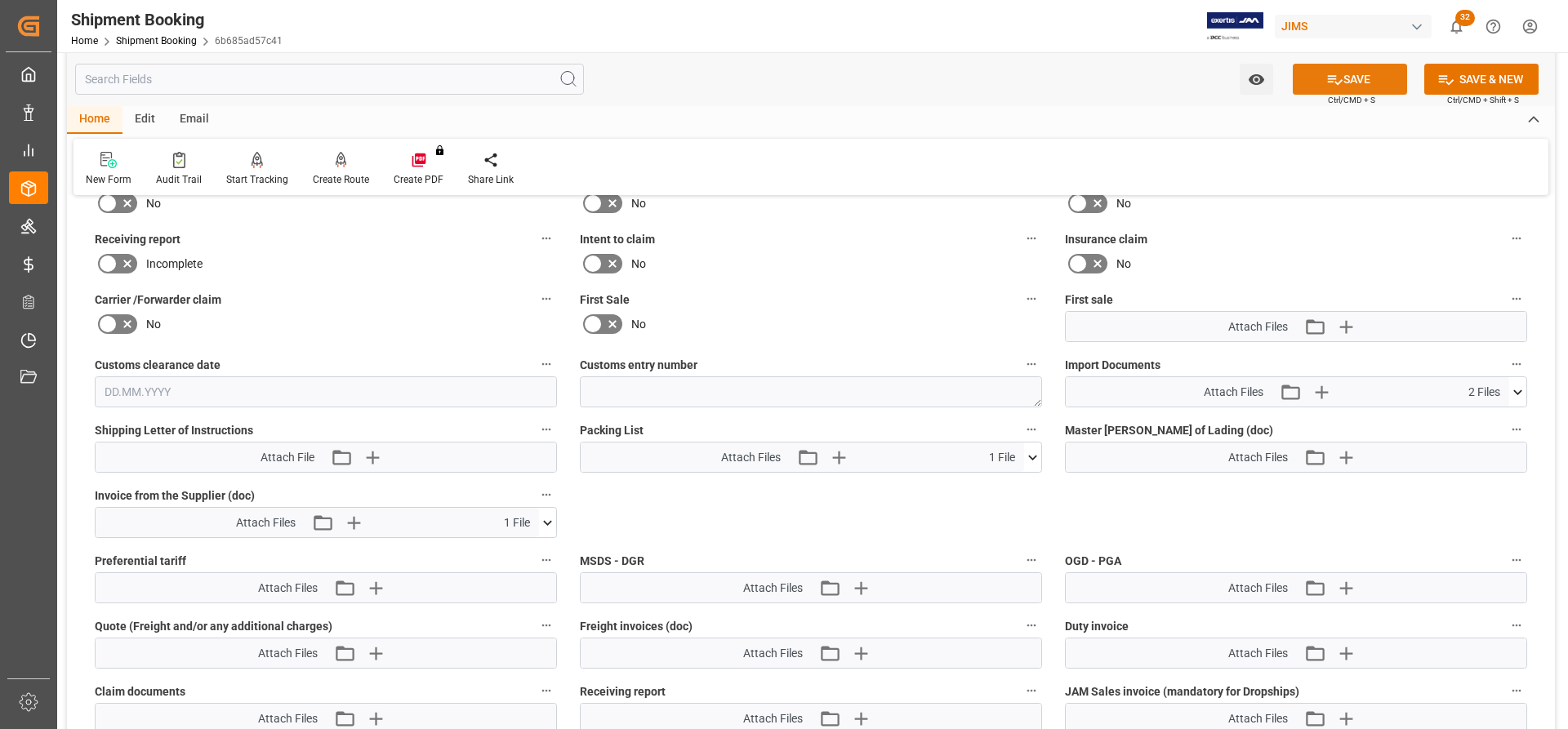
click at [1376, 76] on button "SAVE" at bounding box center [1350, 79] width 114 height 31
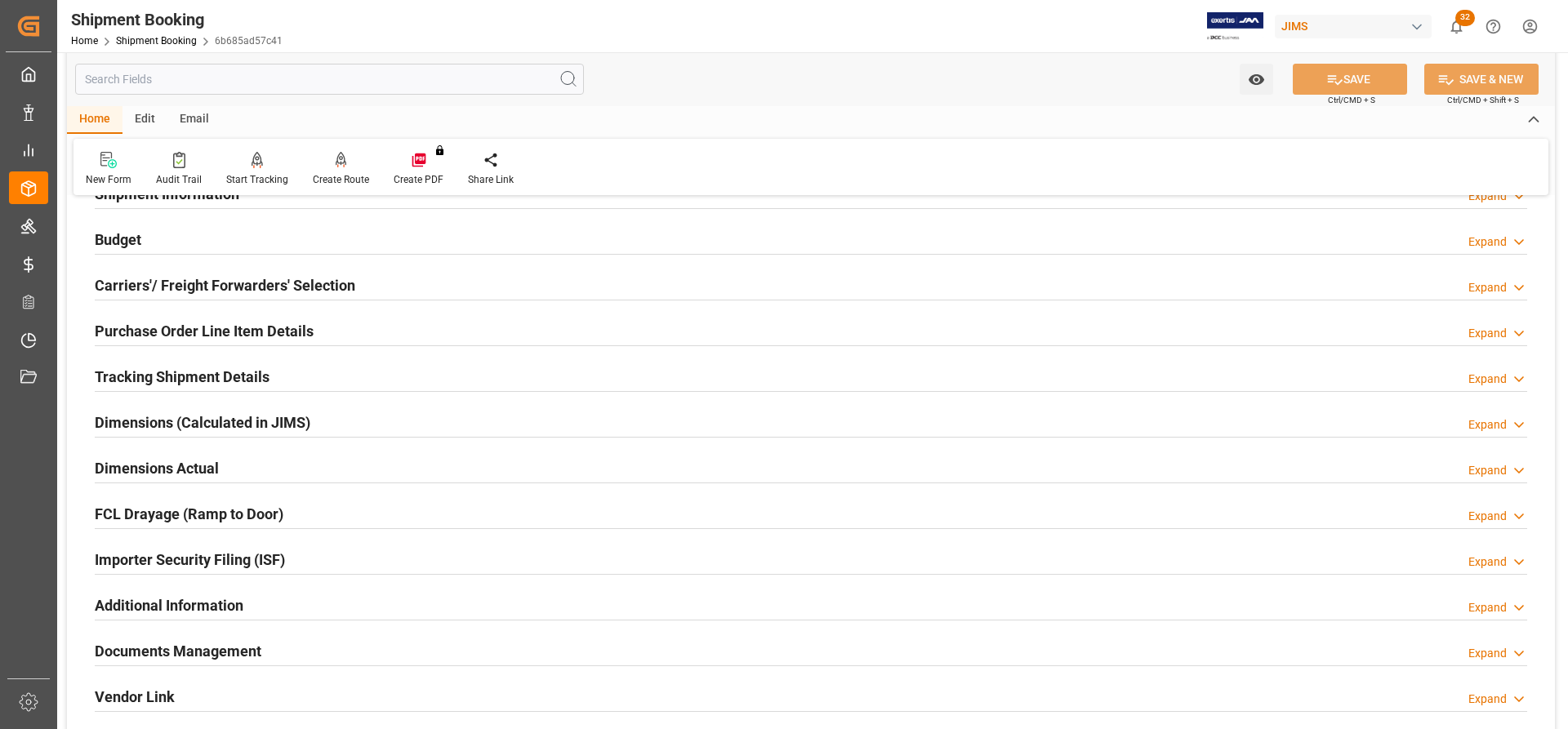
scroll to position [163, 0]
click at [149, 371] on h2 "Tracking Shipment Details" at bounding box center [182, 375] width 175 height 22
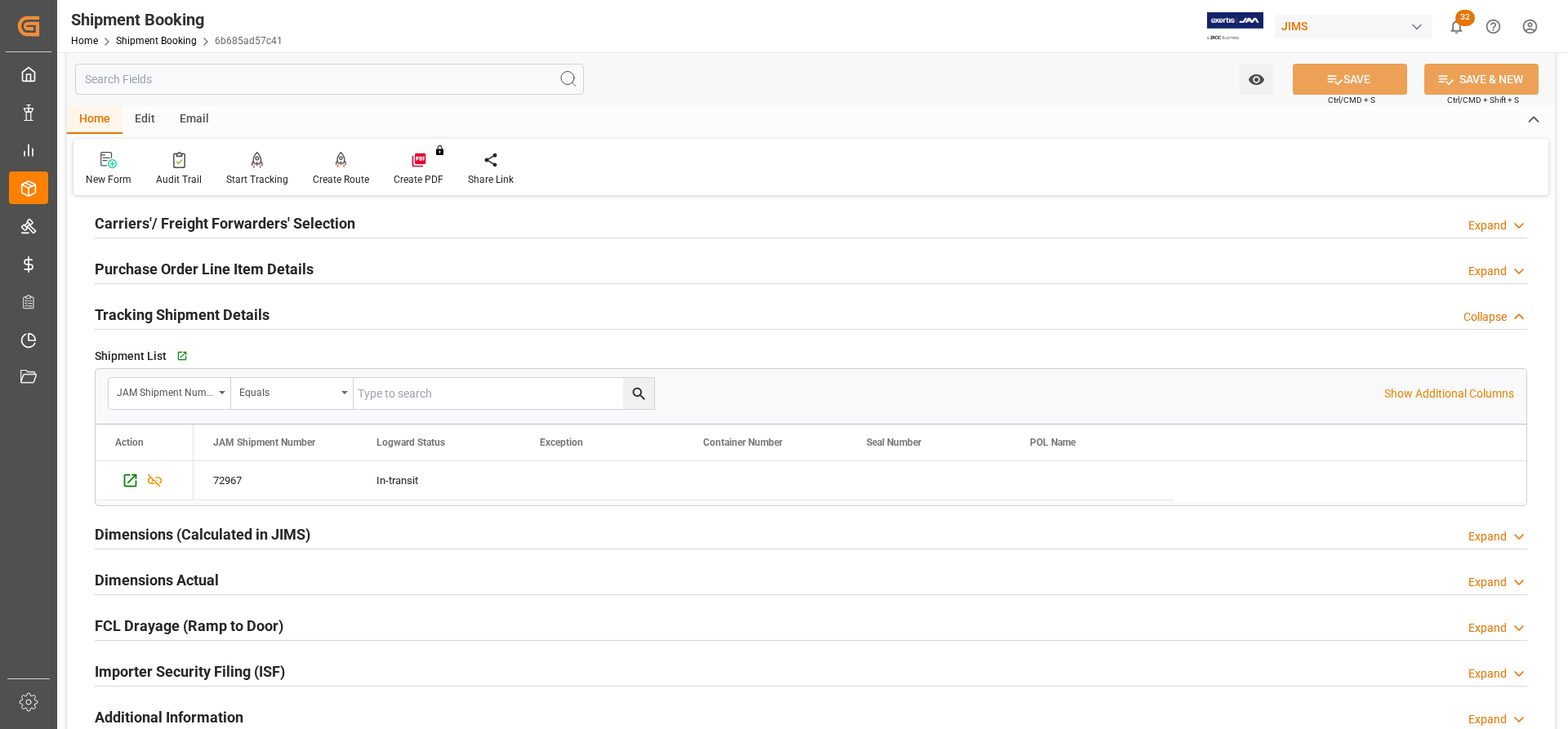
scroll to position [409, 0]
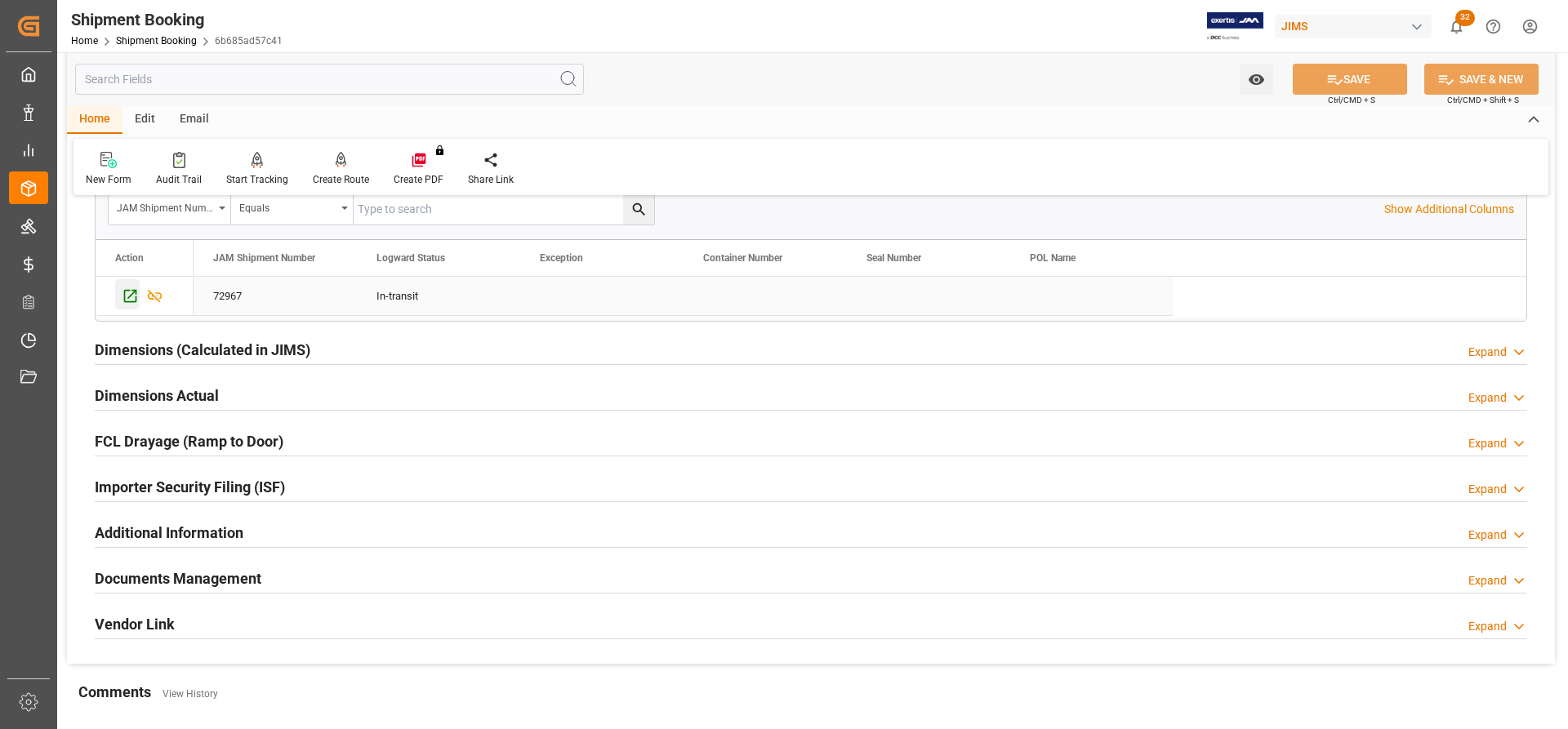
click at [128, 296] on icon "Press SPACE to select this row." at bounding box center [130, 296] width 17 height 17
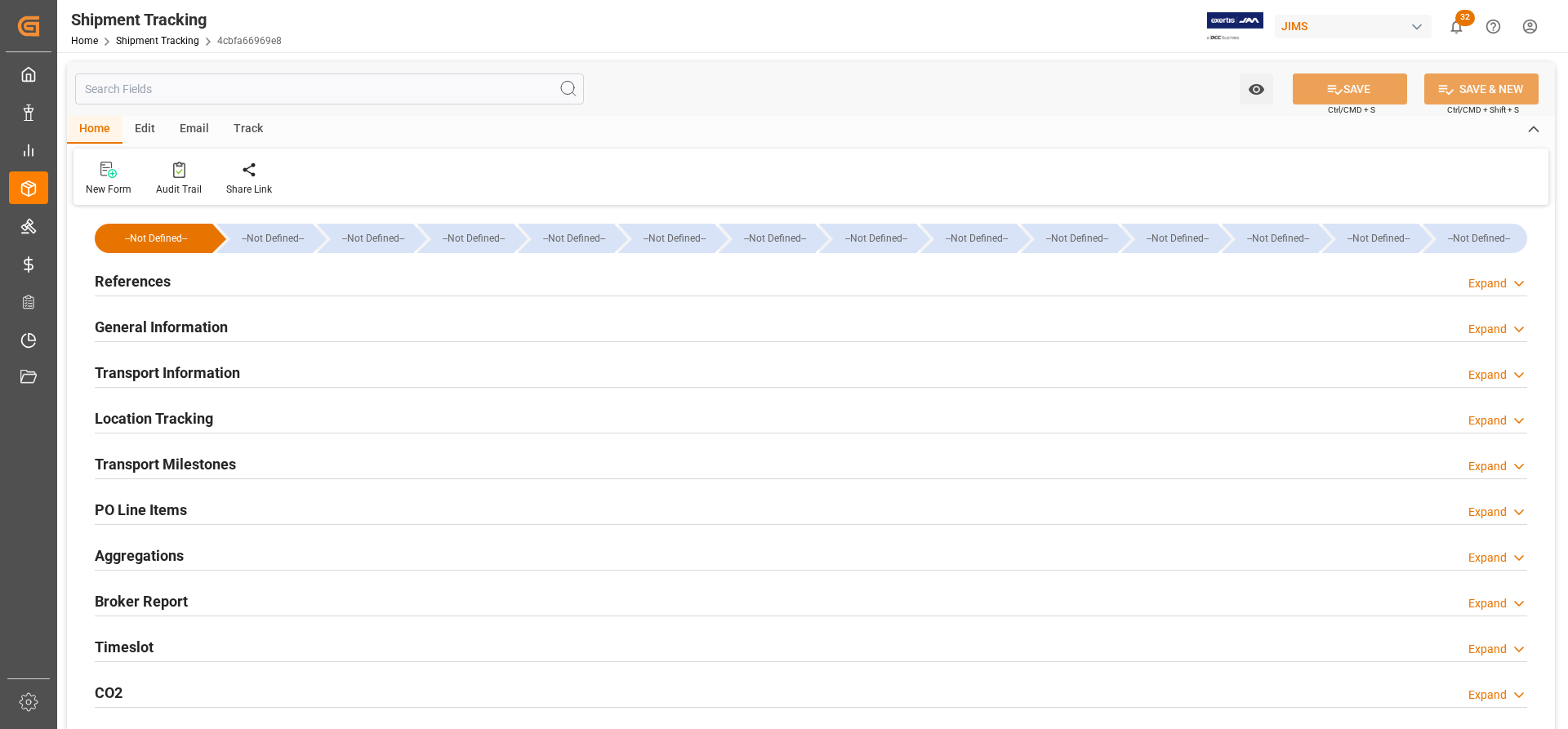
type input "[DATE] 00:00"
click at [168, 457] on h2 "Transport Milestones" at bounding box center [166, 464] width 142 height 22
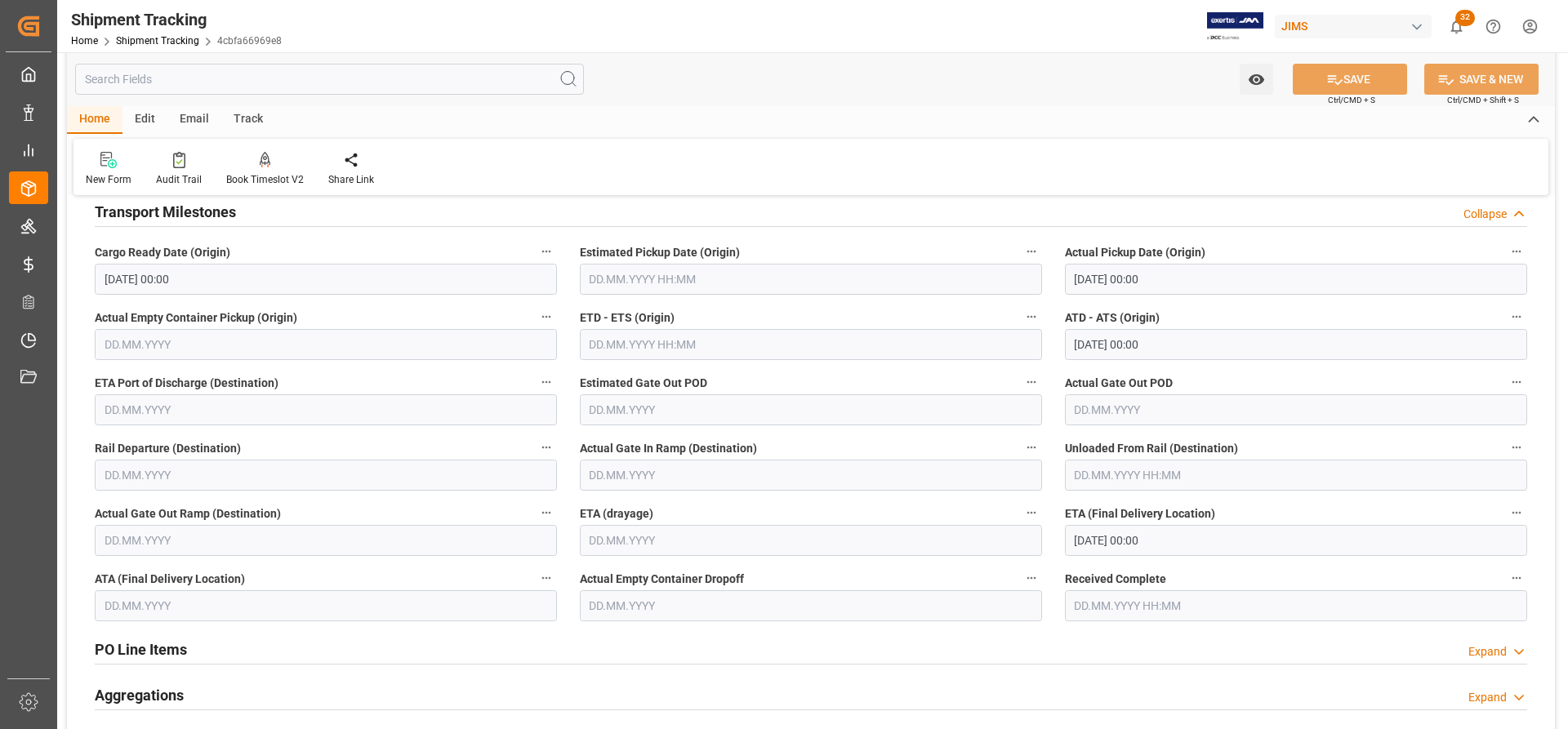
scroll to position [327, 0]
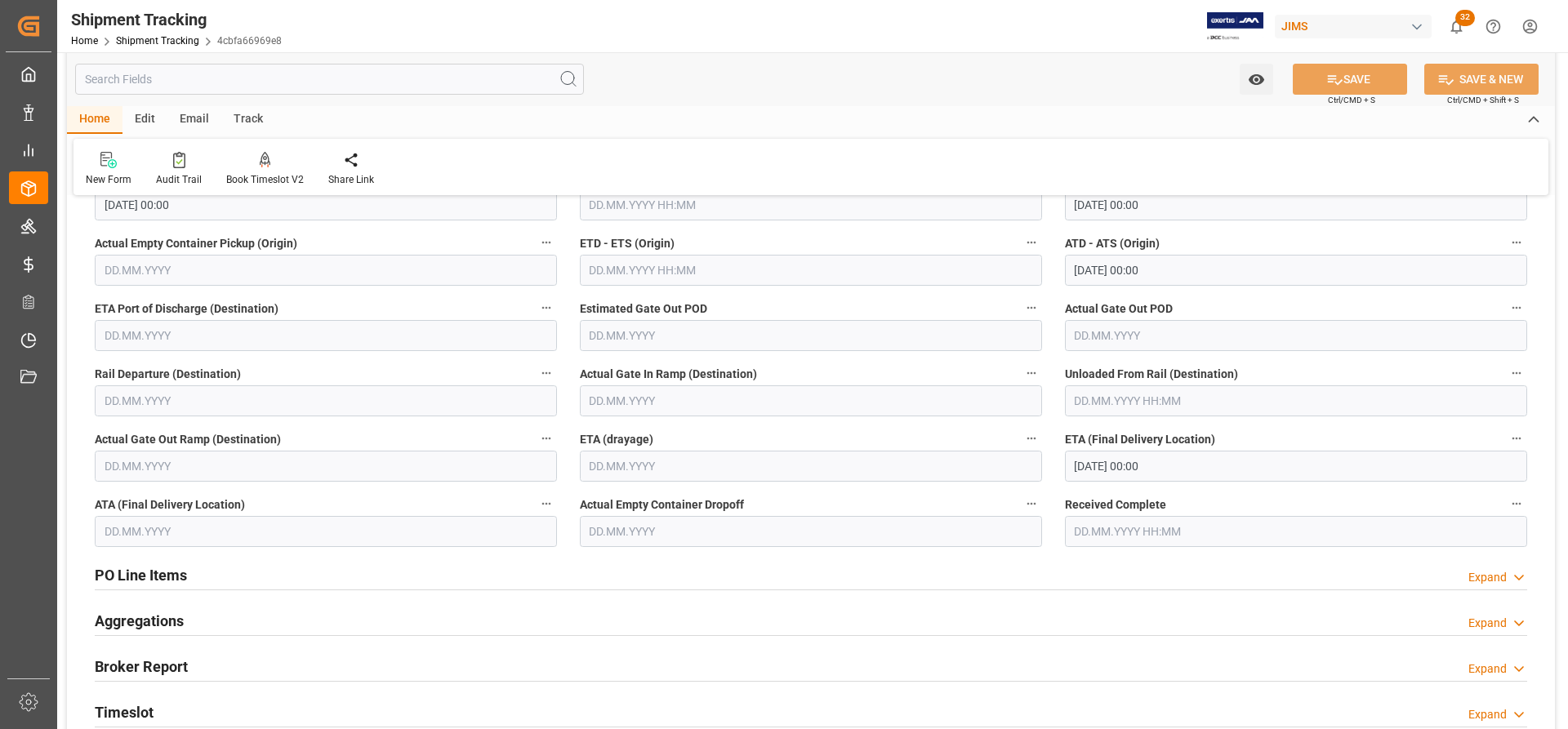
click at [1116, 464] on input "[DATE] 00:00" at bounding box center [1295, 466] width 462 height 31
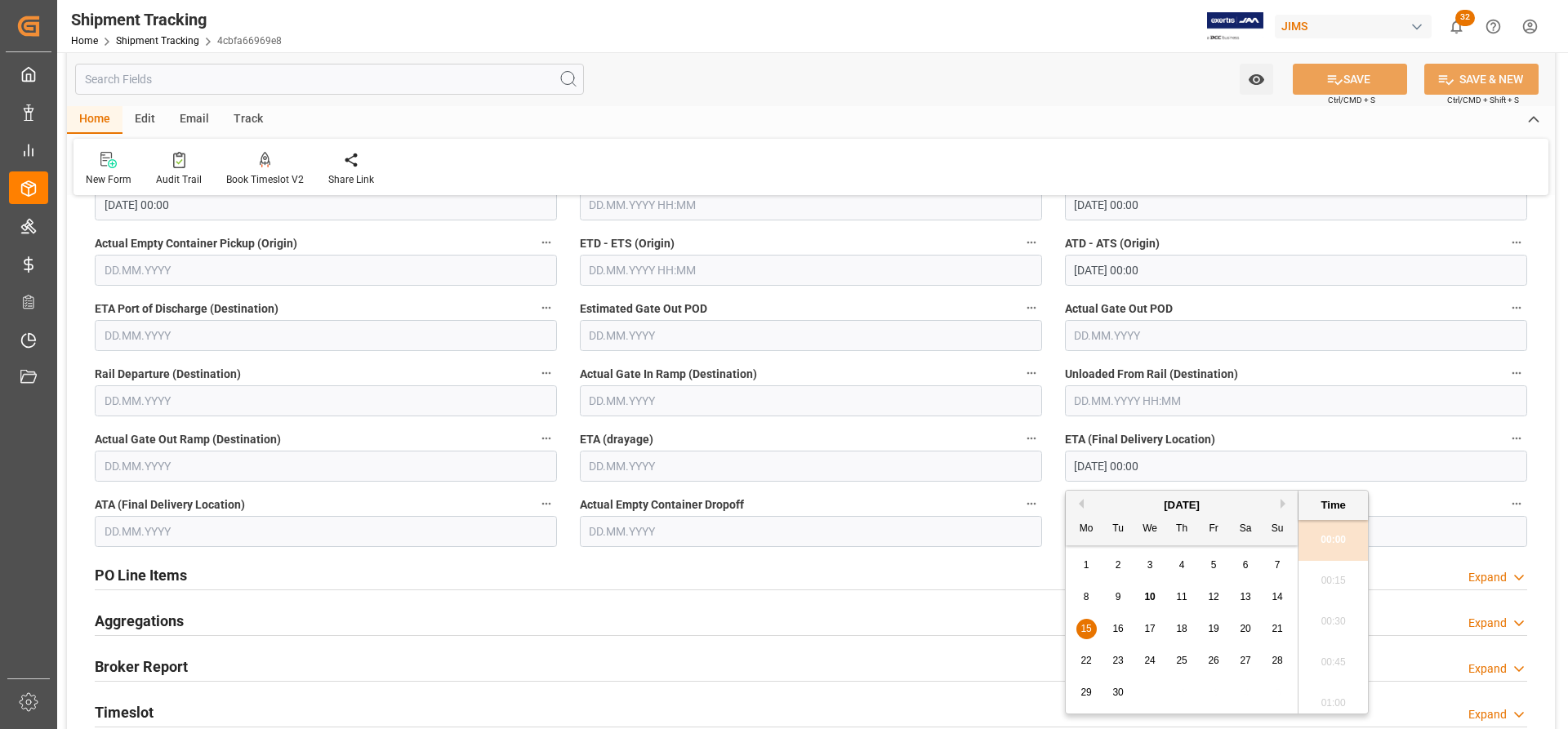
click at [1211, 596] on span "12" at bounding box center [1213, 597] width 11 height 12
type input "12.09.2025 00:00"
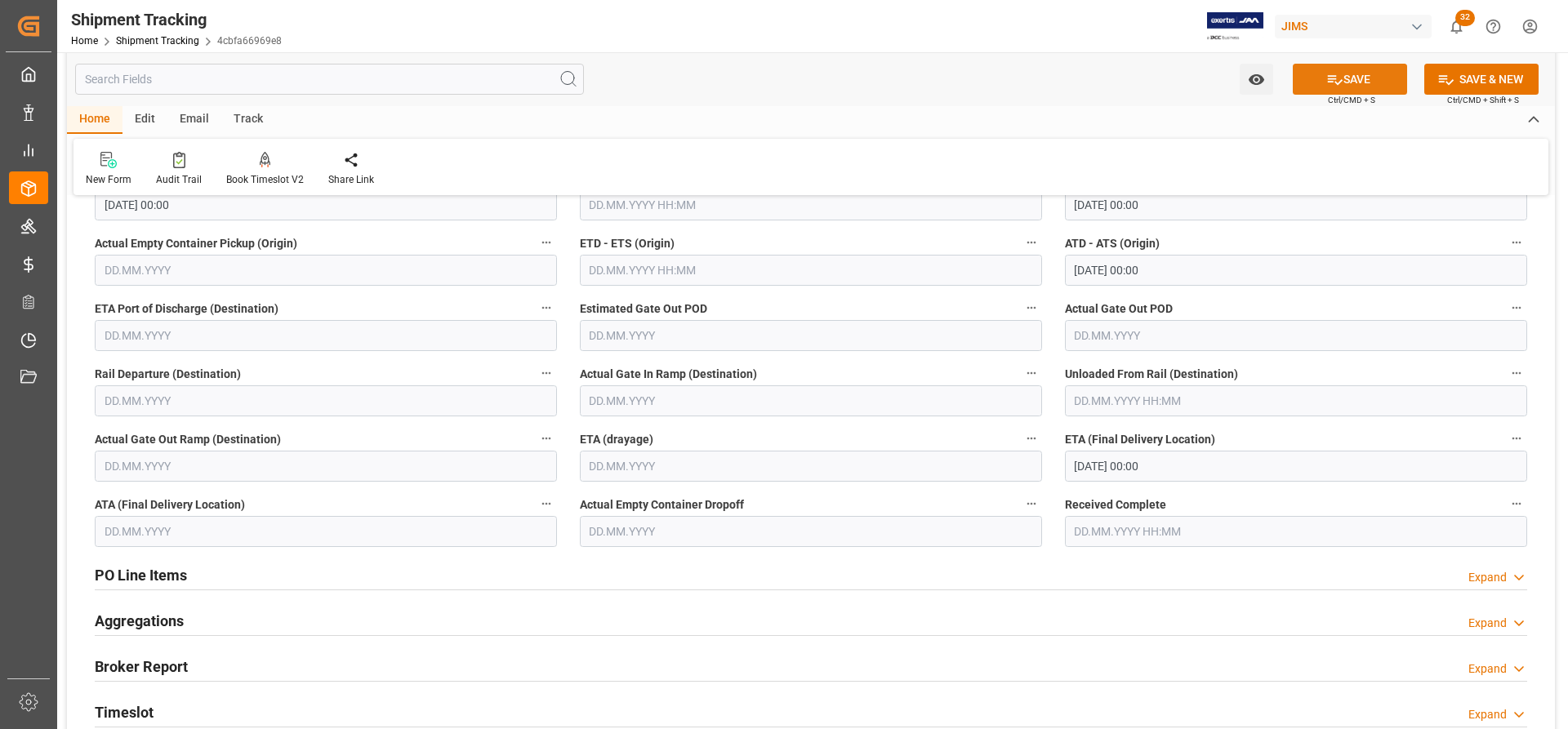
click at [1373, 75] on button "SAVE" at bounding box center [1350, 79] width 114 height 31
